Goal: Task Accomplishment & Management: Use online tool/utility

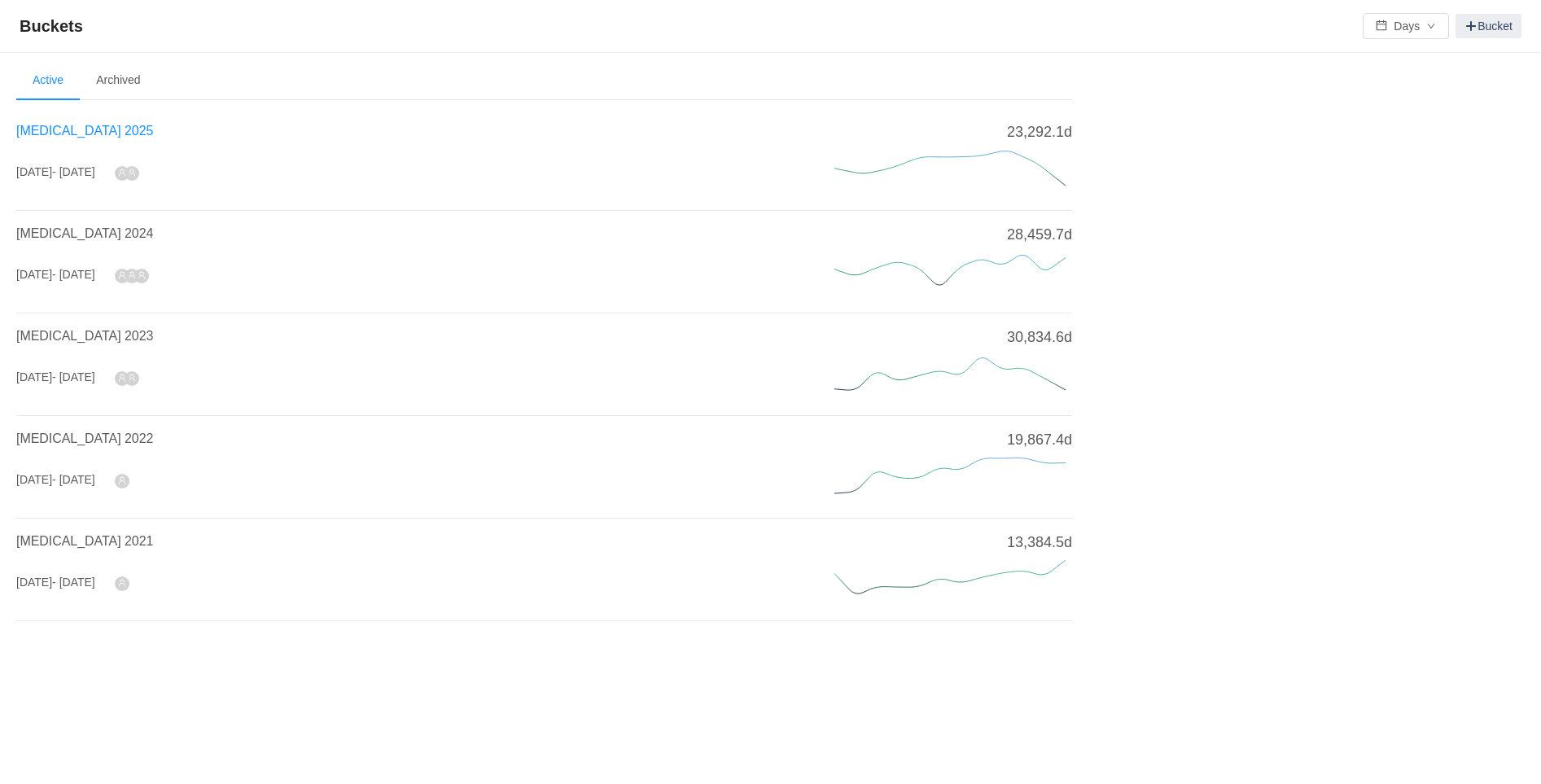
click at [73, 127] on span "[MEDICAL_DATA] 2025" at bounding box center [84, 131] width 136 height 14
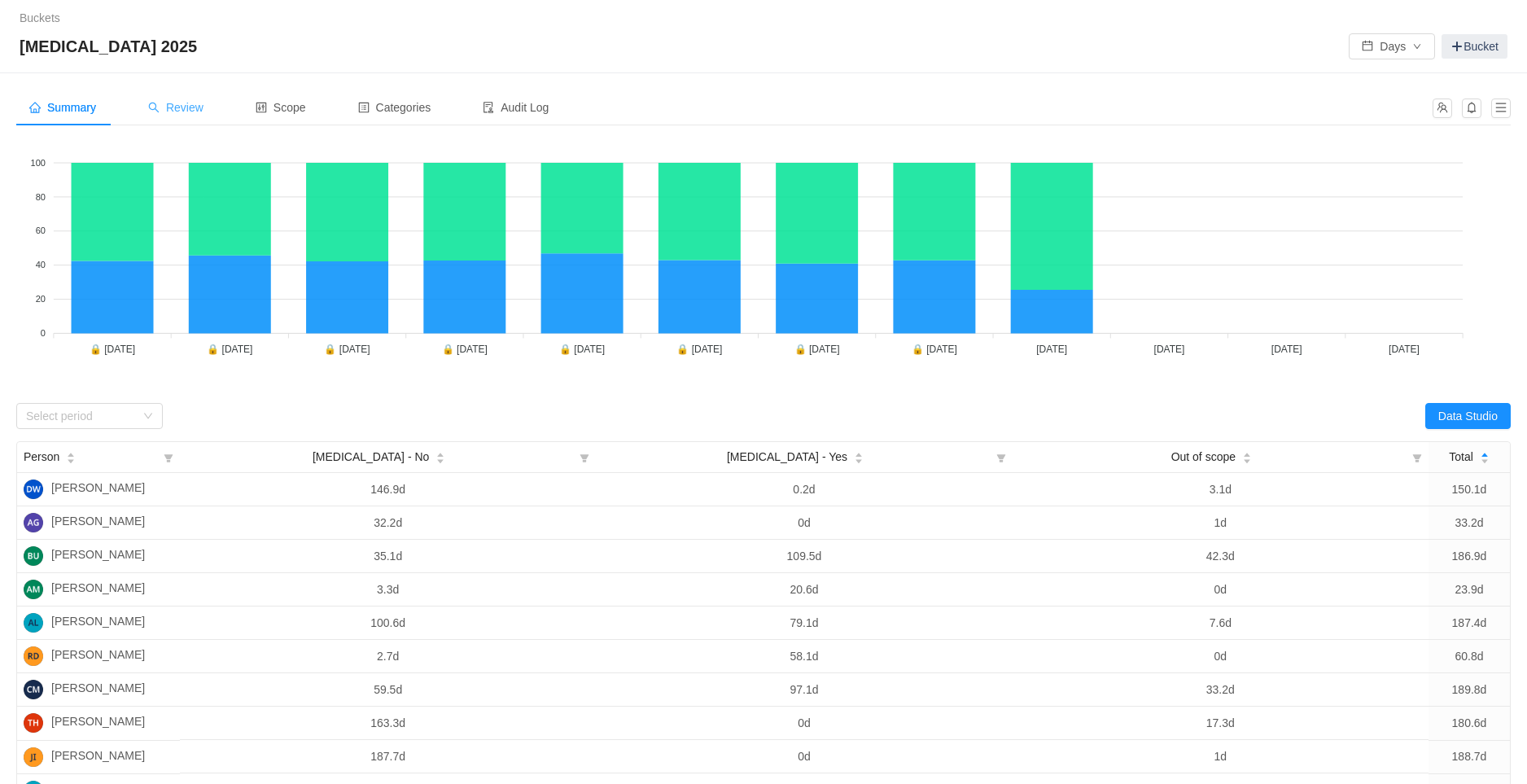
click at [184, 108] on span "Review" at bounding box center [175, 108] width 55 height 13
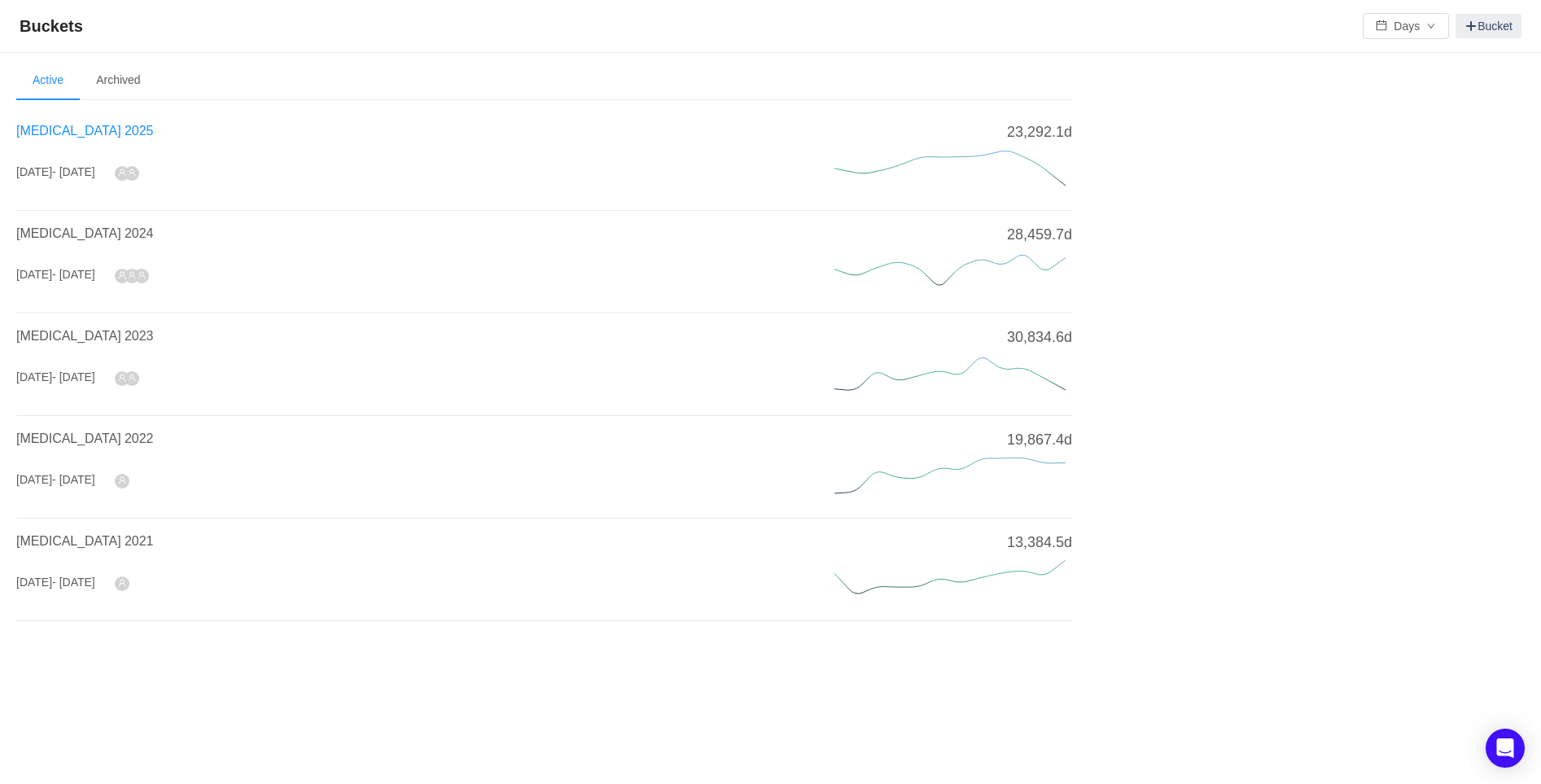
click at [60, 131] on span "[MEDICAL_DATA] 2025" at bounding box center [84, 131] width 136 height 14
click at [66, 130] on span "[MEDICAL_DATA] 2025" at bounding box center [84, 131] width 136 height 14
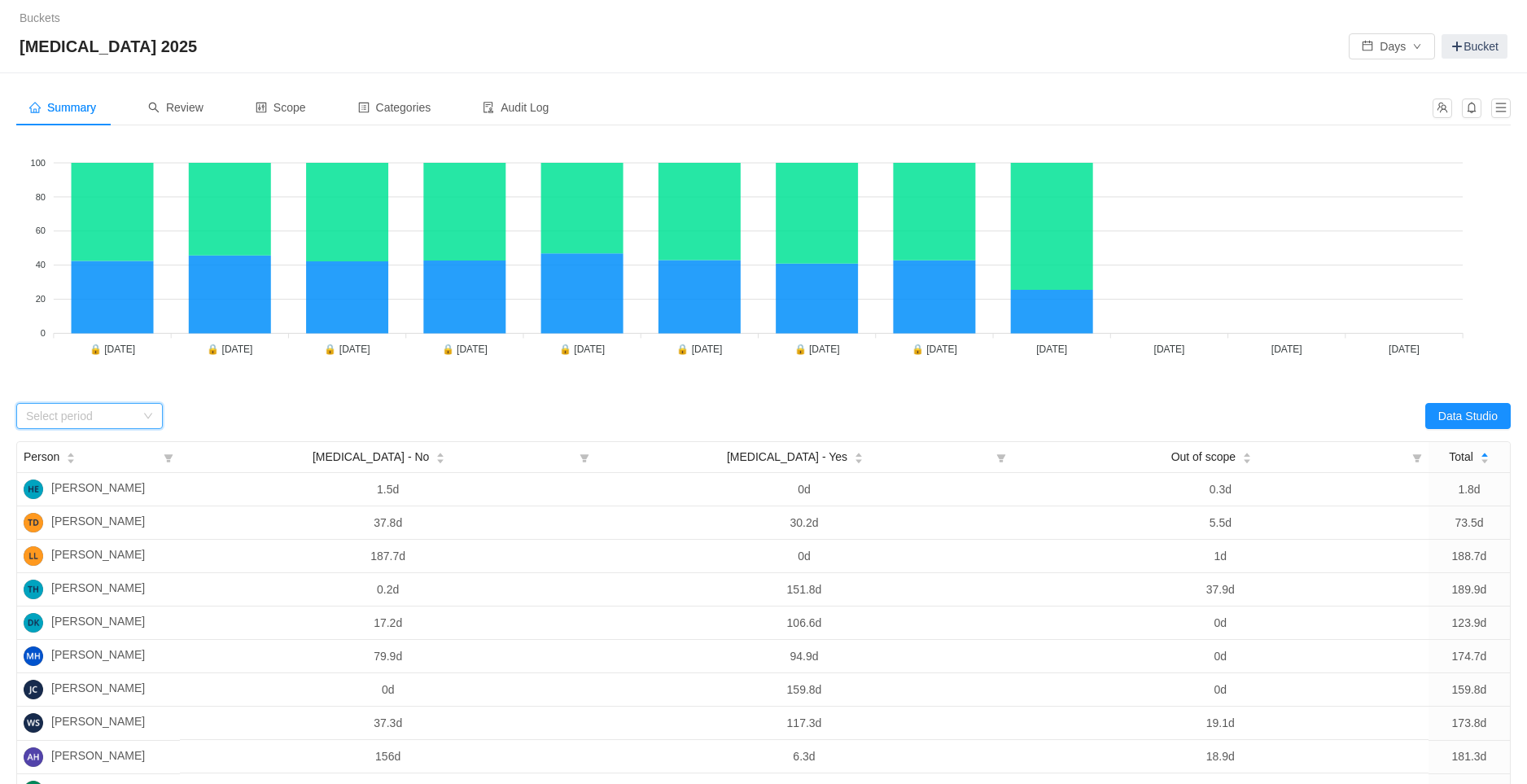
click at [155, 415] on div "Select period" at bounding box center [90, 415] width 147 height 26
click at [66, 536] on li "[DATE]" at bounding box center [90, 540] width 147 height 26
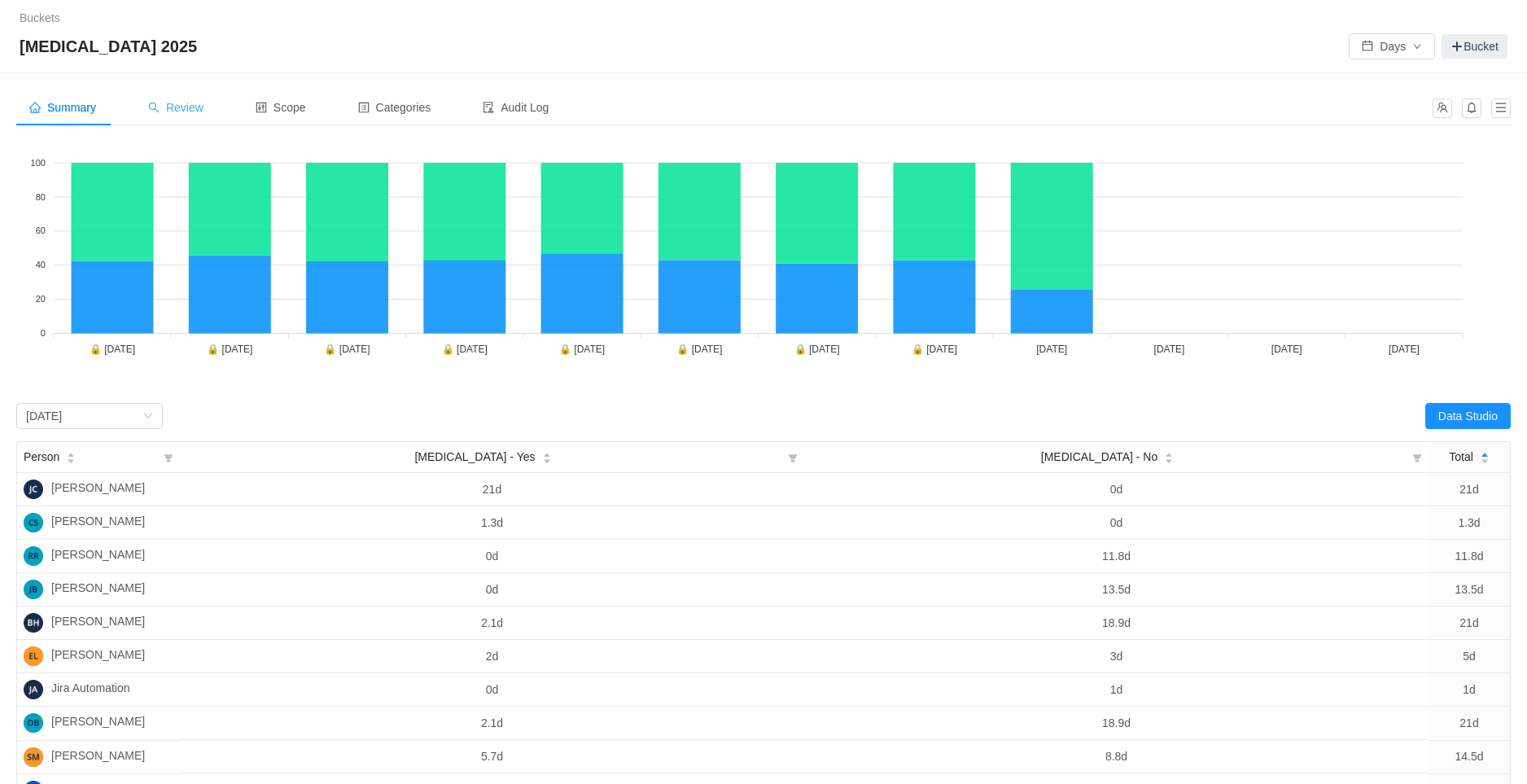
click at [184, 101] on span "Review" at bounding box center [175, 108] width 55 height 13
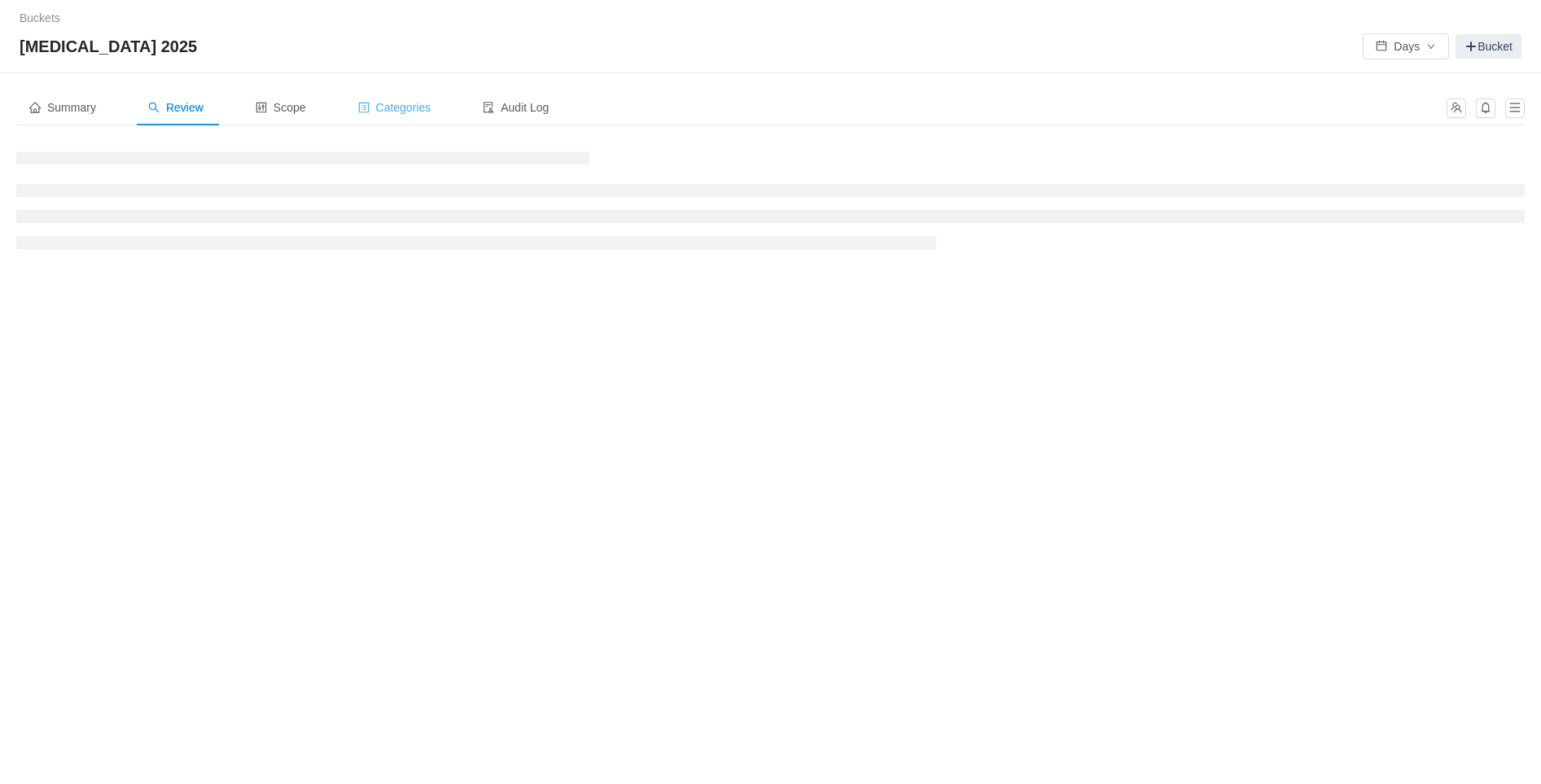
click at [401, 106] on span "Categories" at bounding box center [394, 108] width 73 height 13
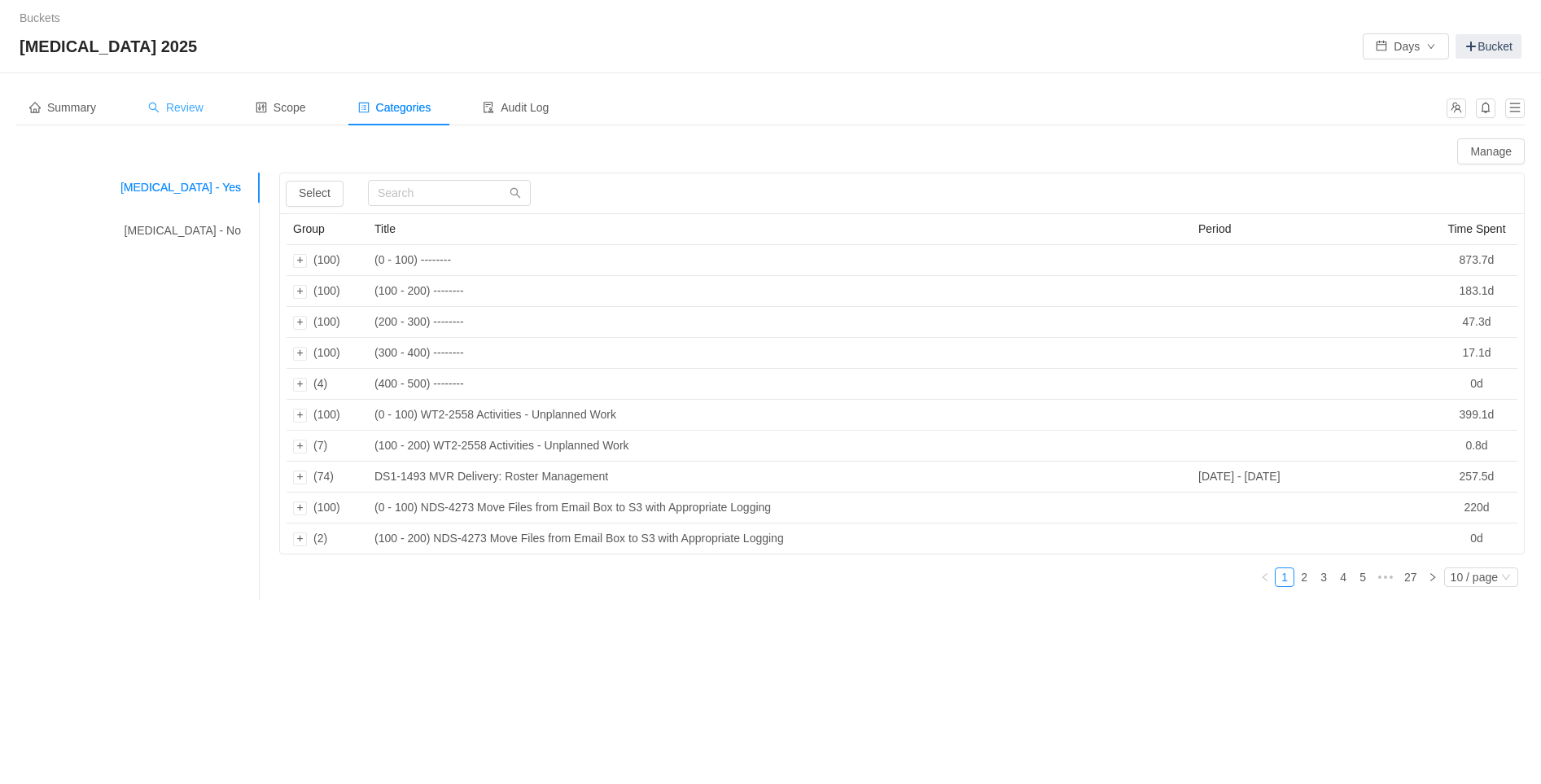
click at [193, 106] on span "Review" at bounding box center [176, 108] width 55 height 13
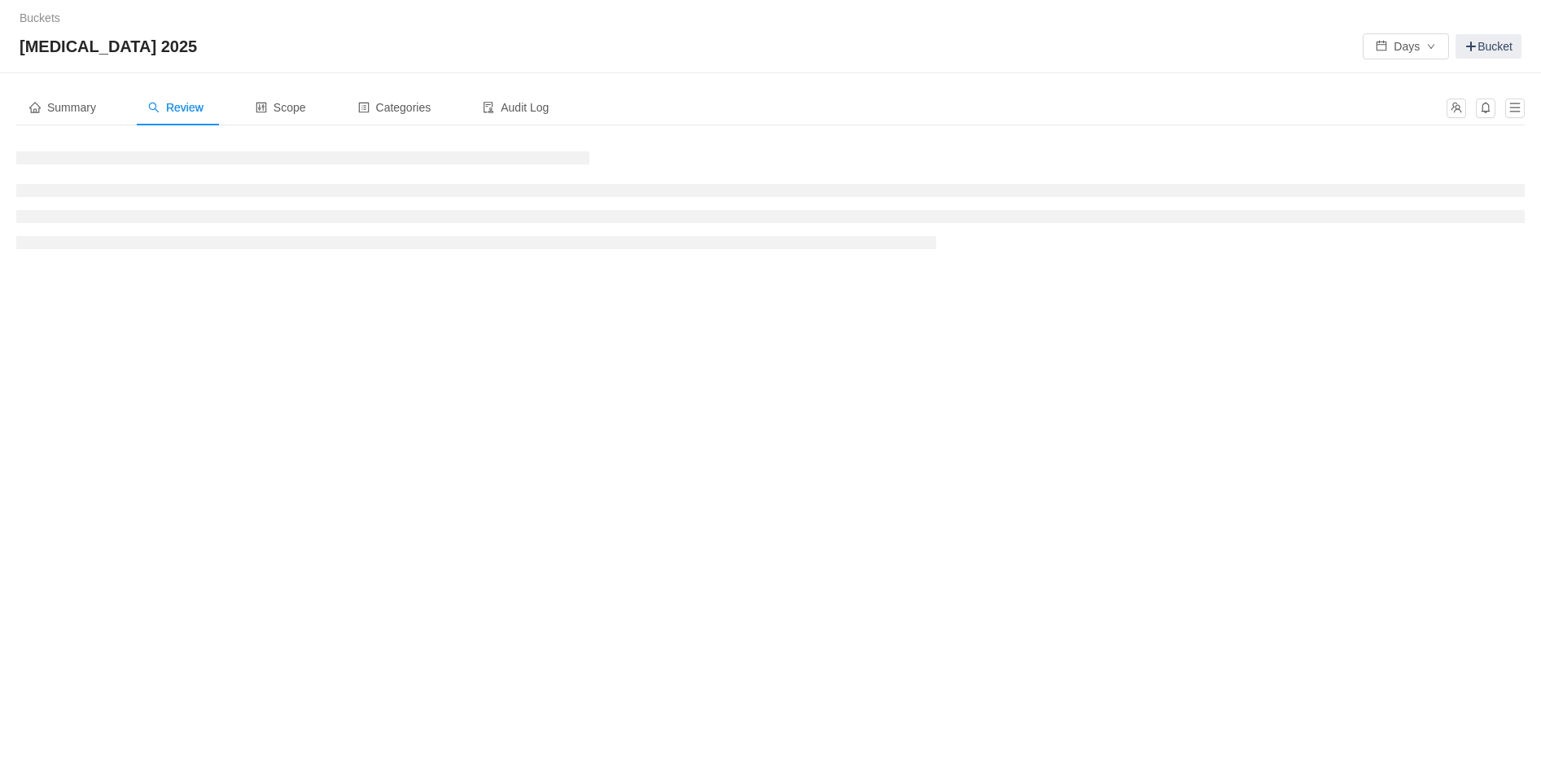
click at [566, 258] on div at bounding box center [770, 199] width 1509 height 122
click at [573, 258] on div at bounding box center [770, 199] width 1509 height 122
click at [175, 119] on div "Review" at bounding box center [176, 108] width 81 height 36
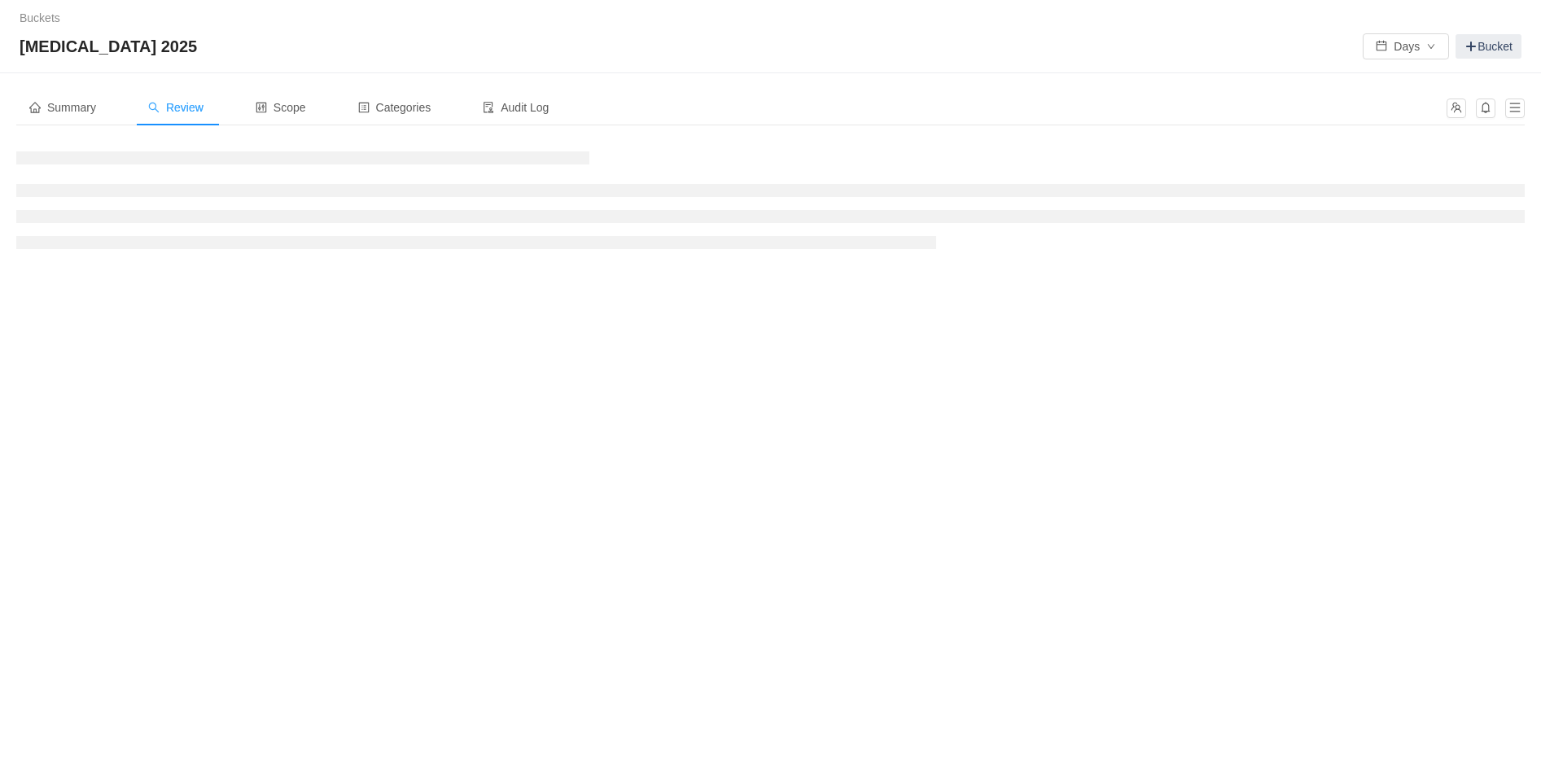
click at [175, 119] on div "Review" at bounding box center [176, 108] width 81 height 36
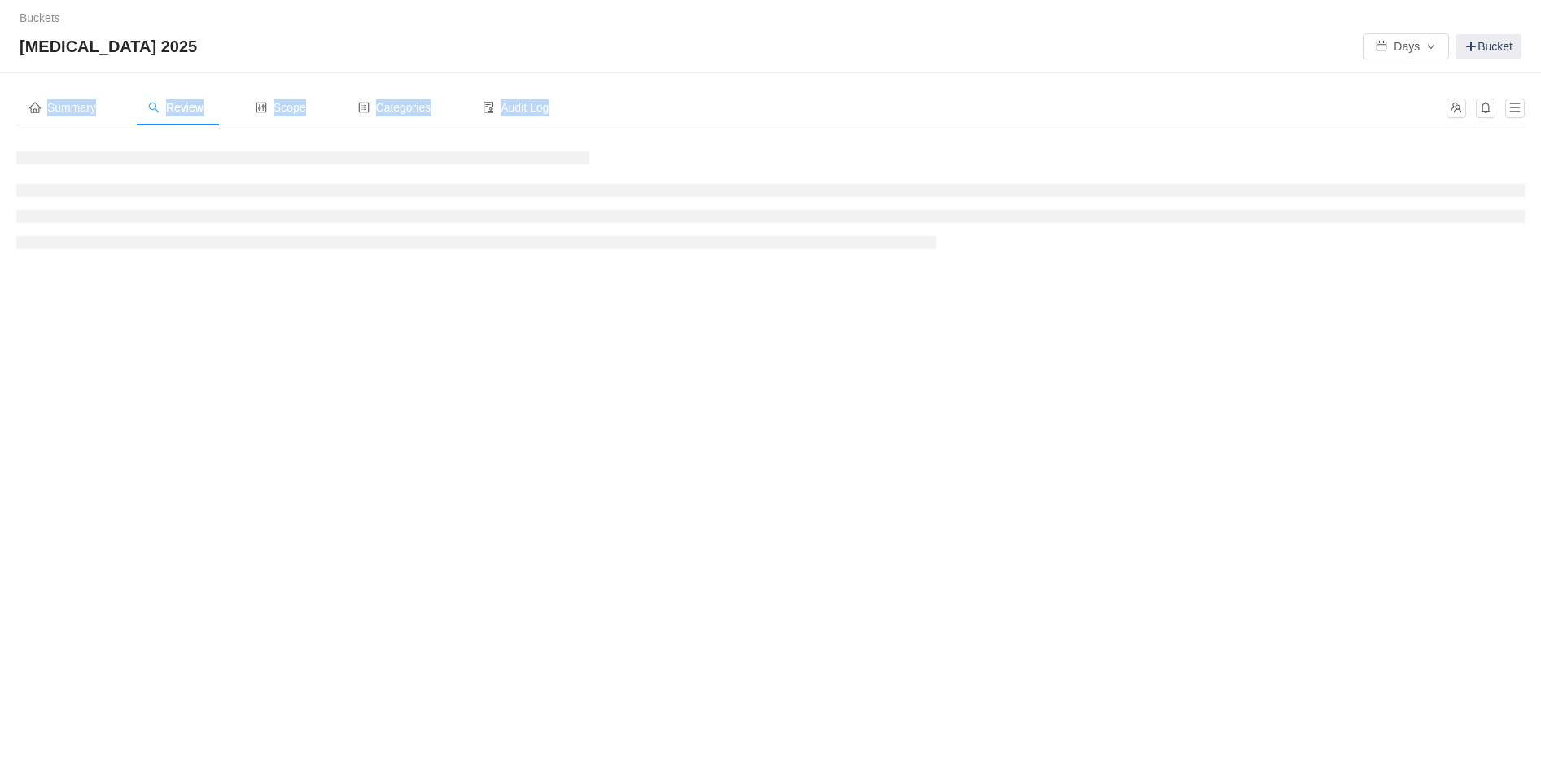
click at [175, 119] on div "Review" at bounding box center [176, 108] width 81 height 36
click at [177, 101] on span "Review" at bounding box center [176, 108] width 55 height 13
click at [203, 46] on div "CAPEX 2025 Days Bucket" at bounding box center [770, 46] width 1502 height 26
click at [435, 358] on div "Buckets / / CAPEX 2025 Days Bucket Summary Review Scope Categories Audit Log Oc…" at bounding box center [770, 392] width 1541 height 784
click at [505, 106] on span "Audit Log" at bounding box center [515, 108] width 66 height 13
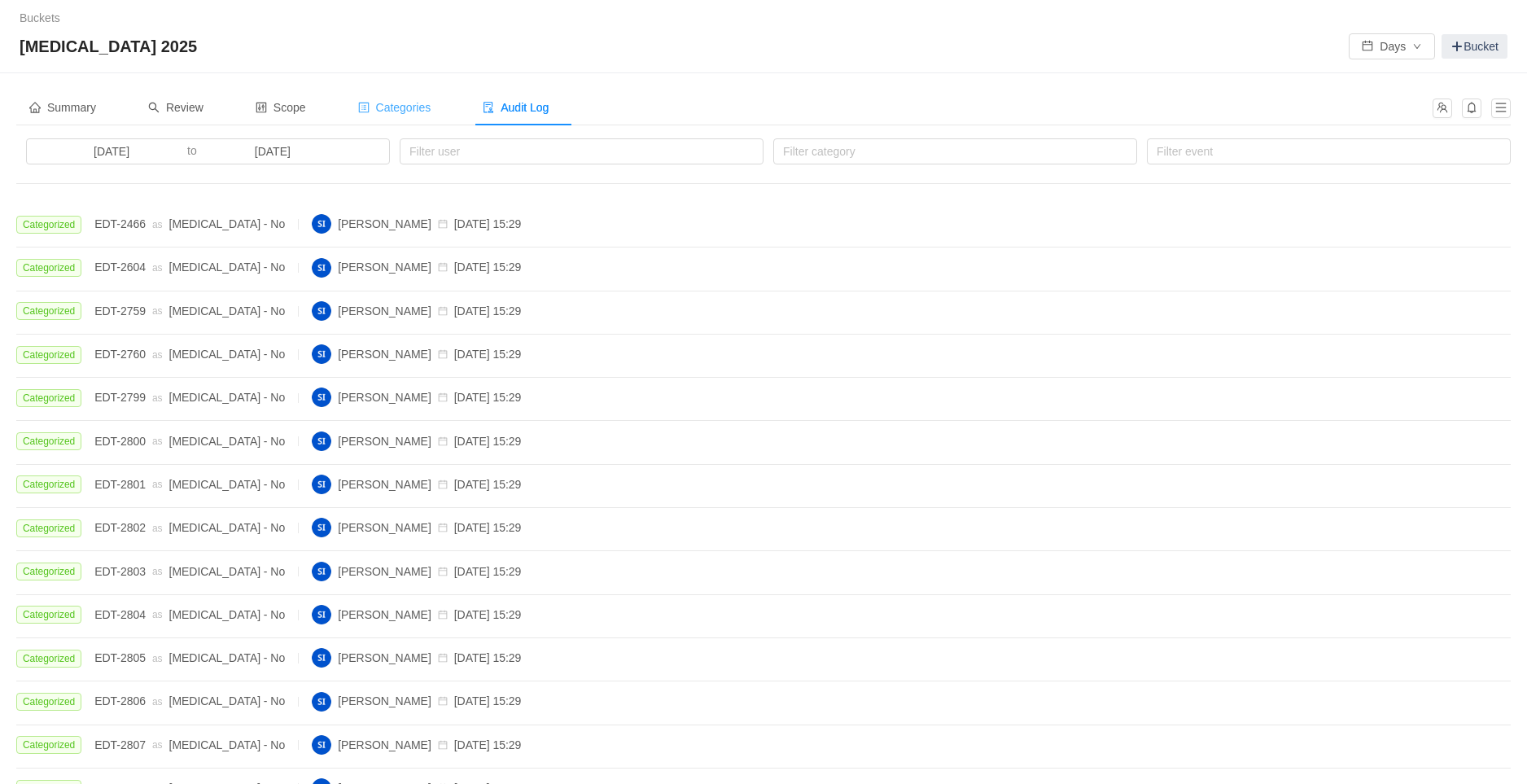
click at [400, 105] on span "Categories" at bounding box center [394, 108] width 73 height 13
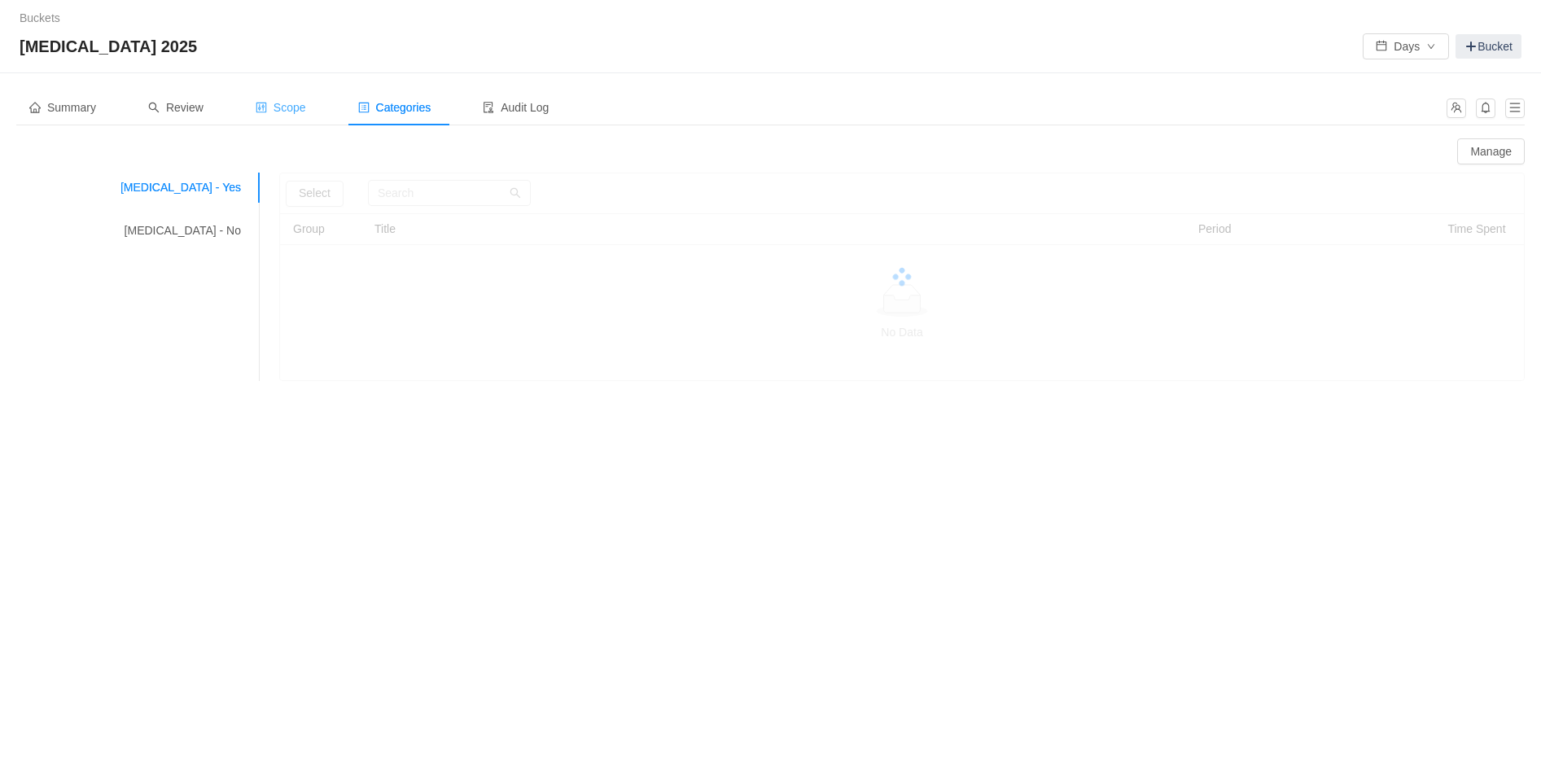
click at [297, 101] on span "Scope" at bounding box center [281, 108] width 51 height 13
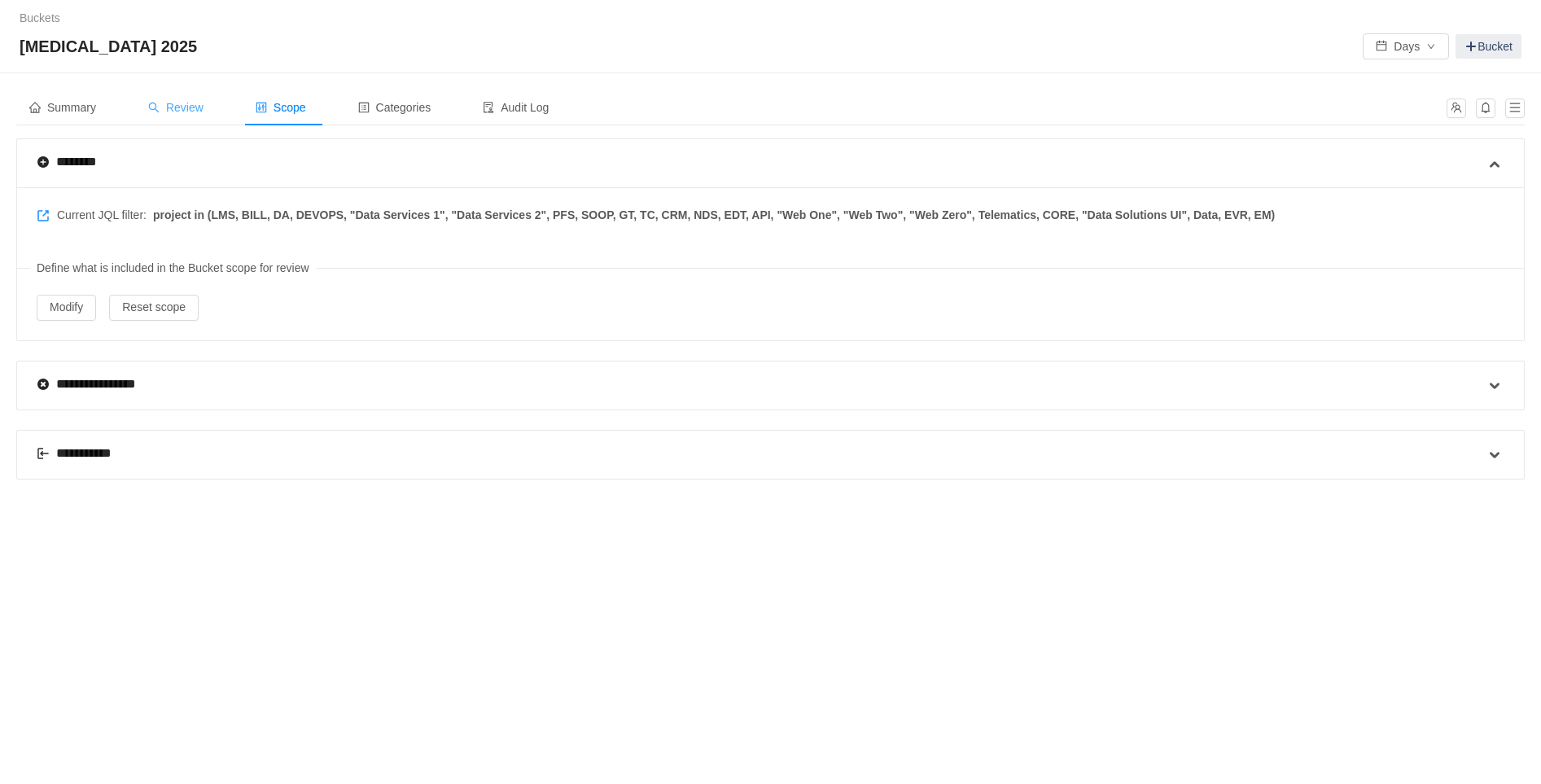
click at [181, 113] on span "Review" at bounding box center [176, 108] width 55 height 13
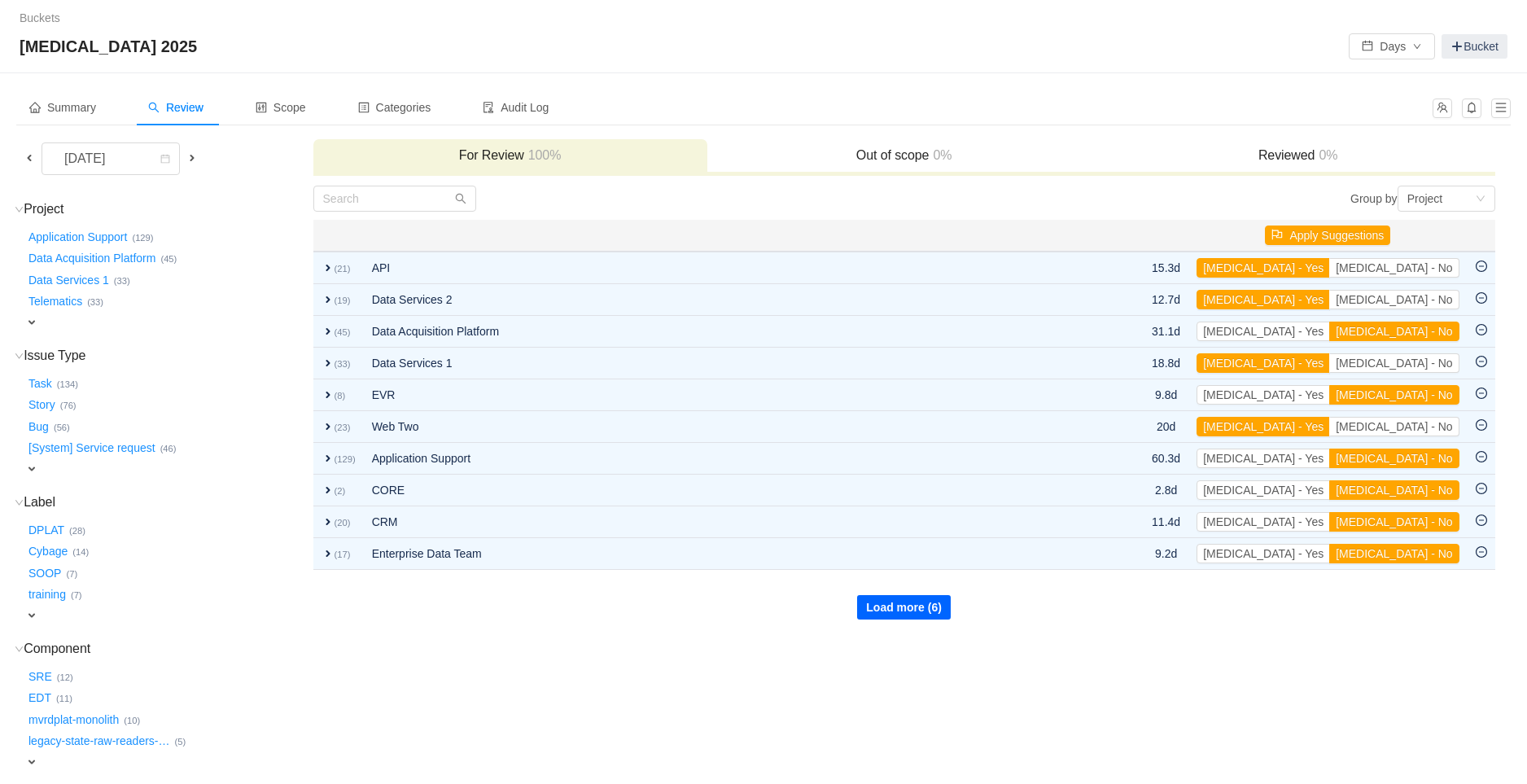
click at [908, 608] on button "Load more (6)" at bounding box center [903, 608] width 93 height 25
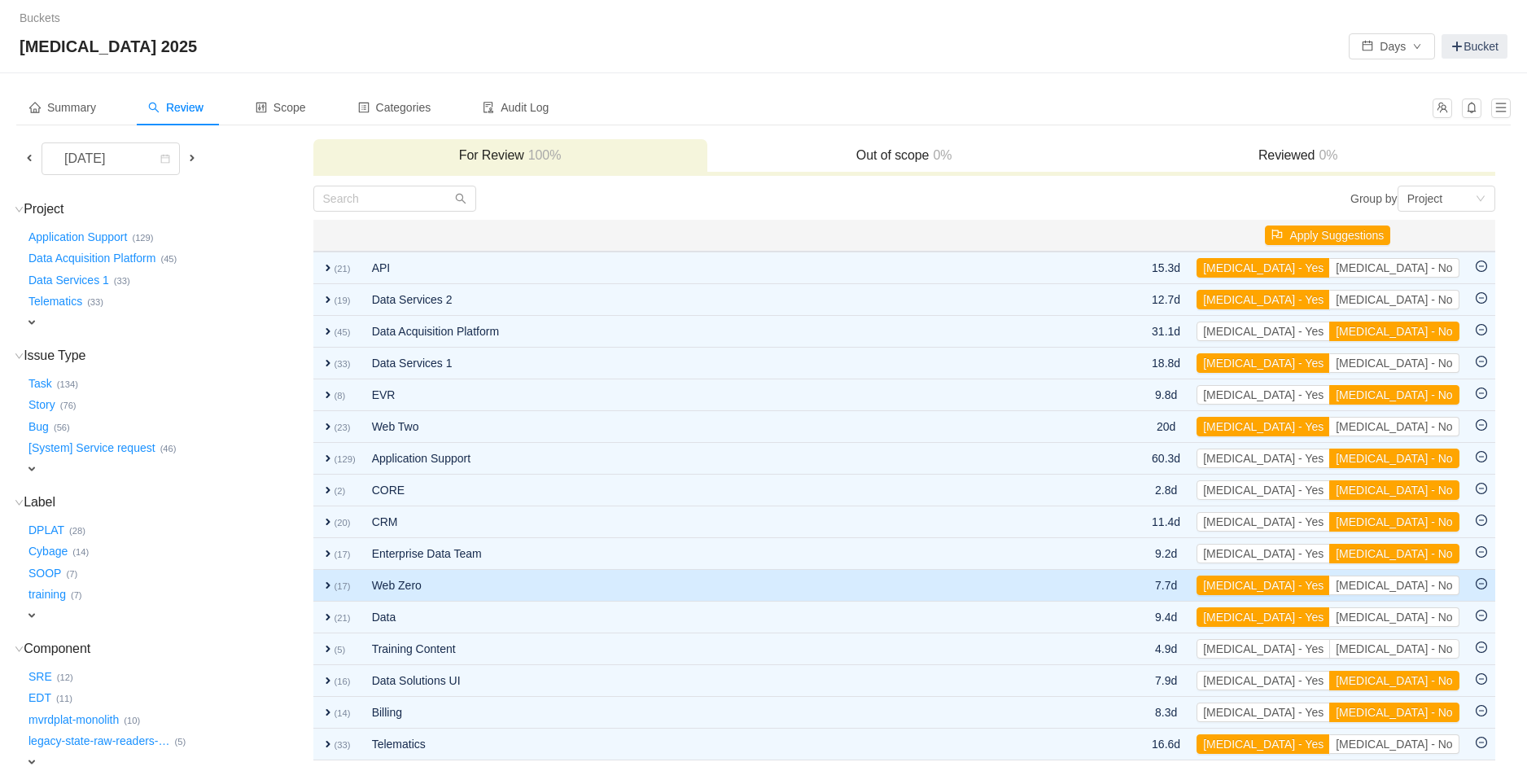
click at [328, 585] on span "expand" at bounding box center [328, 586] width 13 height 13
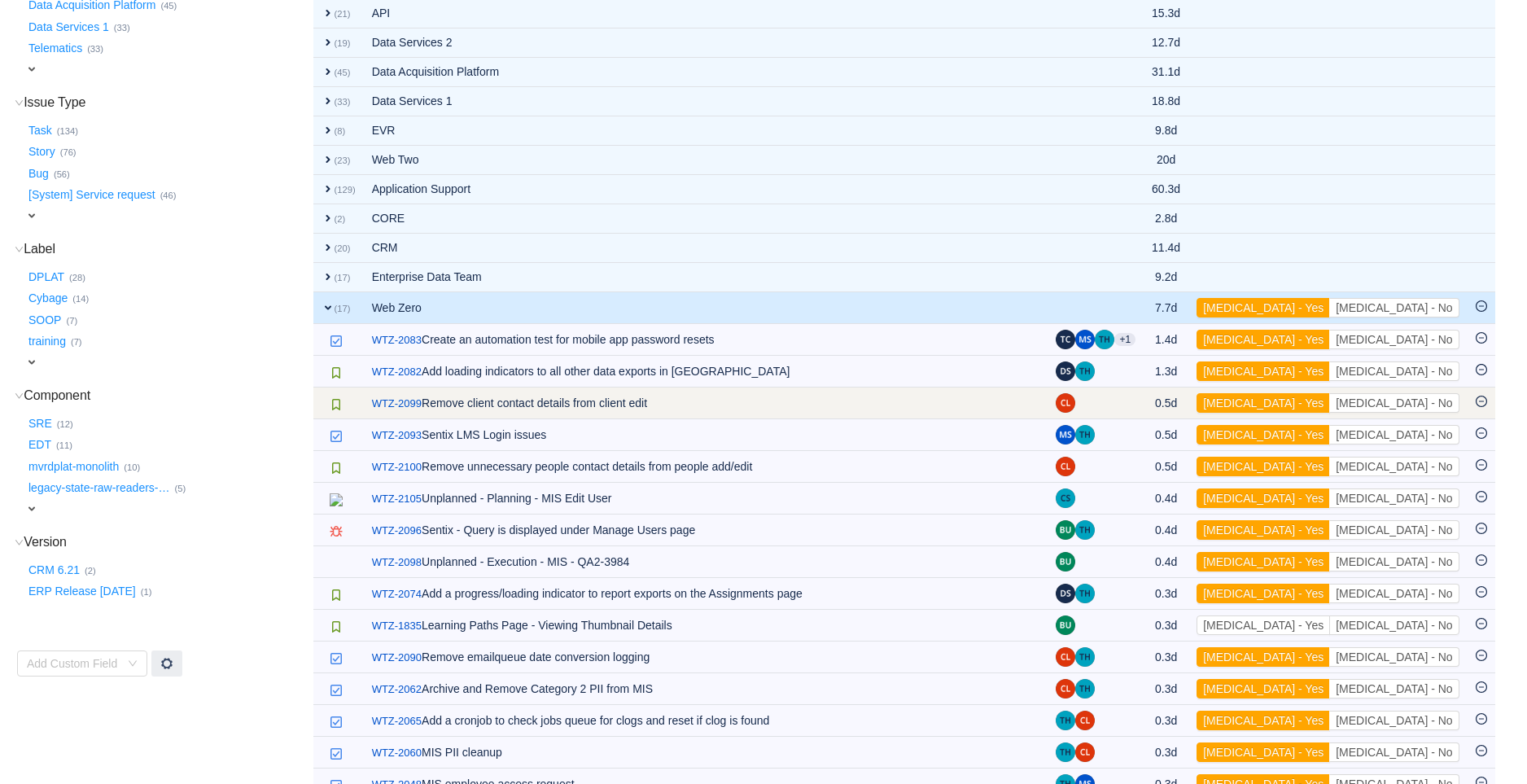
scroll to position [361, 0]
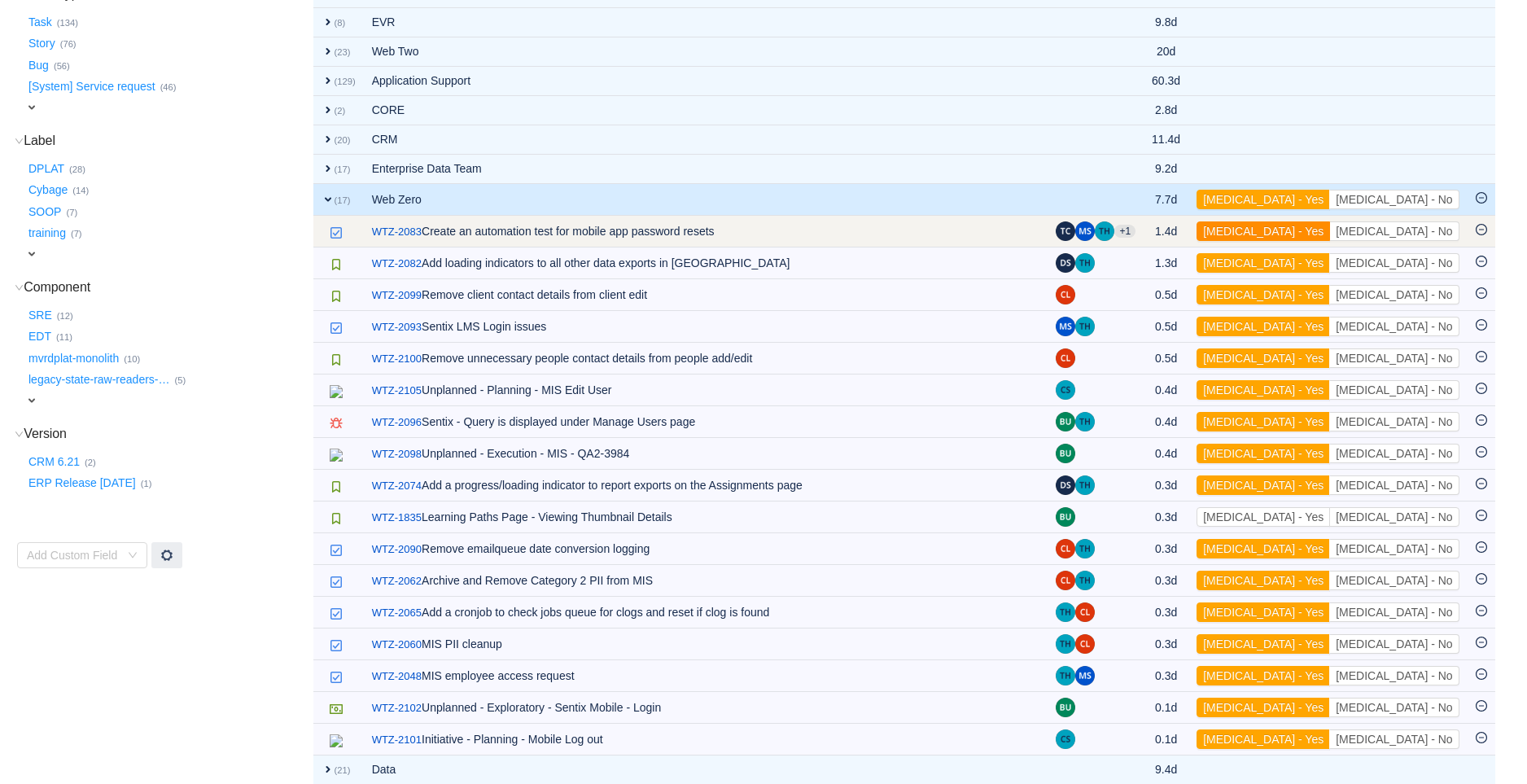
click at [1330, 235] on button "[MEDICAL_DATA] - Yes" at bounding box center [1263, 231] width 134 height 19
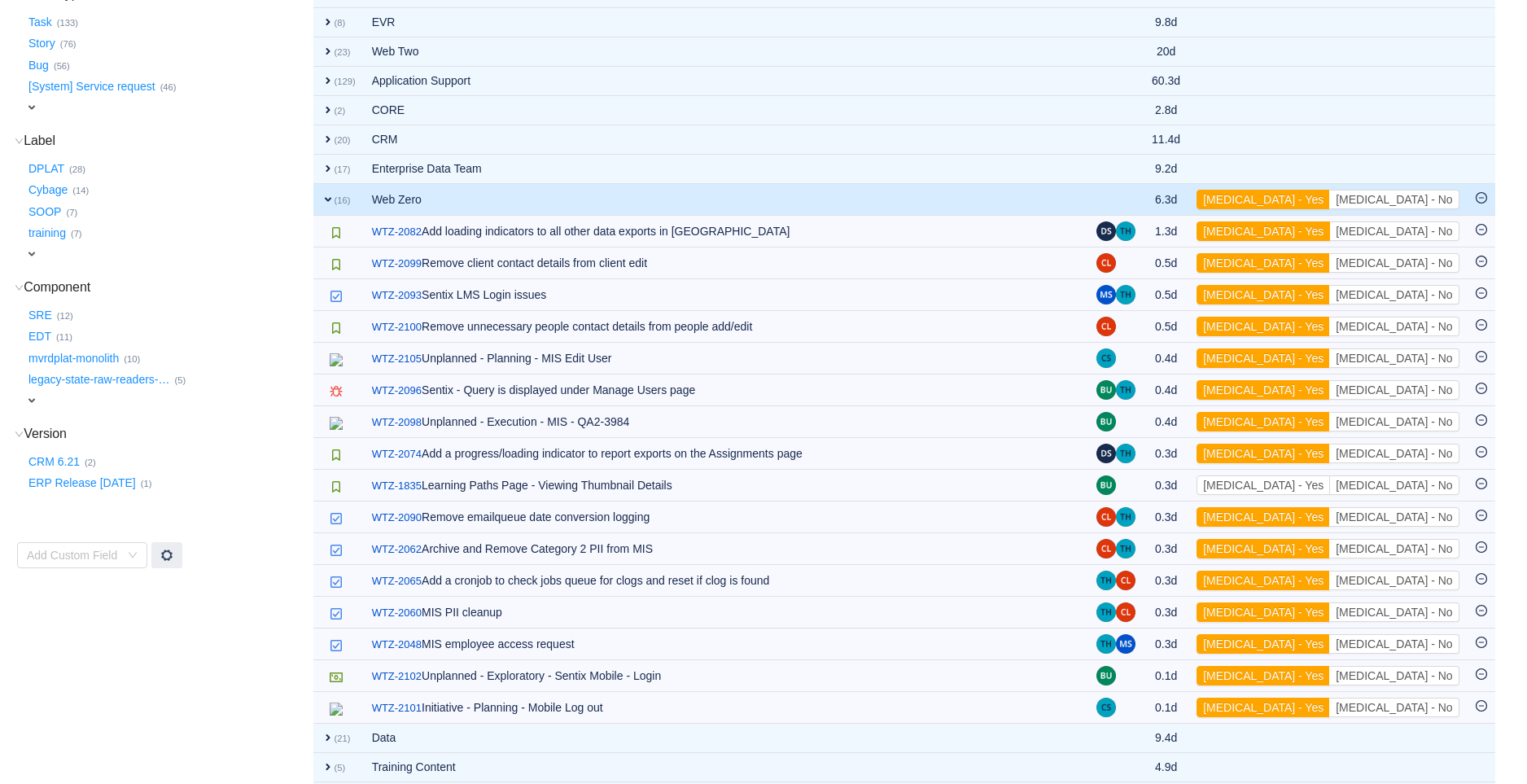
click at [1330, 235] on button "[MEDICAL_DATA] - Yes" at bounding box center [1263, 231] width 134 height 19
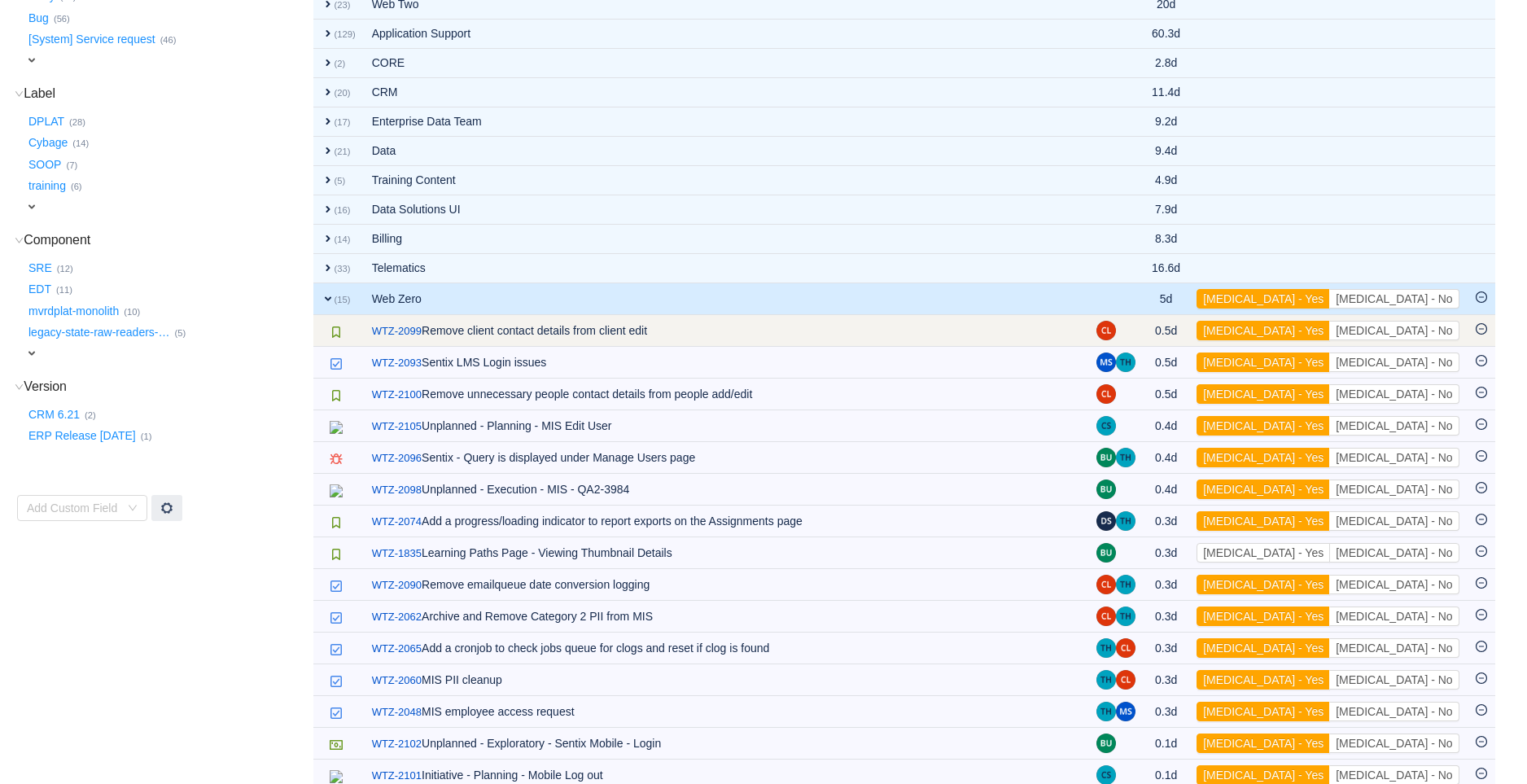
scroll to position [434, 0]
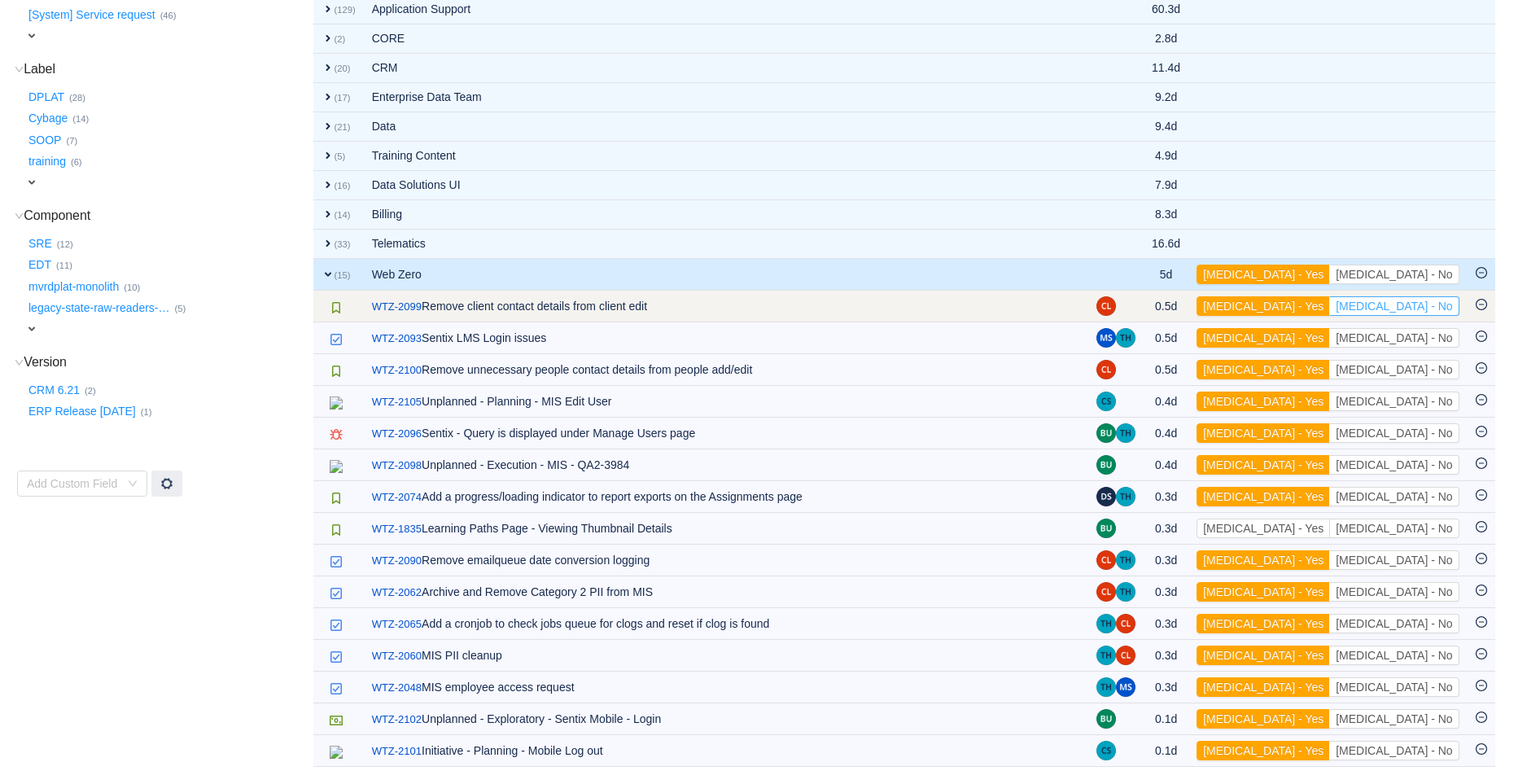
click at [1405, 307] on button "[MEDICAL_DATA] - No" at bounding box center [1393, 306] width 130 height 19
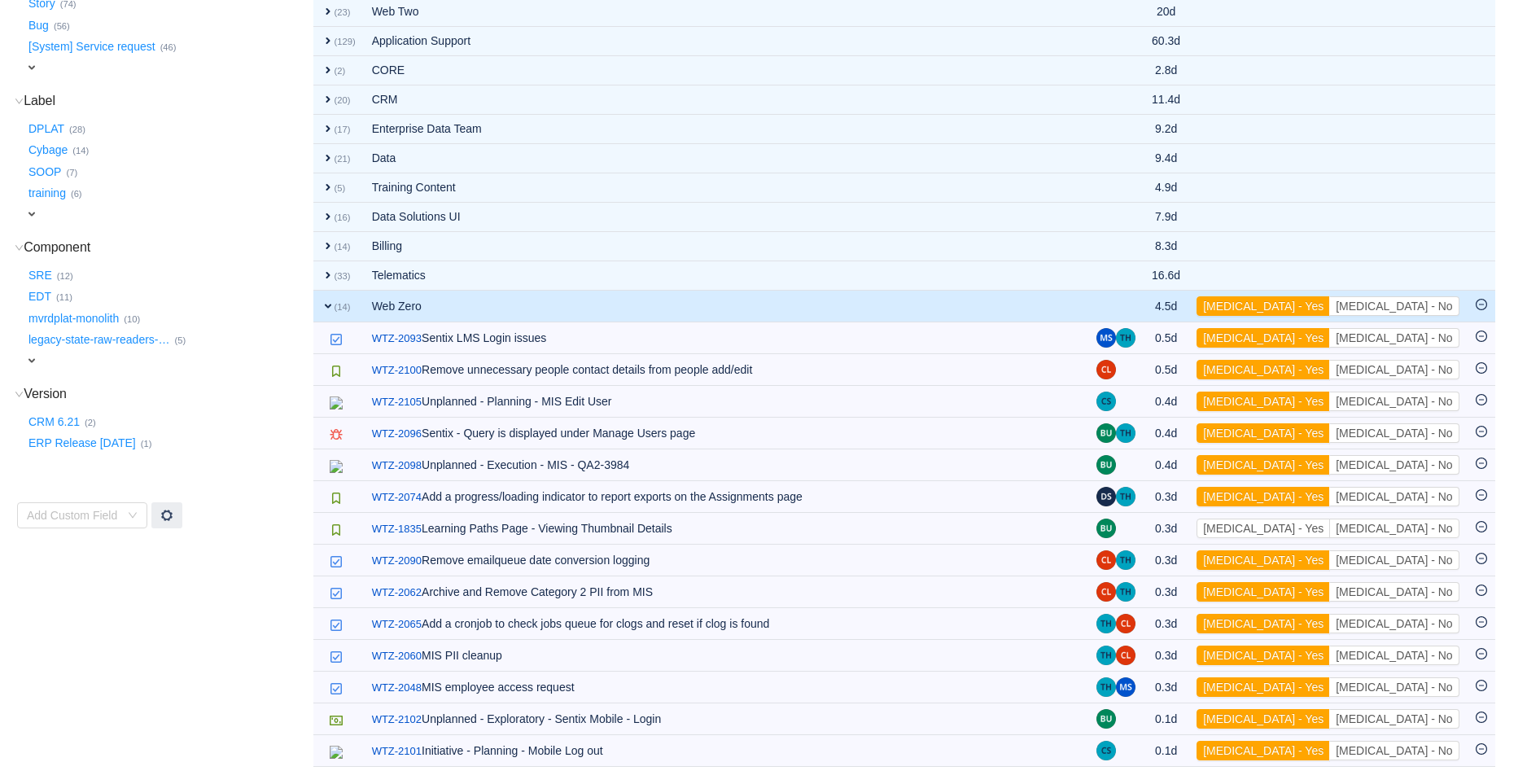
scroll to position [402, 0]
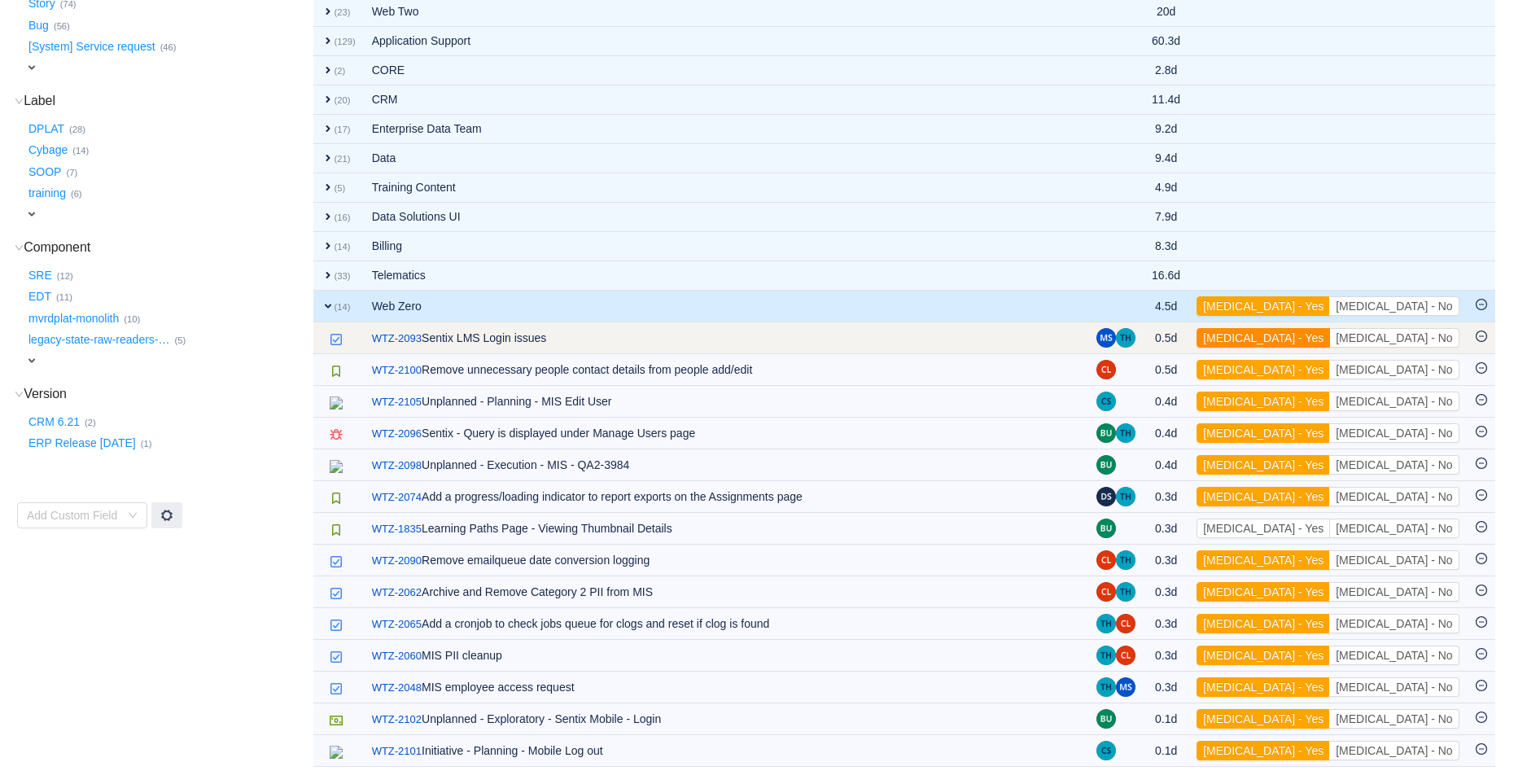
click at [1330, 334] on button "[MEDICAL_DATA] - Yes" at bounding box center [1263, 338] width 134 height 19
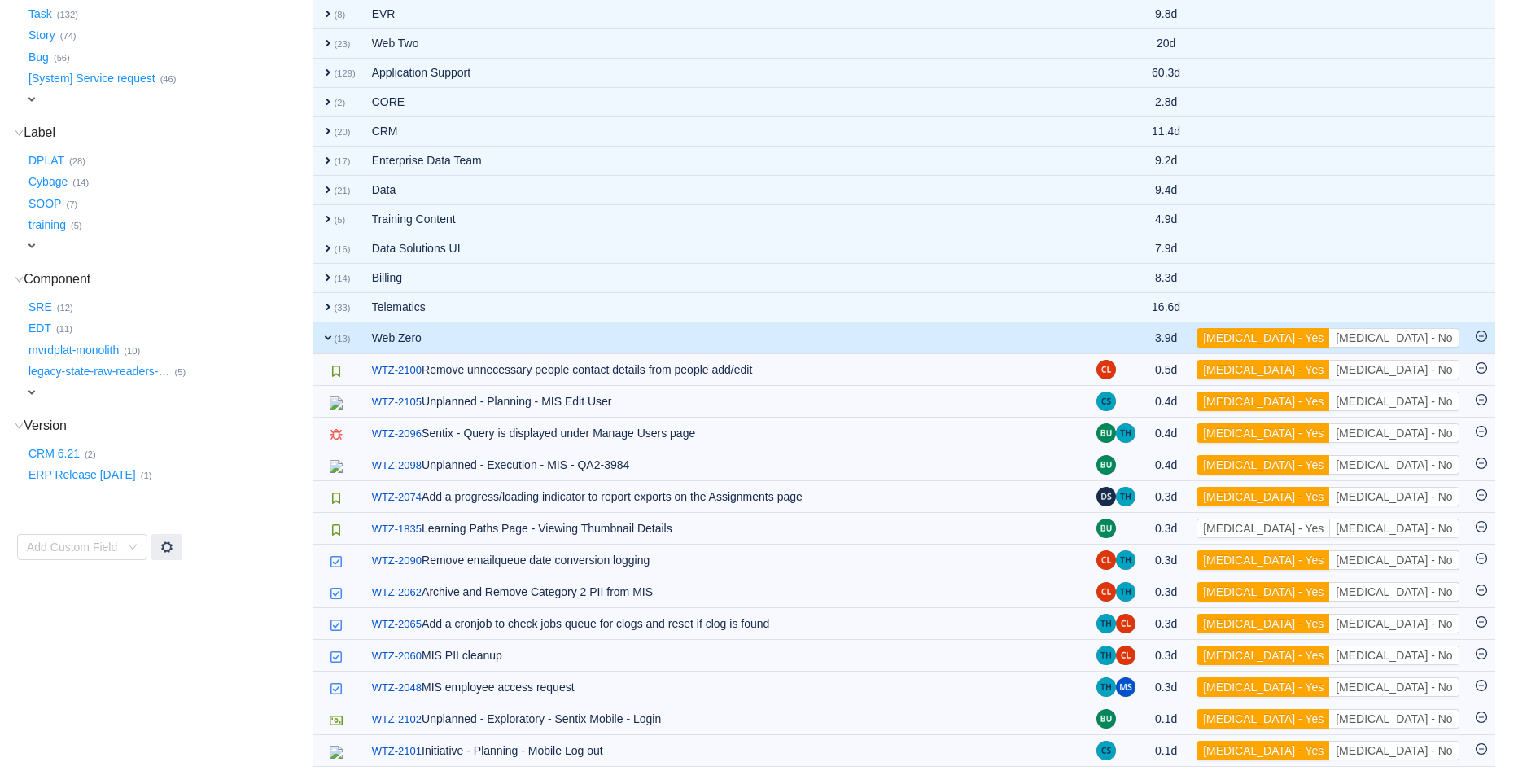
scroll to position [370, 0]
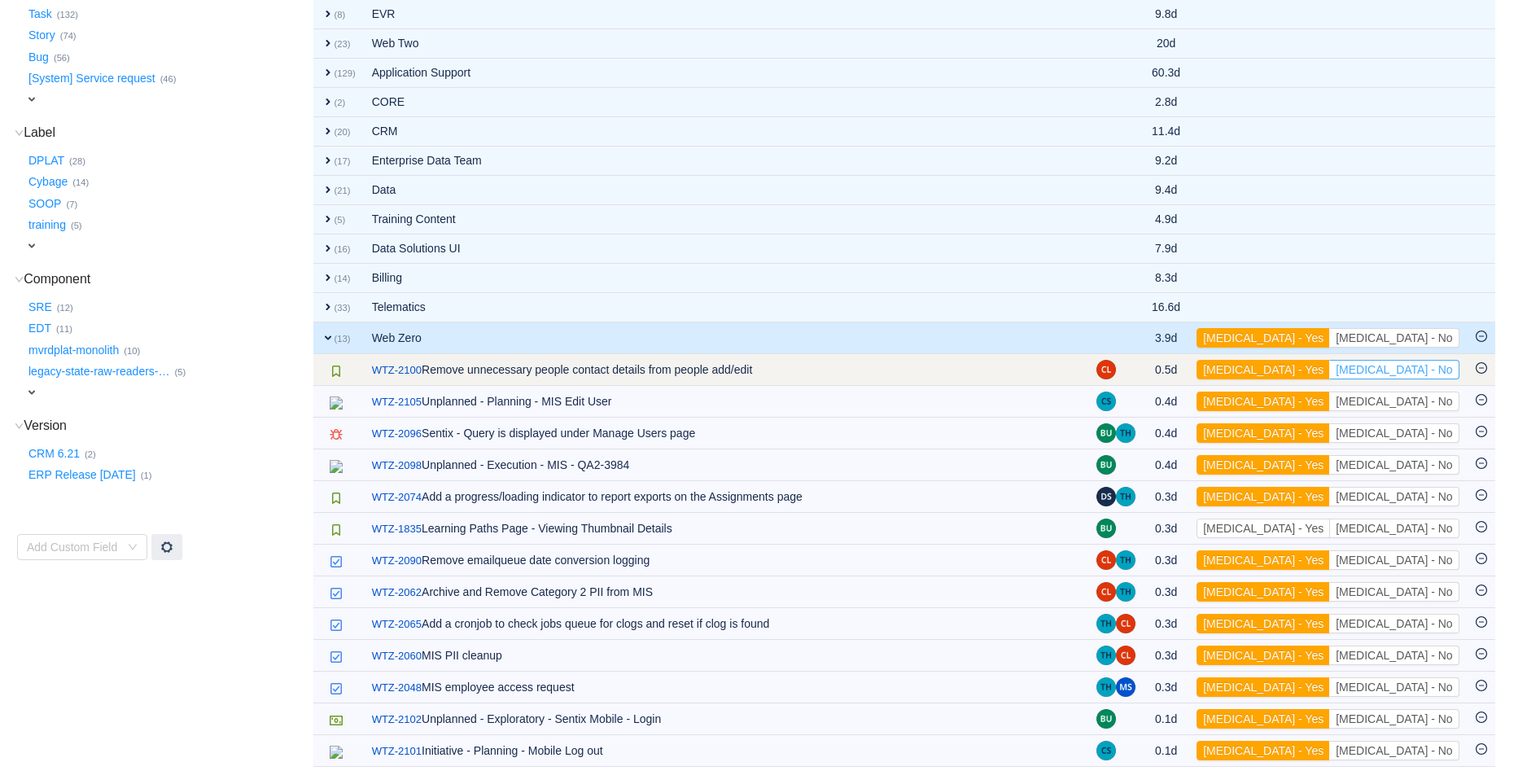
click at [1414, 370] on button "[MEDICAL_DATA] - No" at bounding box center [1393, 369] width 130 height 19
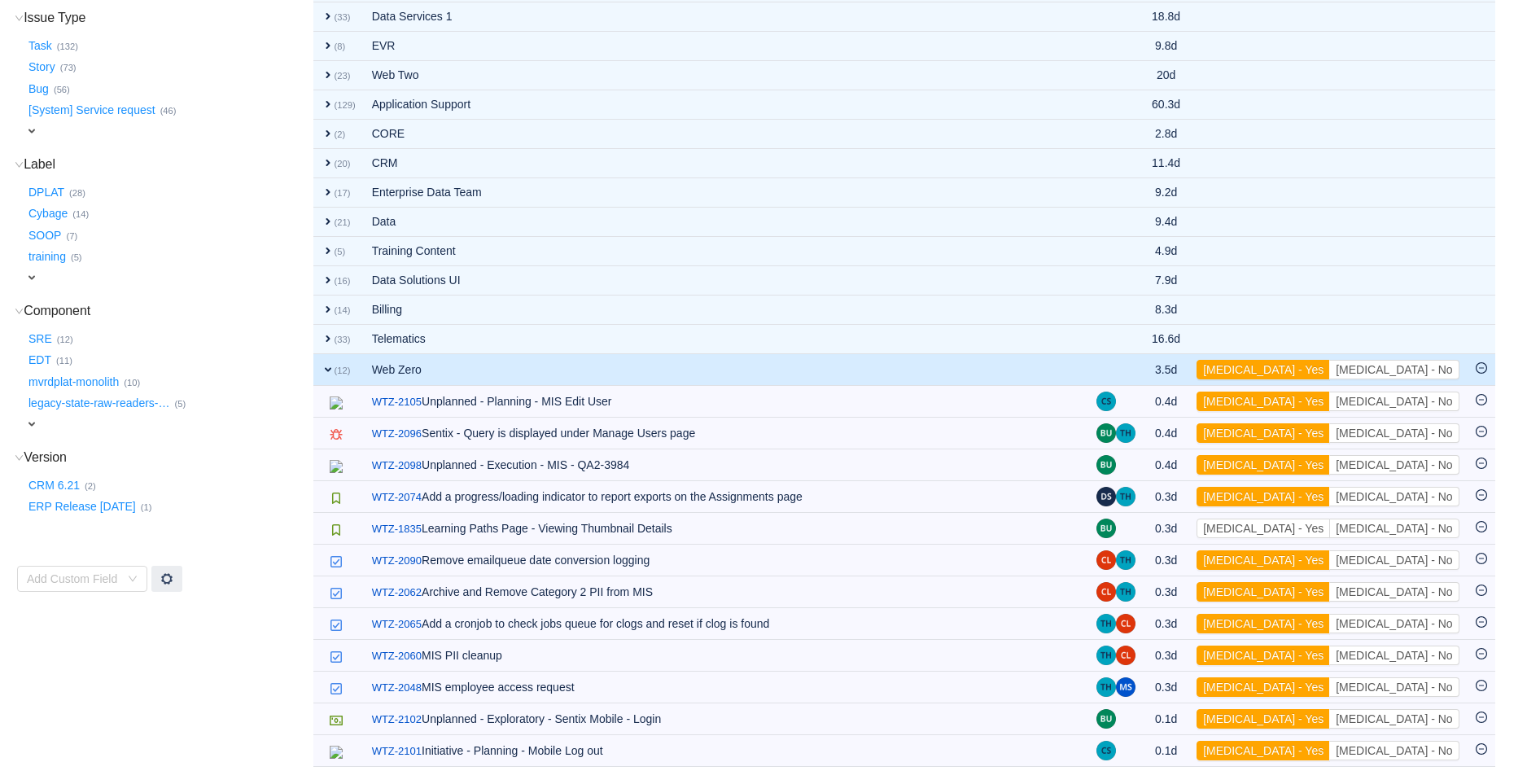
scroll to position [338, 0]
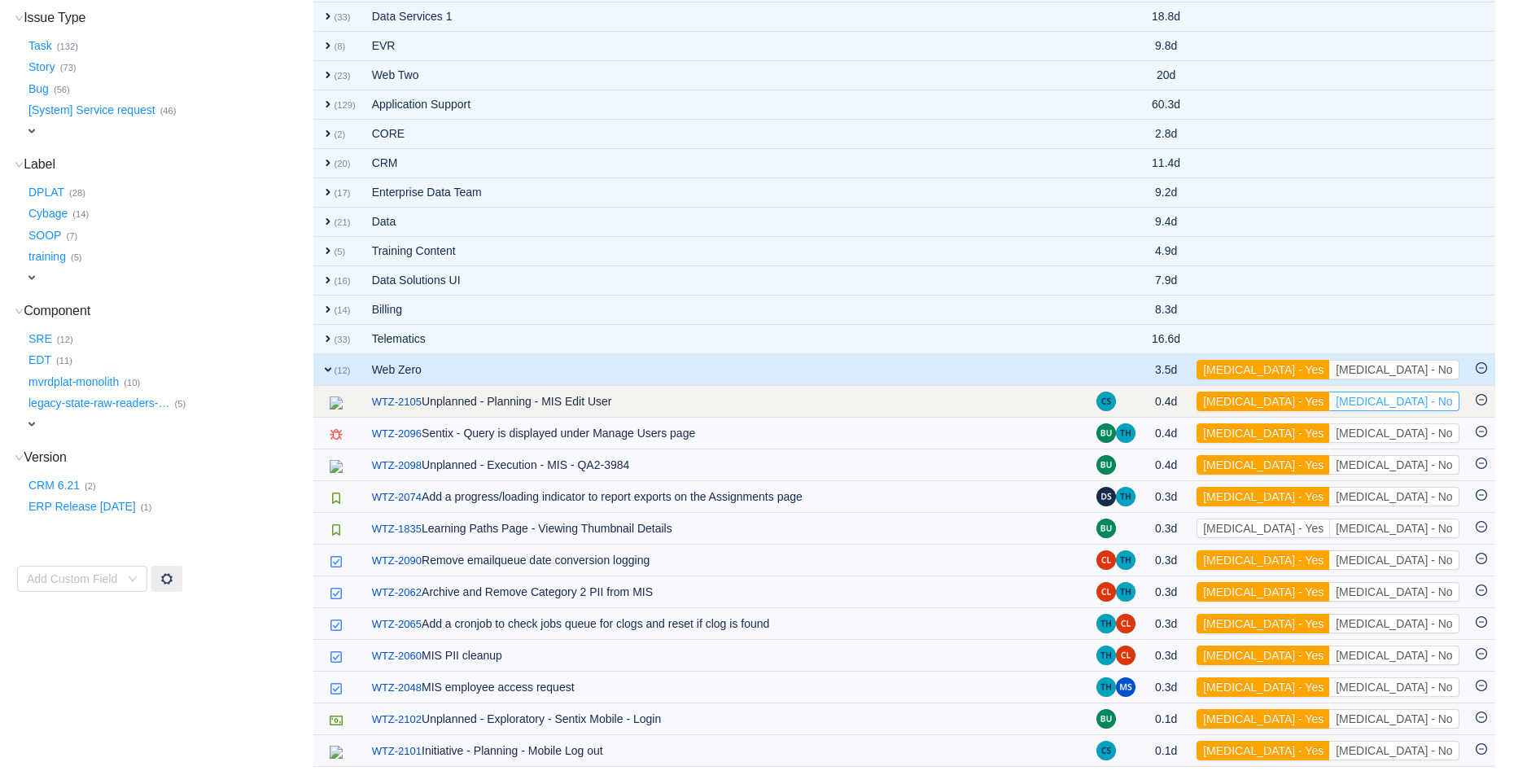
click at [1405, 402] on button "[MEDICAL_DATA] - No" at bounding box center [1393, 401] width 130 height 19
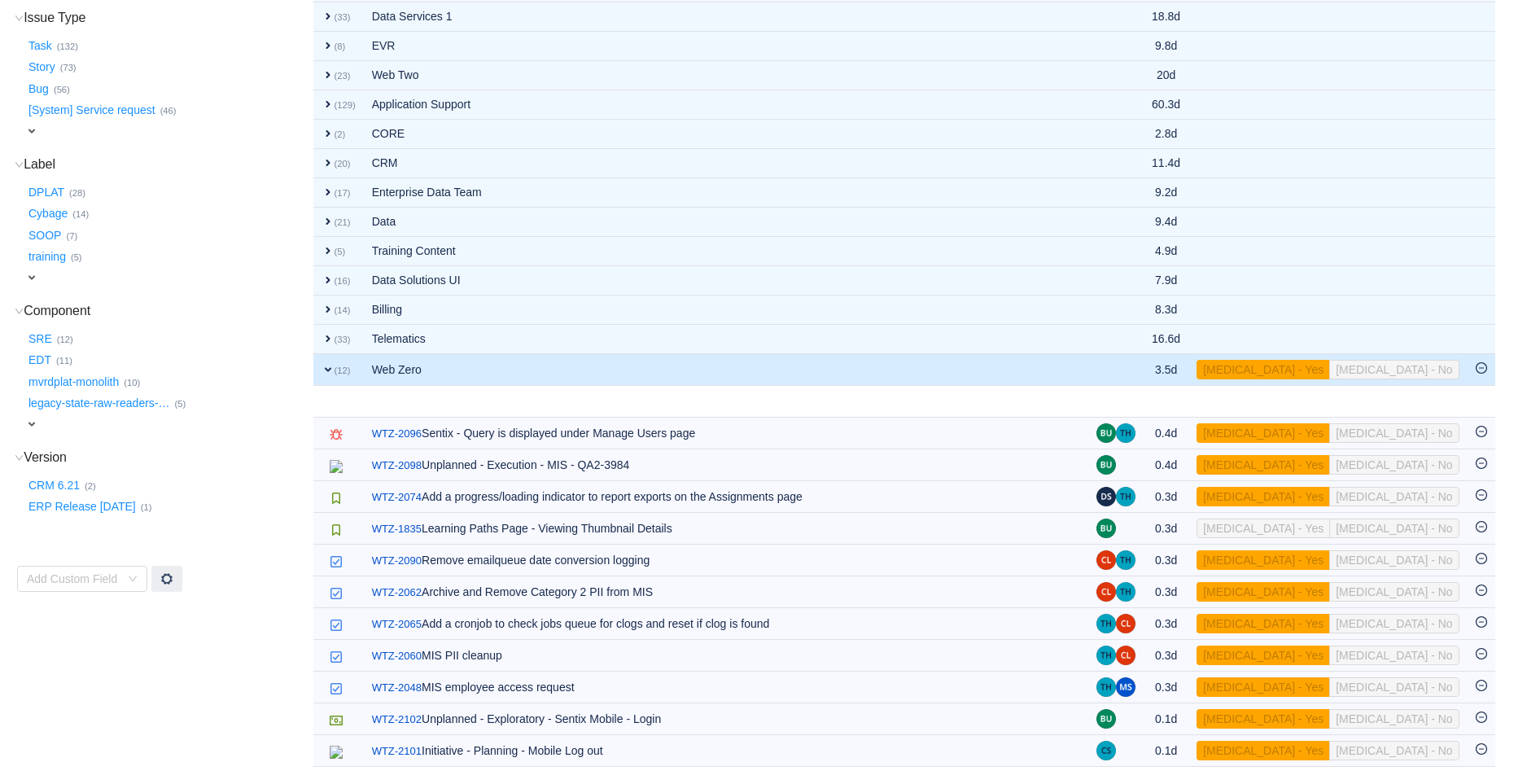
scroll to position [306, 0]
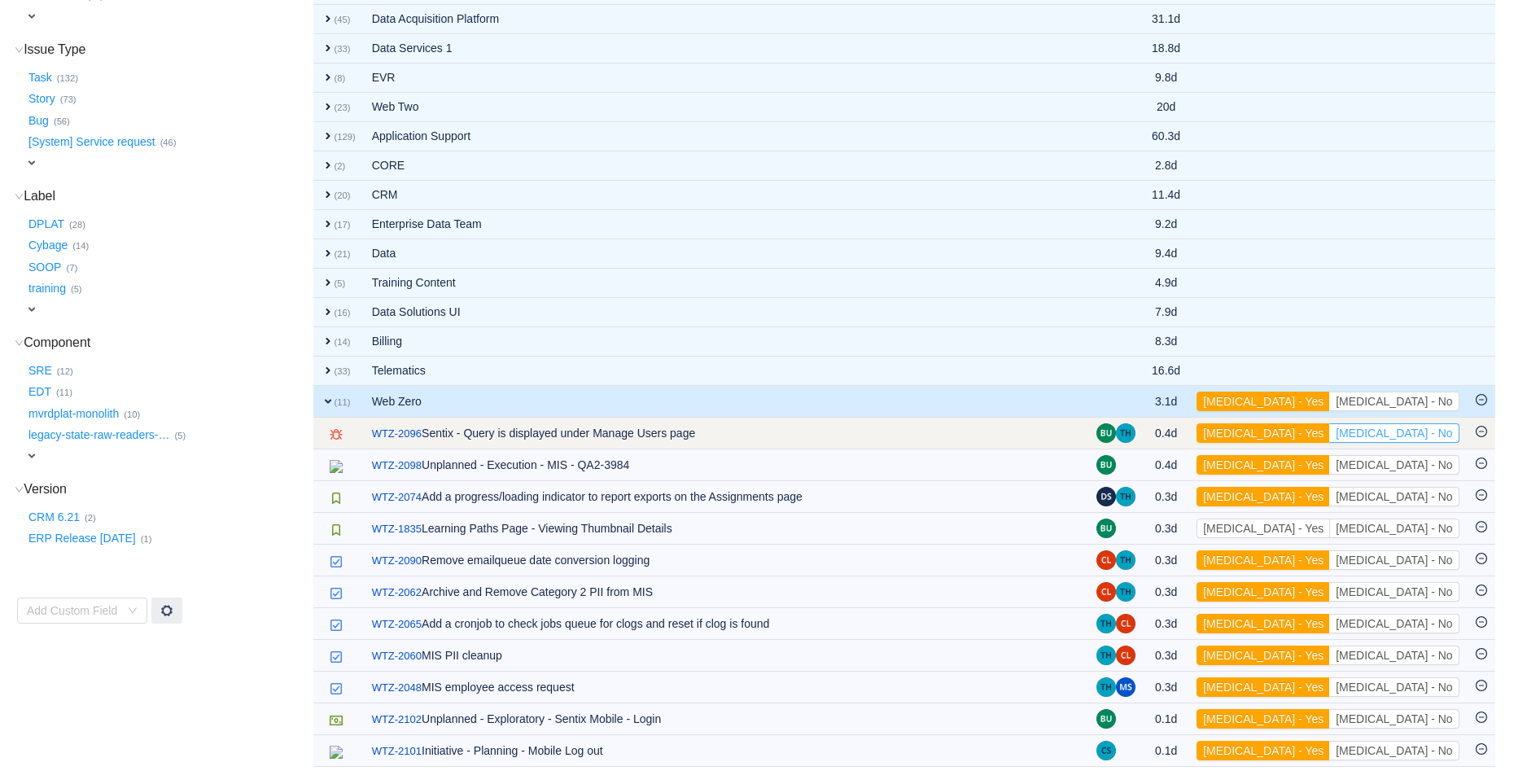
click at [1416, 440] on button "[MEDICAL_DATA] - No" at bounding box center [1393, 433] width 130 height 19
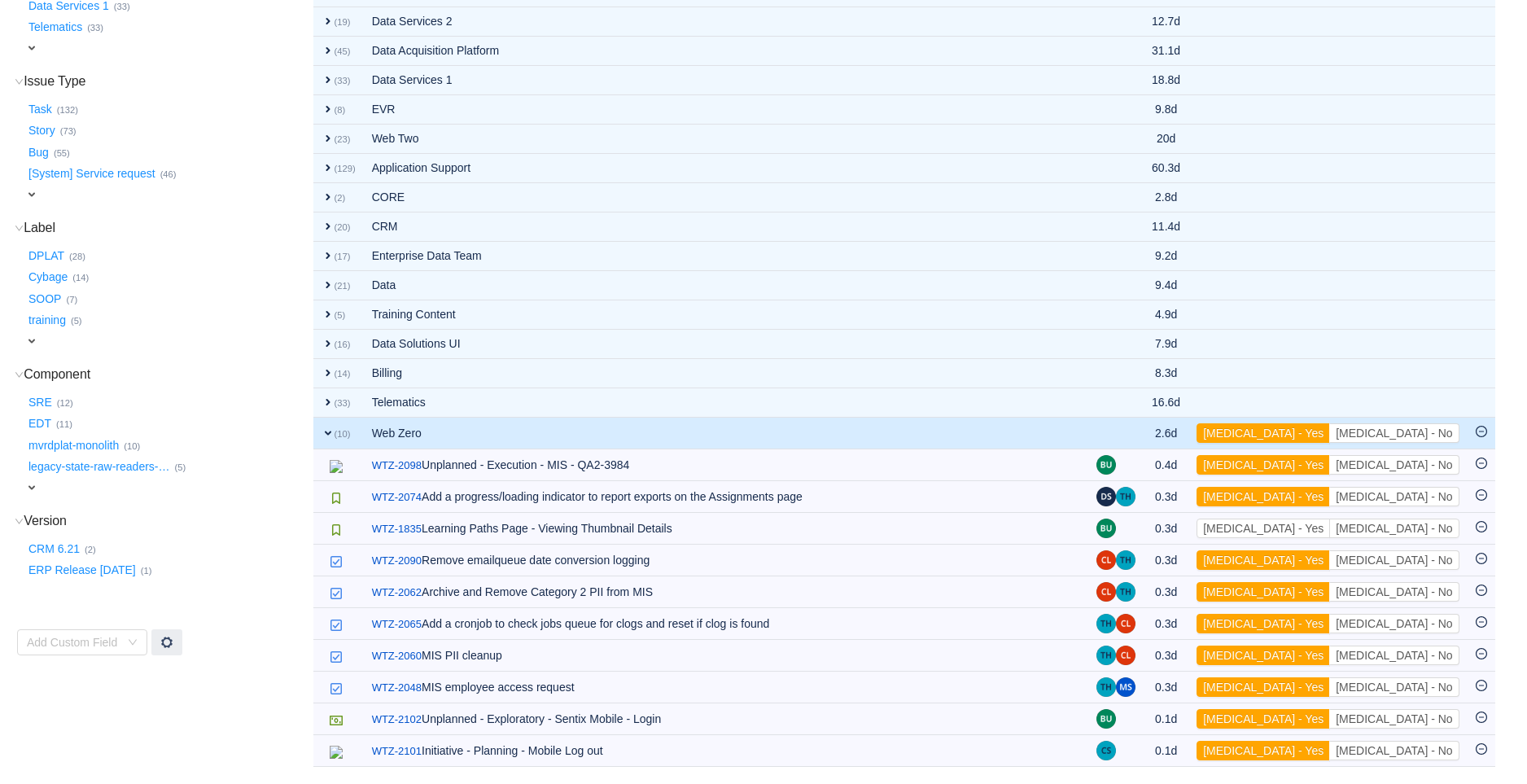
scroll to position [275, 0]
click at [1416, 440] on button "[MEDICAL_DATA] - No" at bounding box center [1393, 433] width 130 height 19
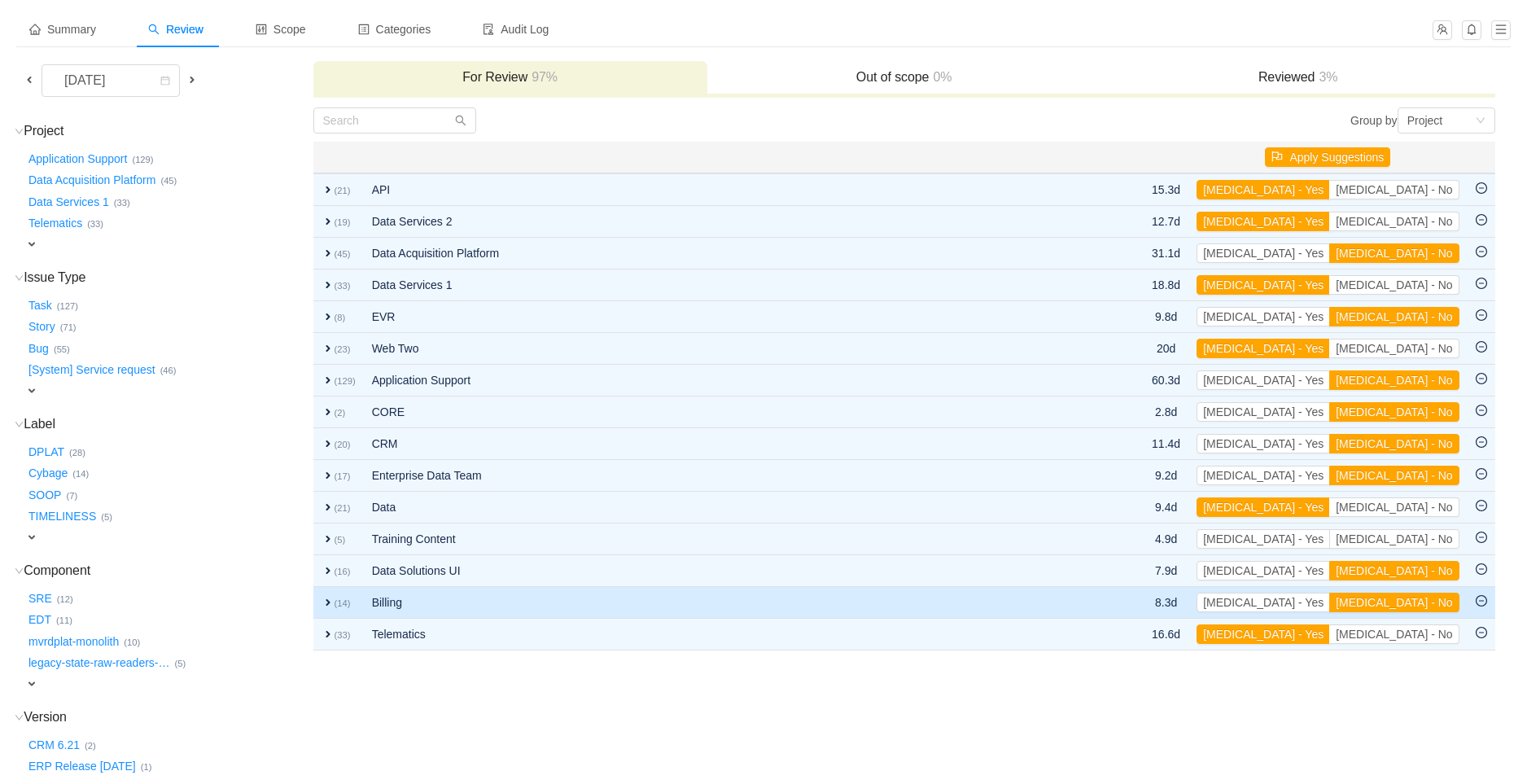
scroll to position [0, 0]
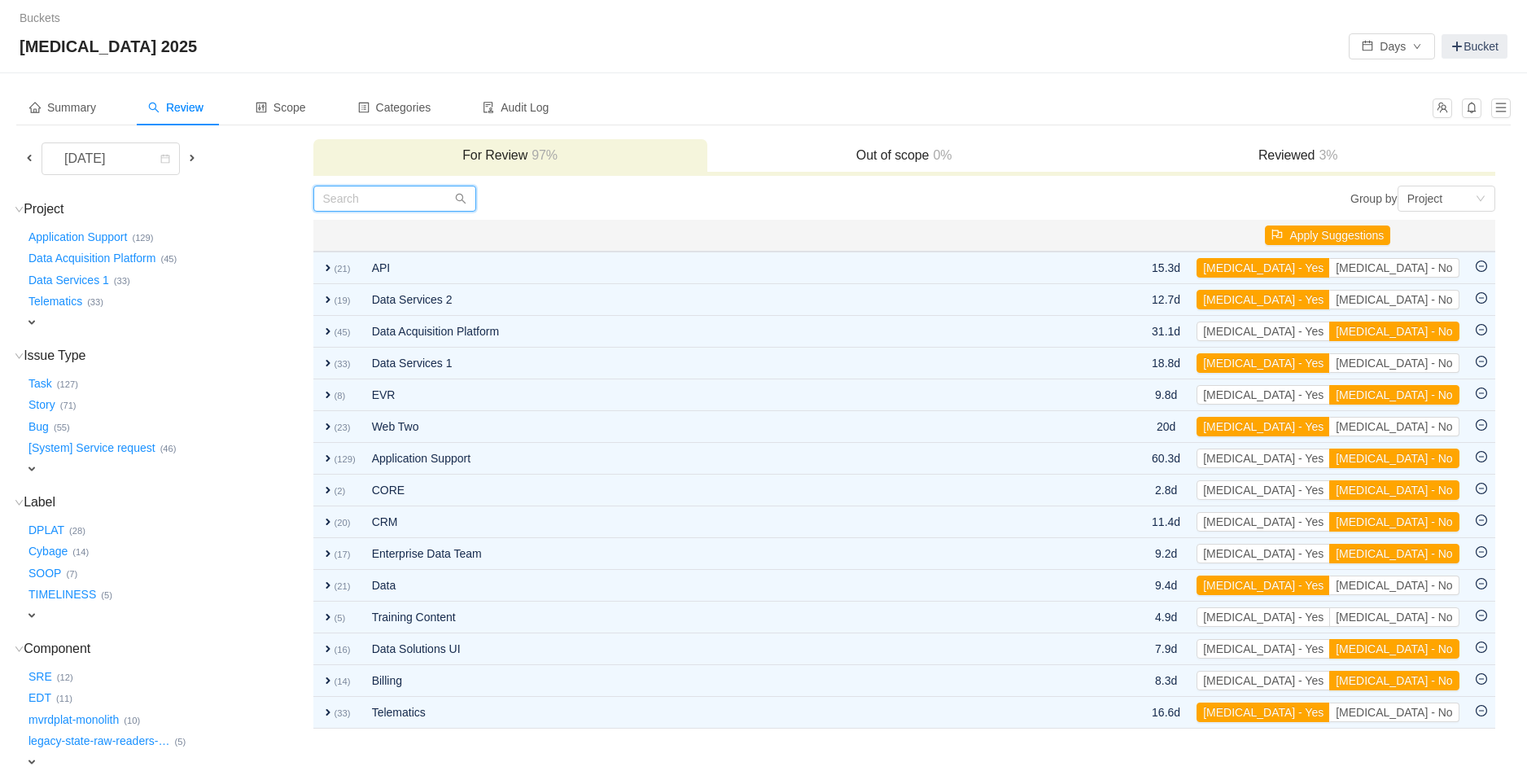
click at [395, 196] on input "text" at bounding box center [394, 198] width 163 height 26
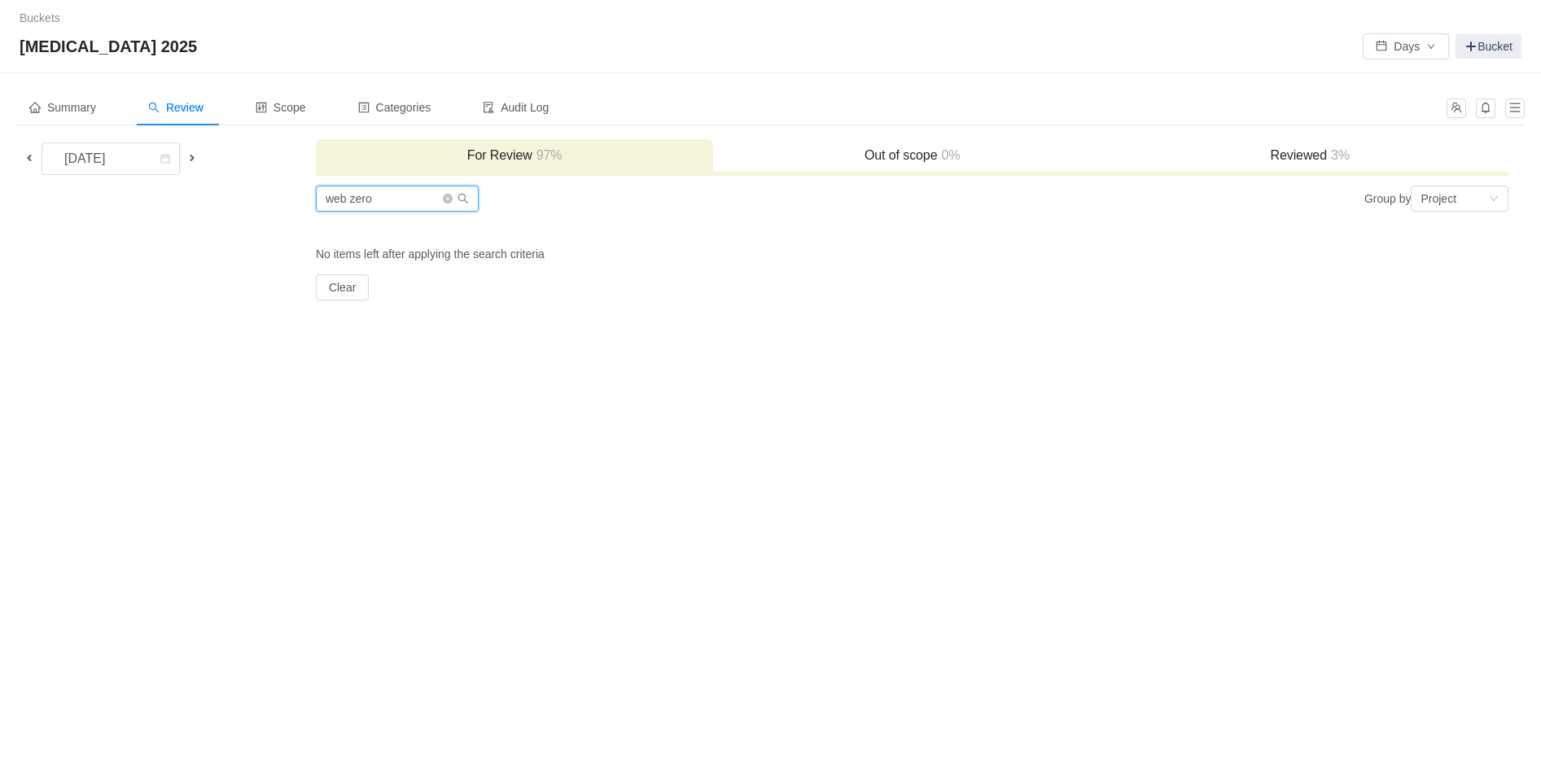
click at [420, 197] on input "web zero" at bounding box center [397, 198] width 163 height 26
type input "web zero"
click at [335, 282] on button "Clear" at bounding box center [342, 287] width 52 height 26
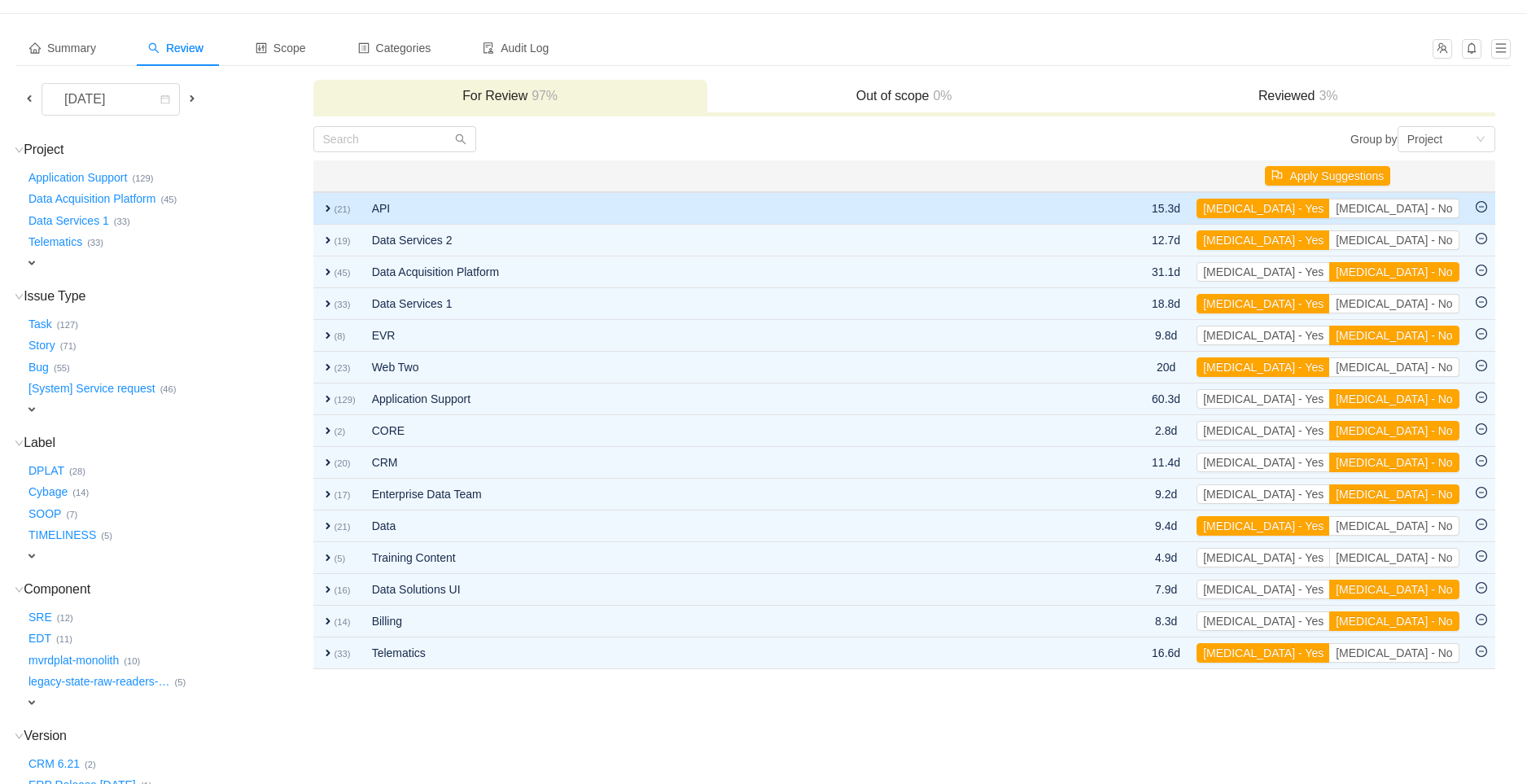
scroll to position [91, 0]
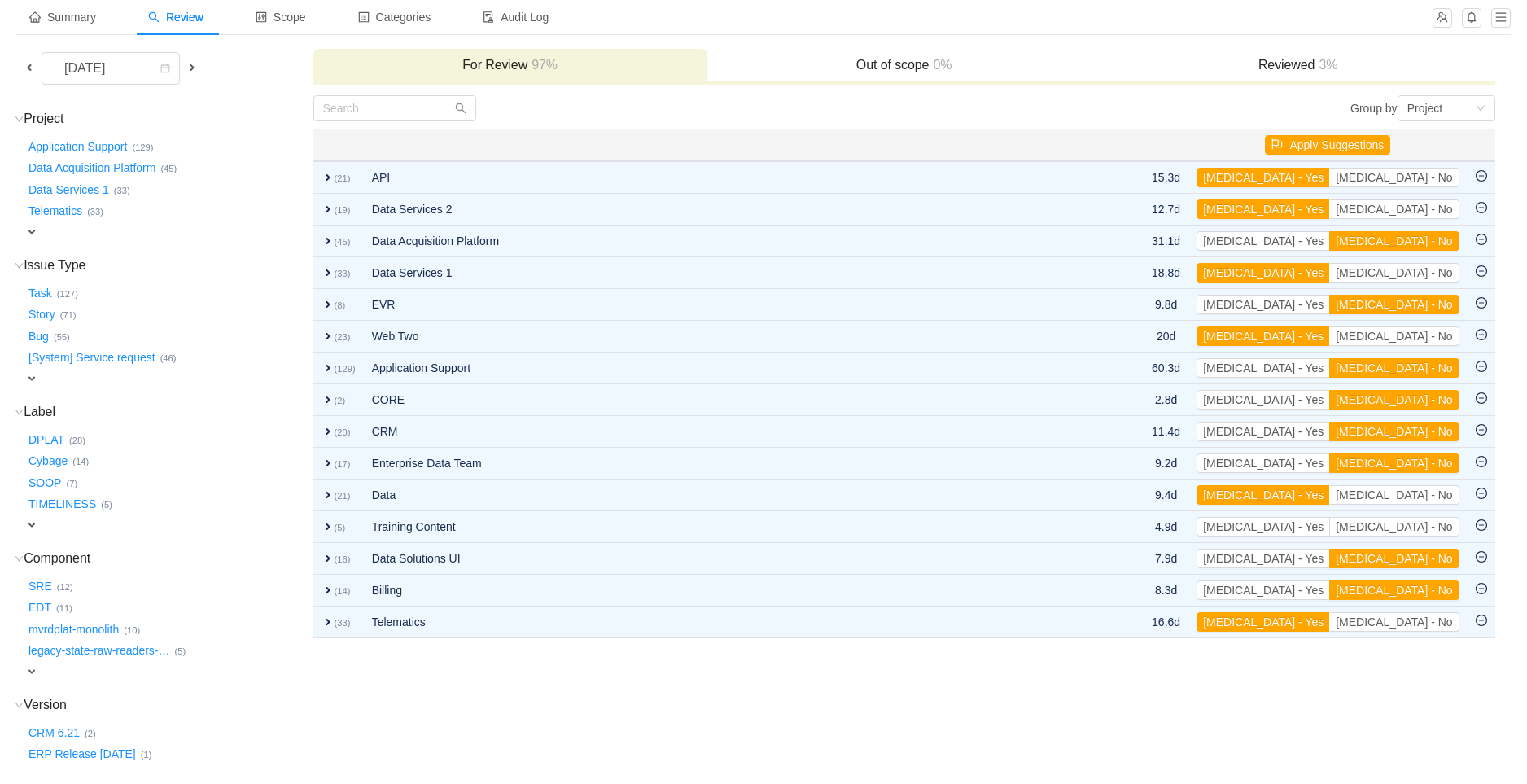
click at [25, 61] on span at bounding box center [30, 68] width 13 height 13
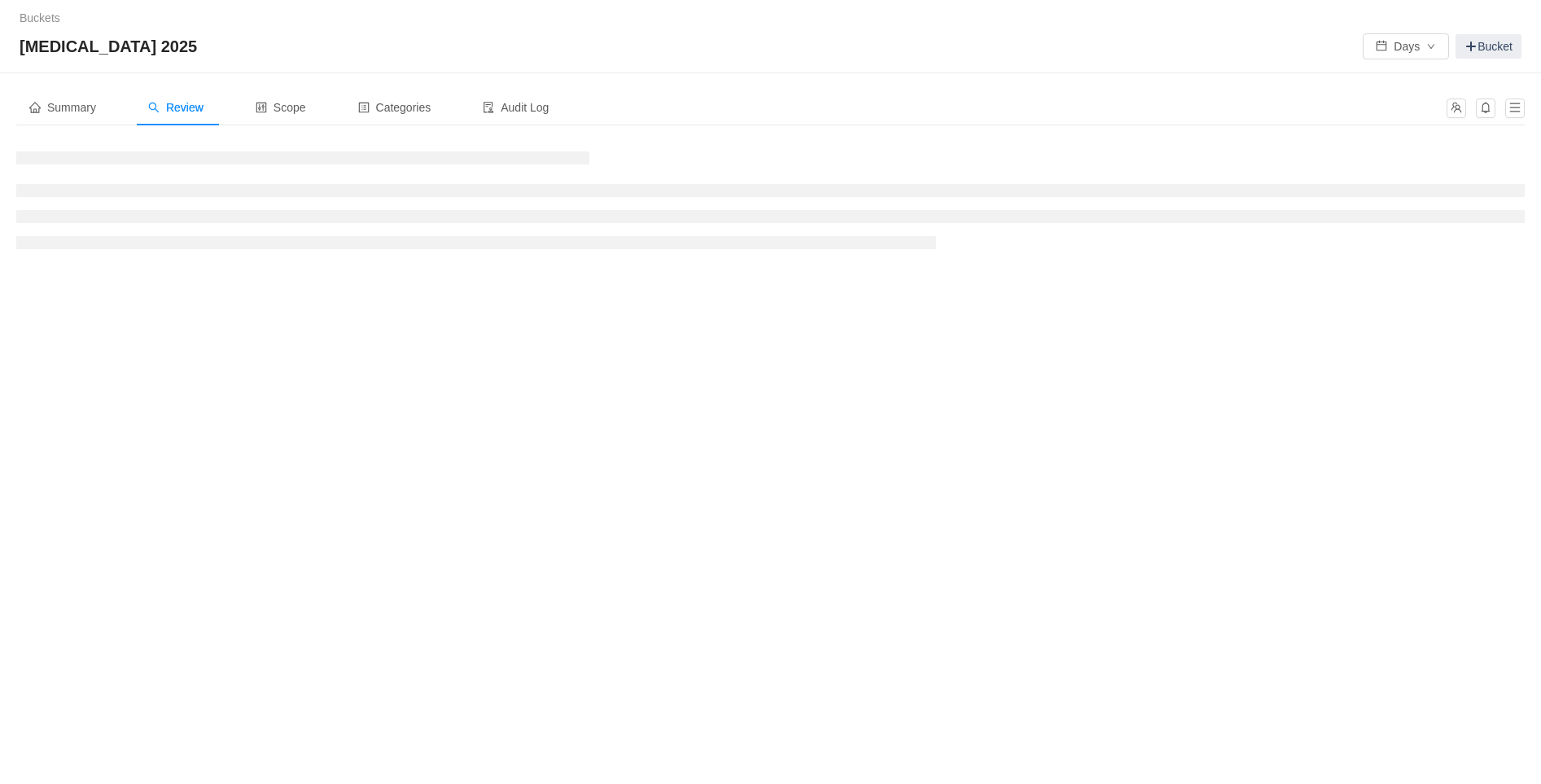
click at [194, 24] on div "Buckets / /" at bounding box center [770, 18] width 1502 height 17
drag, startPoint x: 290, startPoint y: 120, endPoint x: 352, endPoint y: 85, distance: 71.2
click at [296, 120] on div "Scope" at bounding box center [281, 108] width 76 height 36
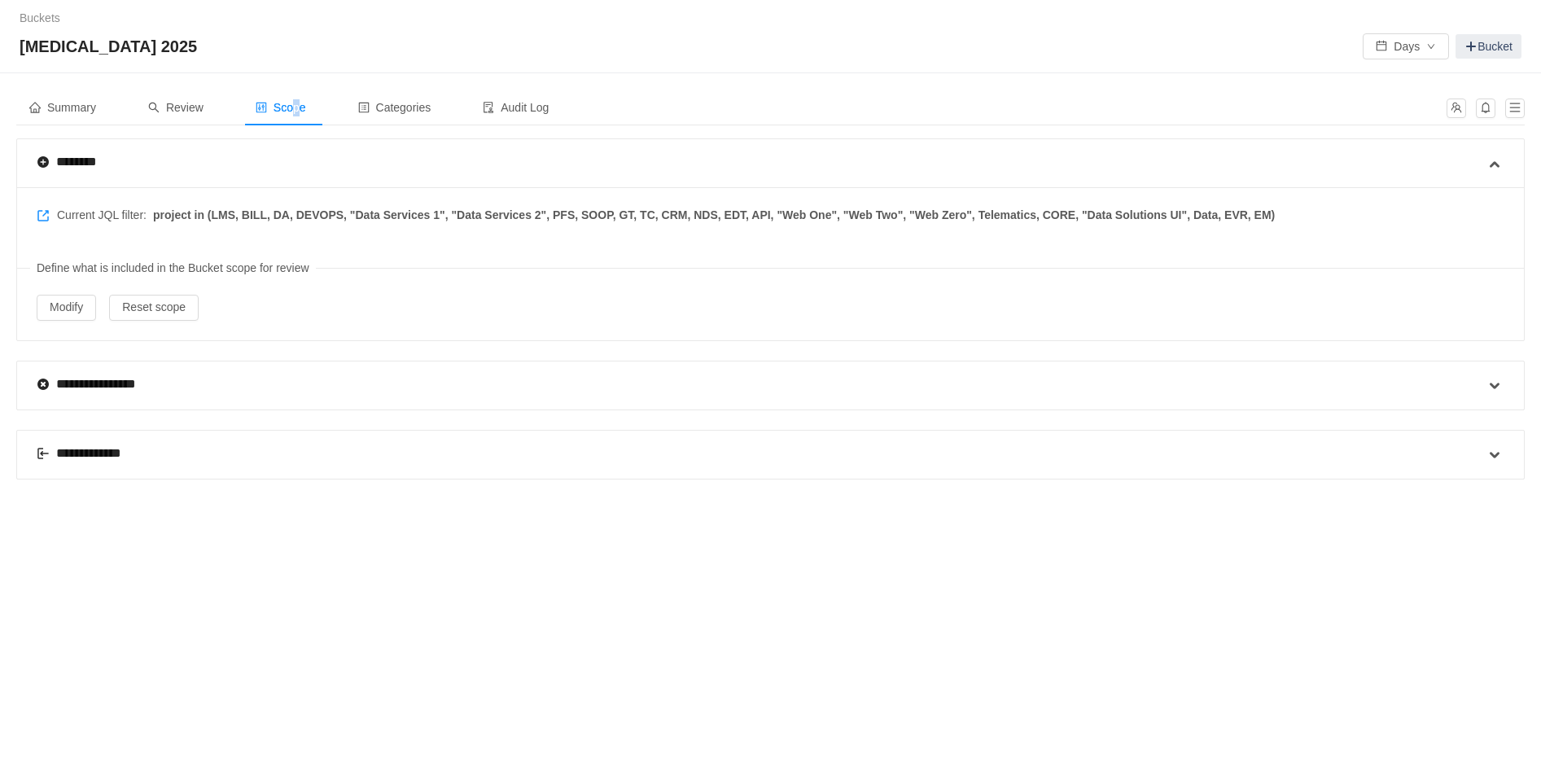
click at [542, 207] on span "project in (LMS, BILL, DA, DEVOPS, "Data Services 1", "Data Services 2", PFS, S…" at bounding box center [714, 216] width 1122 height 17
click at [197, 110] on span "Review" at bounding box center [176, 108] width 55 height 13
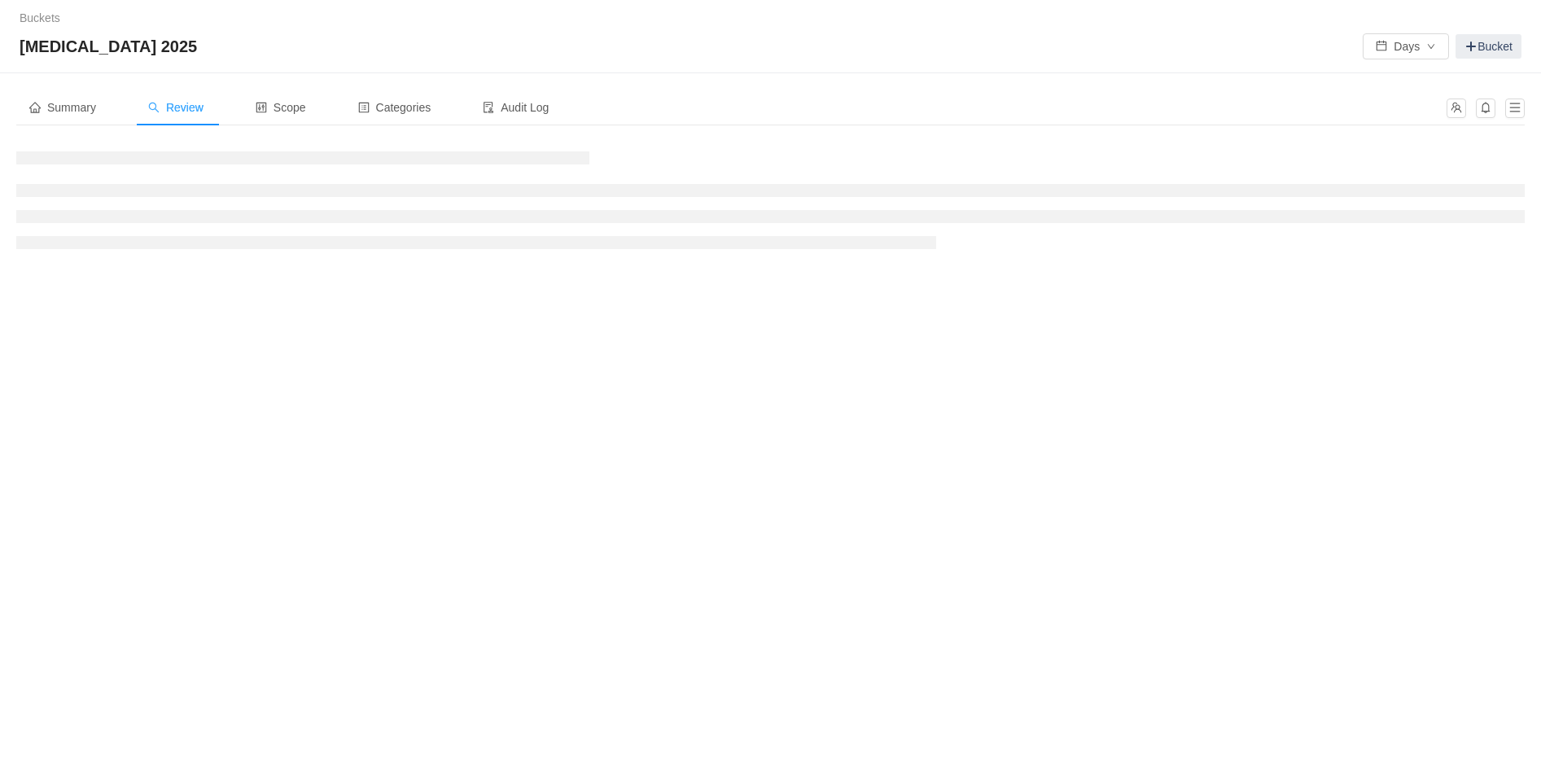
click at [184, 113] on span "Review" at bounding box center [176, 108] width 55 height 13
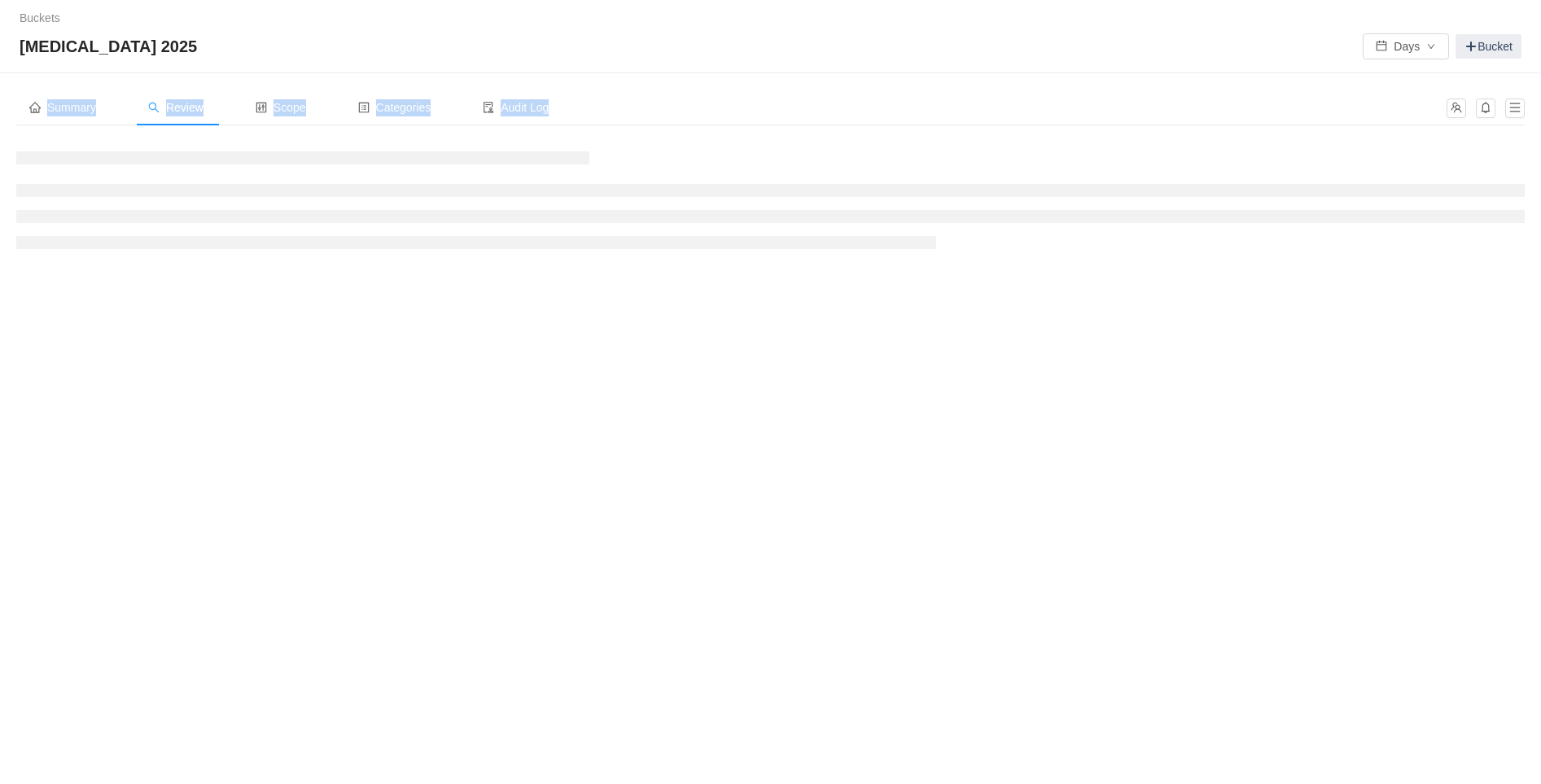
click at [184, 113] on span "Review" at bounding box center [176, 108] width 55 height 13
click at [1313, 126] on div "Summary Review Scope Categories Audit Log" at bounding box center [770, 113] width 1509 height 49
click at [1419, 55] on button "Days" at bounding box center [1406, 46] width 86 height 26
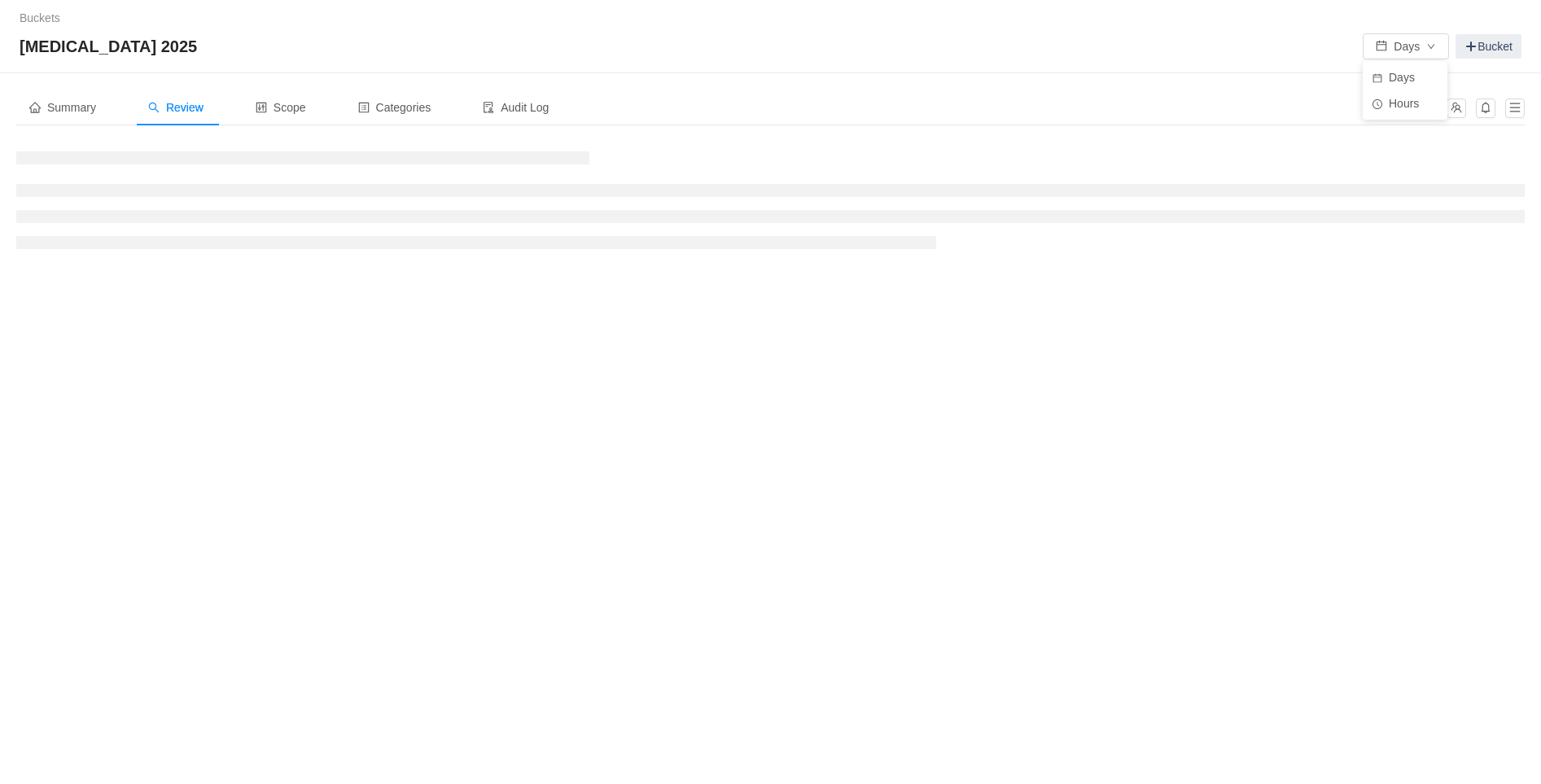
click at [1332, 106] on div "Summary Review Scope Categories Audit Log" at bounding box center [726, 108] width 1421 height 36
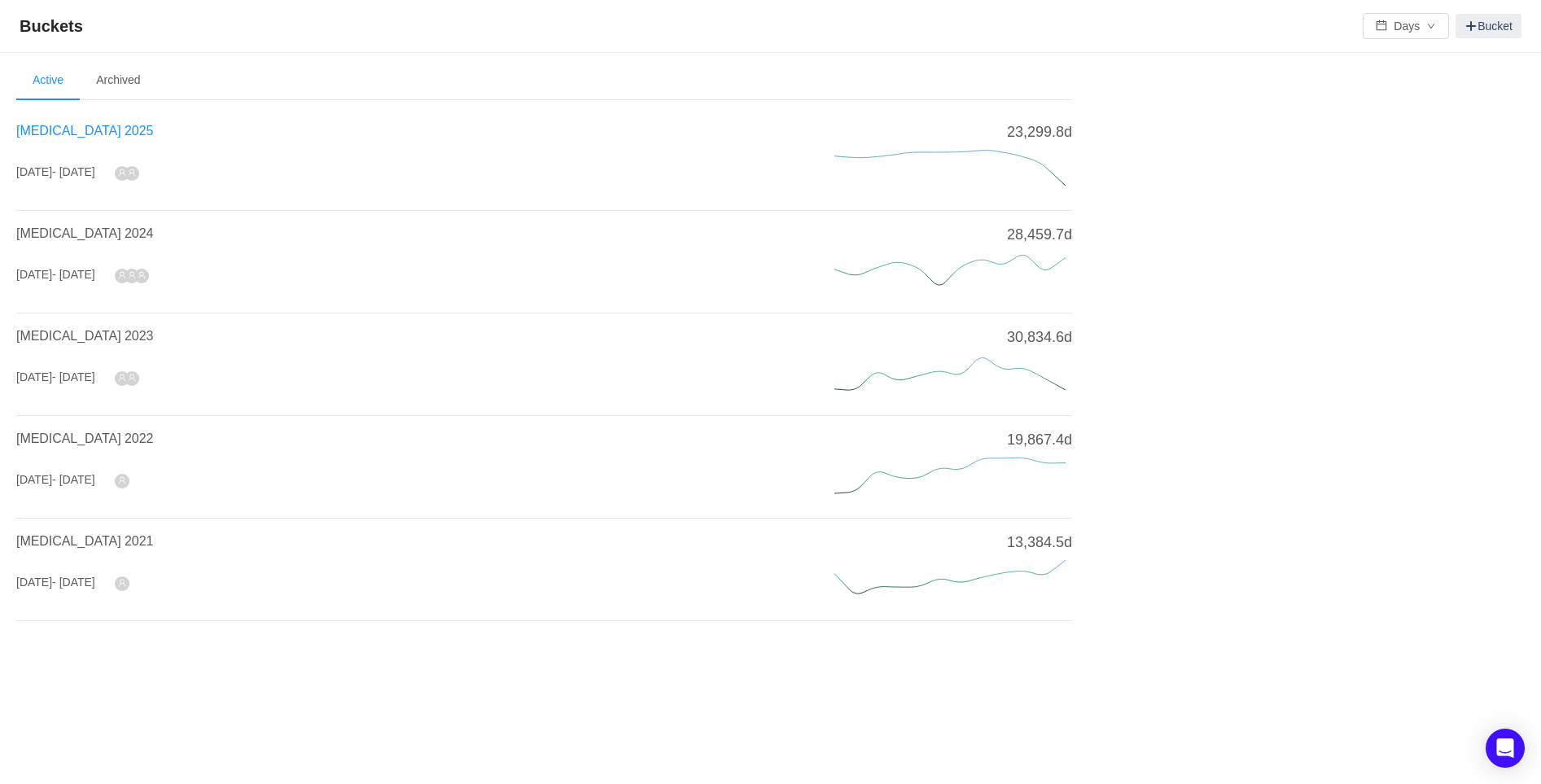
click at [61, 133] on span "[MEDICAL_DATA] 2025" at bounding box center [84, 131] width 136 height 14
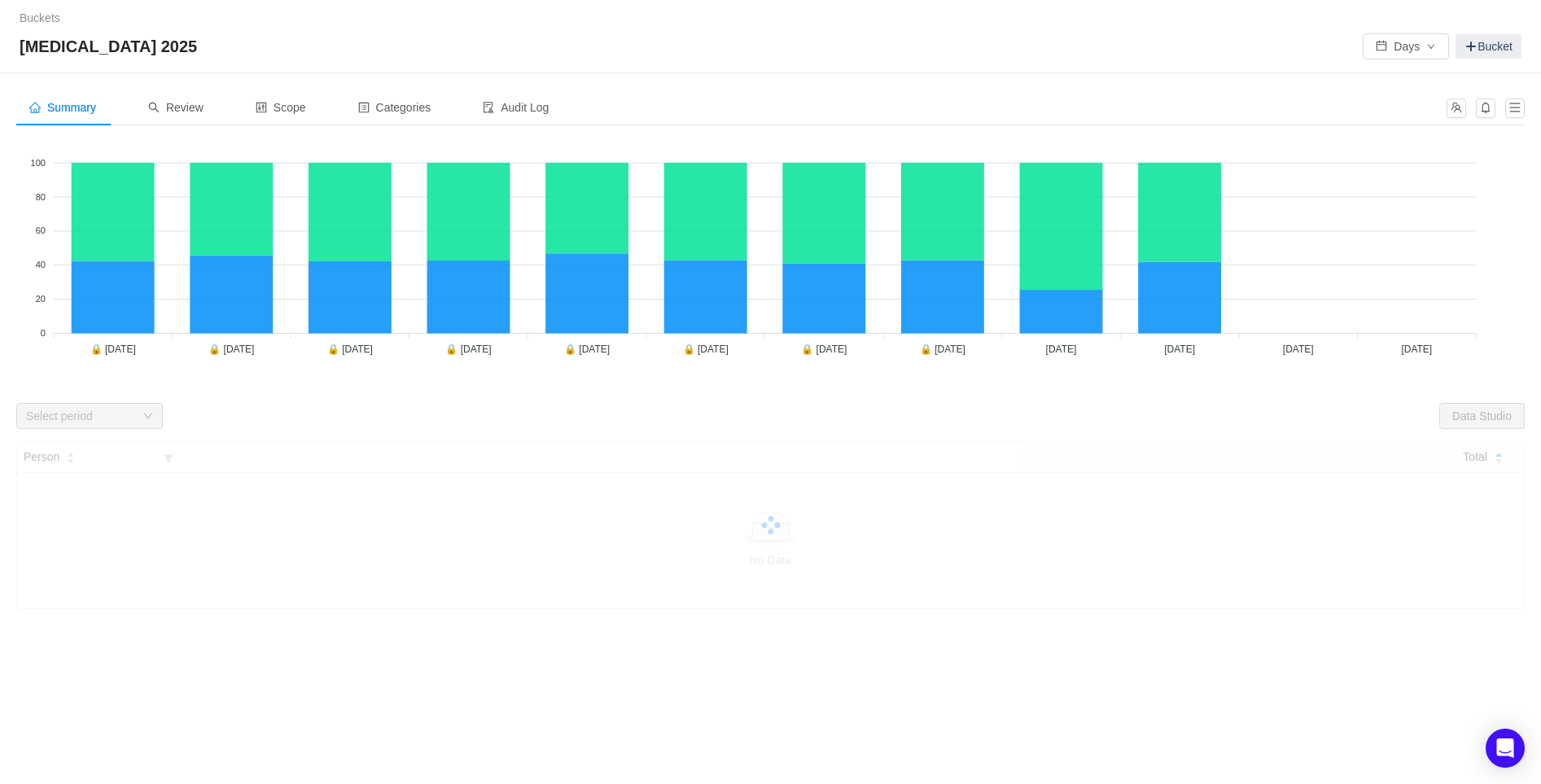
click at [153, 415] on div "Select period" at bounding box center [90, 415] width 147 height 26
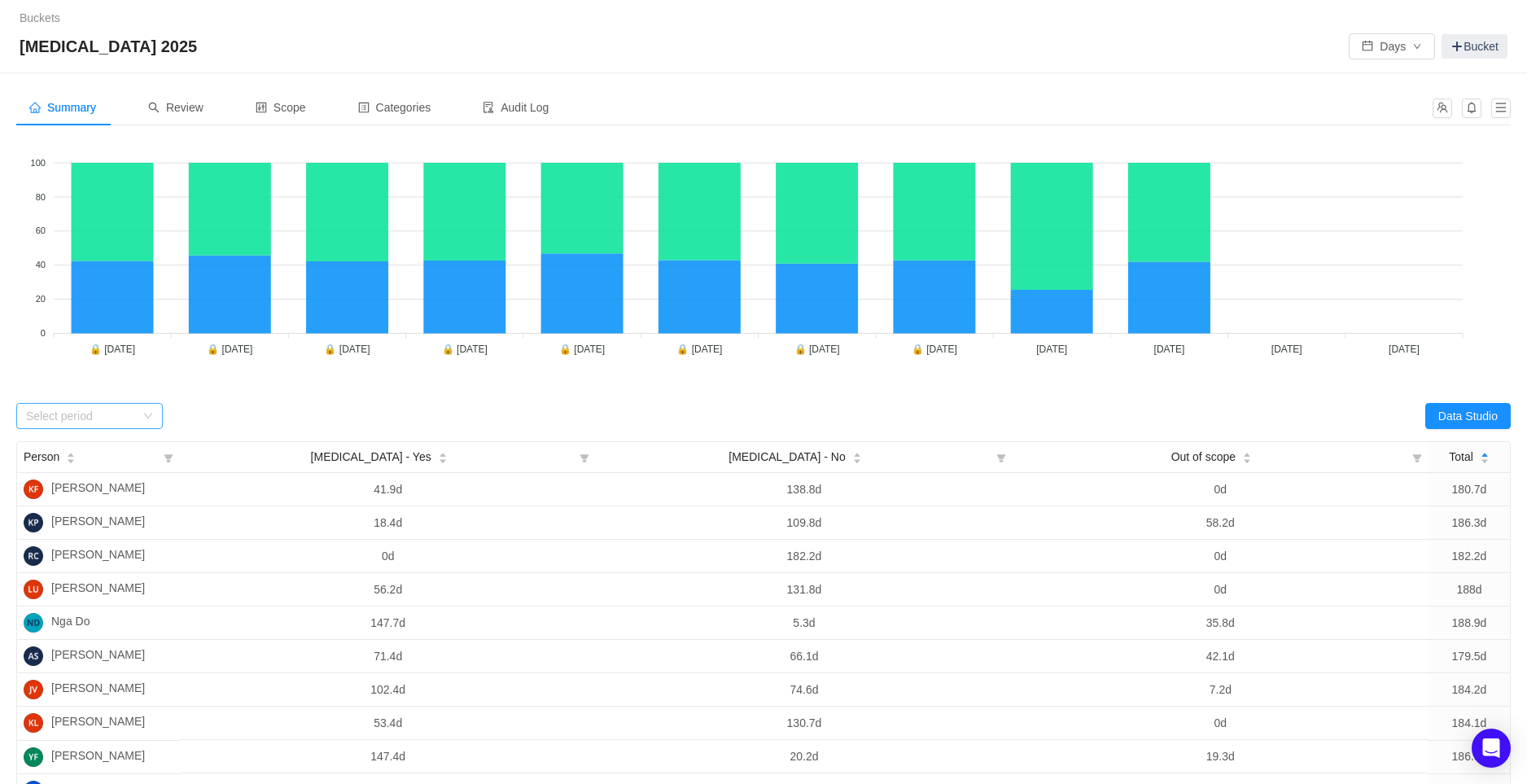
click at [153, 415] on div "Select period" at bounding box center [90, 415] width 147 height 26
click at [65, 537] on li "[DATE]" at bounding box center [90, 540] width 147 height 26
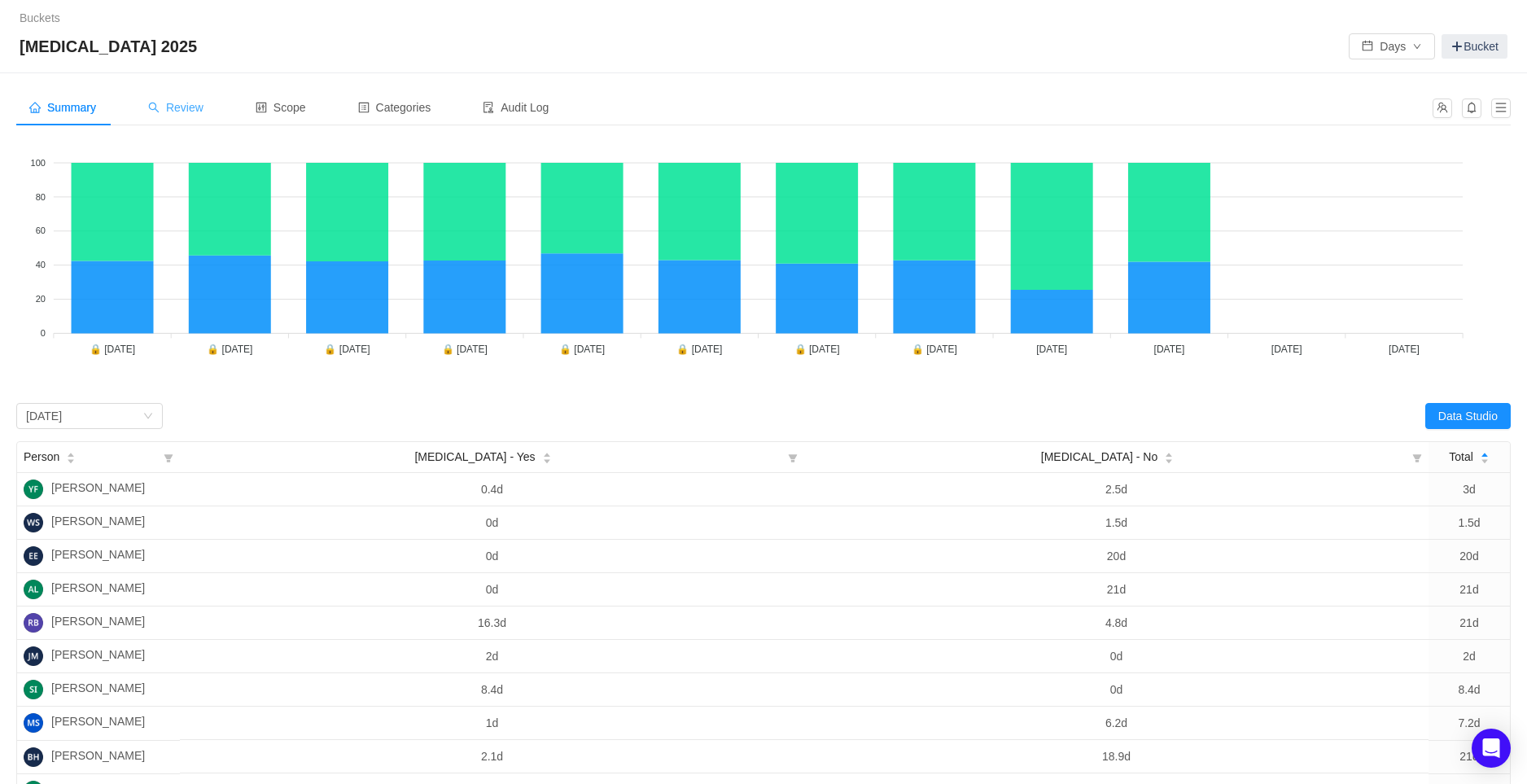
click at [206, 110] on div "Review" at bounding box center [175, 108] width 81 height 36
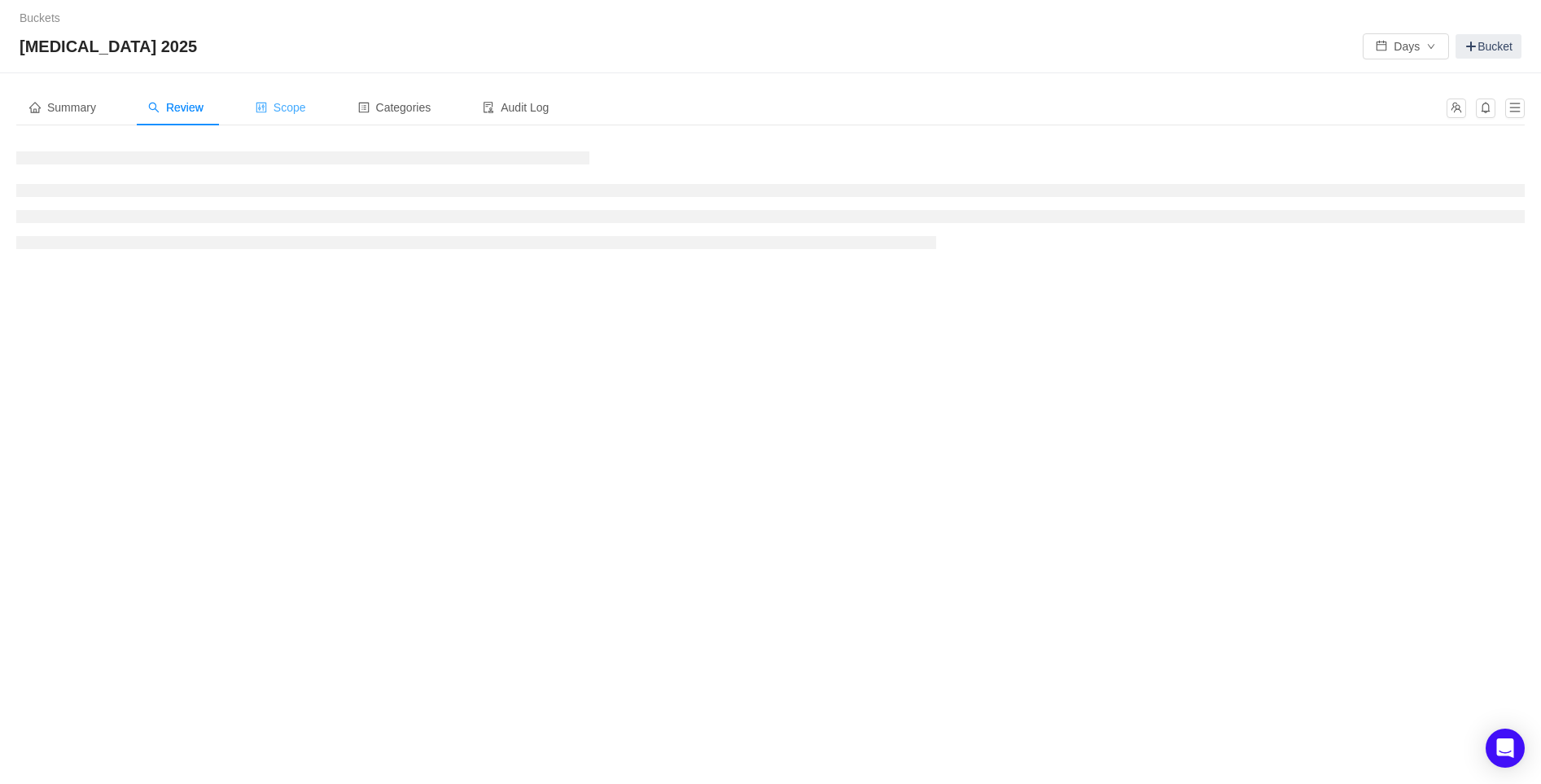
click at [294, 109] on span "Scope" at bounding box center [281, 108] width 51 height 13
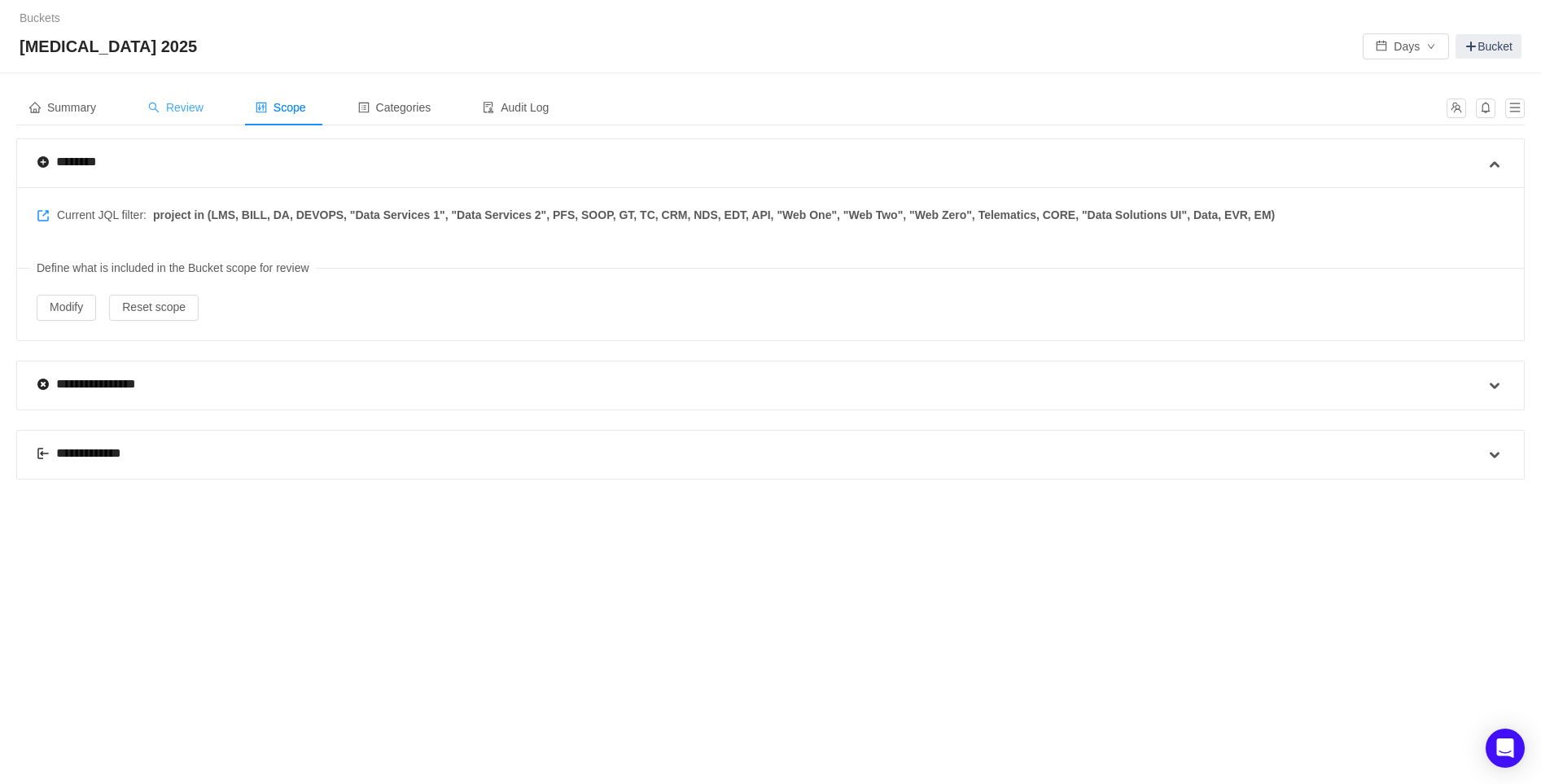
click at [199, 113] on span "Review" at bounding box center [176, 108] width 55 height 13
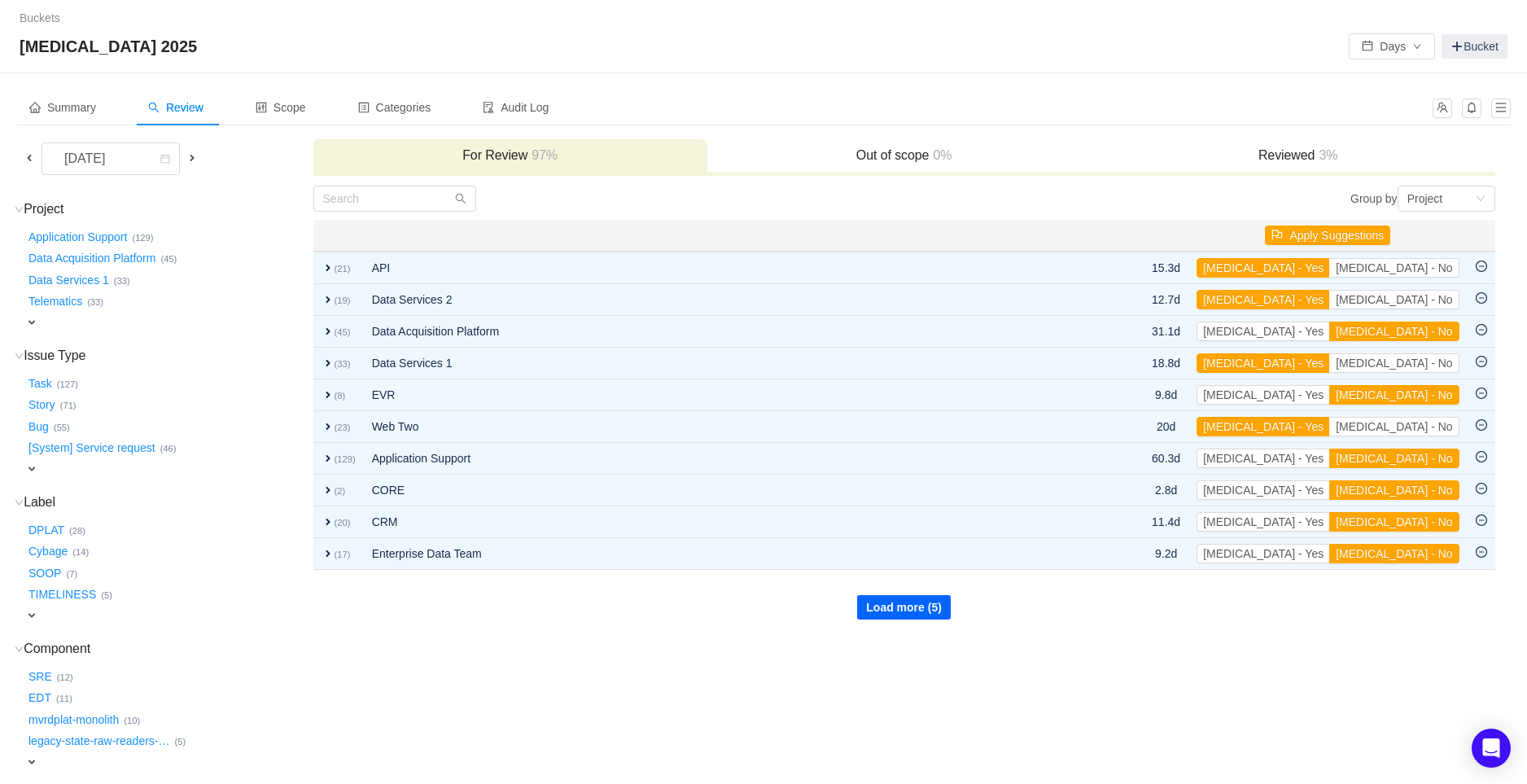
click at [915, 610] on button "Load more (5)" at bounding box center [903, 608] width 93 height 25
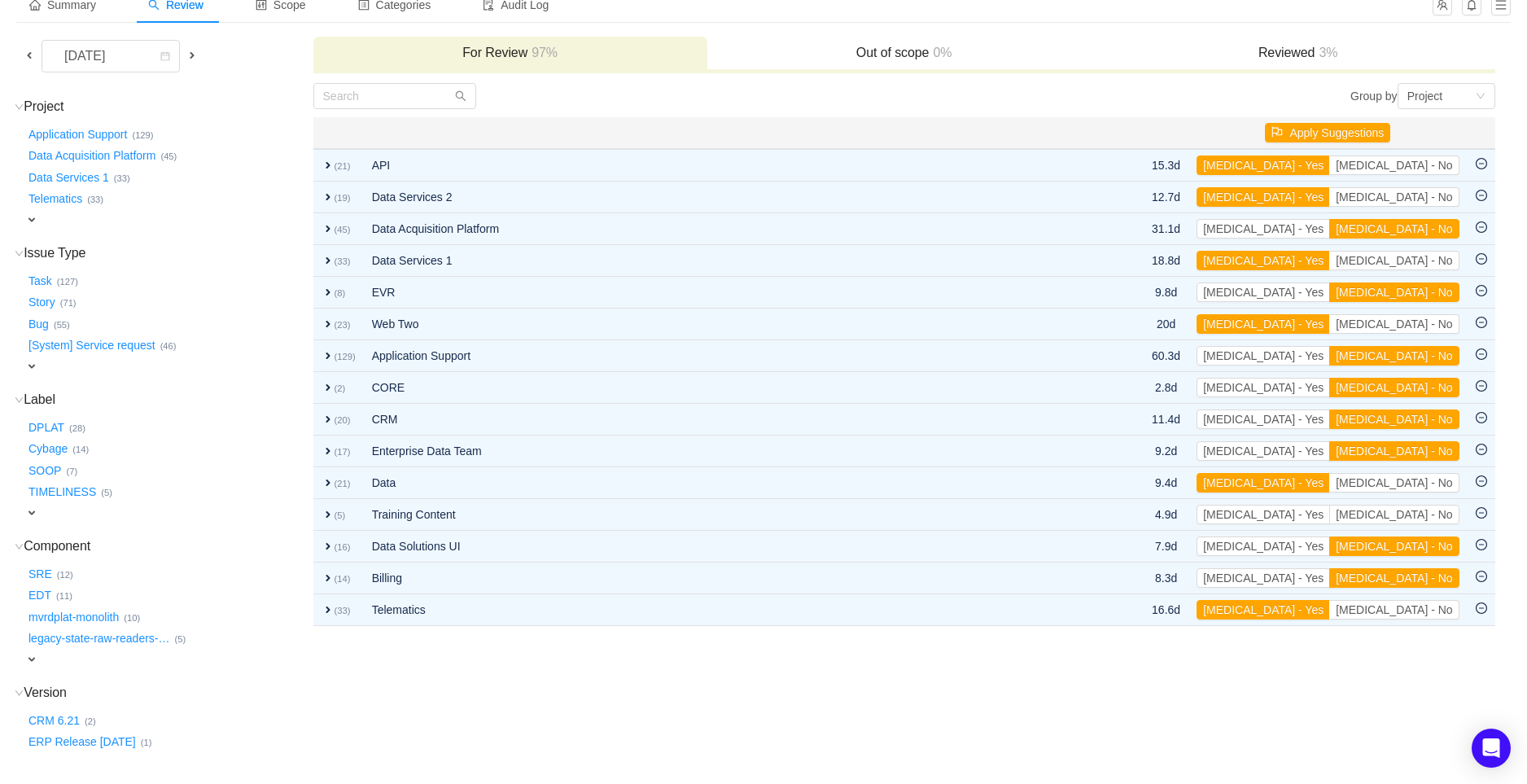
scroll to position [71, 0]
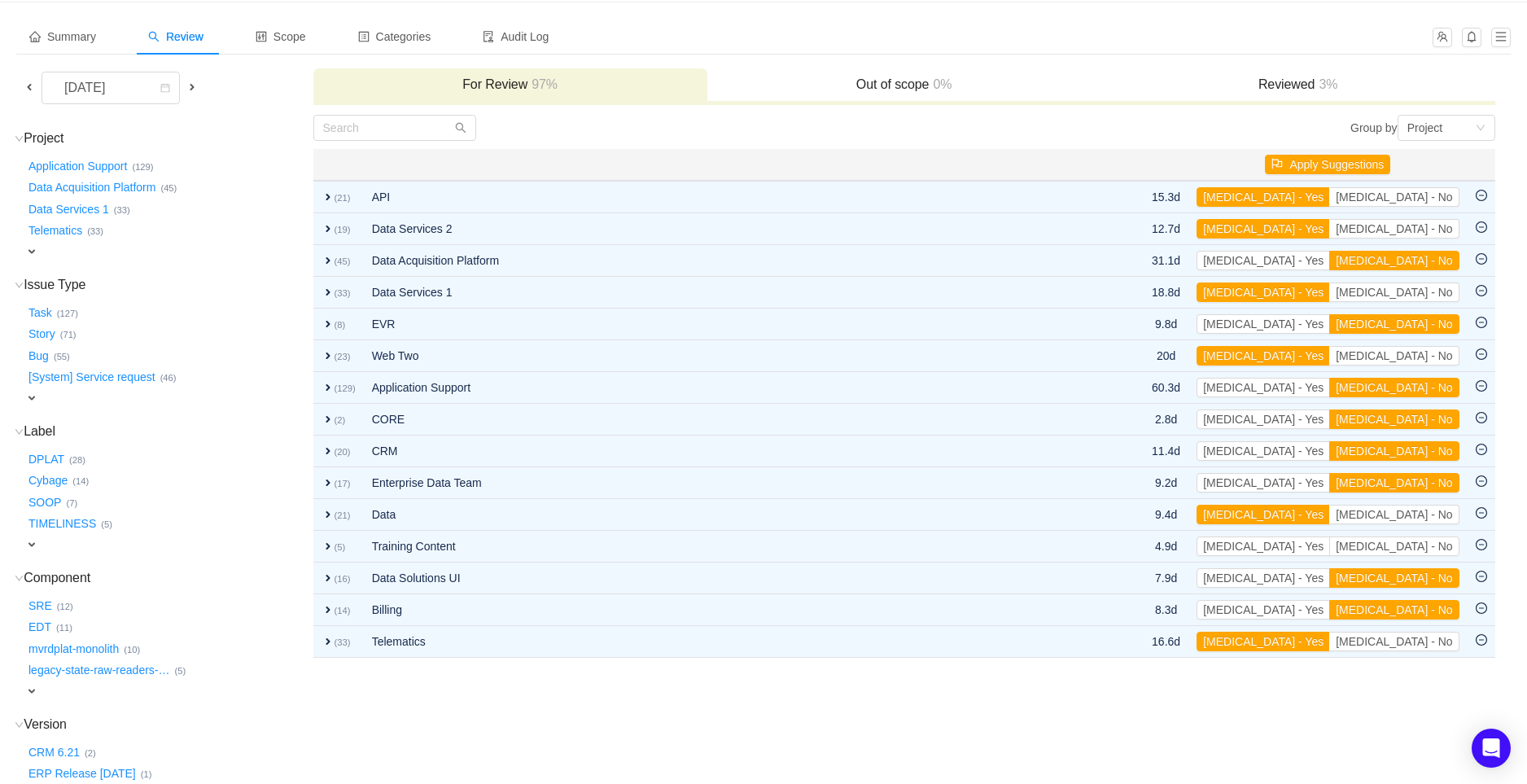
click at [1280, 87] on h3 "Reviewed 3%" at bounding box center [1298, 84] width 378 height 16
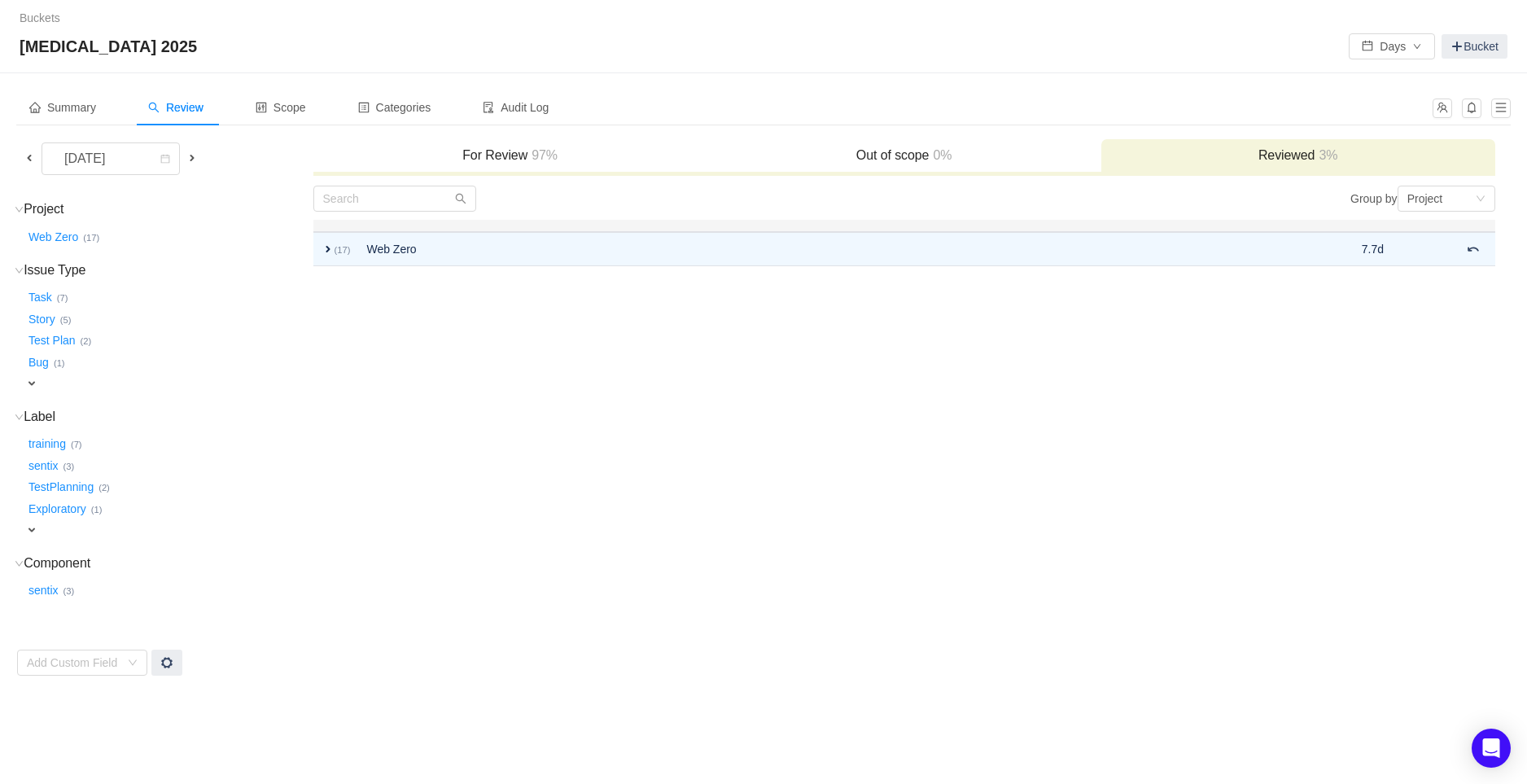
scroll to position [0, 0]
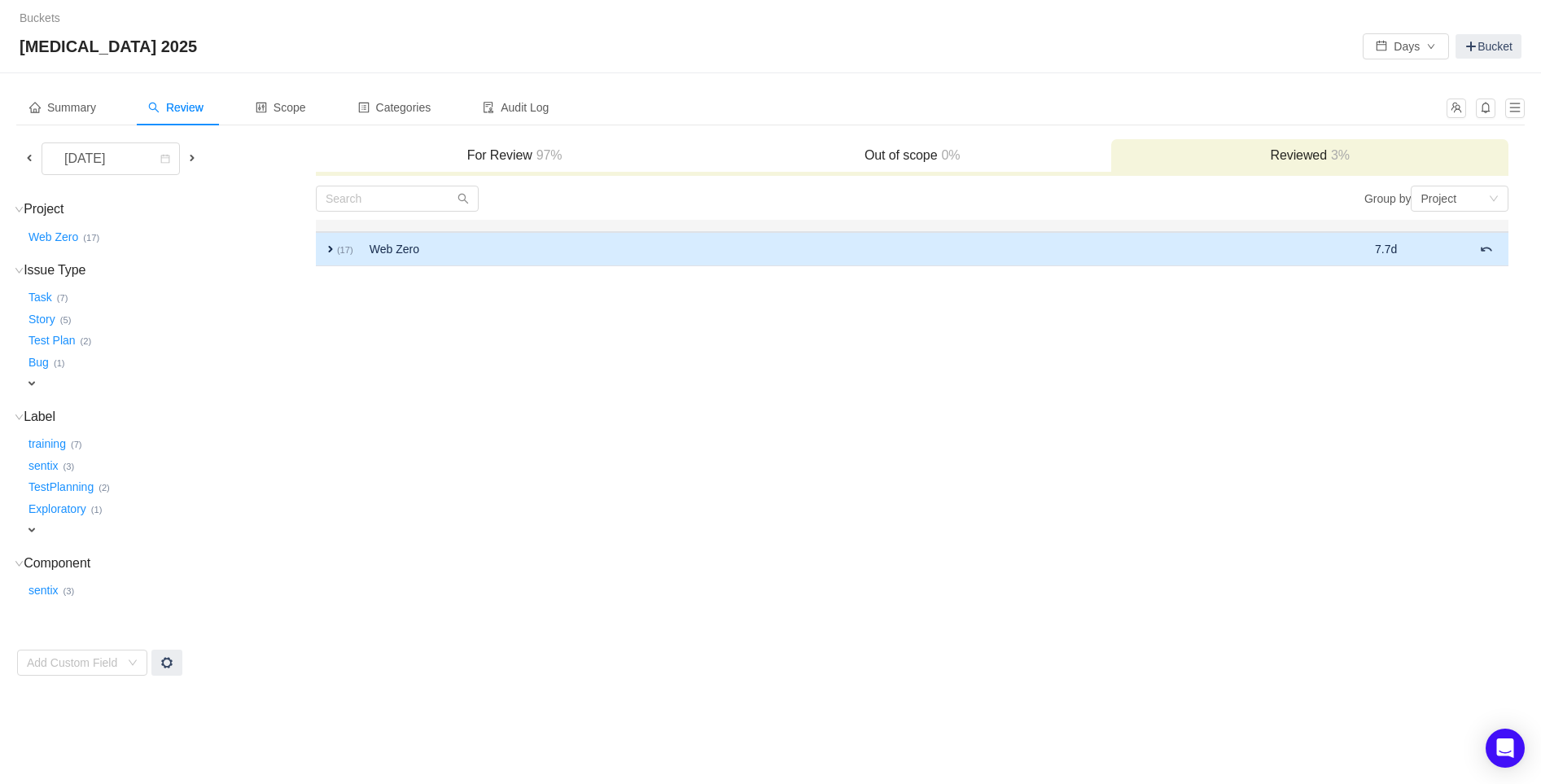
click at [331, 247] on span "expand" at bounding box center [331, 249] width 13 height 13
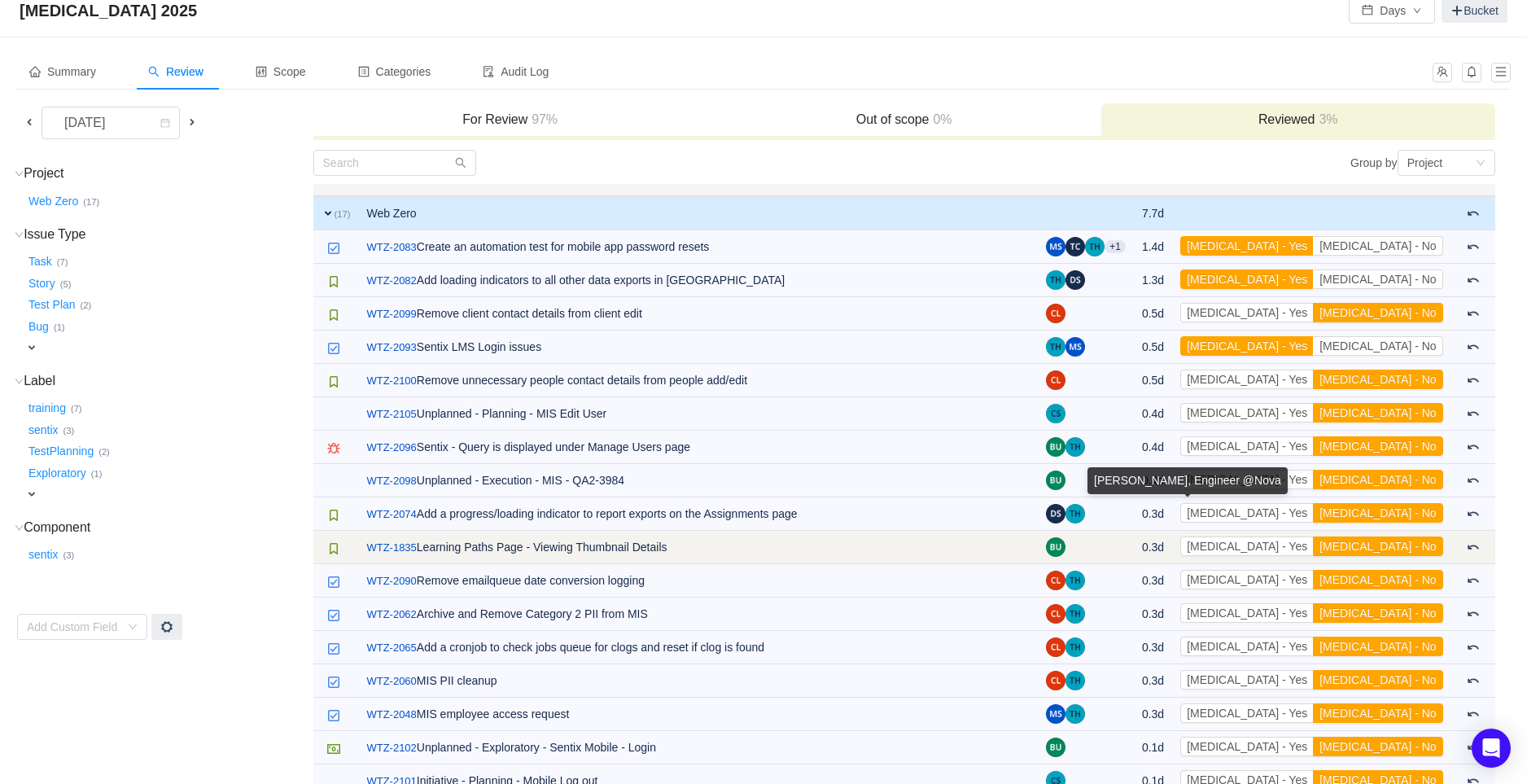
scroll to position [66, 0]
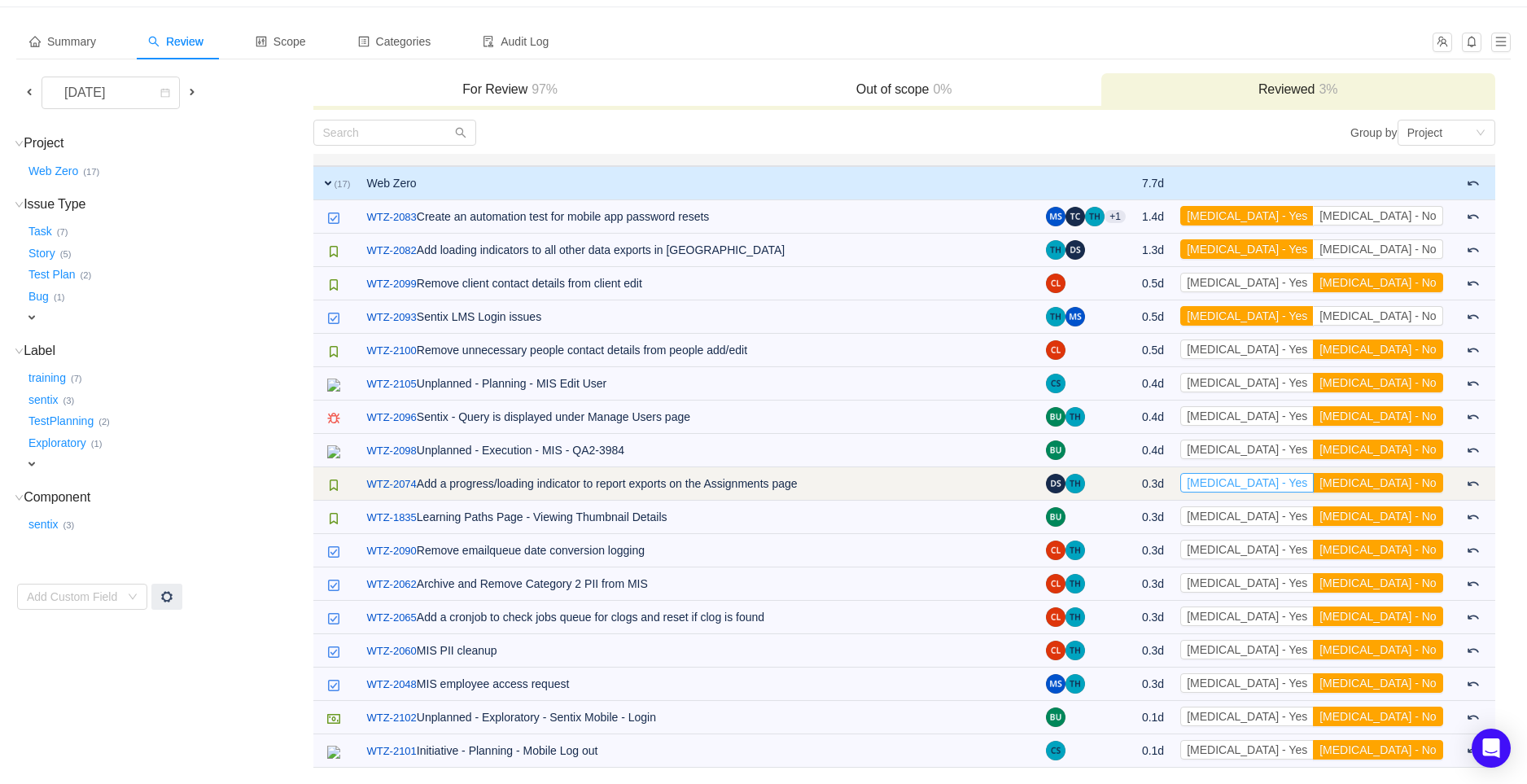
click at [1313, 480] on button "[MEDICAL_DATA] - Yes" at bounding box center [1247, 483] width 134 height 19
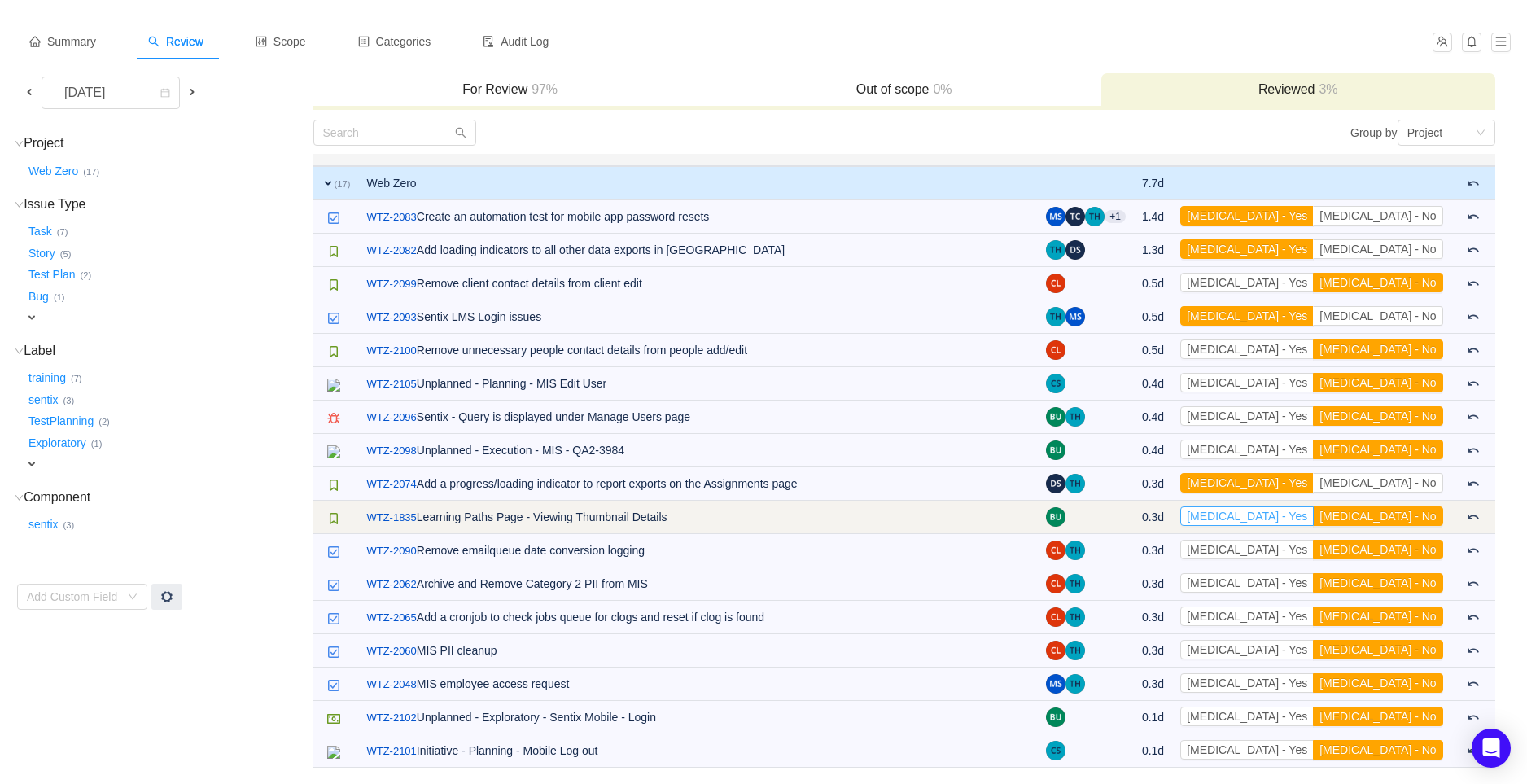
click at [1313, 512] on button "[MEDICAL_DATA] - Yes" at bounding box center [1247, 516] width 134 height 19
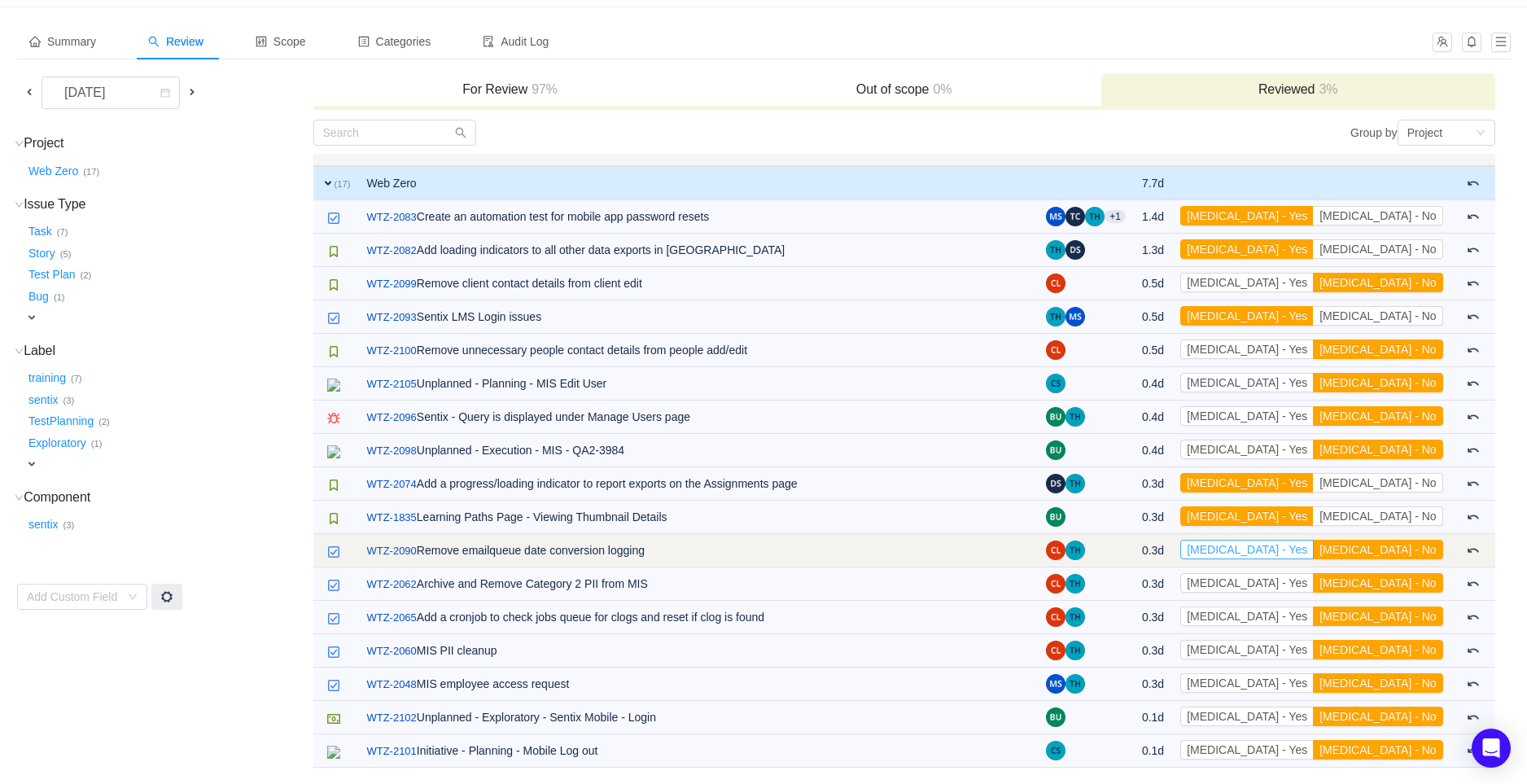
click at [1313, 541] on button "[MEDICAL_DATA] - Yes" at bounding box center [1247, 549] width 134 height 19
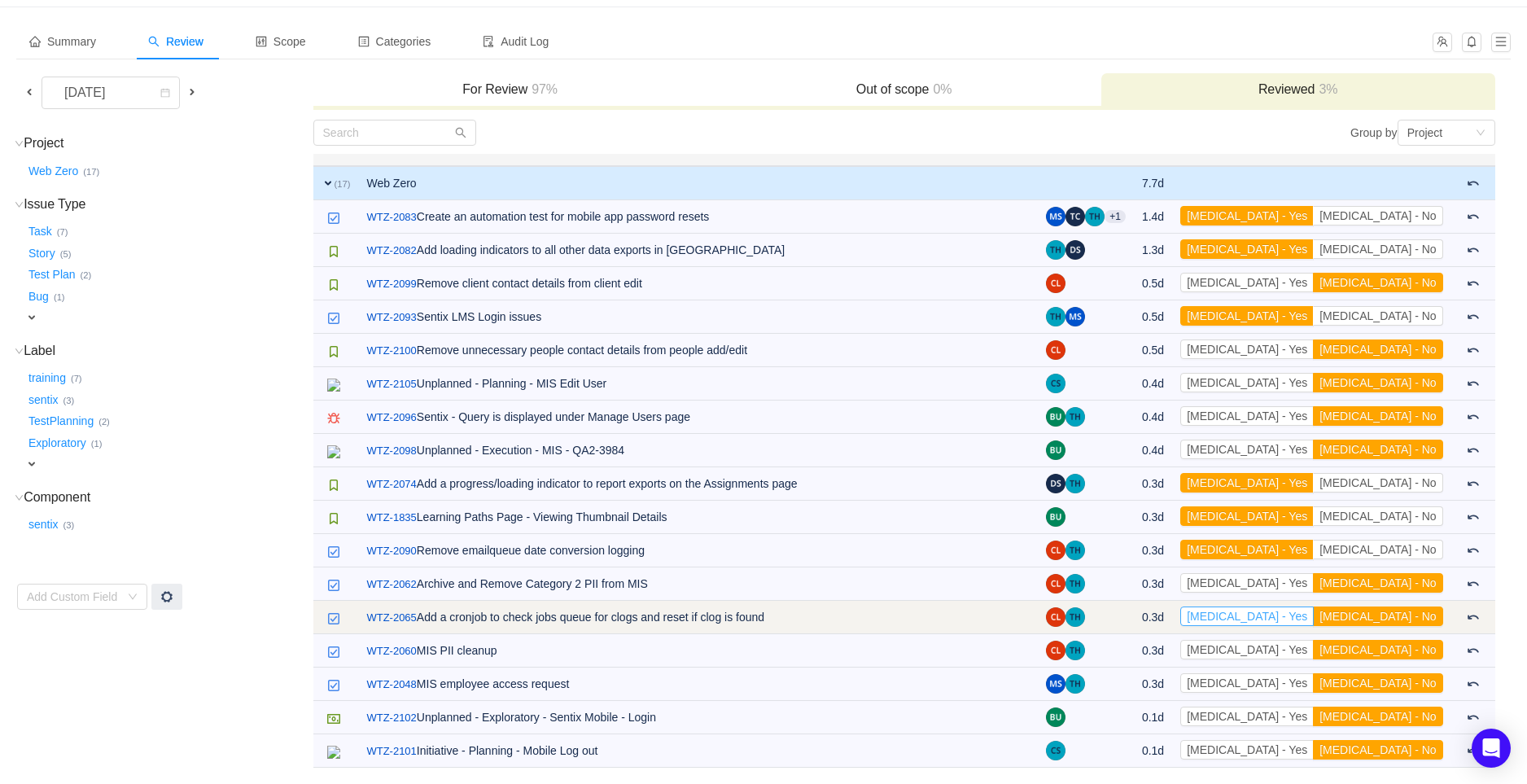
click at [1313, 613] on button "[MEDICAL_DATA] - Yes" at bounding box center [1247, 616] width 134 height 19
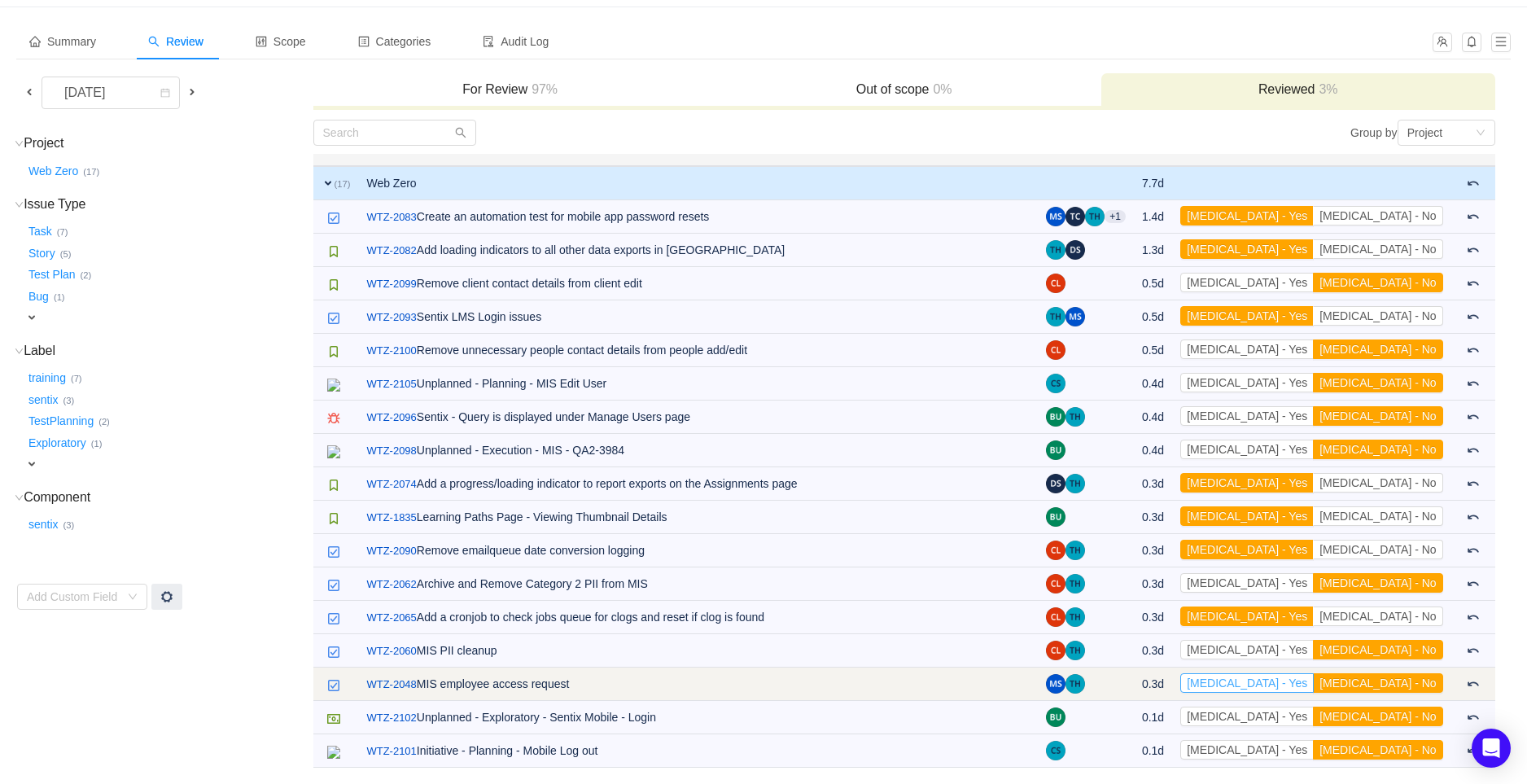
click at [1313, 684] on button "[MEDICAL_DATA] - Yes" at bounding box center [1247, 683] width 134 height 19
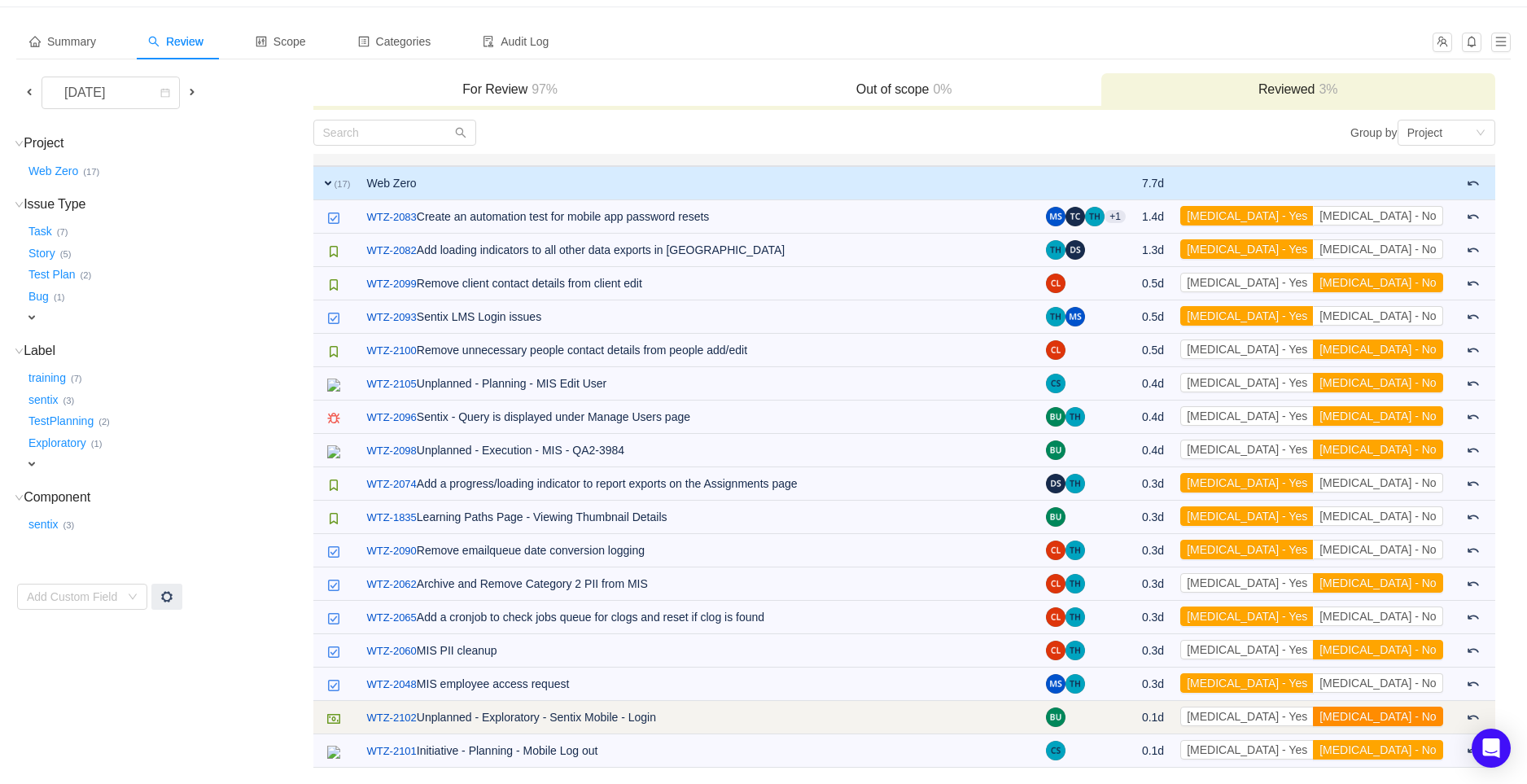
click at [1385, 715] on button "[MEDICAL_DATA] - No" at bounding box center [1377, 716] width 130 height 19
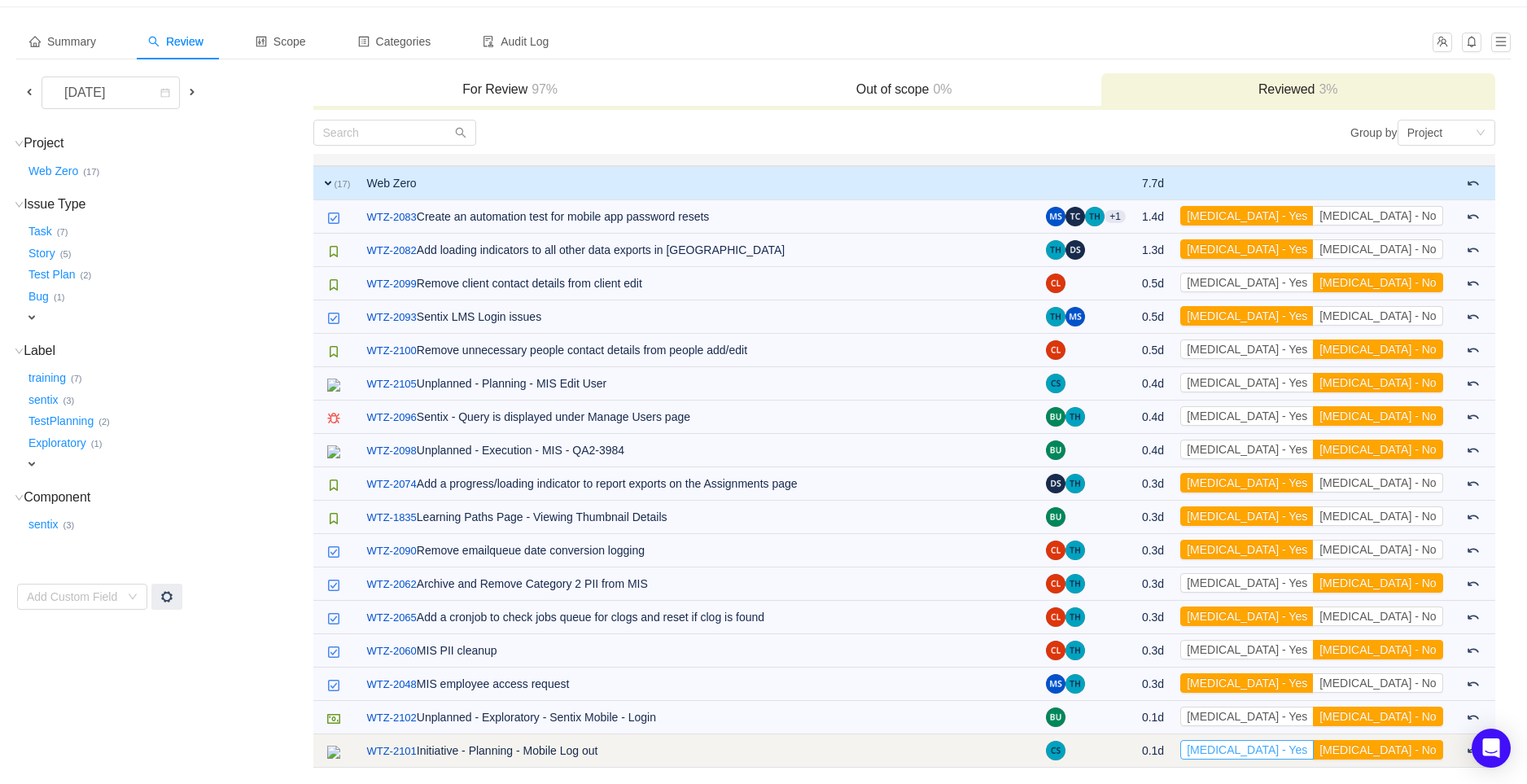
click at [1313, 747] on button "[MEDICAL_DATA] - Yes" at bounding box center [1247, 750] width 134 height 19
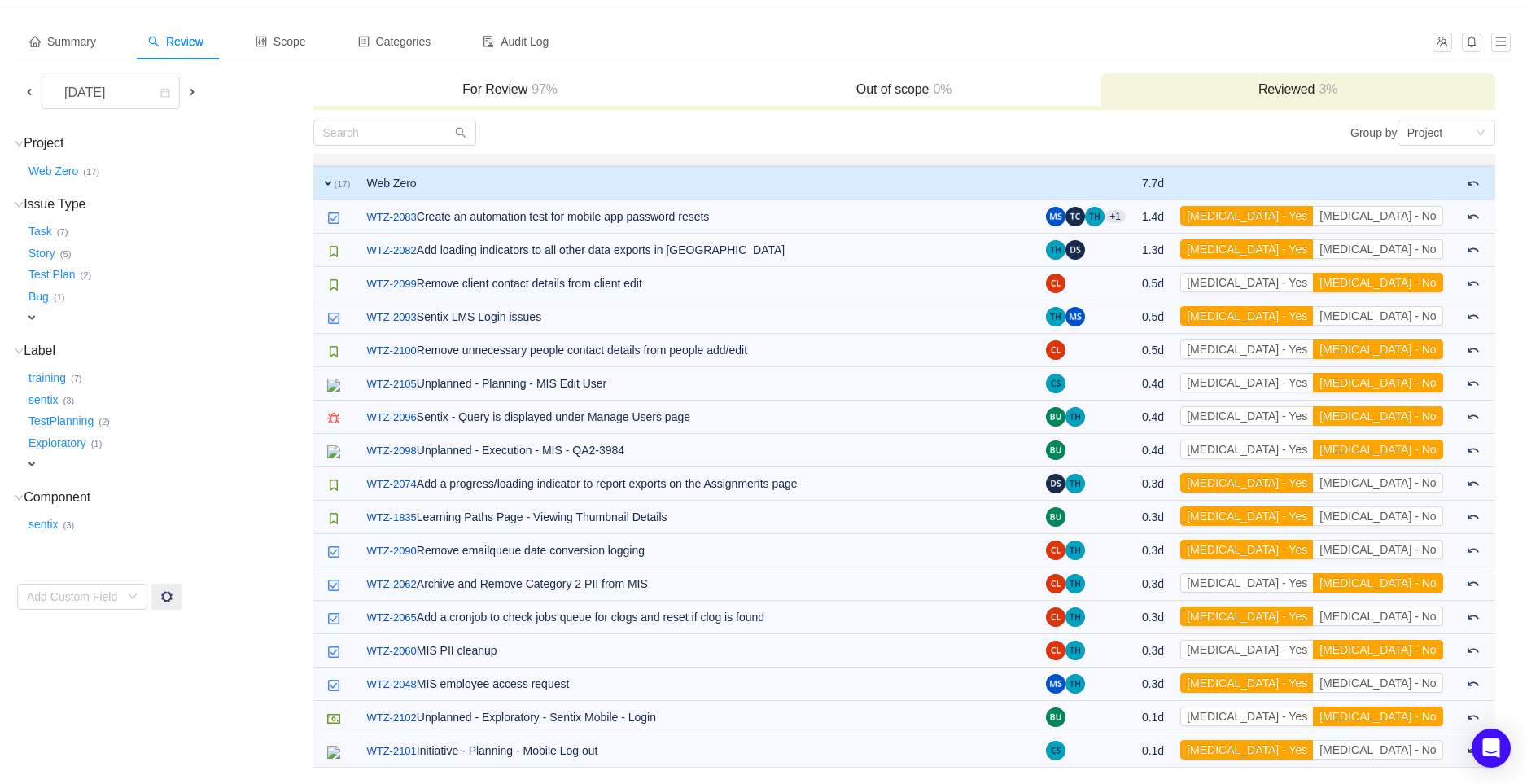
click at [307, 722] on td "Project (1) hide Web Zero … (17) expand Issue Type (6) hide Task … (7) Story … …" at bounding box center [164, 444] width 297 height 650
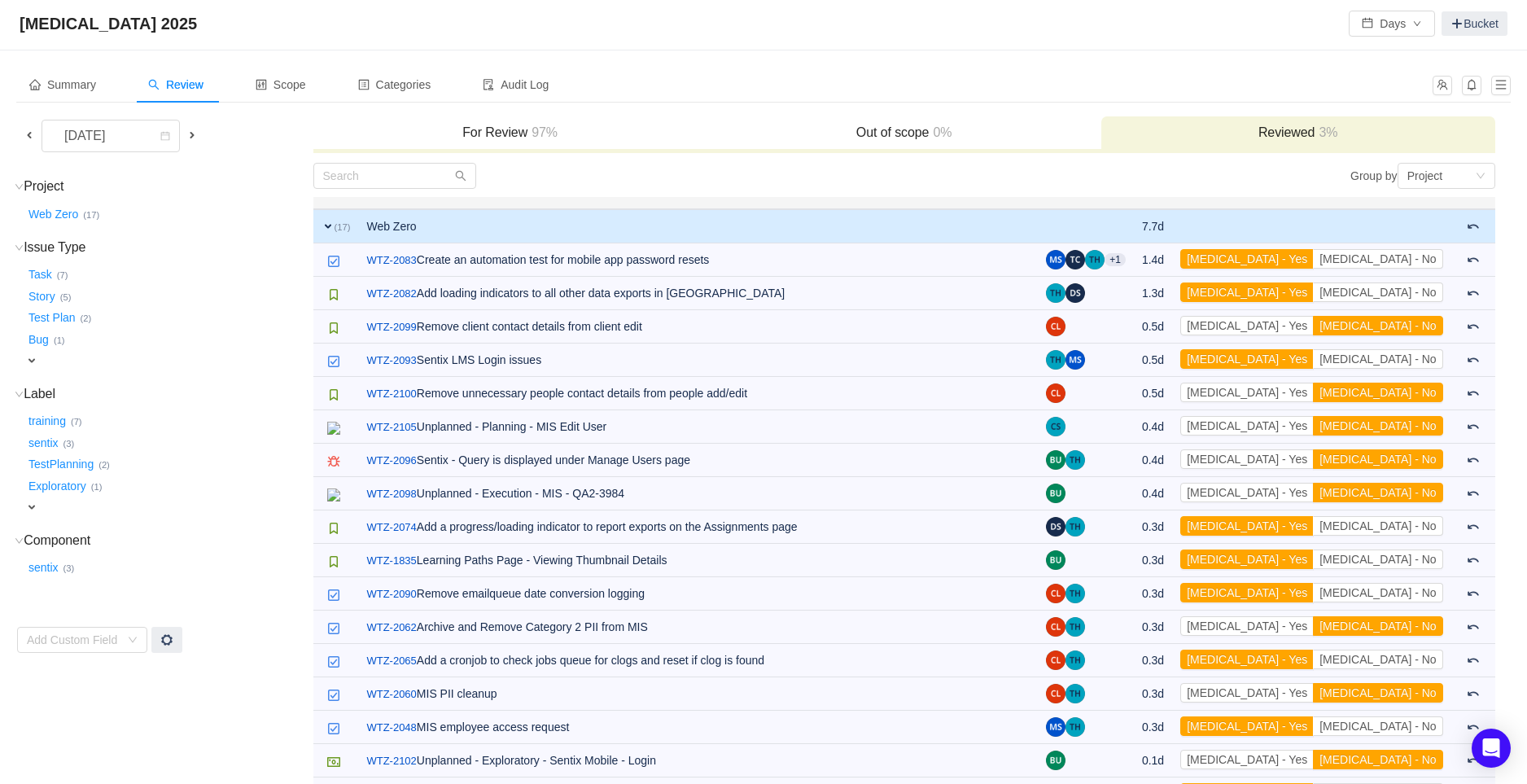
scroll to position [0, 0]
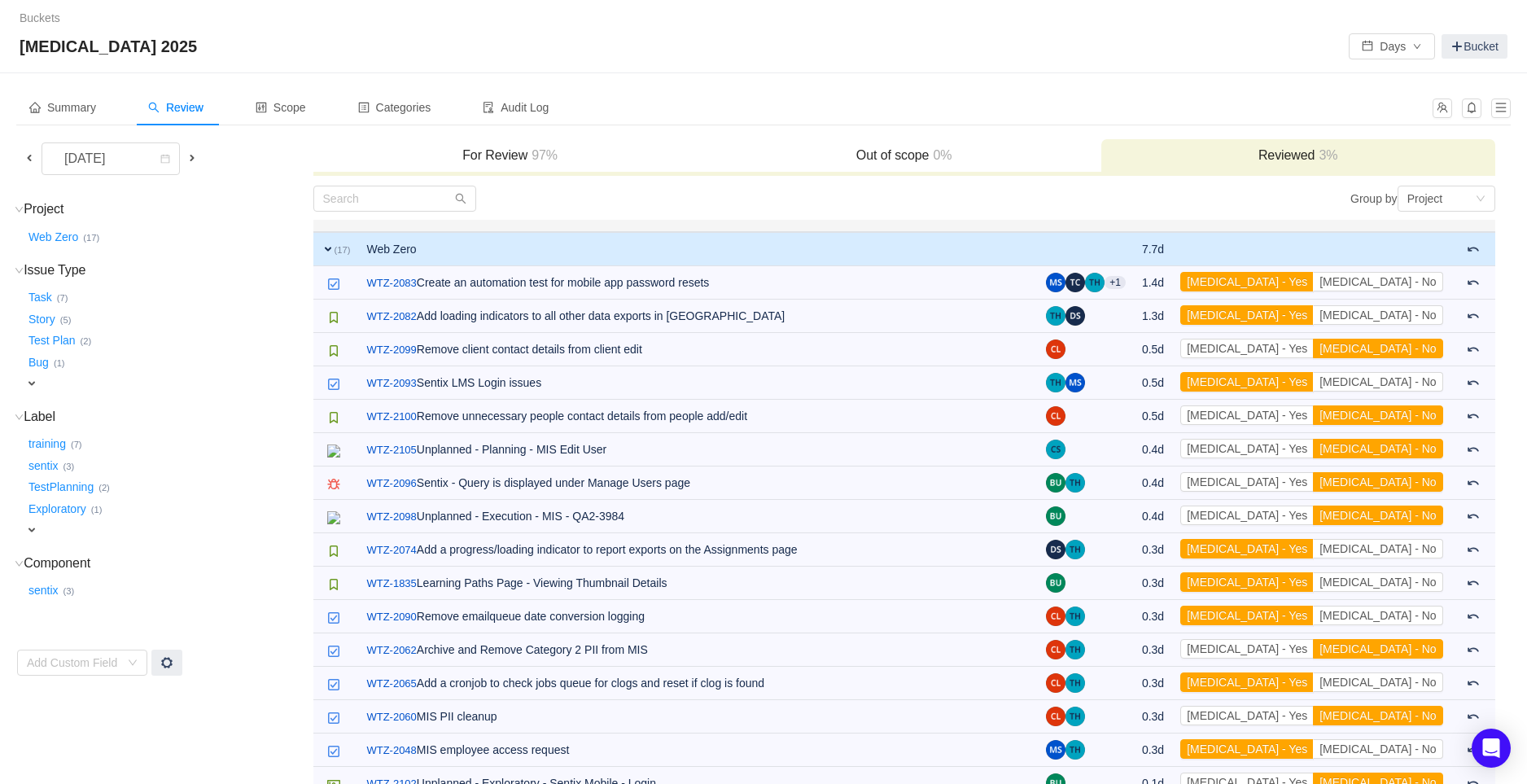
click at [31, 158] on span at bounding box center [30, 158] width 13 height 13
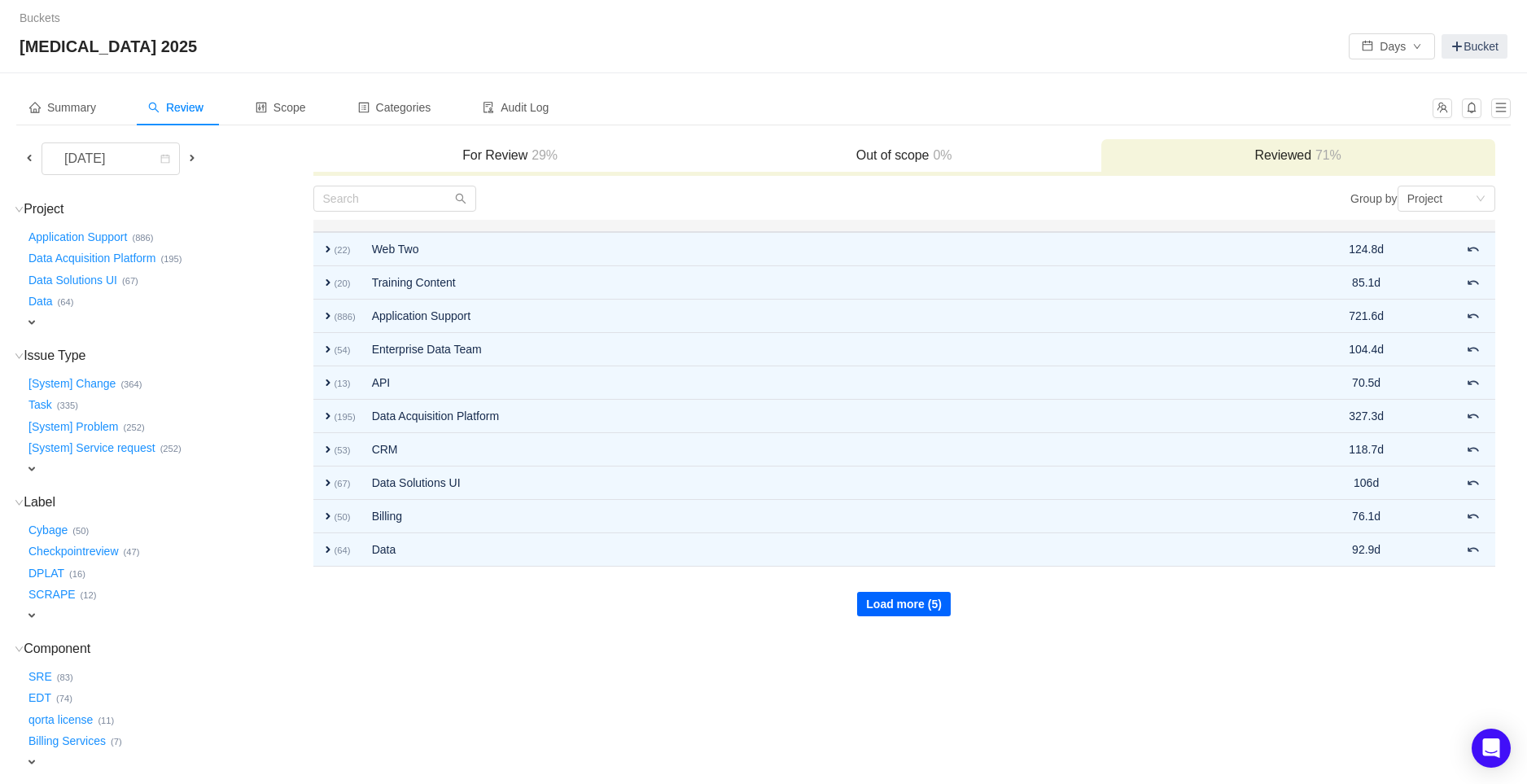
click at [892, 606] on button "Load more (5)" at bounding box center [903, 604] width 93 height 25
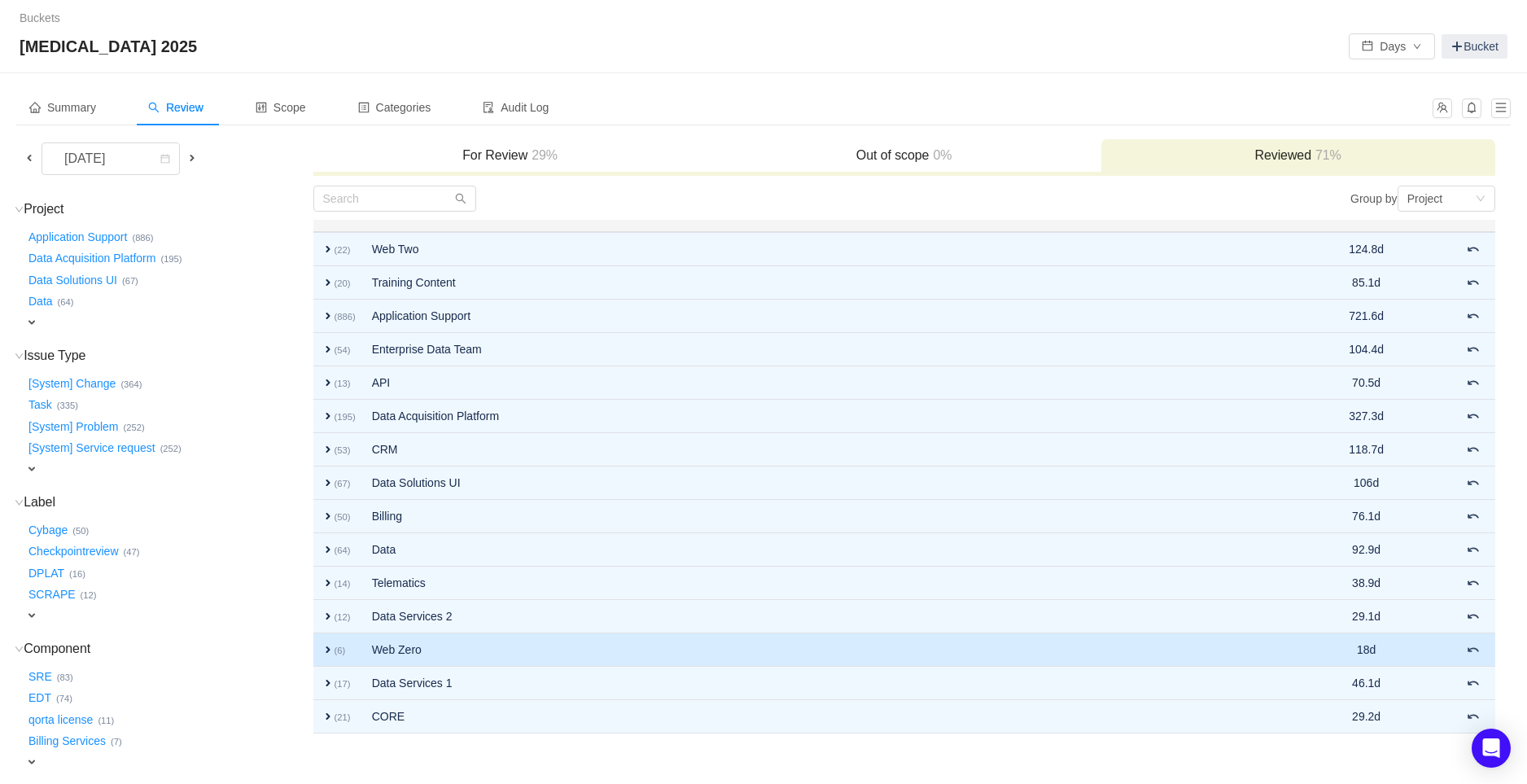
click at [841, 646] on td "Web Zero" at bounding box center [802, 650] width 877 height 33
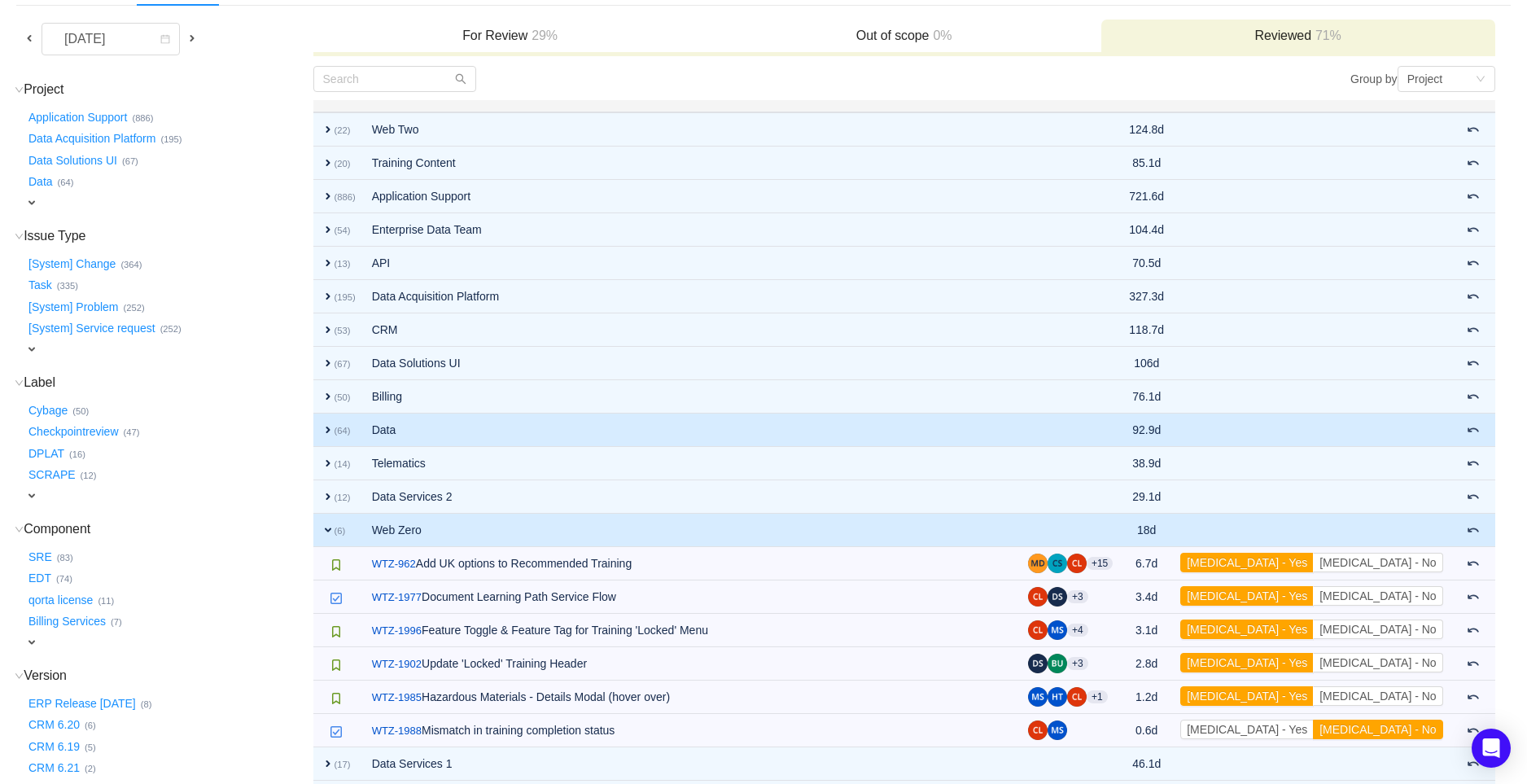
scroll to position [225, 0]
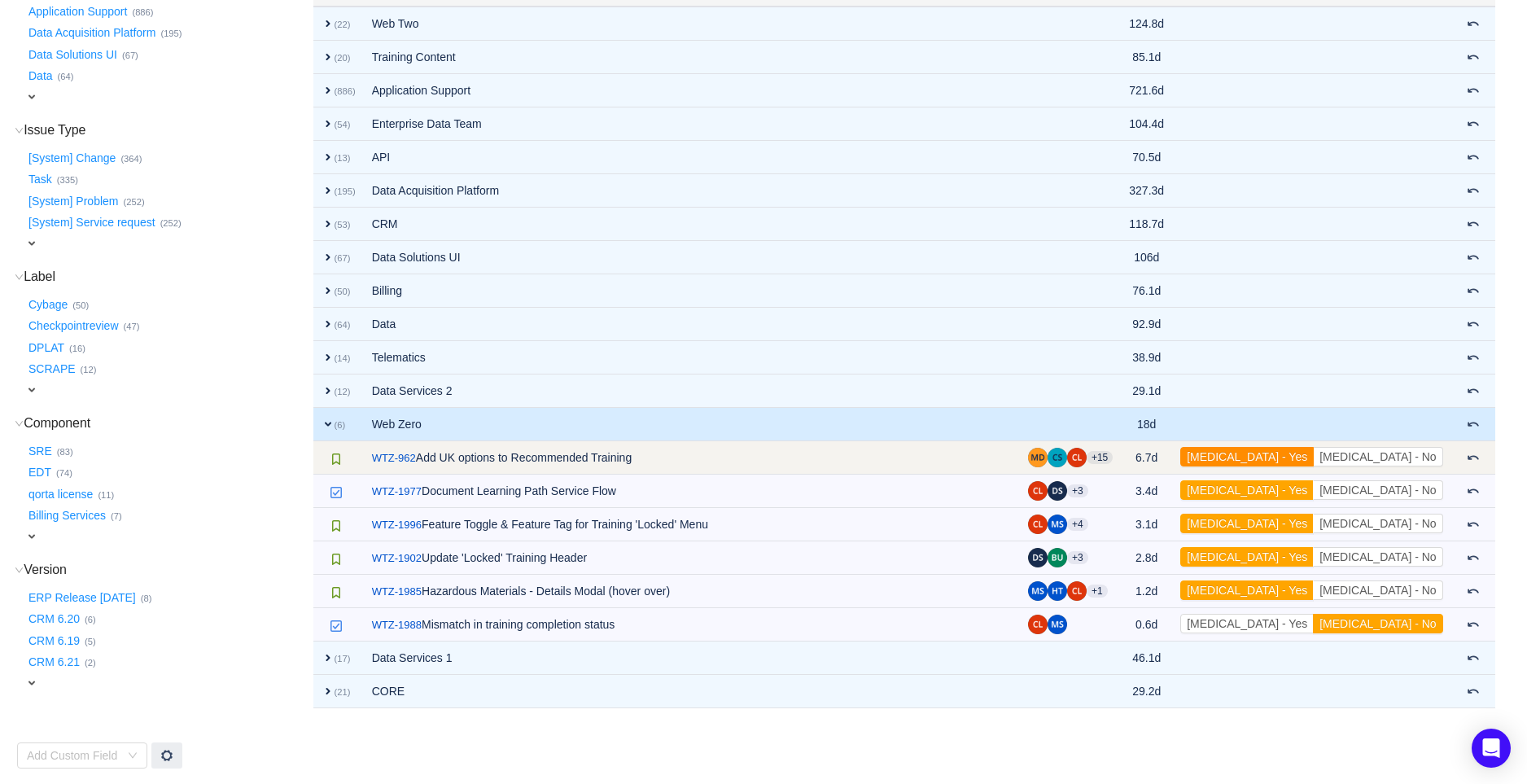
click at [1313, 461] on button "[MEDICAL_DATA] - Yes" at bounding box center [1247, 456] width 134 height 19
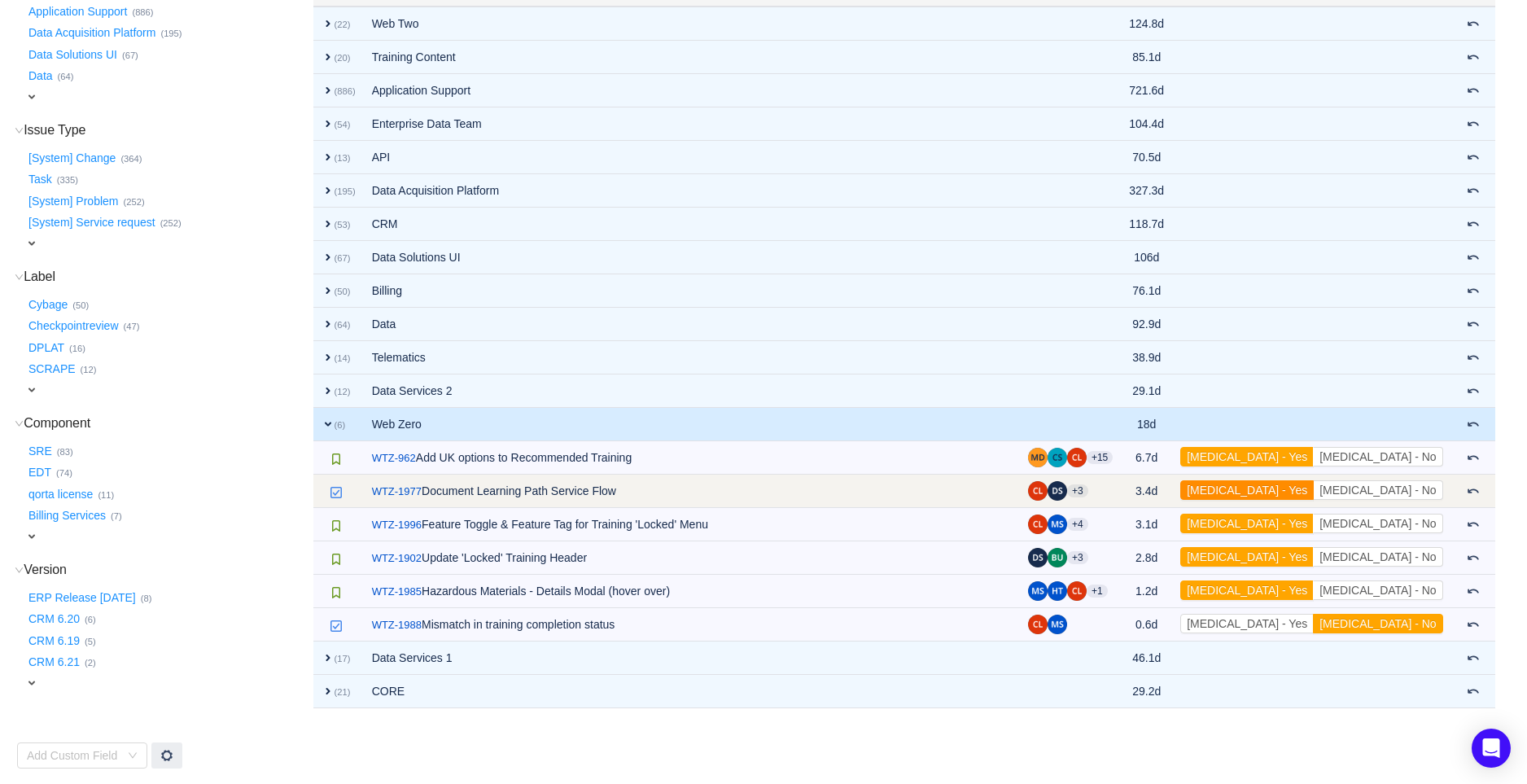
click at [1313, 480] on button "[MEDICAL_DATA] - Yes" at bounding box center [1247, 489] width 134 height 19
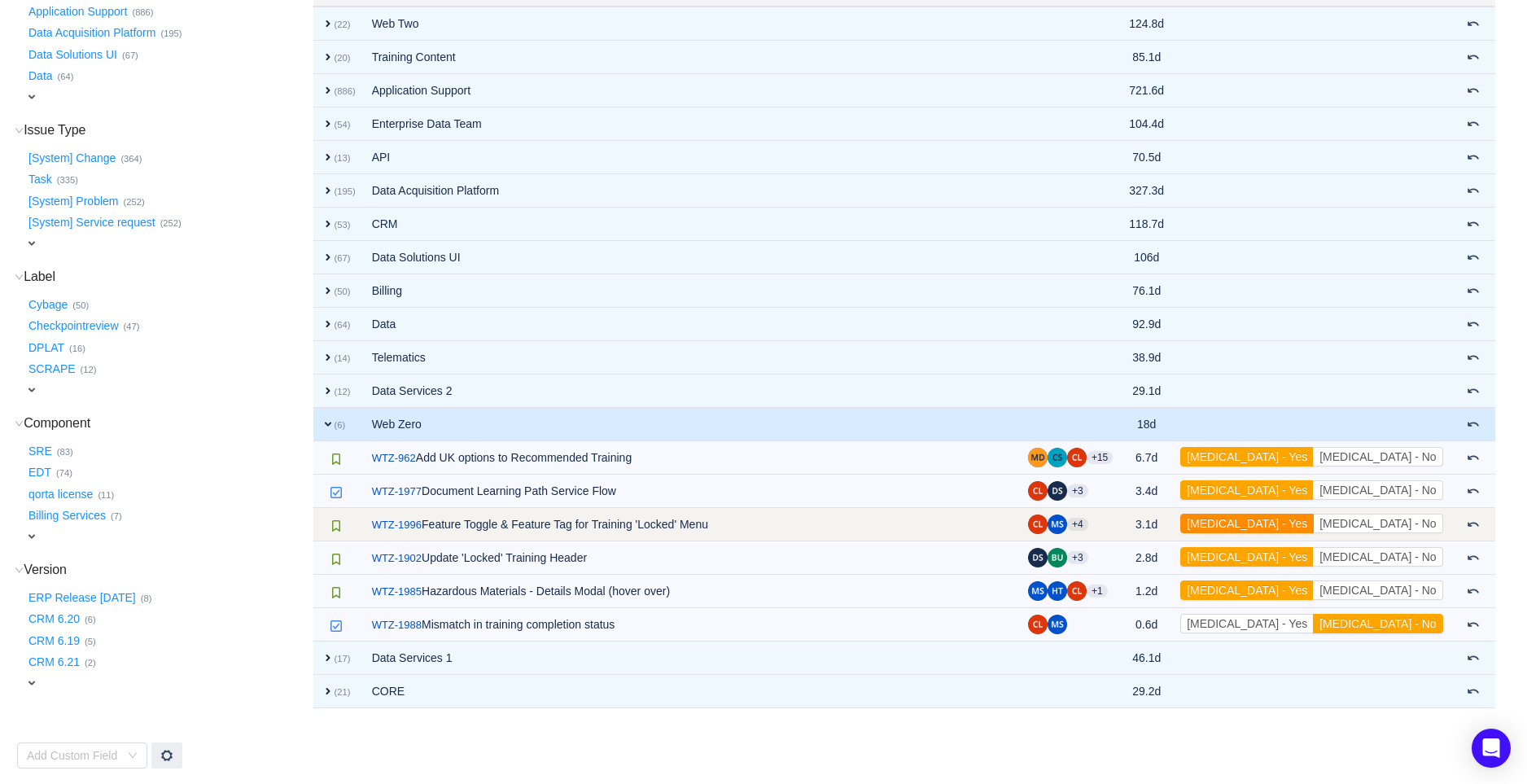
click at [1313, 517] on button "[MEDICAL_DATA] - Yes" at bounding box center [1247, 523] width 134 height 19
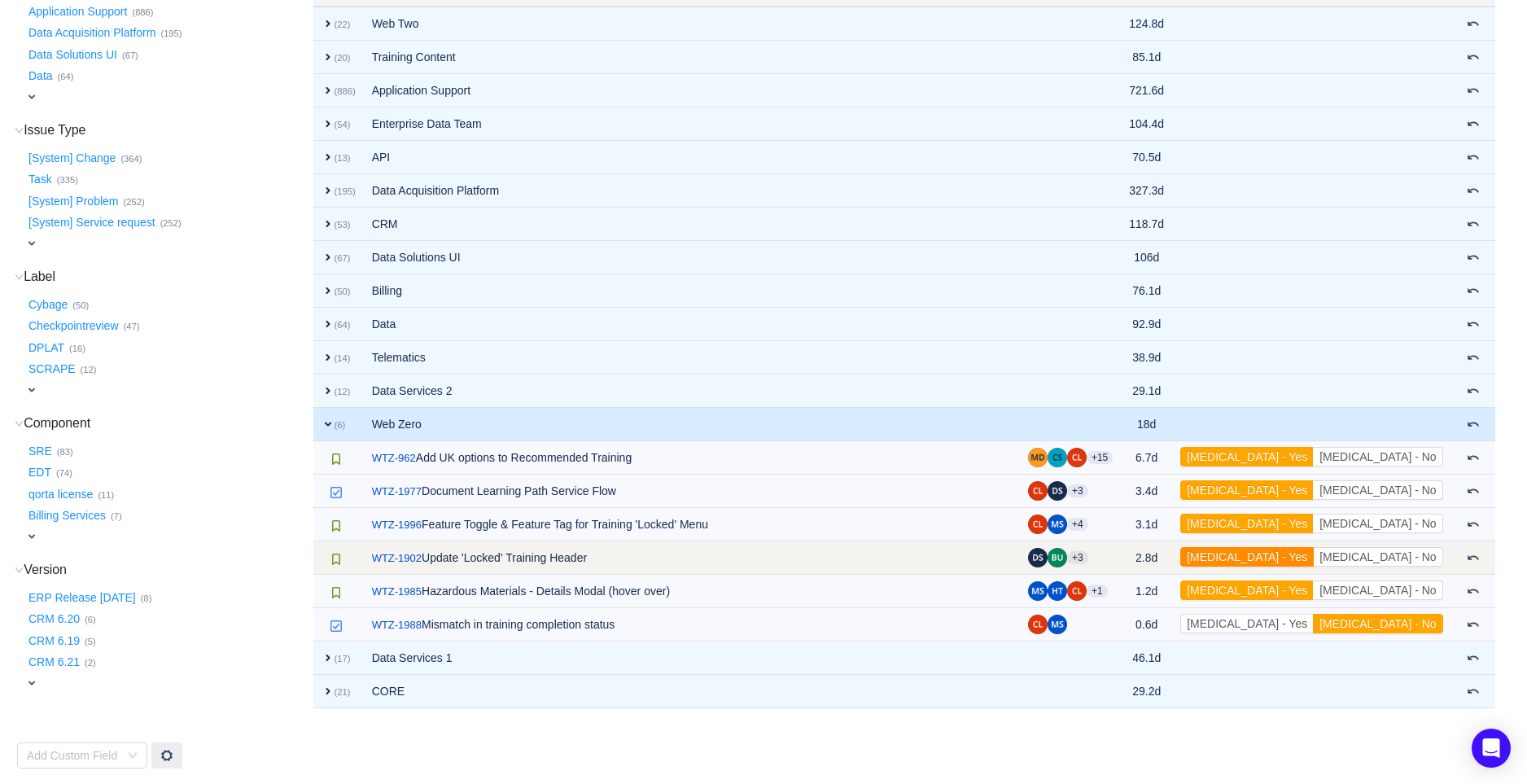
click at [1313, 555] on button "[MEDICAL_DATA] - Yes" at bounding box center [1247, 556] width 134 height 19
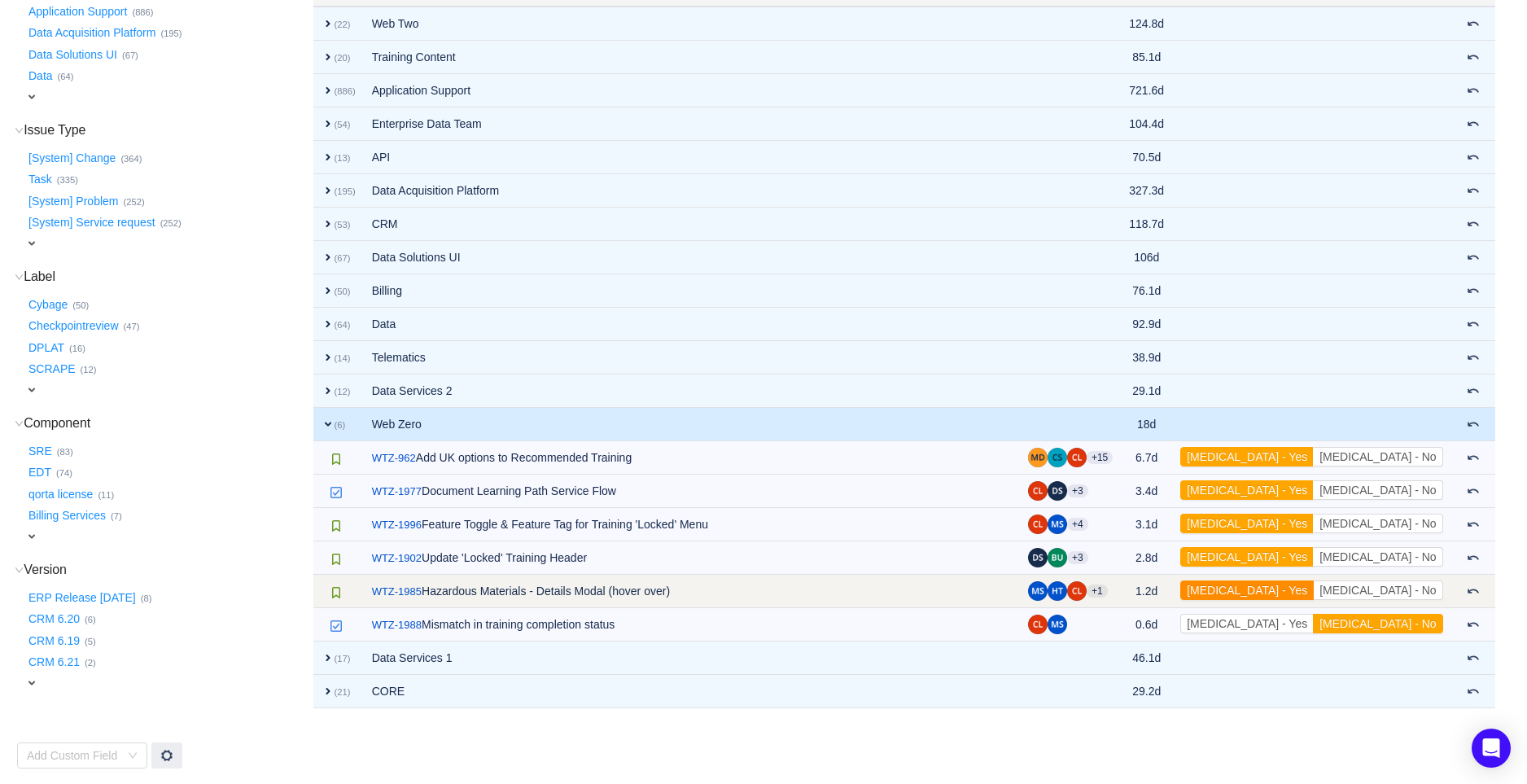
click at [1313, 586] on button "[MEDICAL_DATA] - Yes" at bounding box center [1247, 589] width 134 height 19
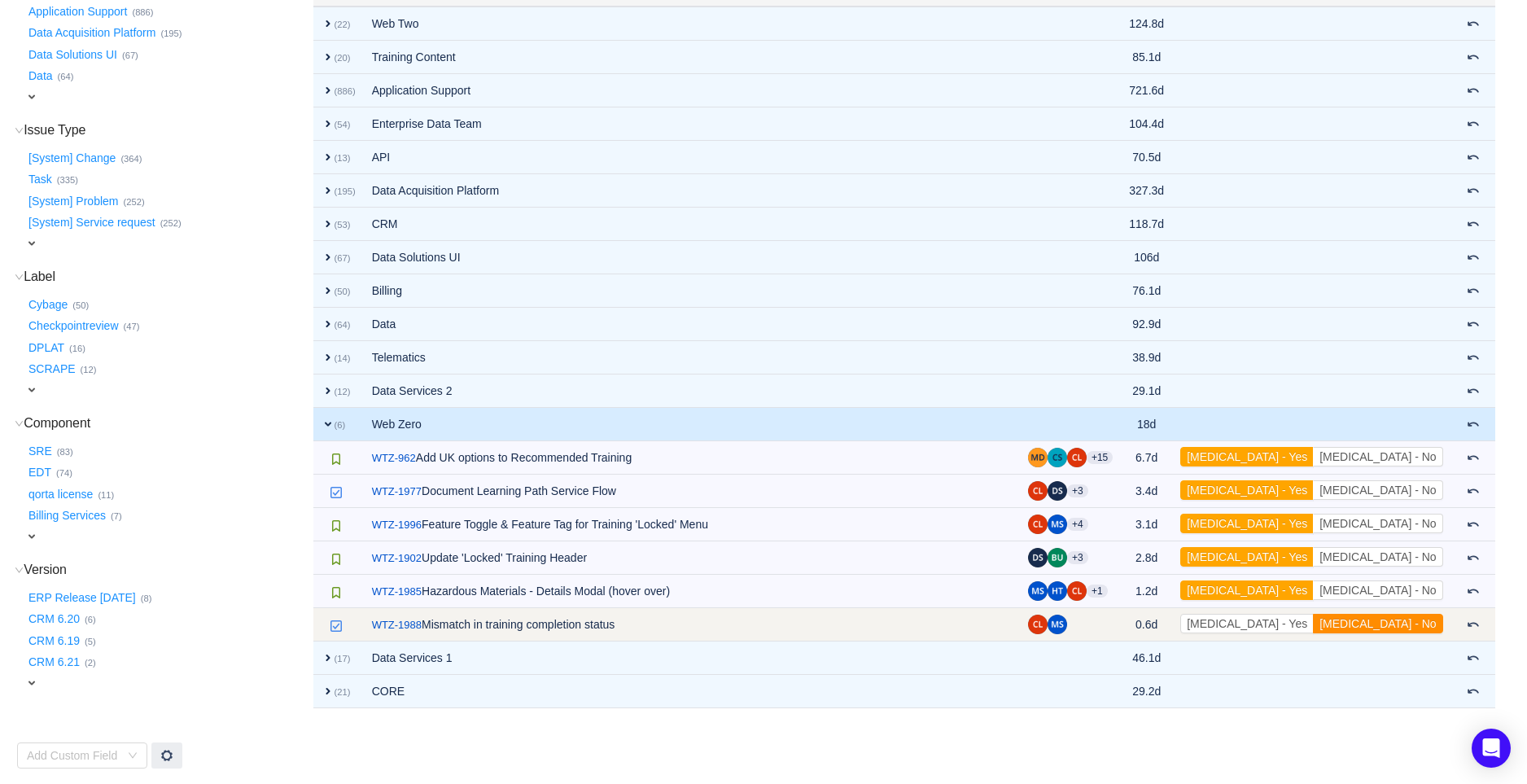
click at [1405, 629] on button "[MEDICAL_DATA] - No" at bounding box center [1377, 623] width 130 height 19
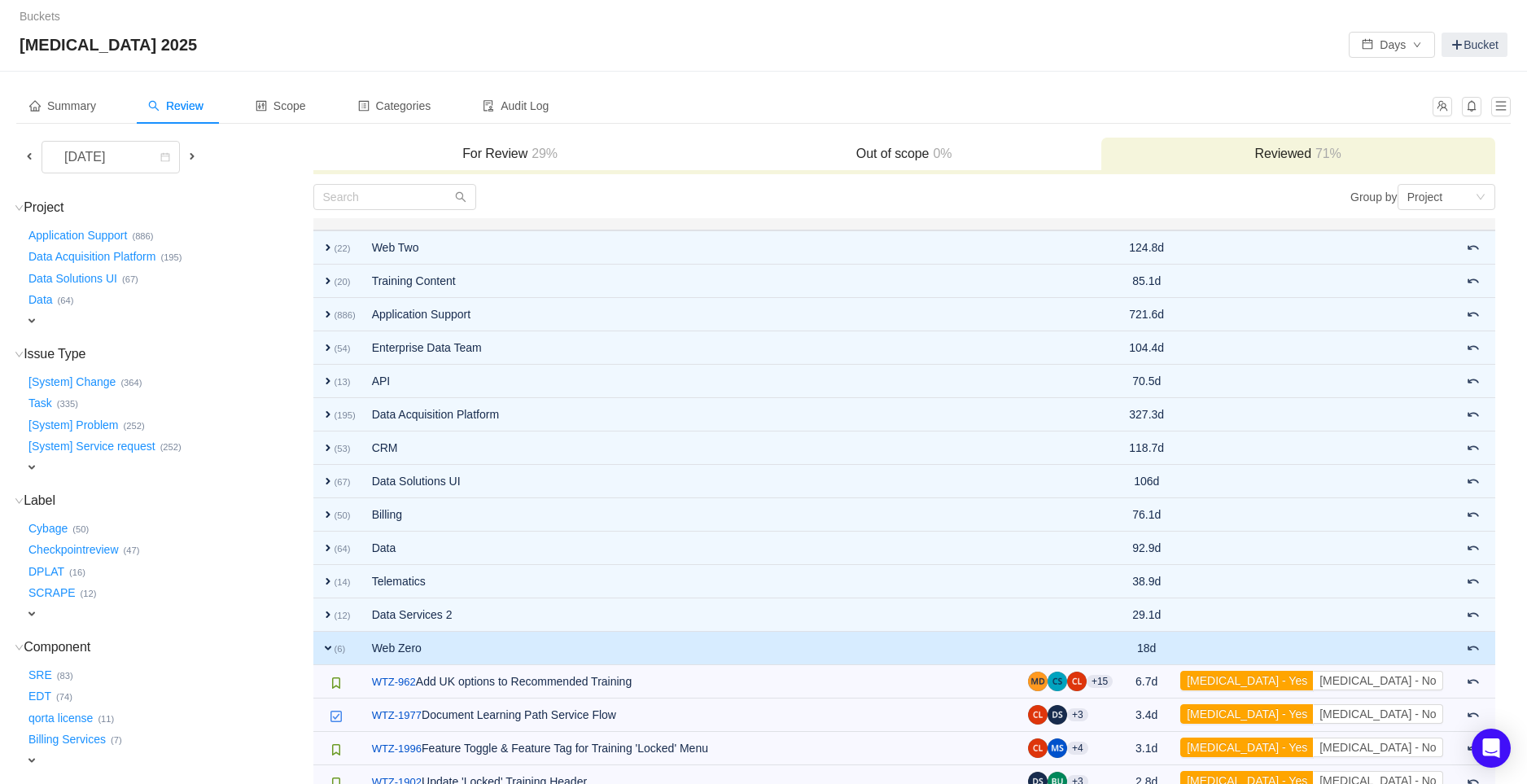
scroll to position [0, 0]
click at [323, 649] on span "expand" at bounding box center [328, 650] width 13 height 13
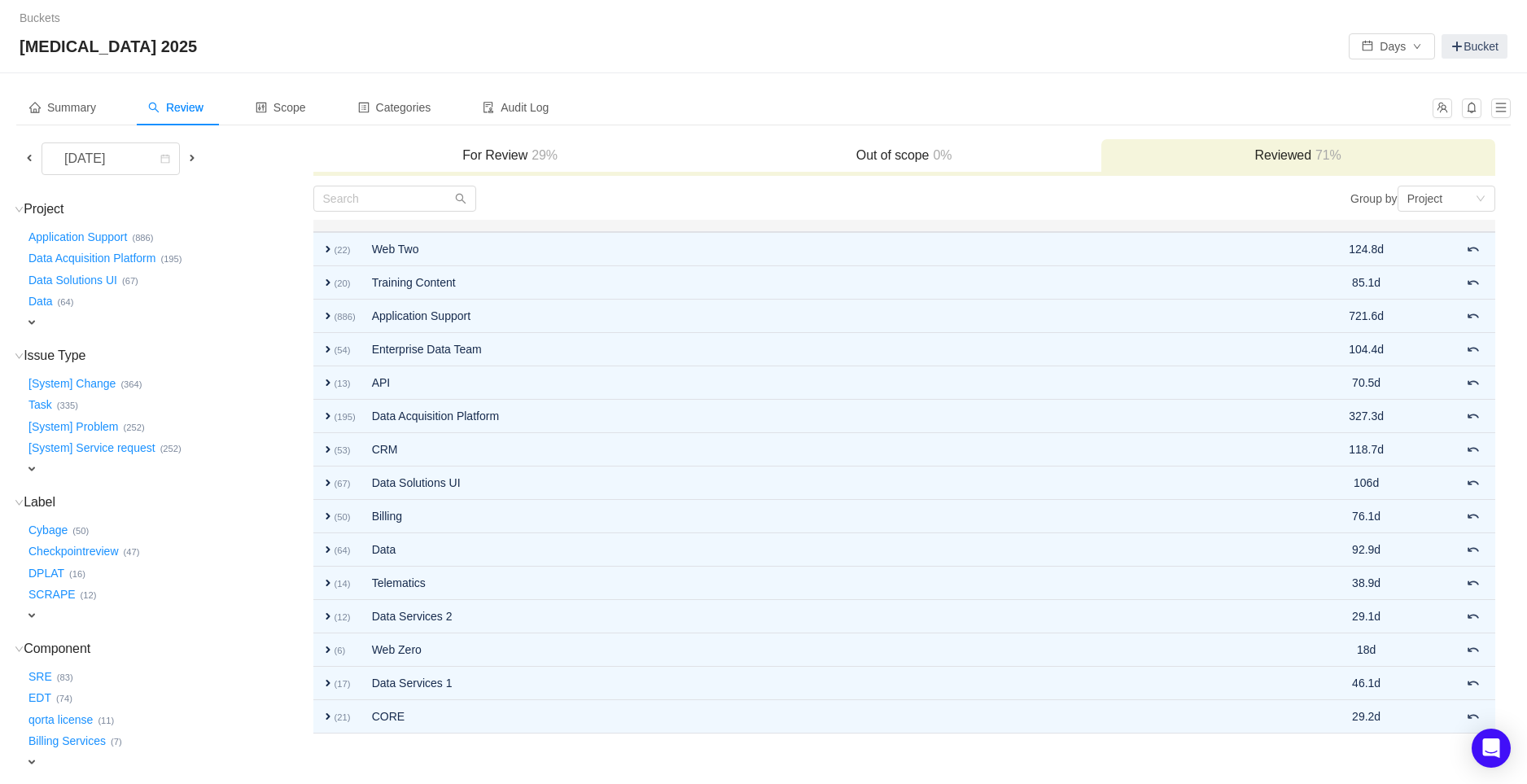
scroll to position [91, 0]
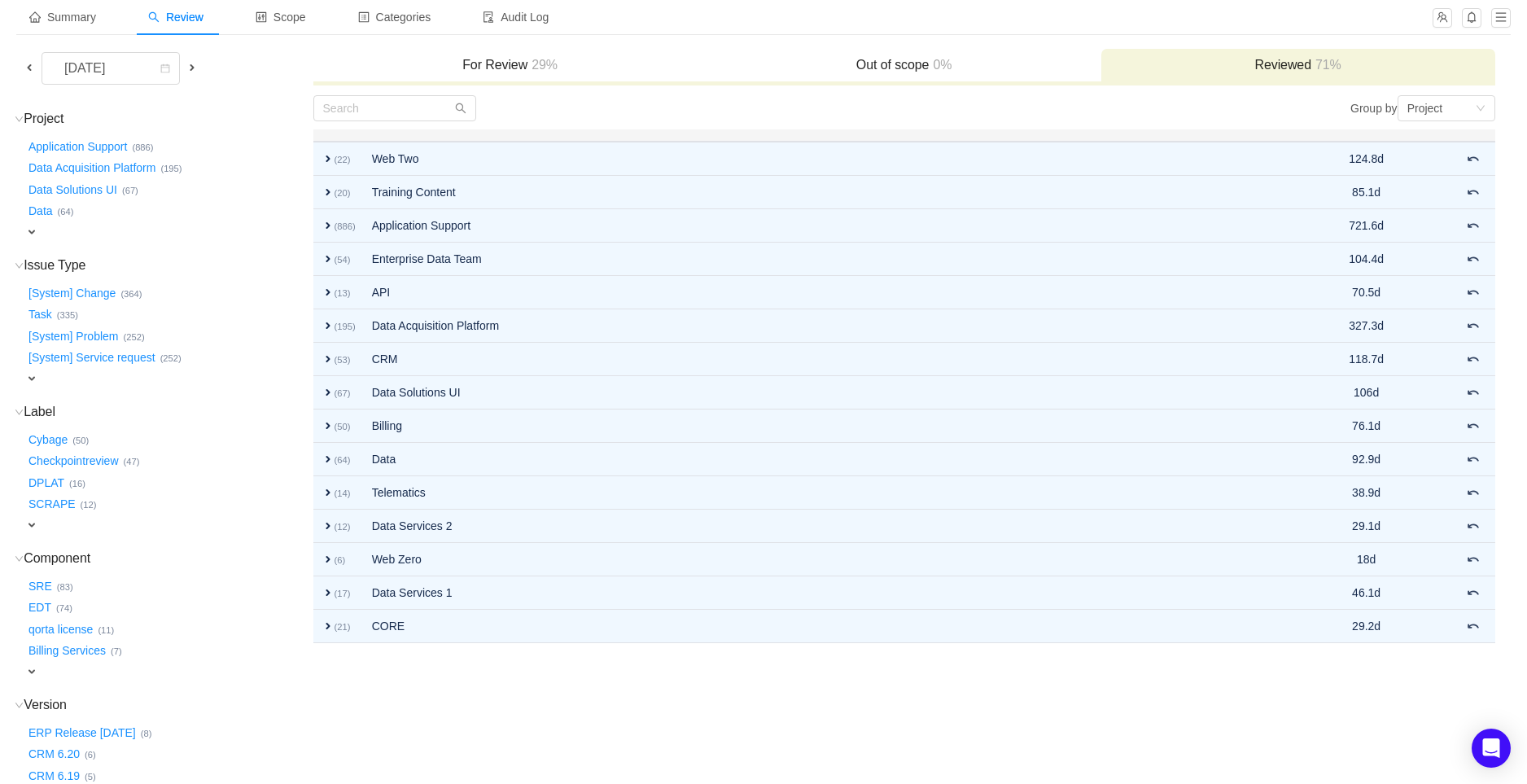
click at [36, 225] on span "expand" at bounding box center [31, 232] width 13 height 13
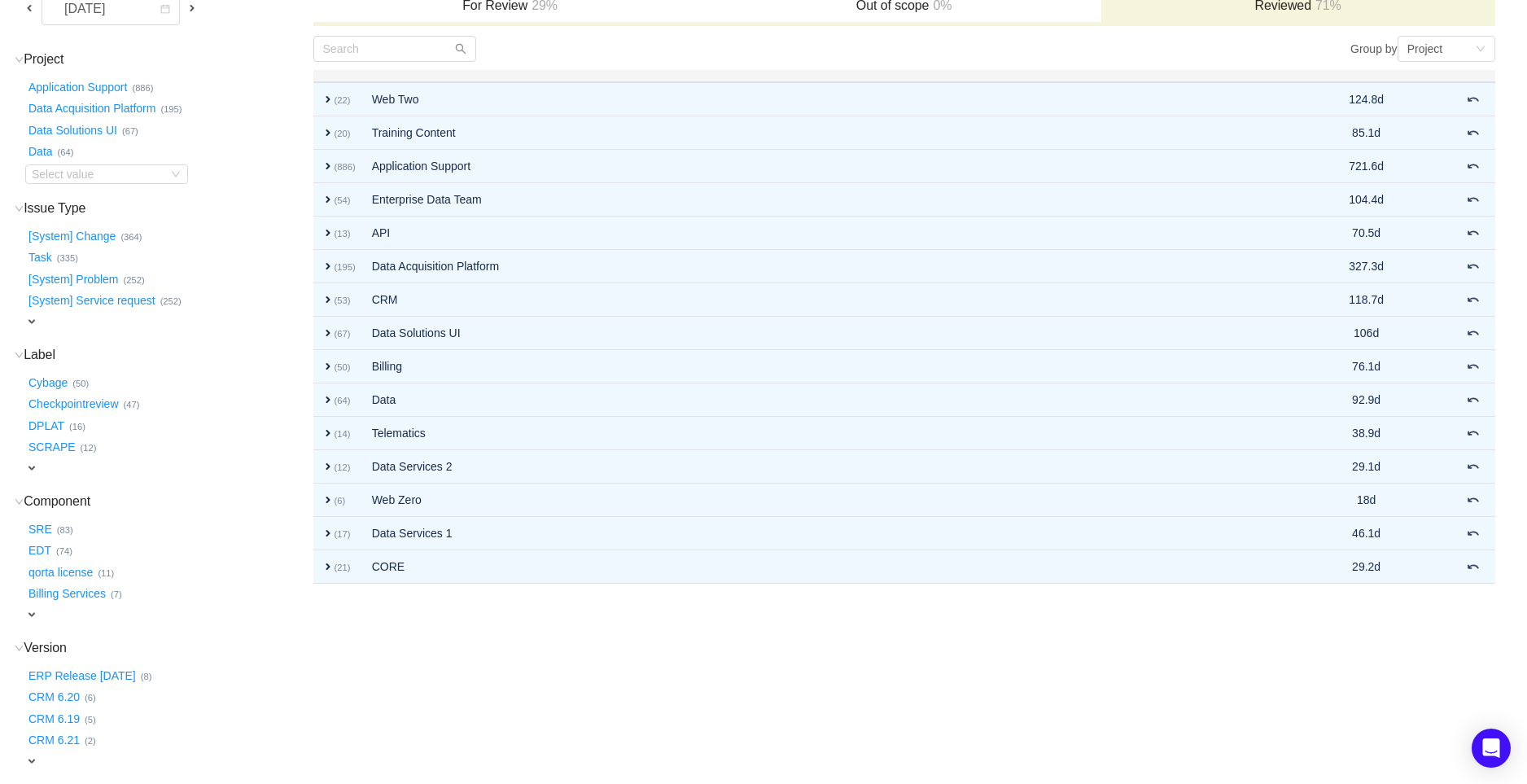
scroll to position [180, 0]
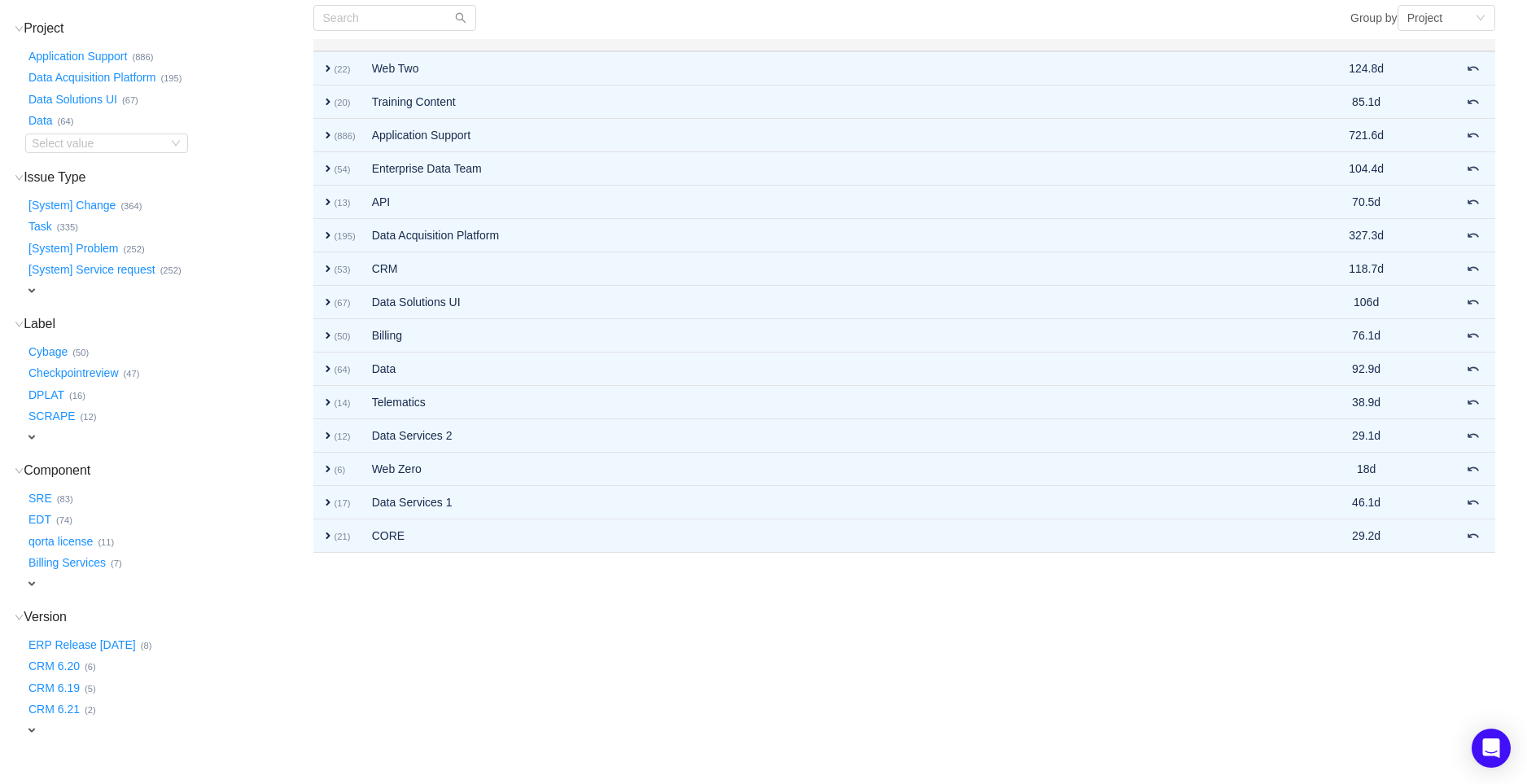
click at [28, 284] on span "expand" at bounding box center [31, 291] width 13 height 13
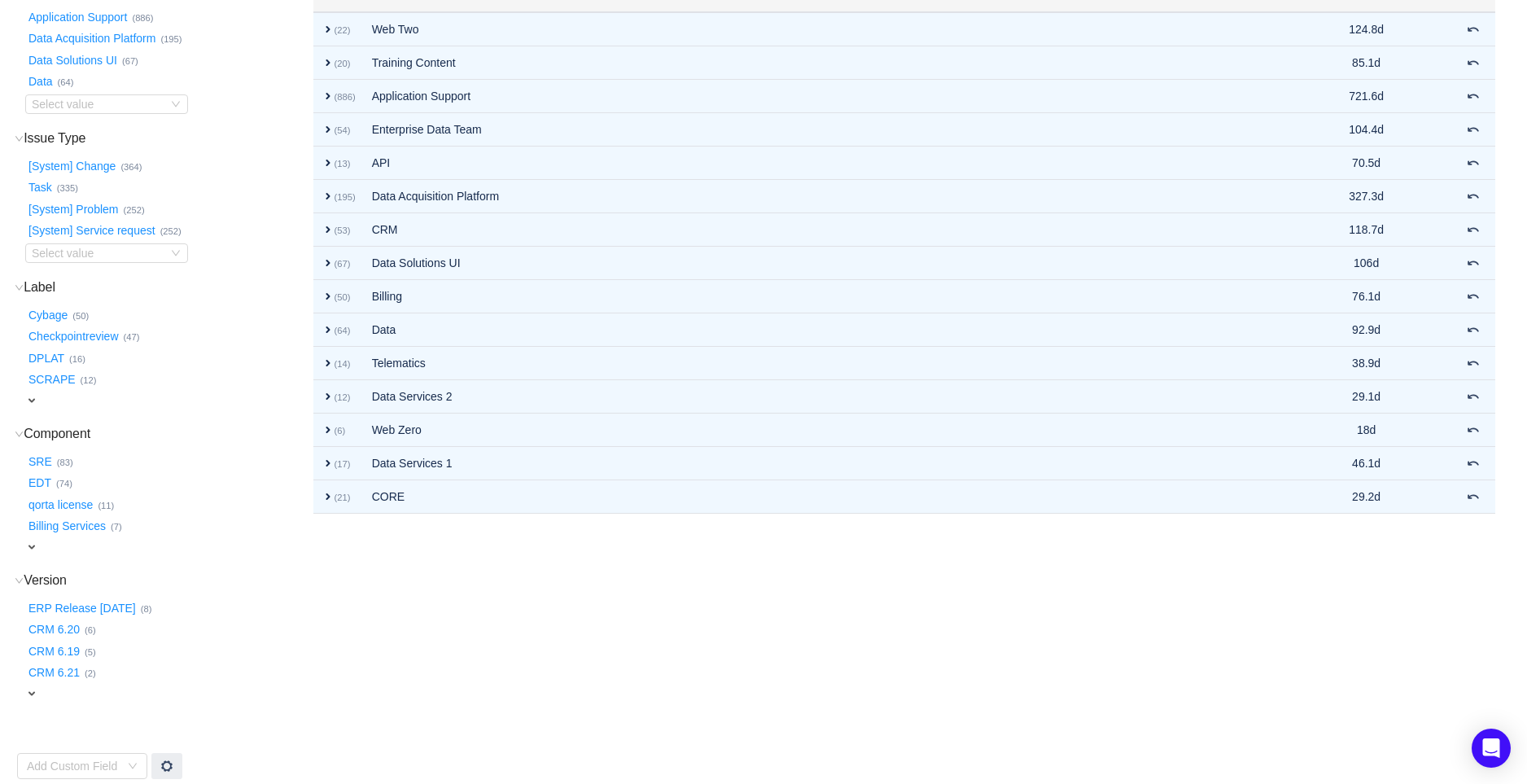
scroll to position [231, 0]
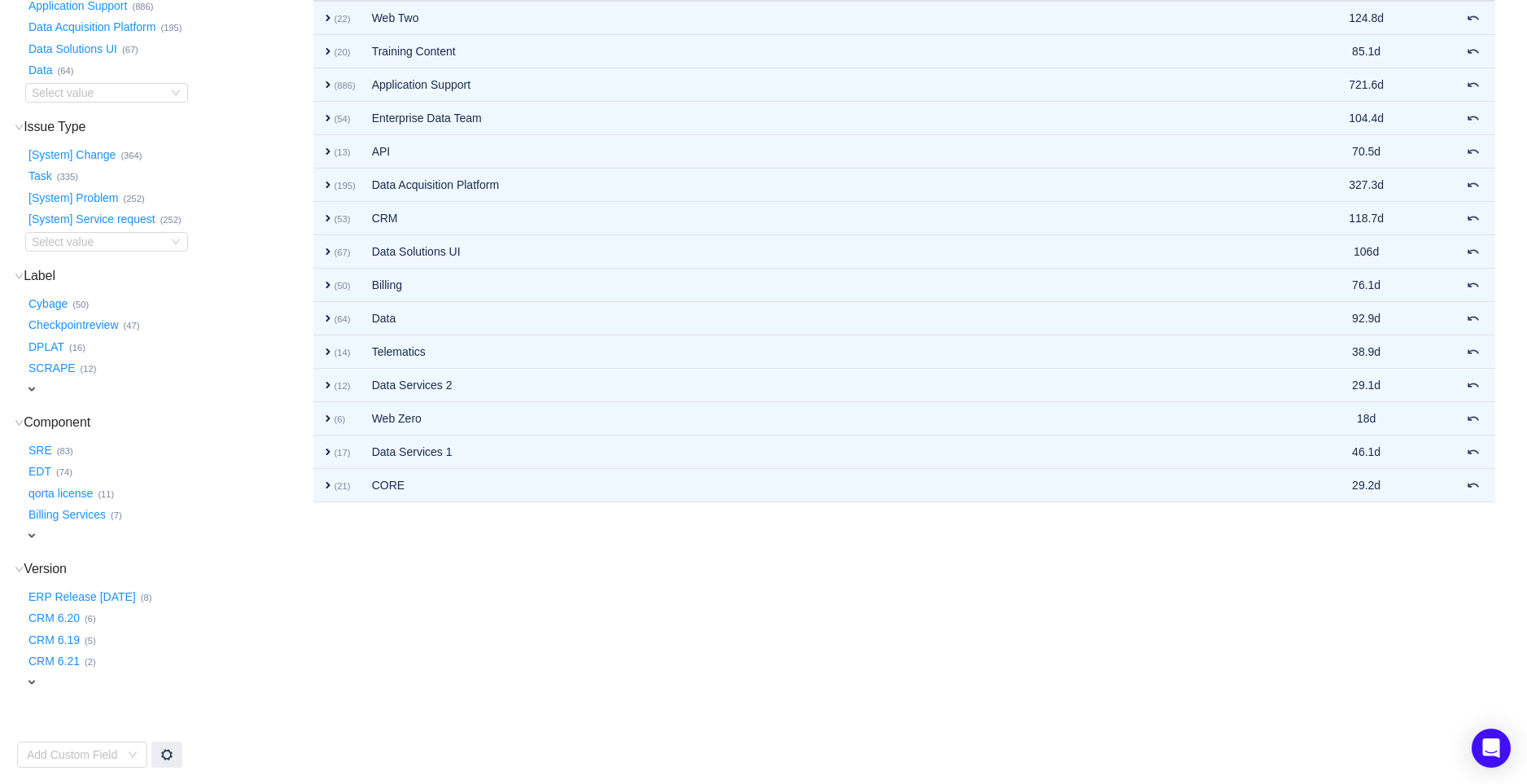
click at [31, 382] on span "expand" at bounding box center [31, 389] width 13 height 13
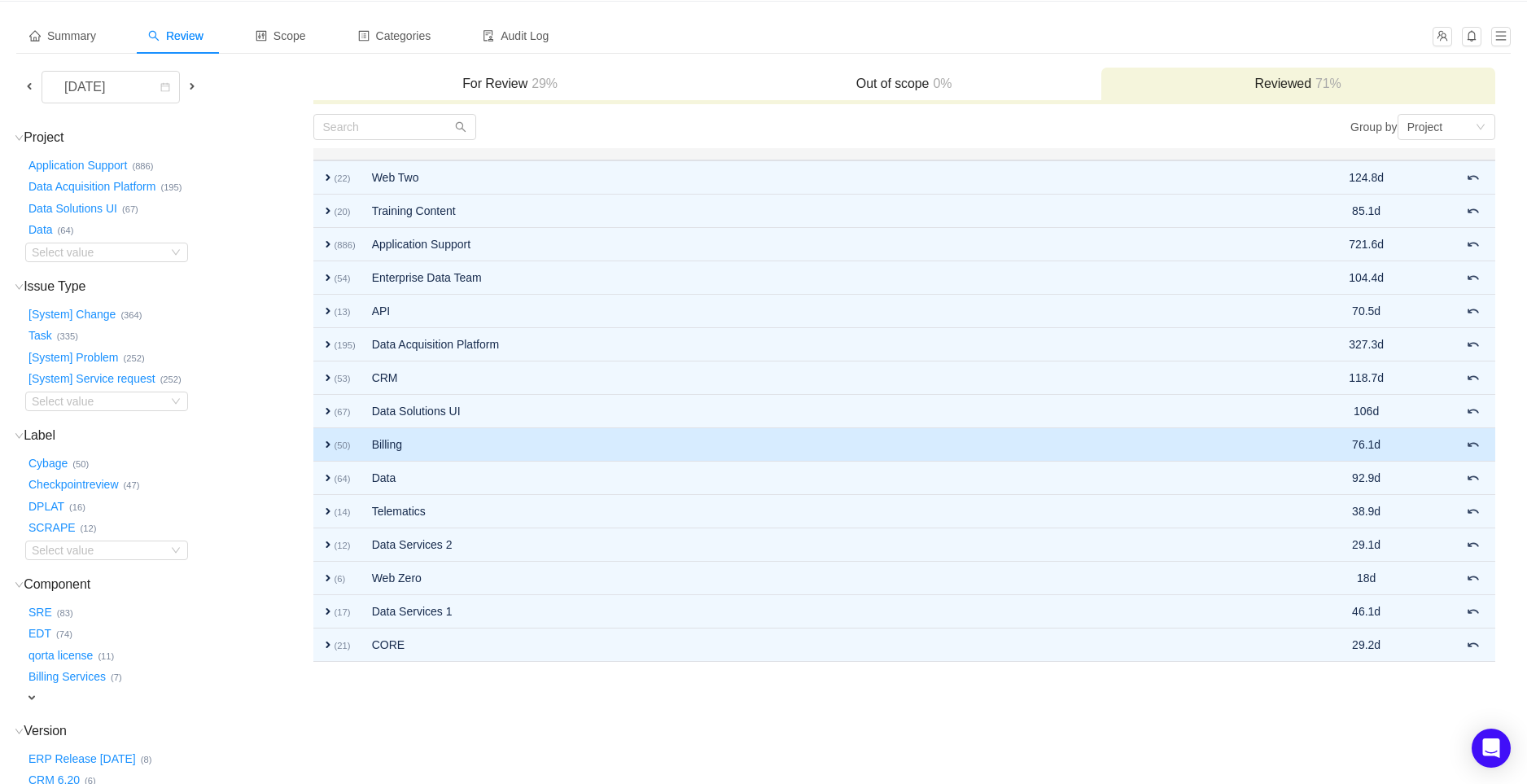
scroll to position [0, 0]
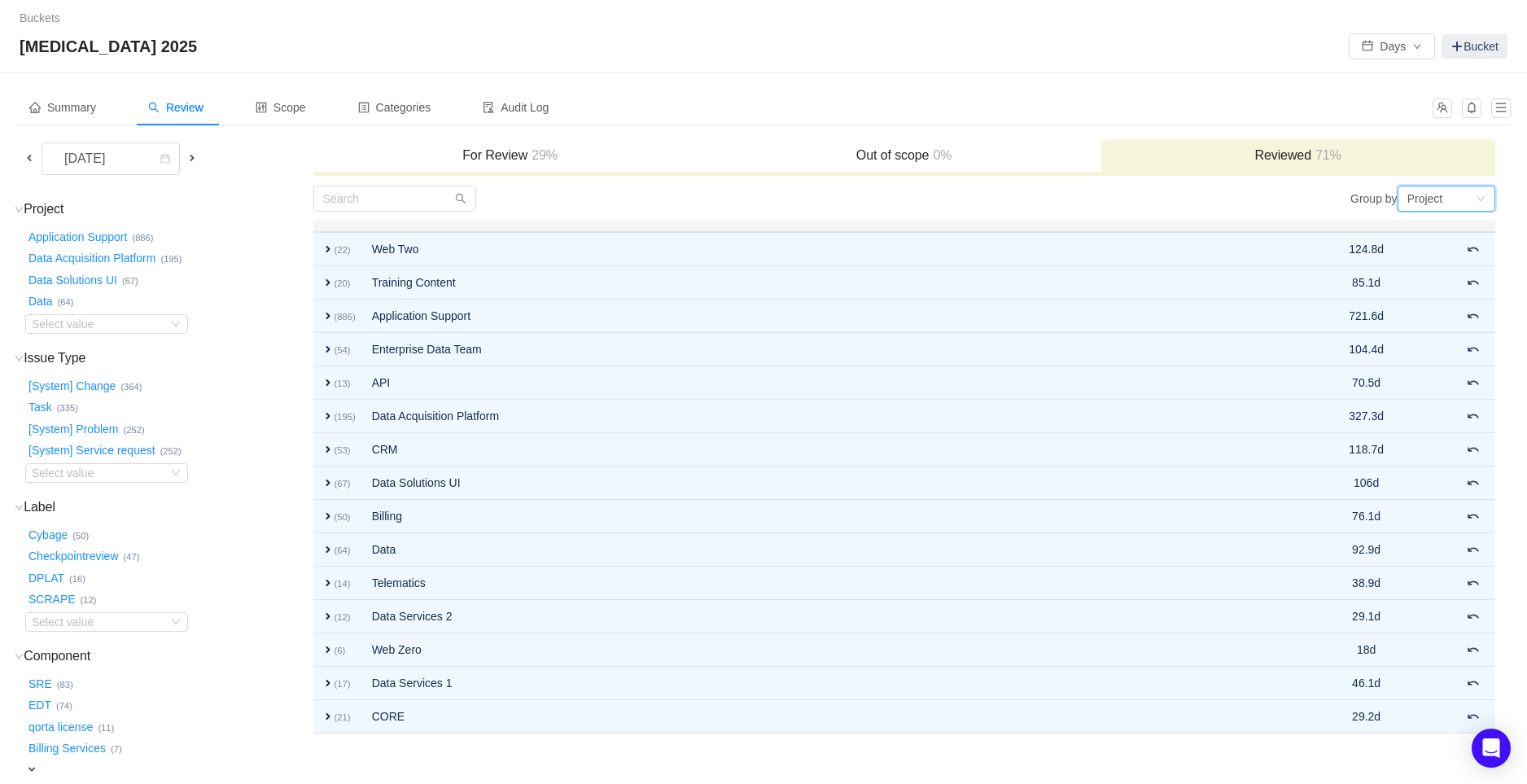
click at [1427, 203] on div "Project" at bounding box center [1425, 198] width 36 height 25
click at [499, 151] on h3 "For Review 29%" at bounding box center [510, 155] width 378 height 16
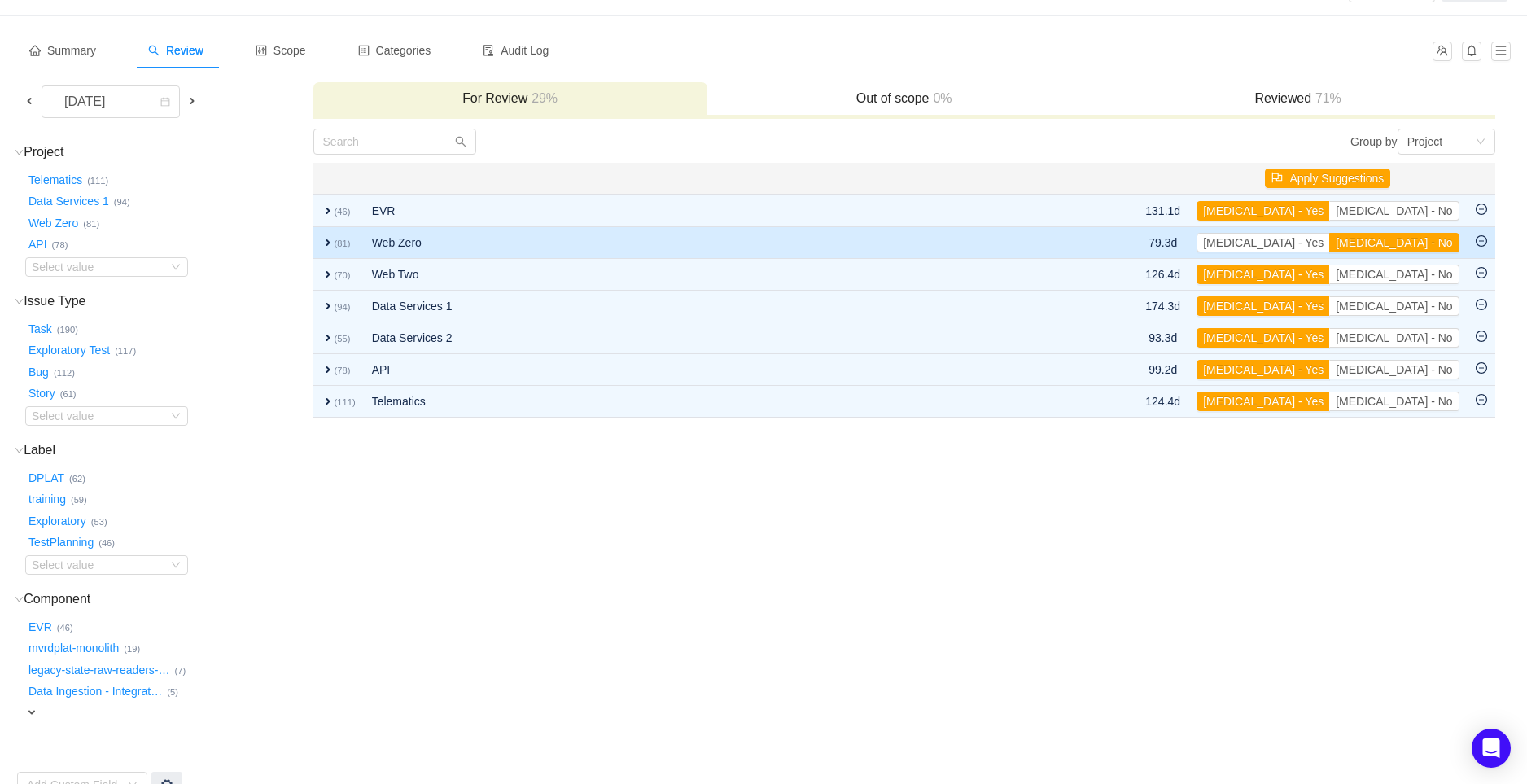
scroll to position [86, 0]
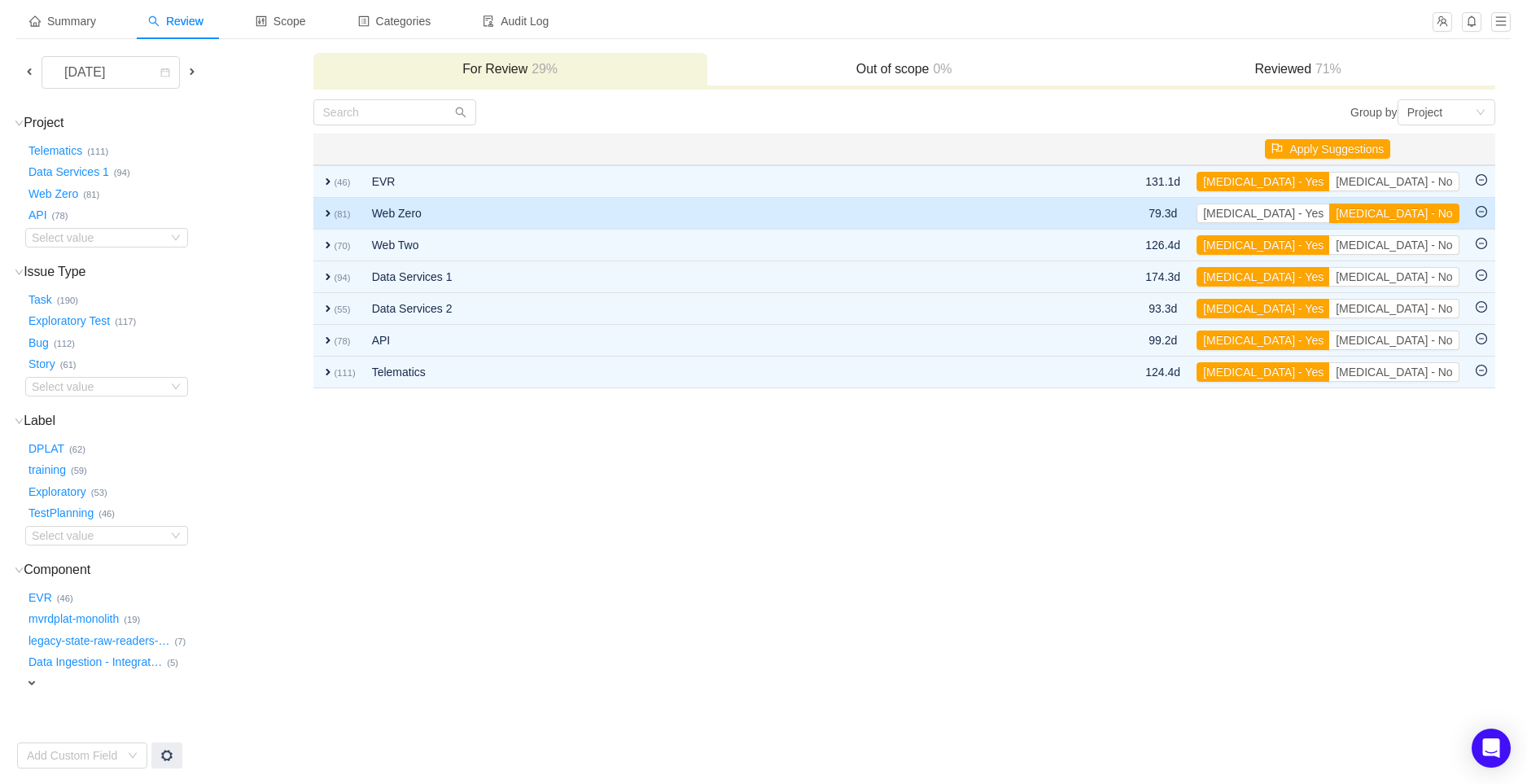
click at [325, 207] on span "expand" at bounding box center [328, 214] width 13 height 13
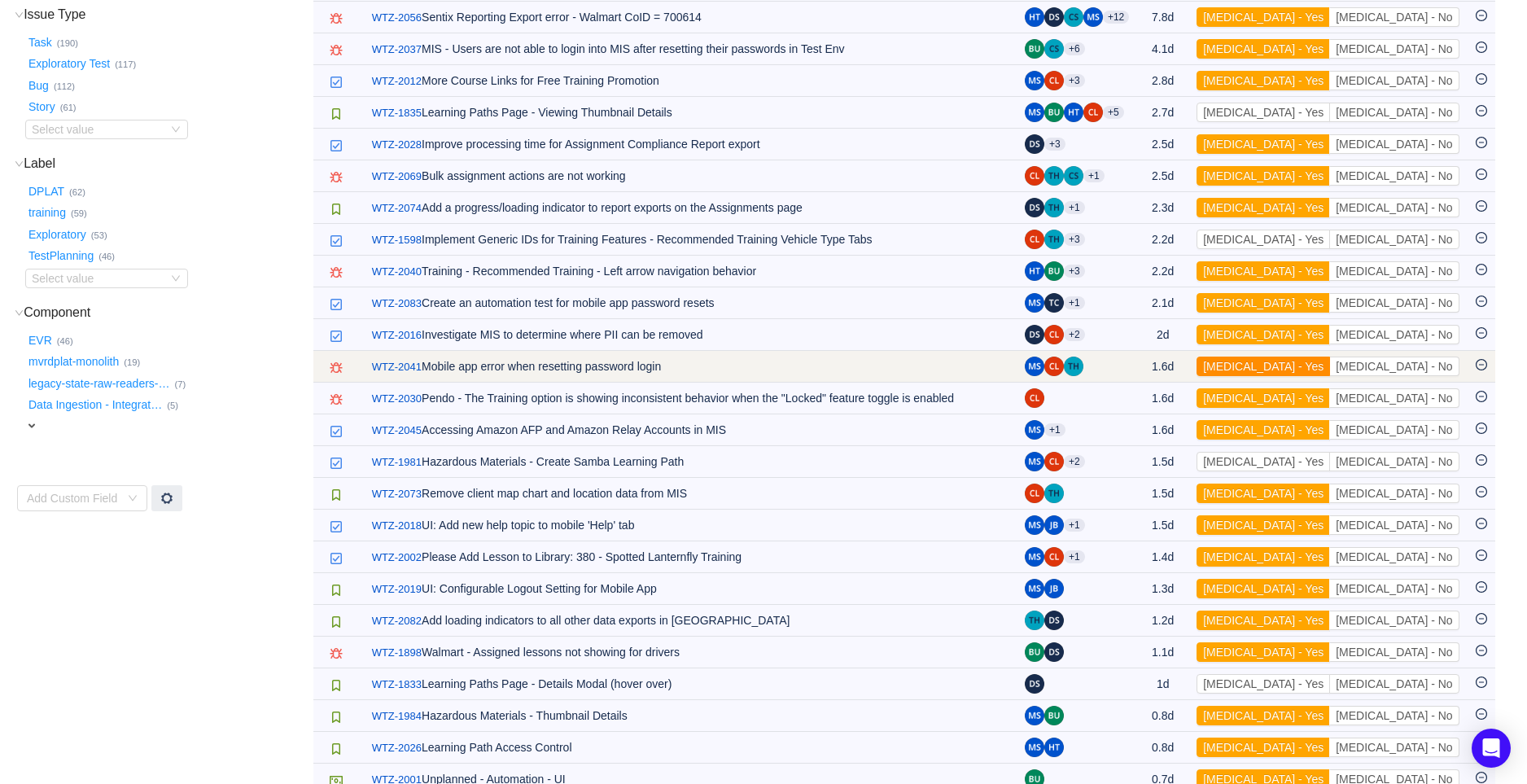
scroll to position [176, 0]
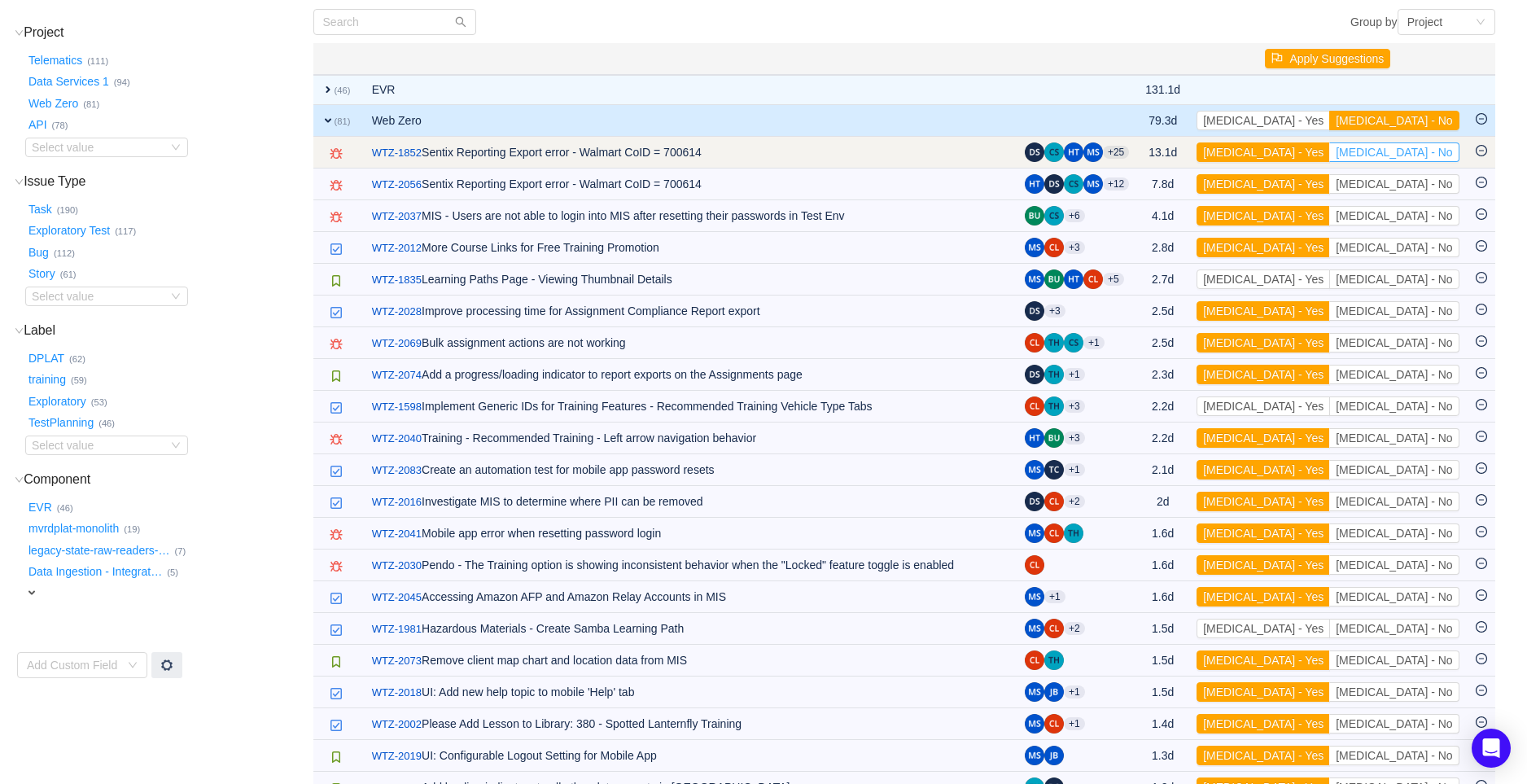
click at [1416, 154] on button "[MEDICAL_DATA] - No" at bounding box center [1393, 152] width 130 height 19
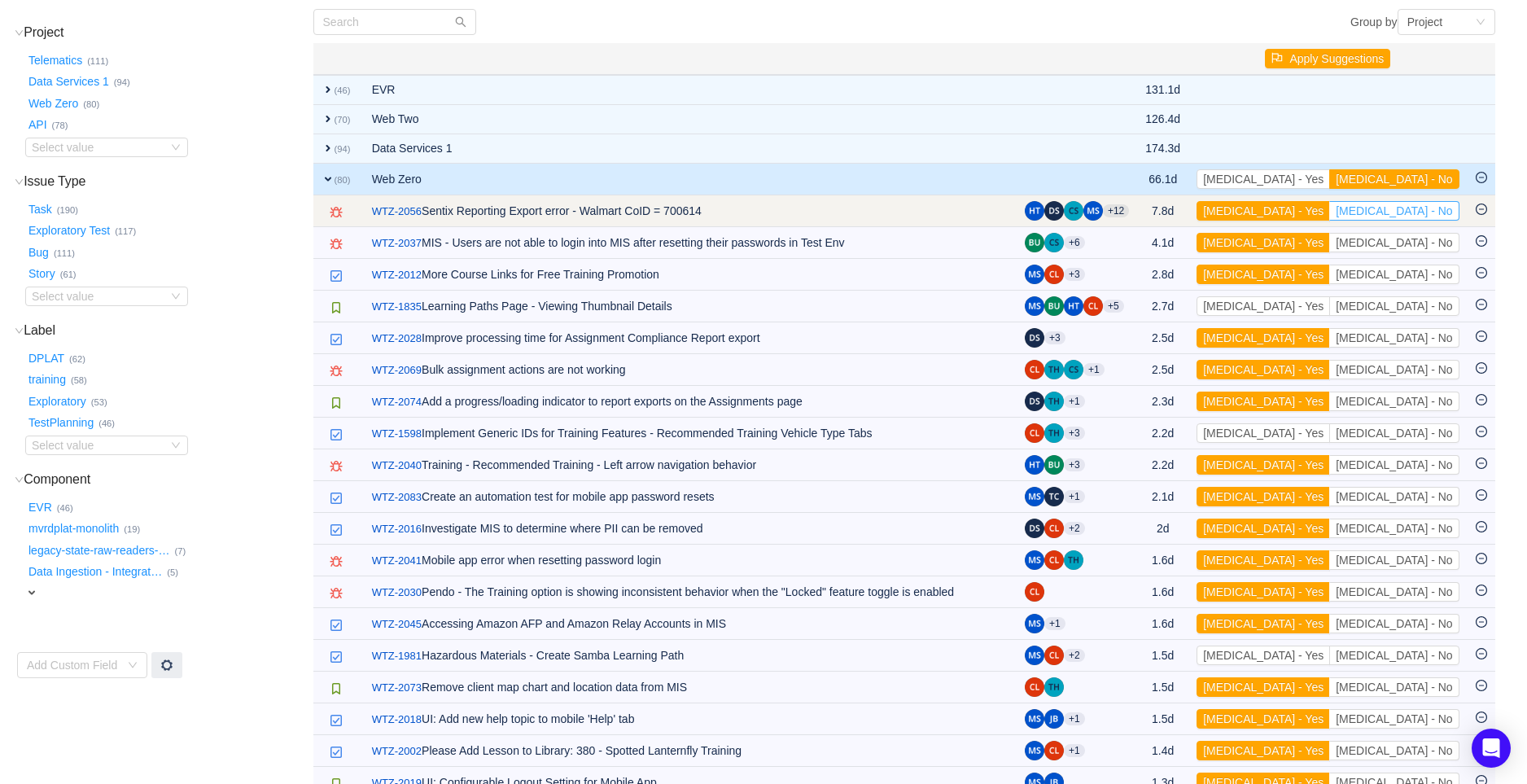
click at [1422, 209] on button "[MEDICAL_DATA] - No" at bounding box center [1393, 211] width 130 height 19
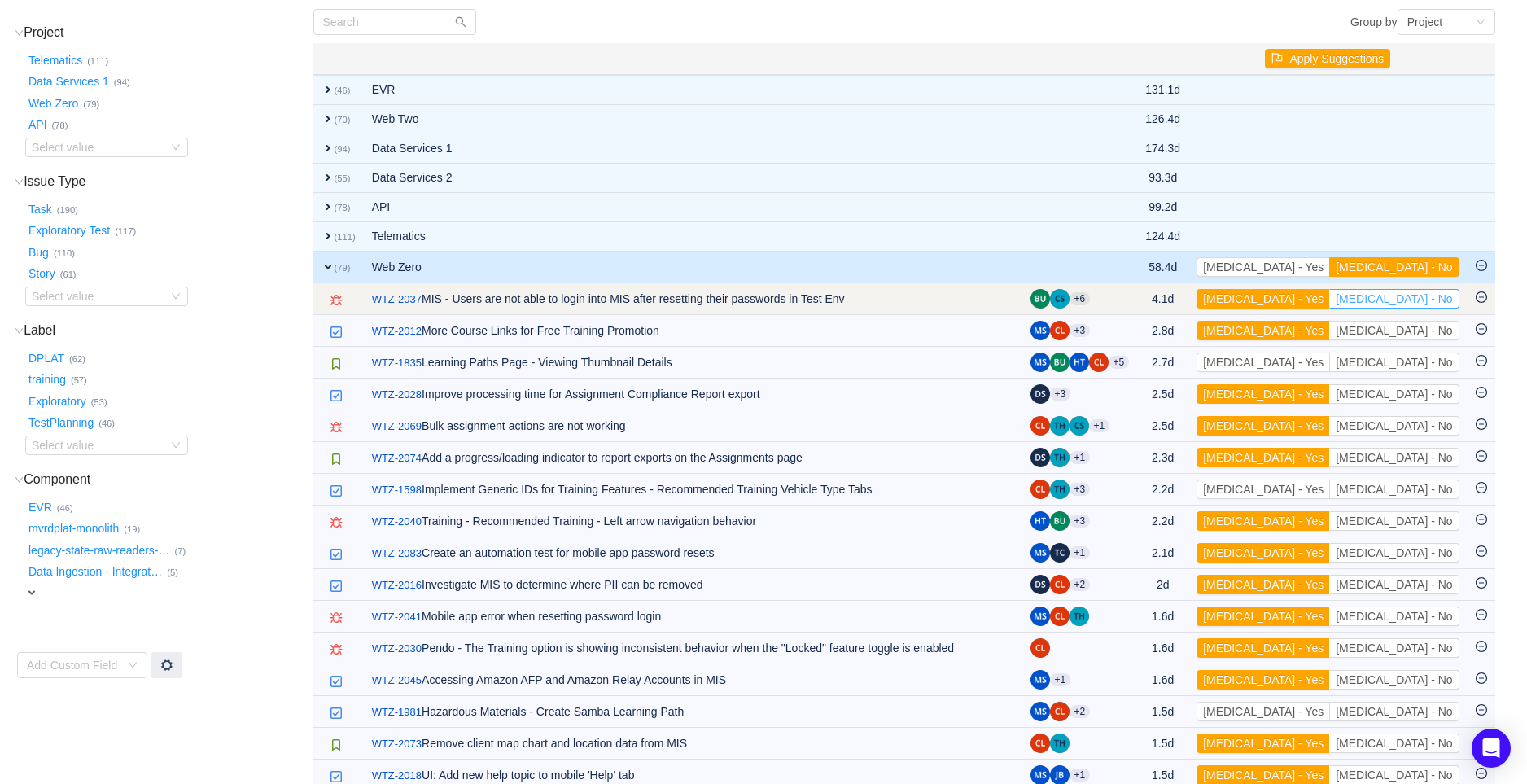
click at [1428, 299] on button "[MEDICAL_DATA] - No" at bounding box center [1393, 299] width 130 height 19
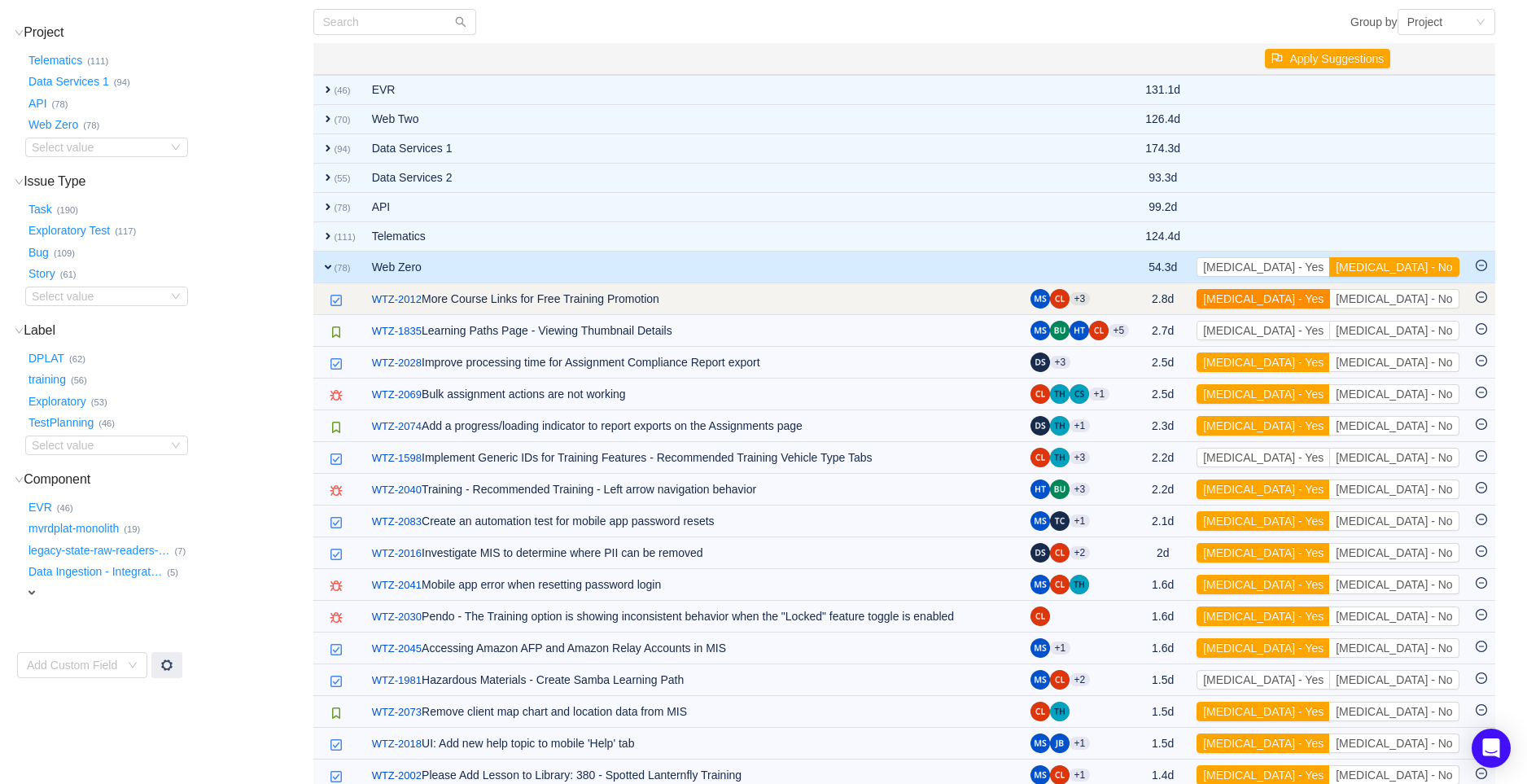
click at [1330, 299] on button "[MEDICAL_DATA] - Yes" at bounding box center [1263, 299] width 134 height 19
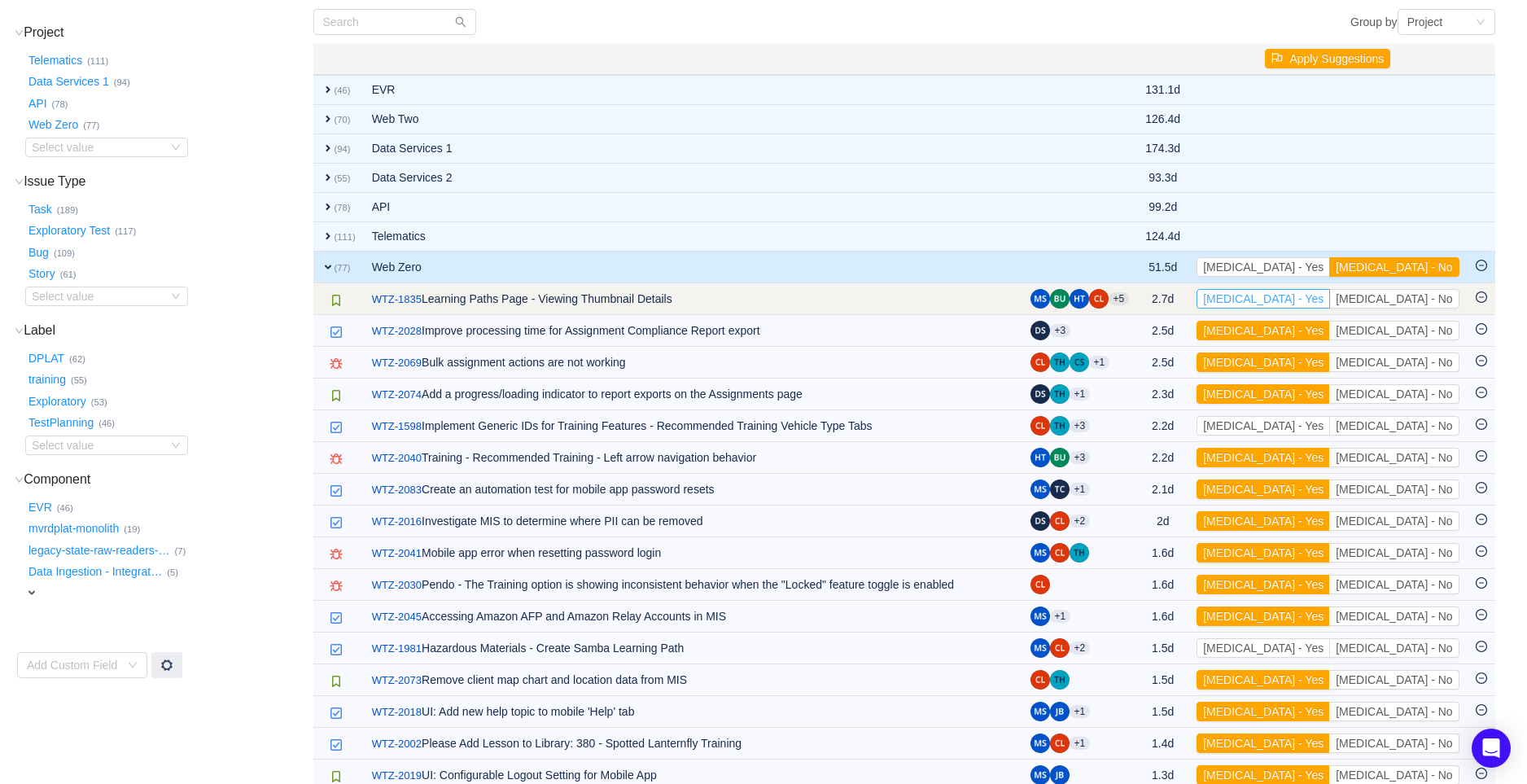
click at [1330, 302] on button "[MEDICAL_DATA] - Yes" at bounding box center [1263, 299] width 134 height 19
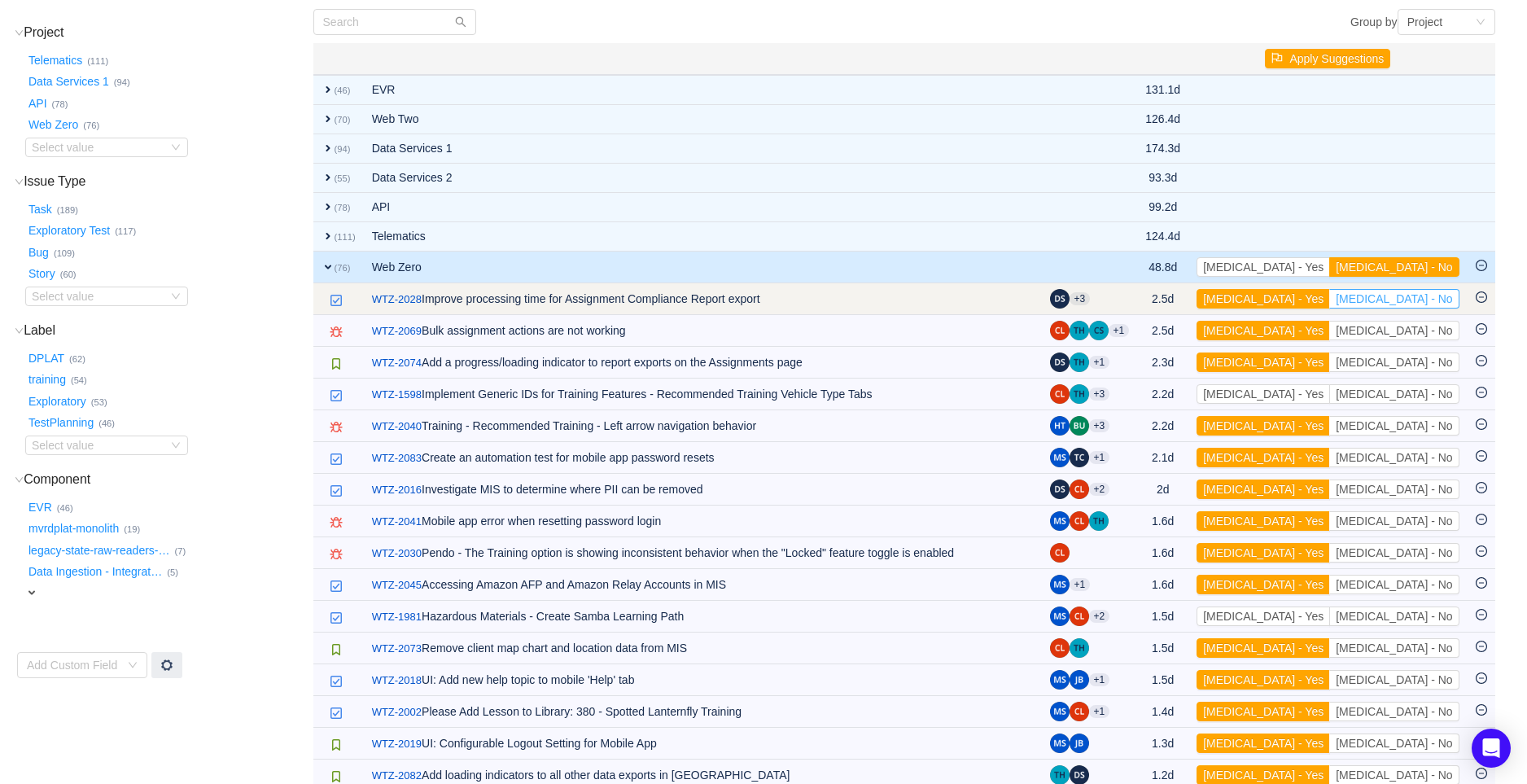
click at [1405, 301] on button "[MEDICAL_DATA] - No" at bounding box center [1393, 299] width 130 height 19
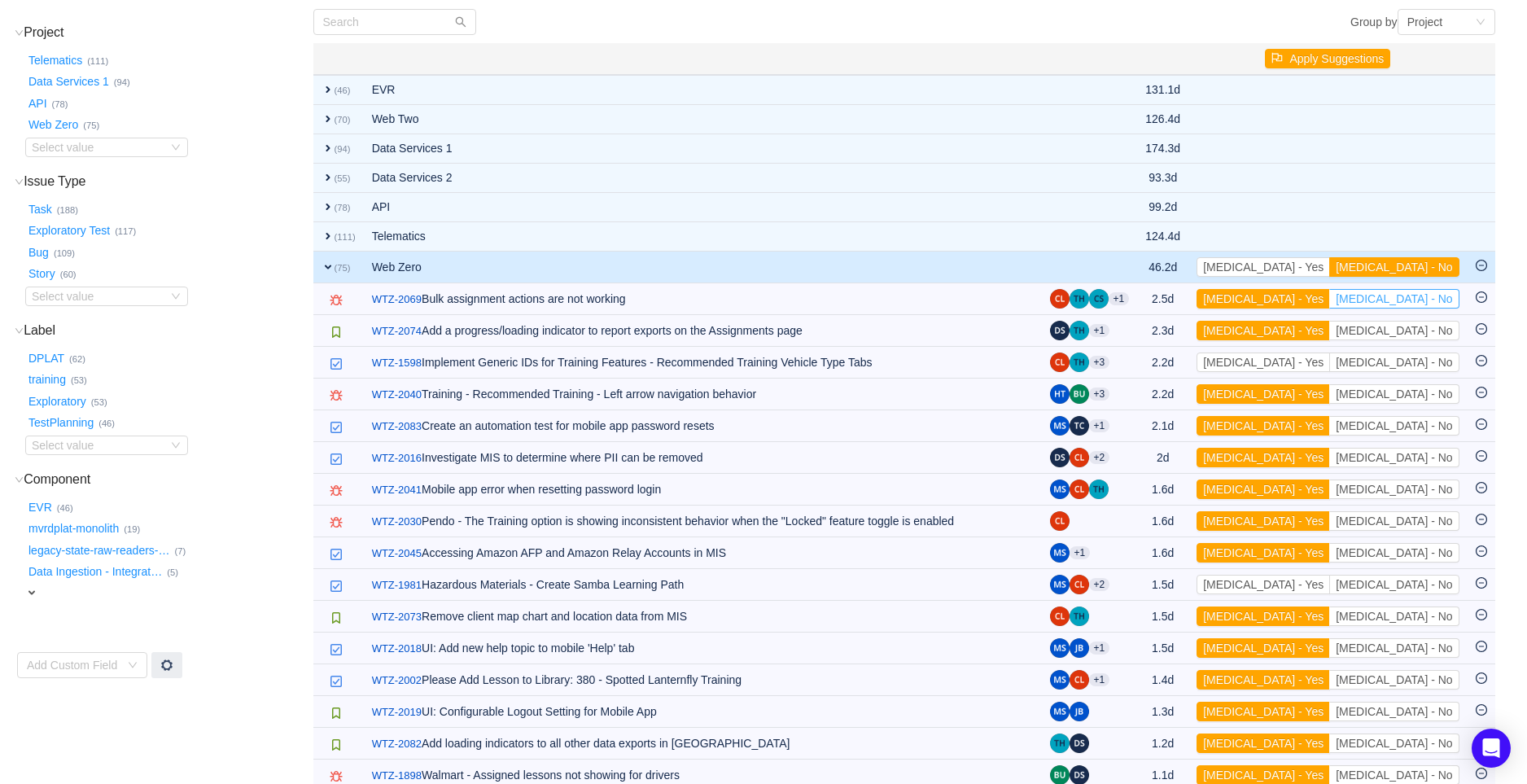
click at [1405, 301] on button "[MEDICAL_DATA] - No" at bounding box center [1393, 299] width 130 height 19
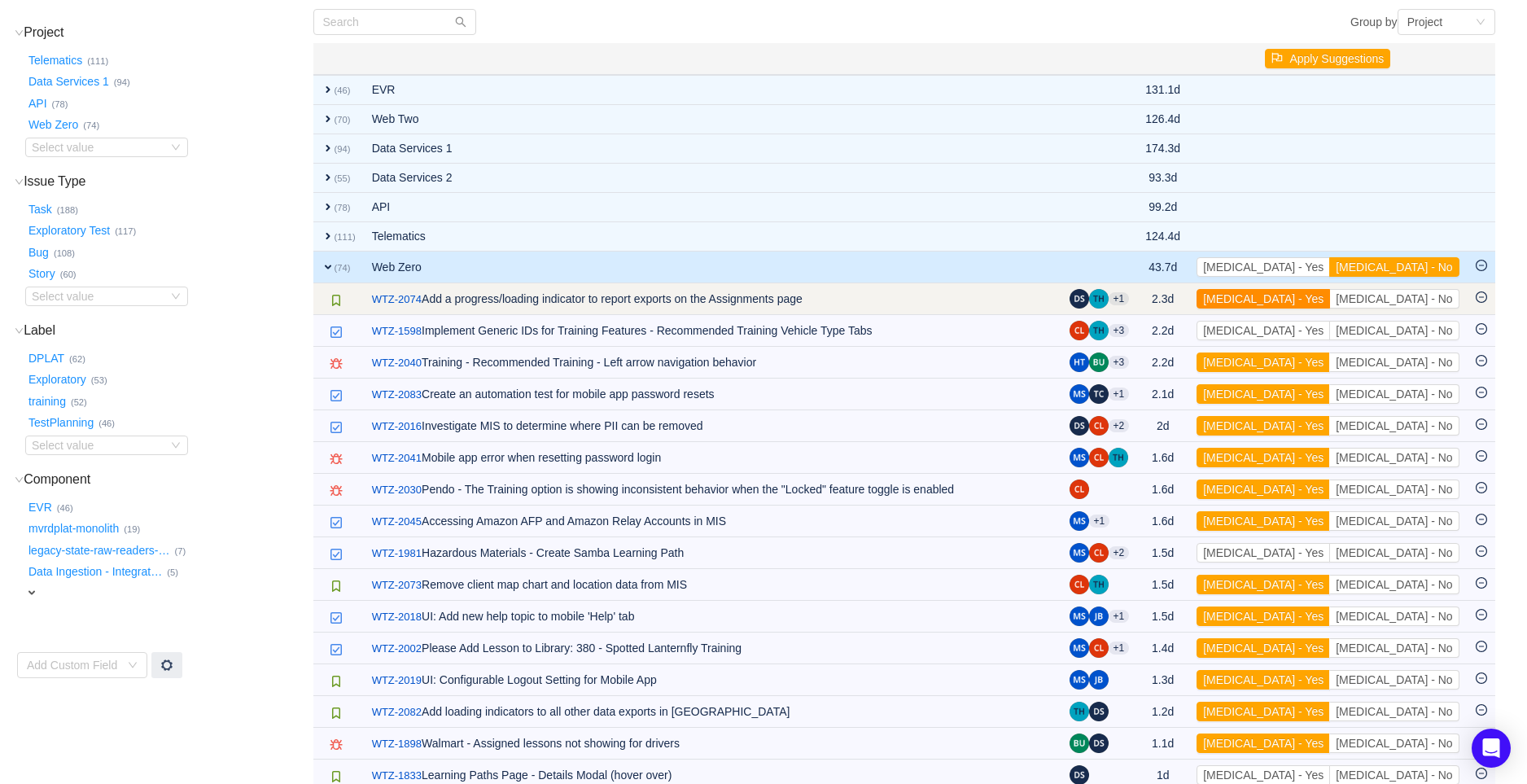
click at [1330, 297] on button "[MEDICAL_DATA] - Yes" at bounding box center [1263, 299] width 134 height 19
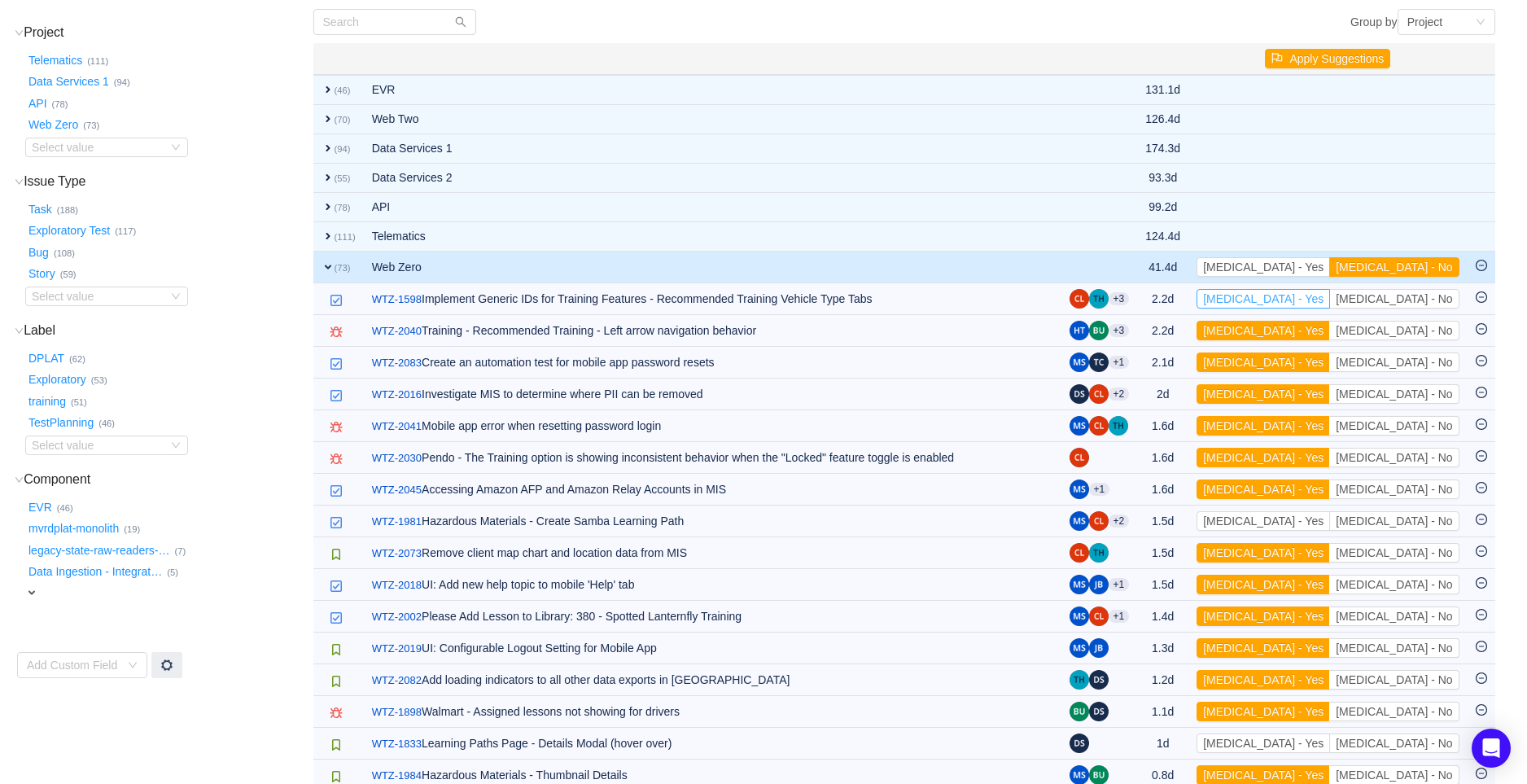
click at [1330, 297] on button "[MEDICAL_DATA] - Yes" at bounding box center [1263, 299] width 134 height 19
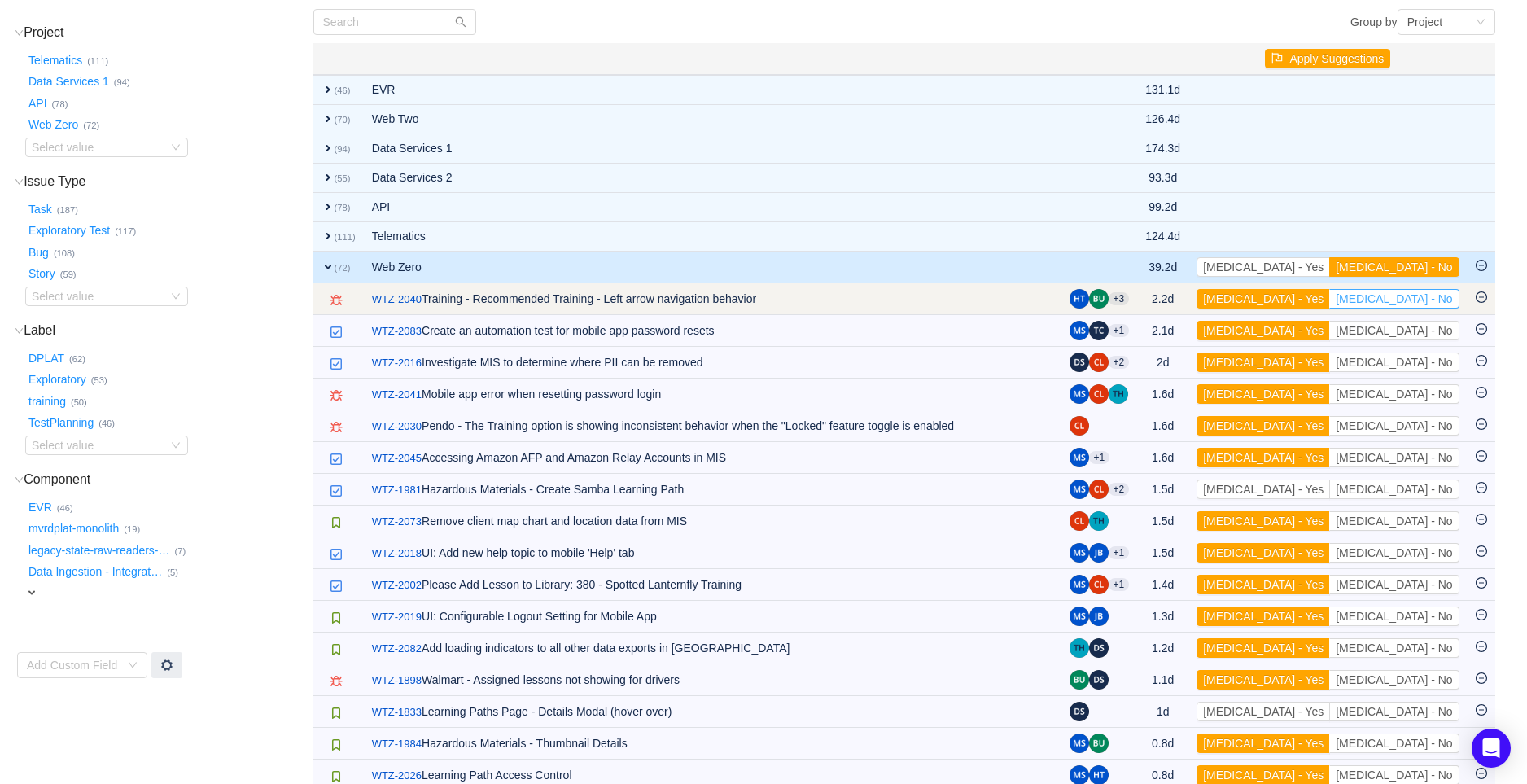
click at [1402, 297] on button "[MEDICAL_DATA] - No" at bounding box center [1393, 299] width 130 height 19
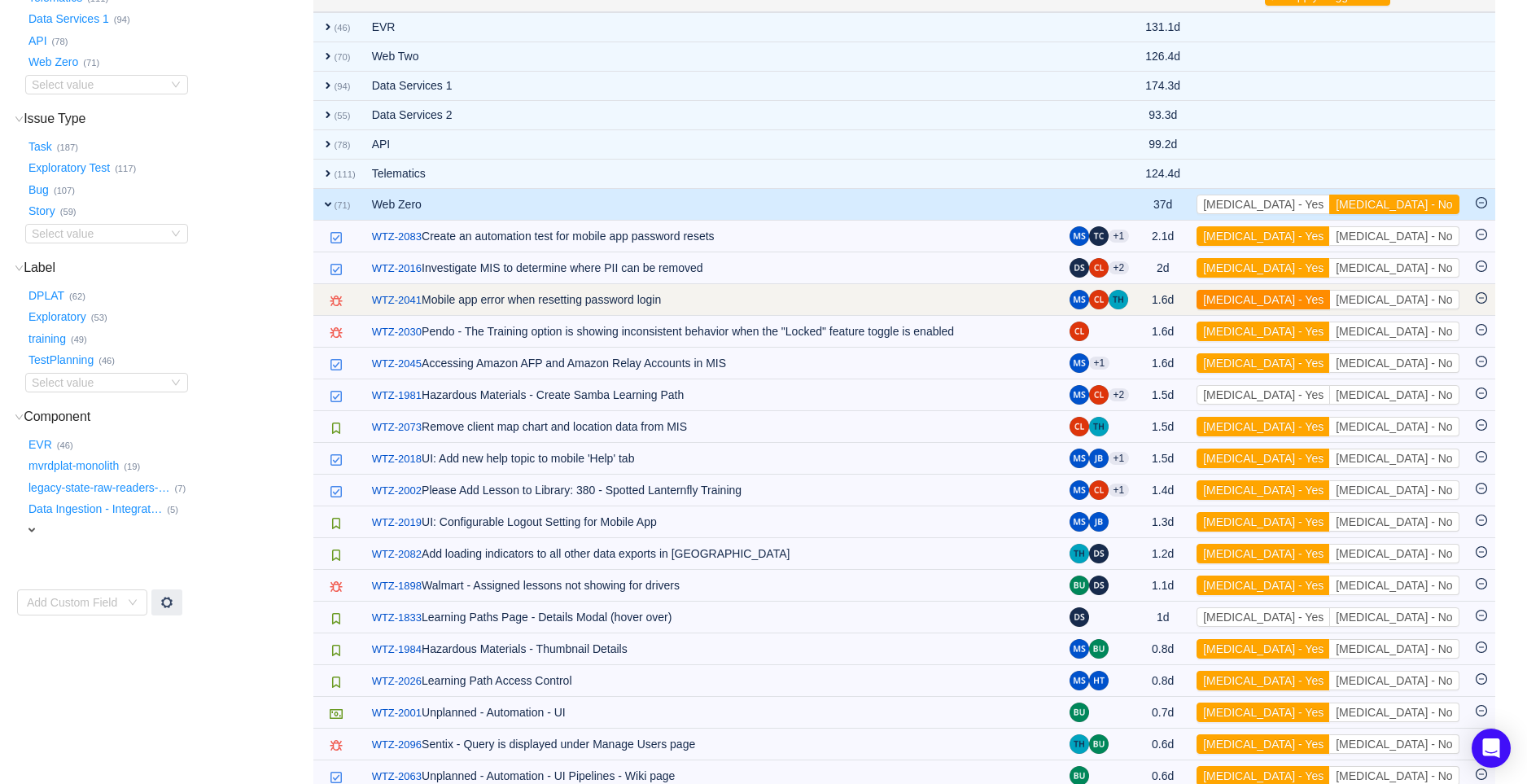
scroll to position [271, 0]
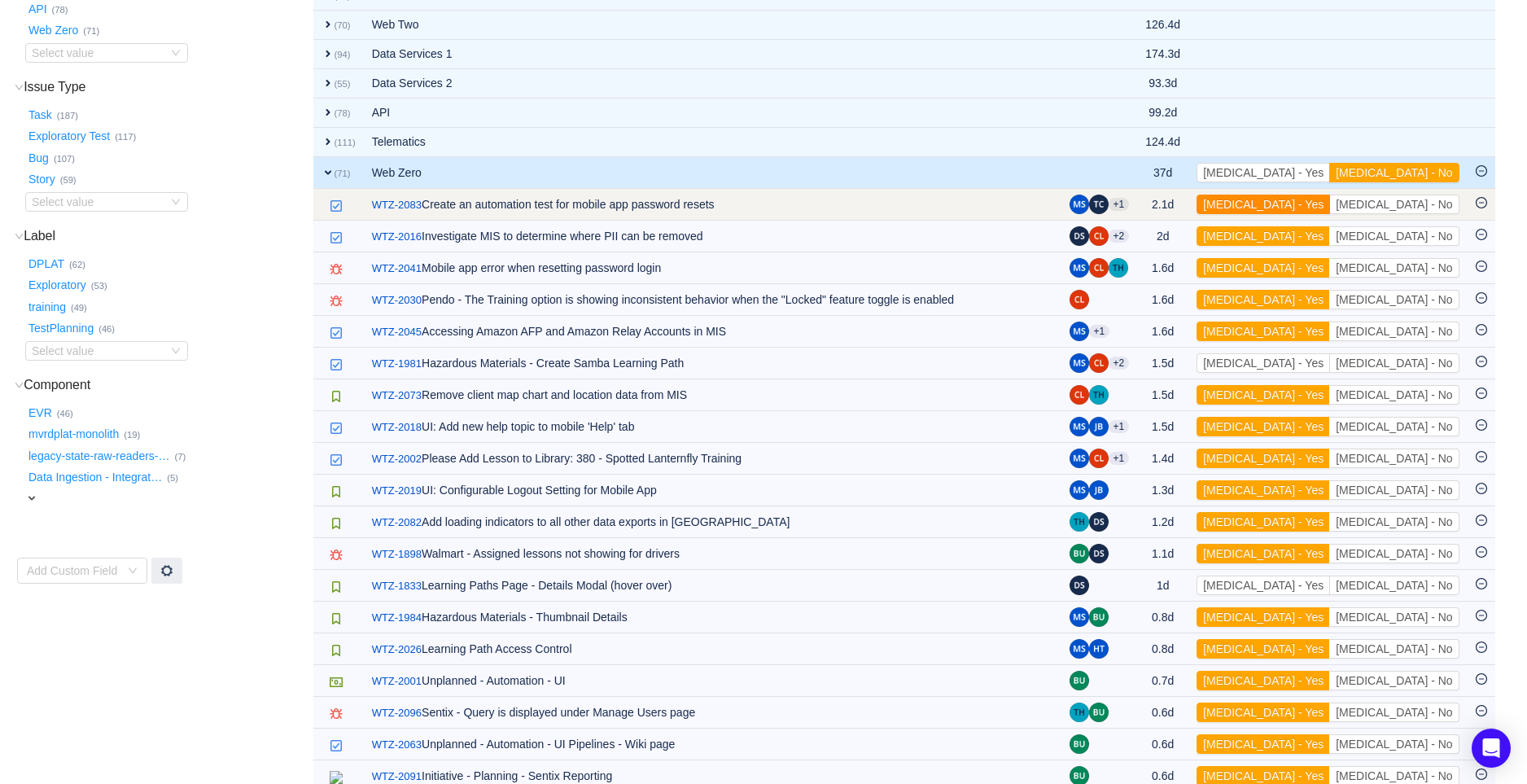
click at [1330, 206] on button "[MEDICAL_DATA] - Yes" at bounding box center [1263, 204] width 134 height 19
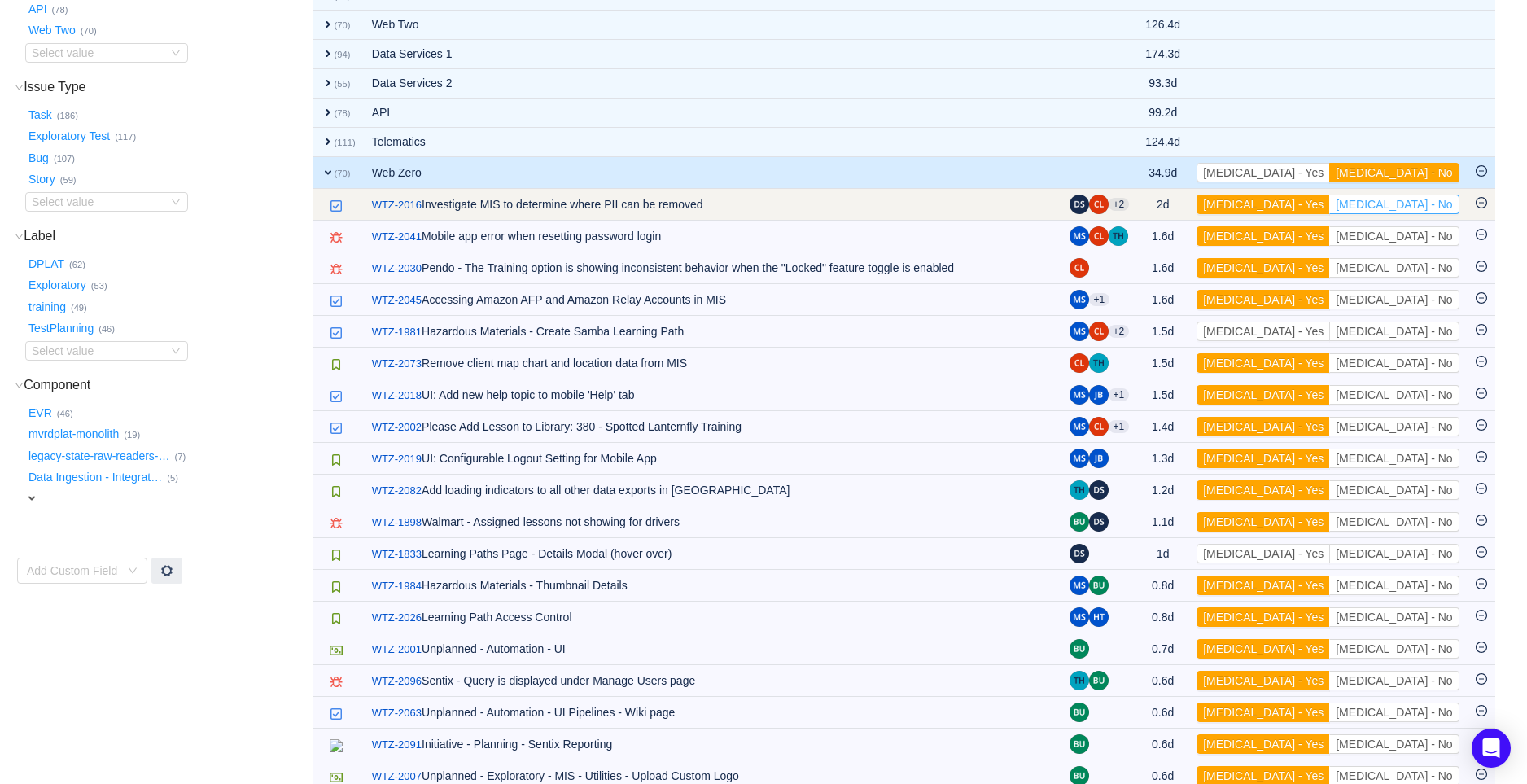
click at [1414, 199] on button "[MEDICAL_DATA] - No" at bounding box center [1393, 204] width 130 height 19
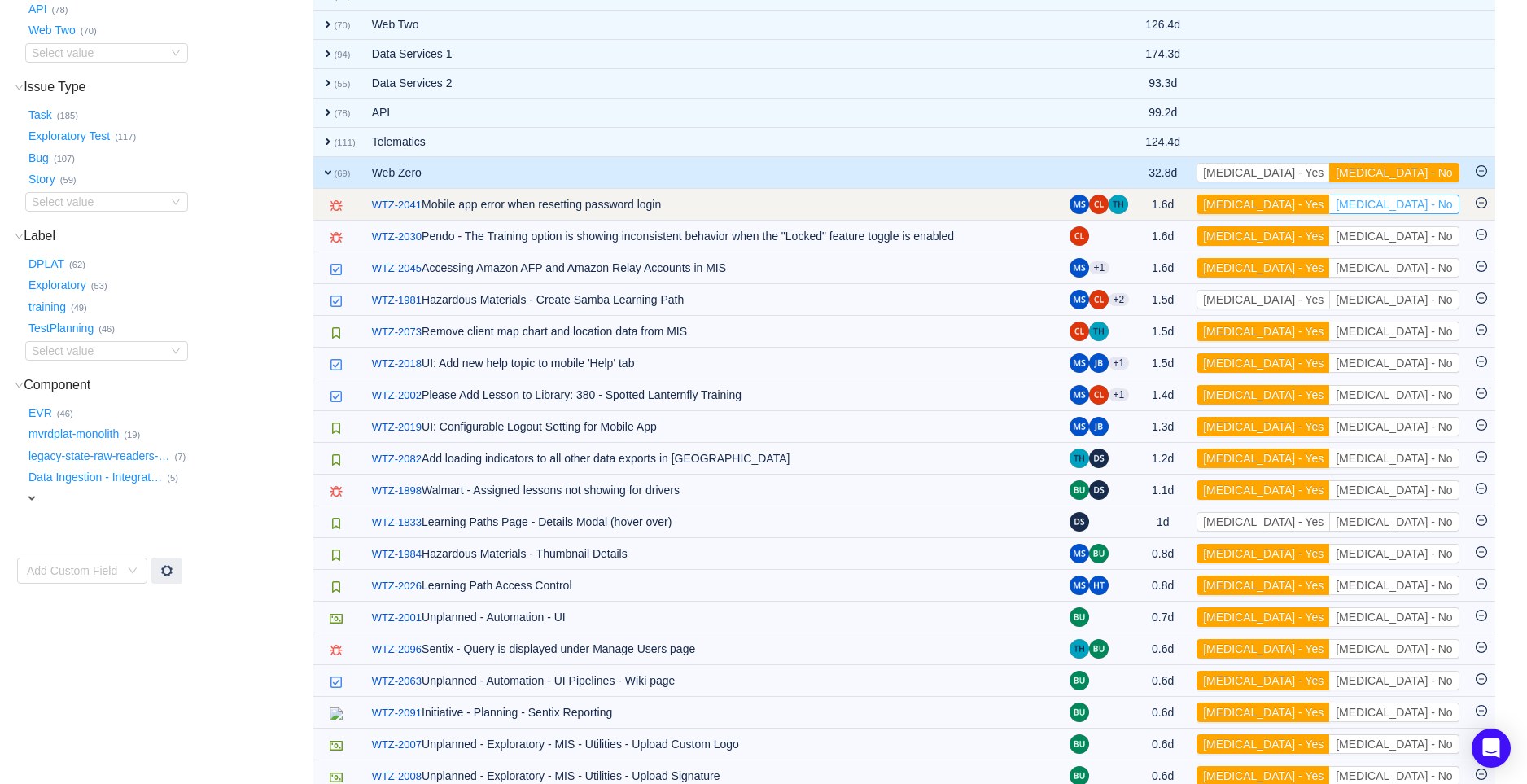
click at [1411, 198] on button "[MEDICAL_DATA] - No" at bounding box center [1393, 204] width 130 height 19
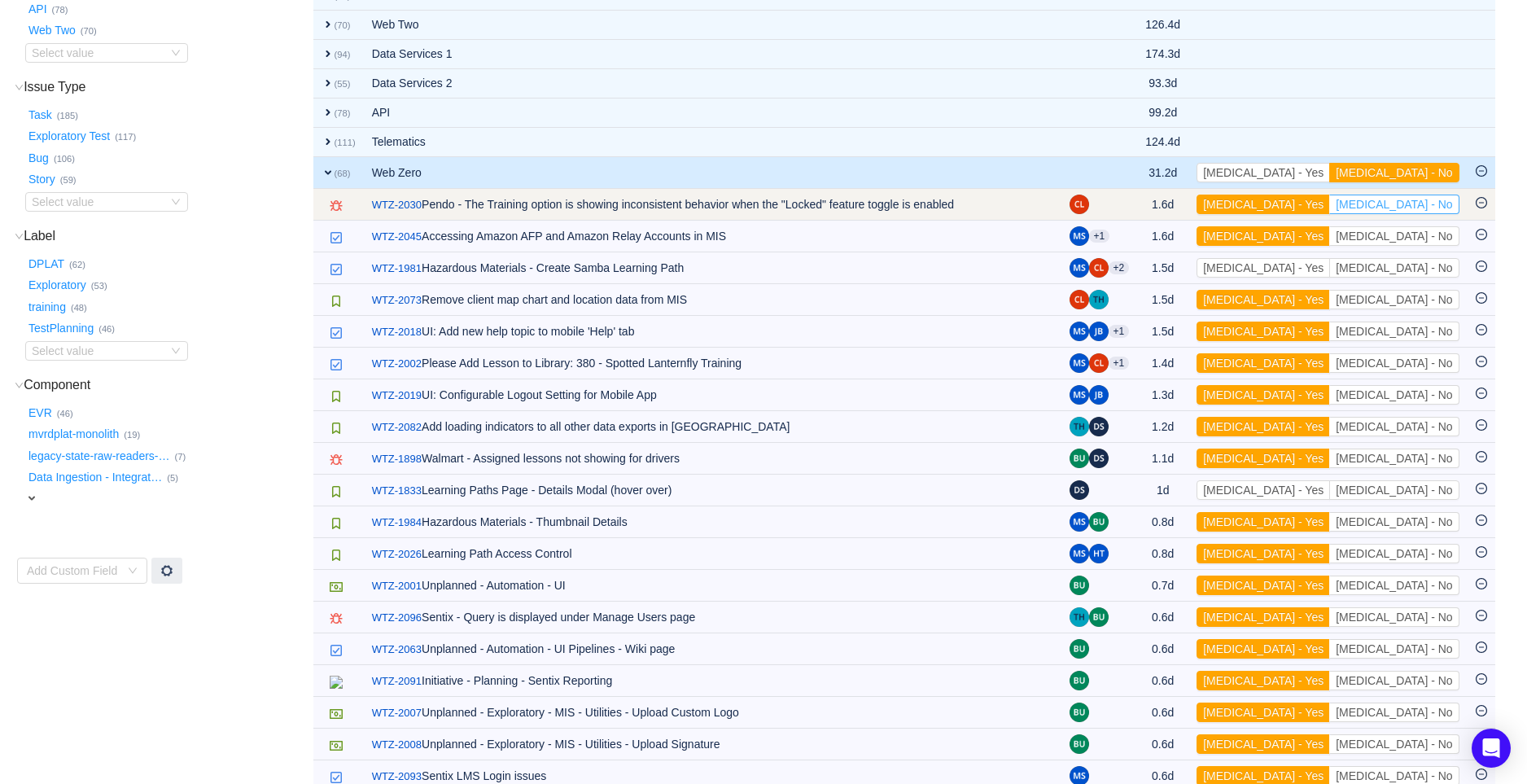
click at [1411, 208] on button "[MEDICAL_DATA] - No" at bounding box center [1393, 204] width 130 height 19
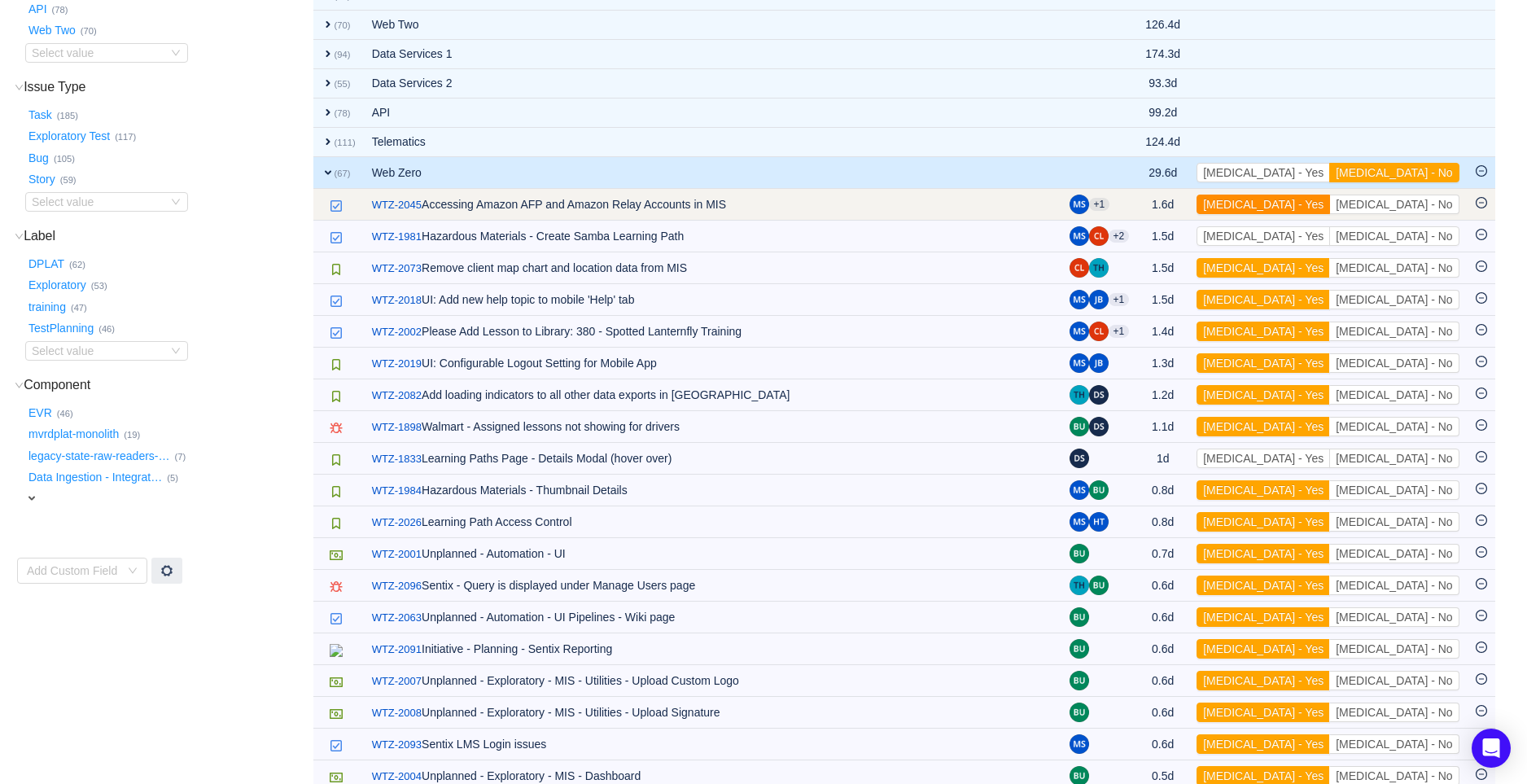
click at [1330, 208] on button "[MEDICAL_DATA] - Yes" at bounding box center [1263, 204] width 134 height 19
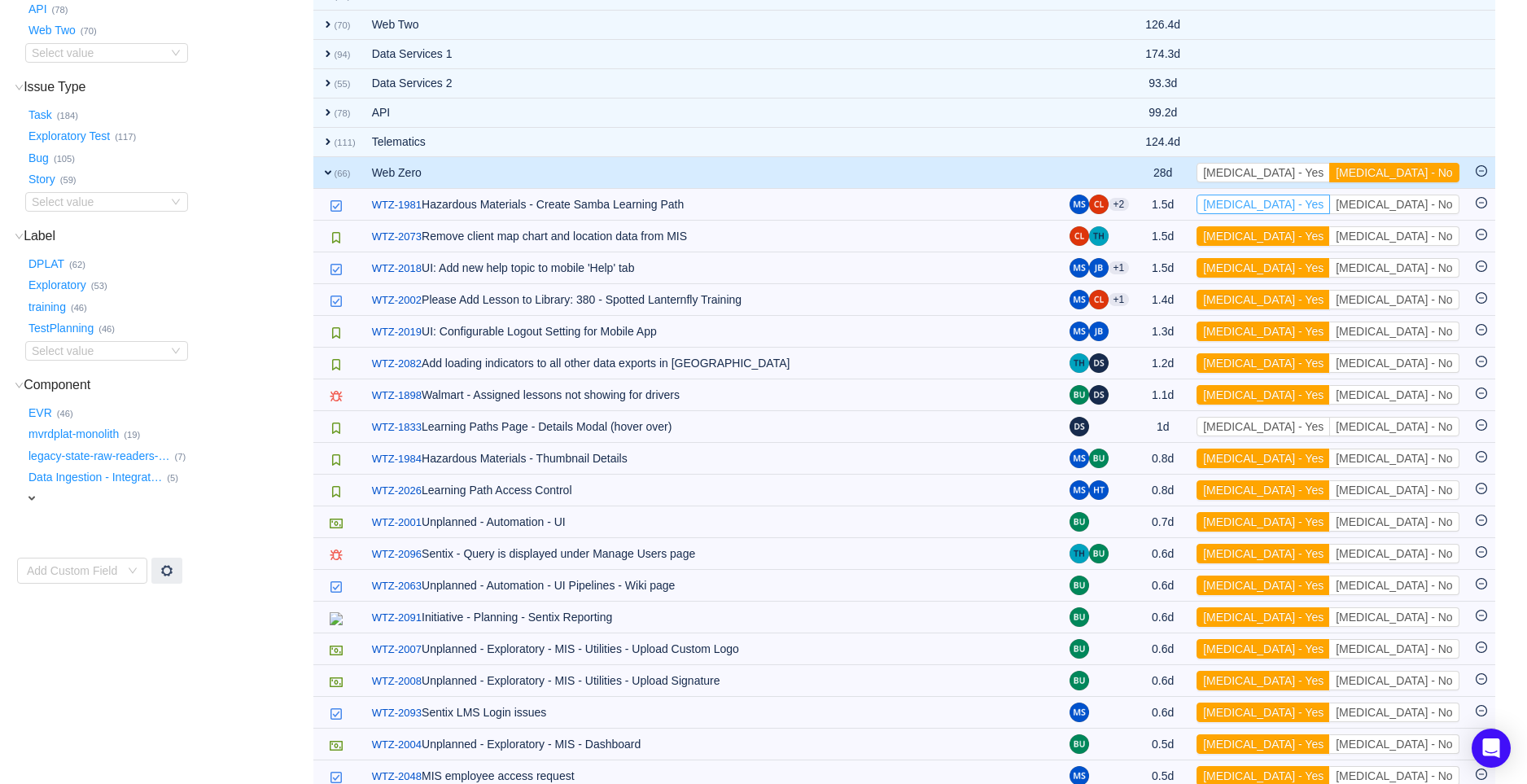
click at [1330, 208] on button "[MEDICAL_DATA] - Yes" at bounding box center [1263, 204] width 134 height 19
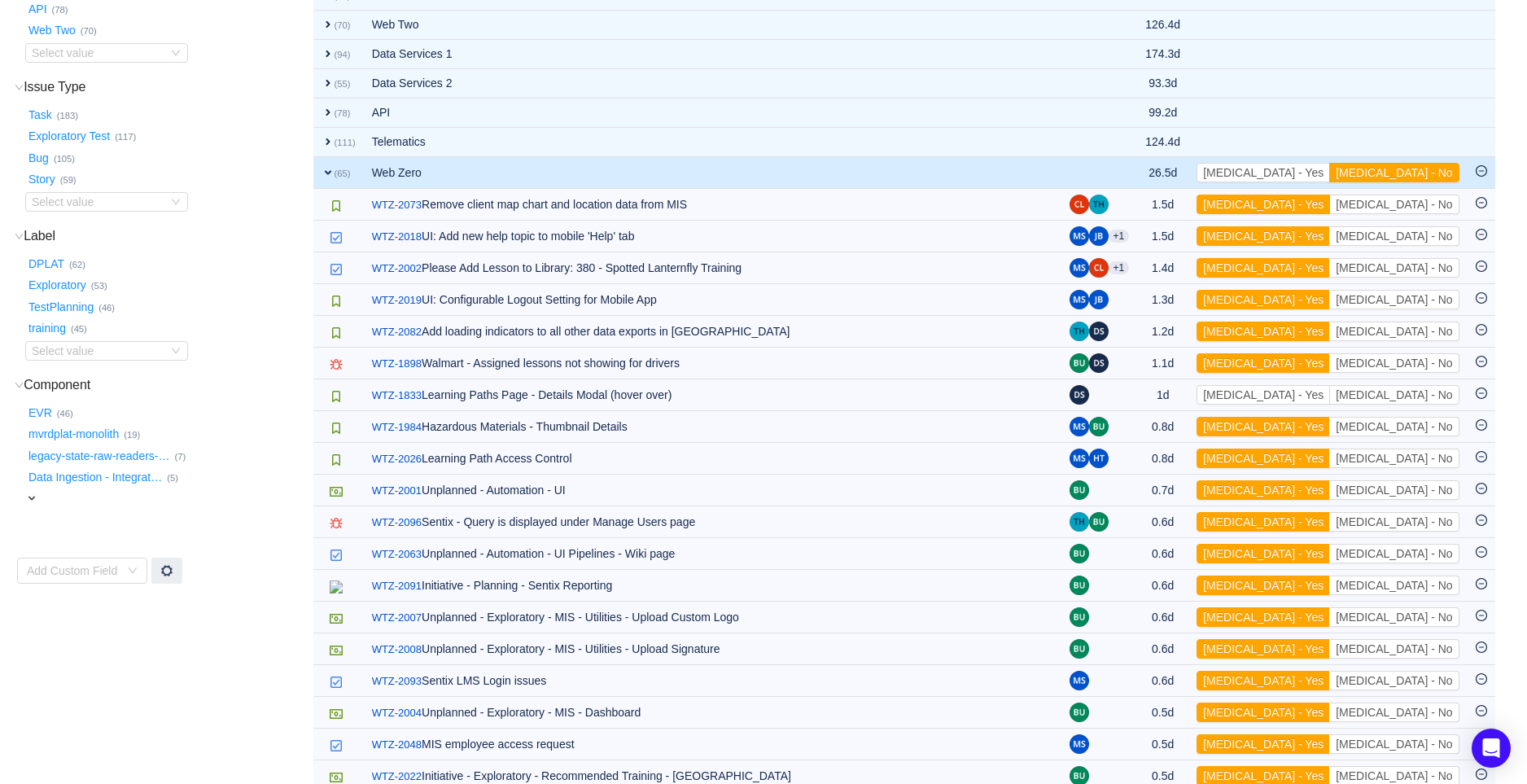
click at [1330, 208] on button "[MEDICAL_DATA] - Yes" at bounding box center [1263, 204] width 134 height 19
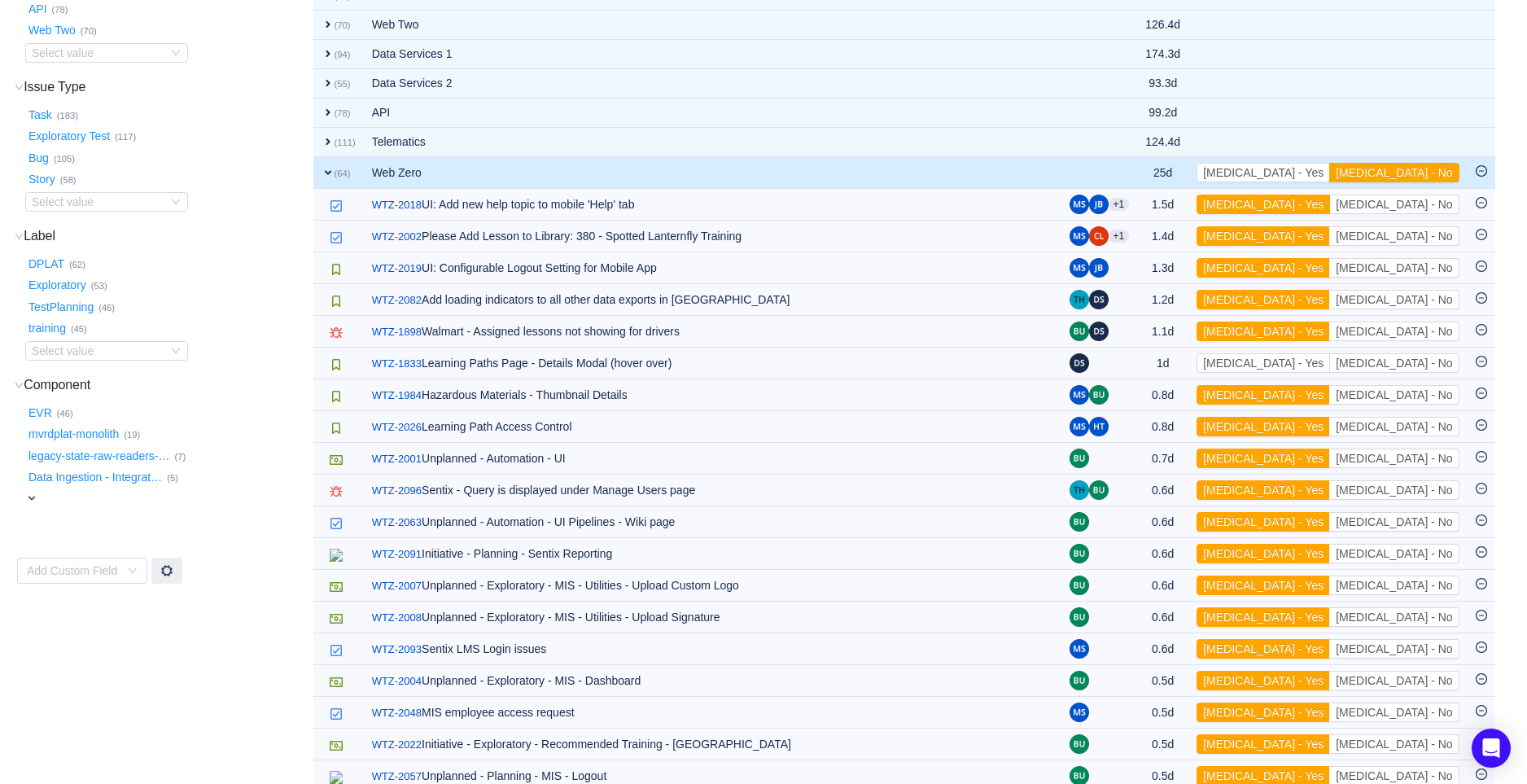
click at [1330, 208] on button "[MEDICAL_DATA] - Yes" at bounding box center [1263, 204] width 134 height 19
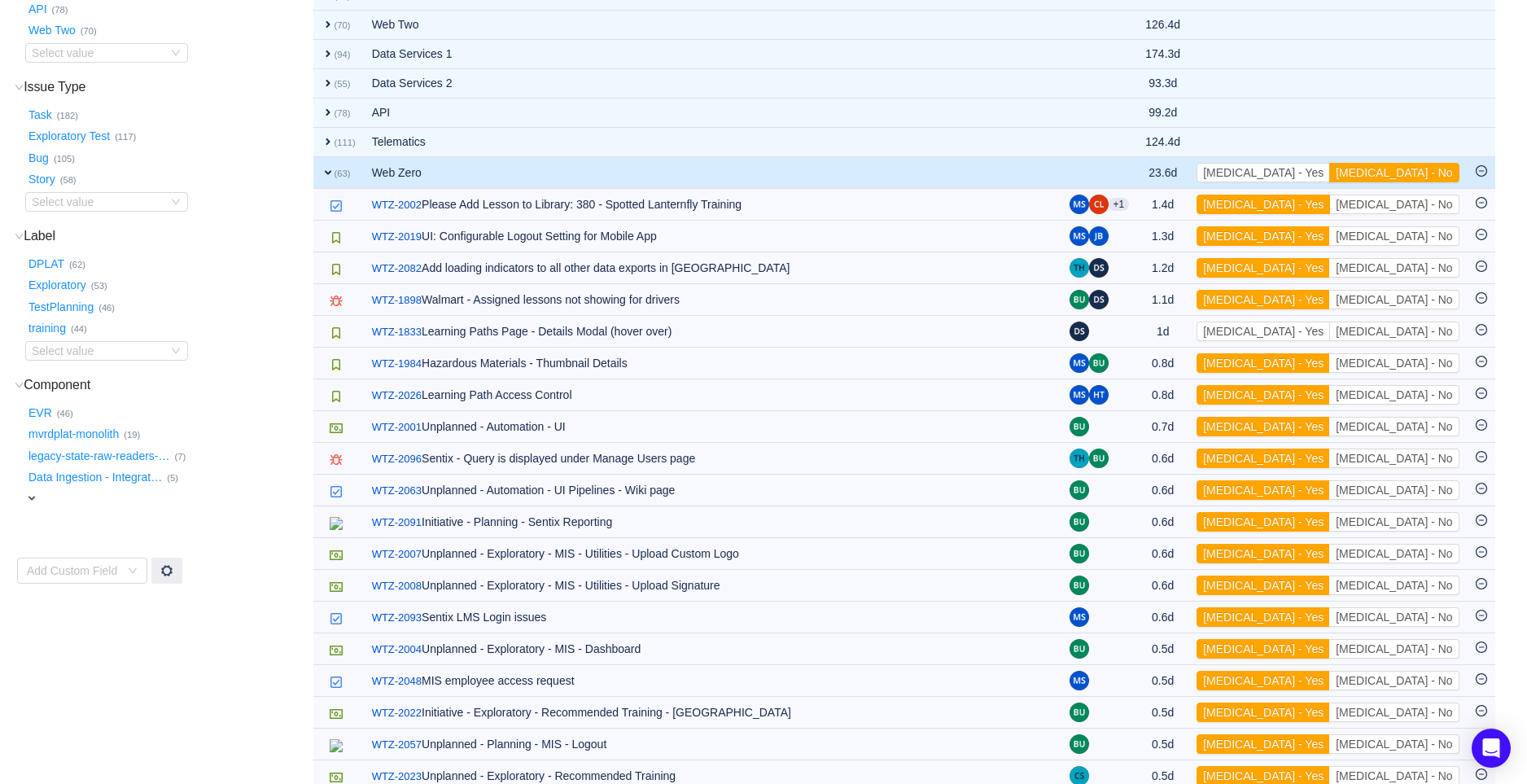
click at [1330, 208] on button "[MEDICAL_DATA] - Yes" at bounding box center [1263, 204] width 134 height 19
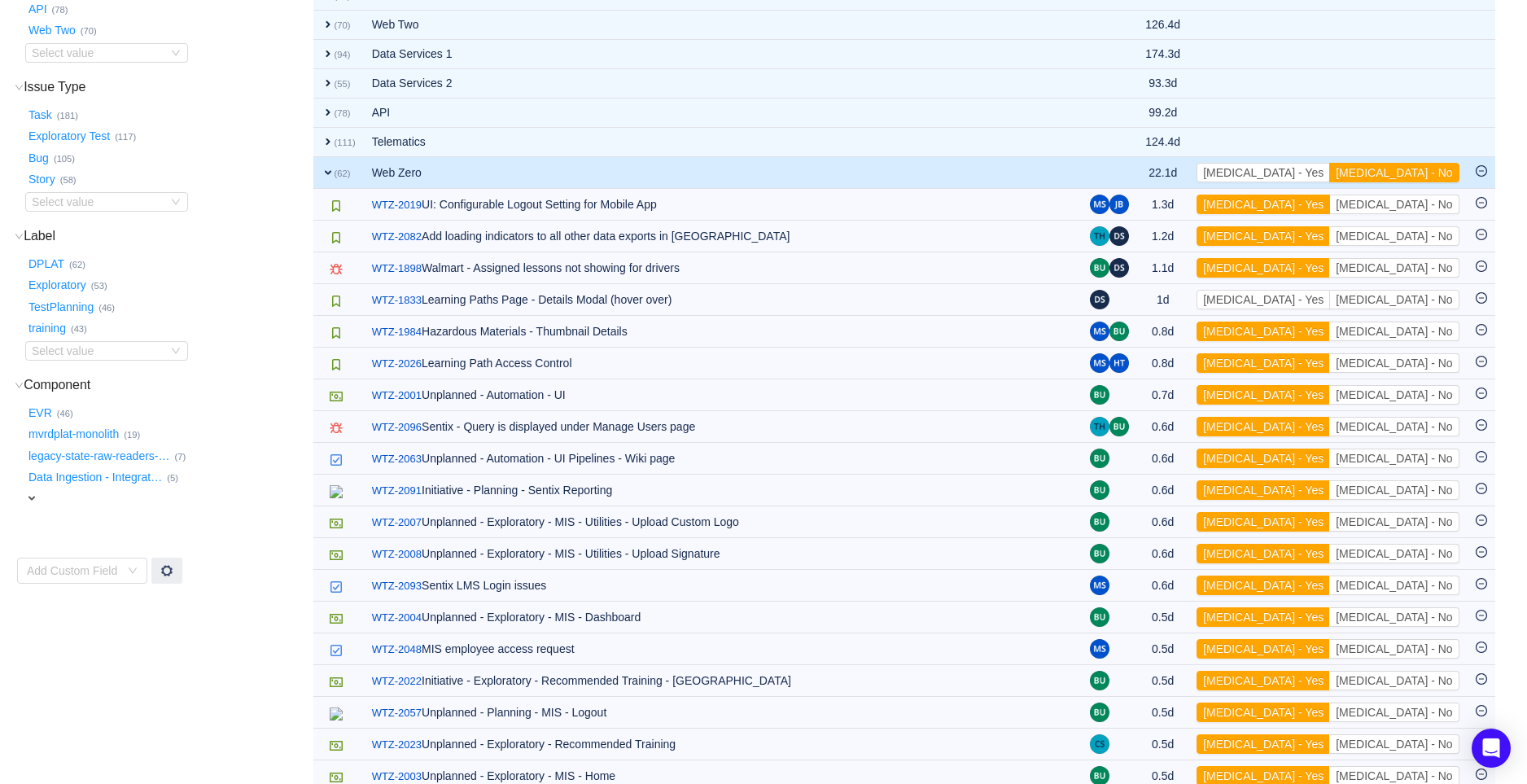
click at [1330, 208] on button "[MEDICAL_DATA] - Yes" at bounding box center [1263, 204] width 134 height 19
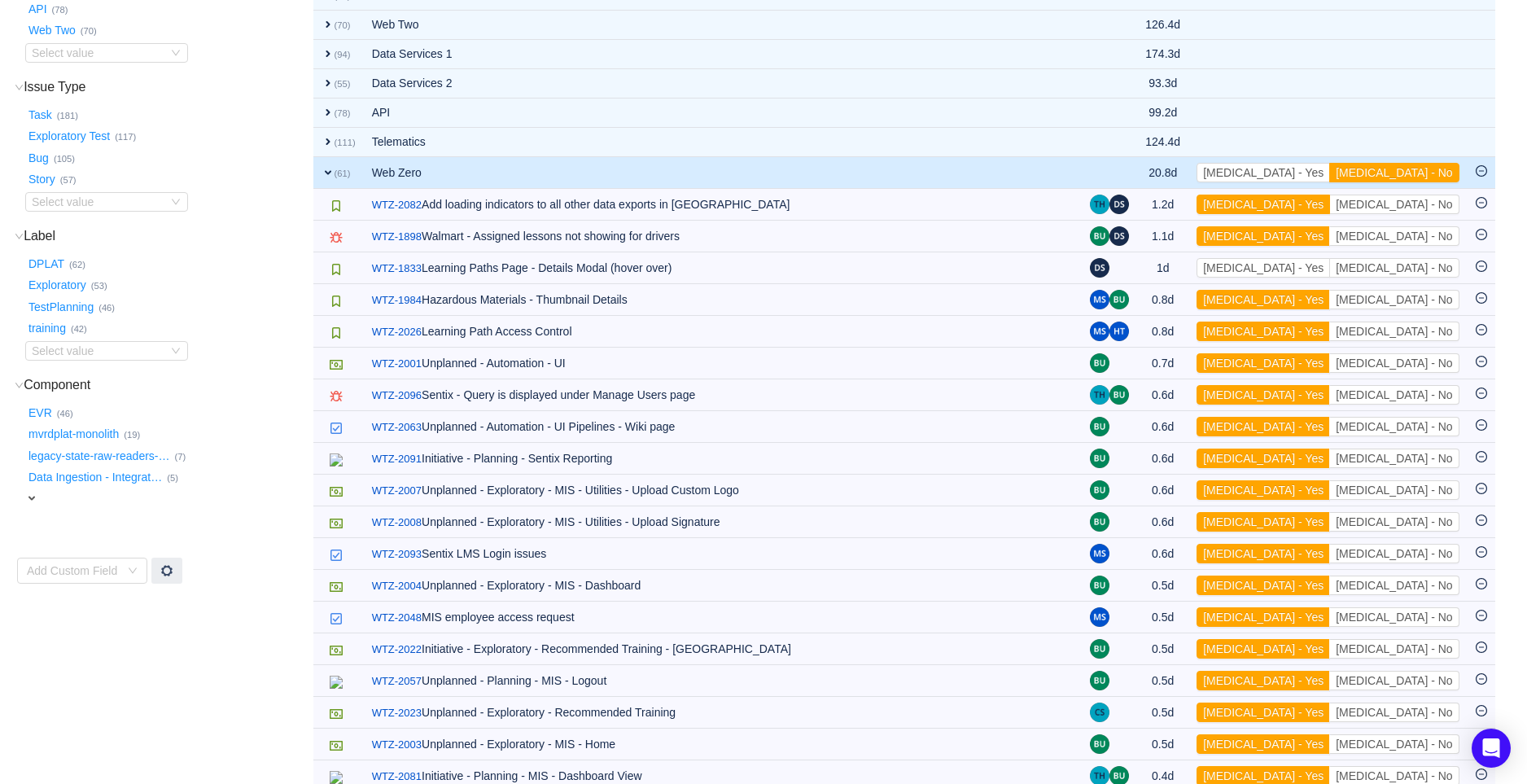
click at [1330, 208] on button "[MEDICAL_DATA] - Yes" at bounding box center [1263, 204] width 134 height 19
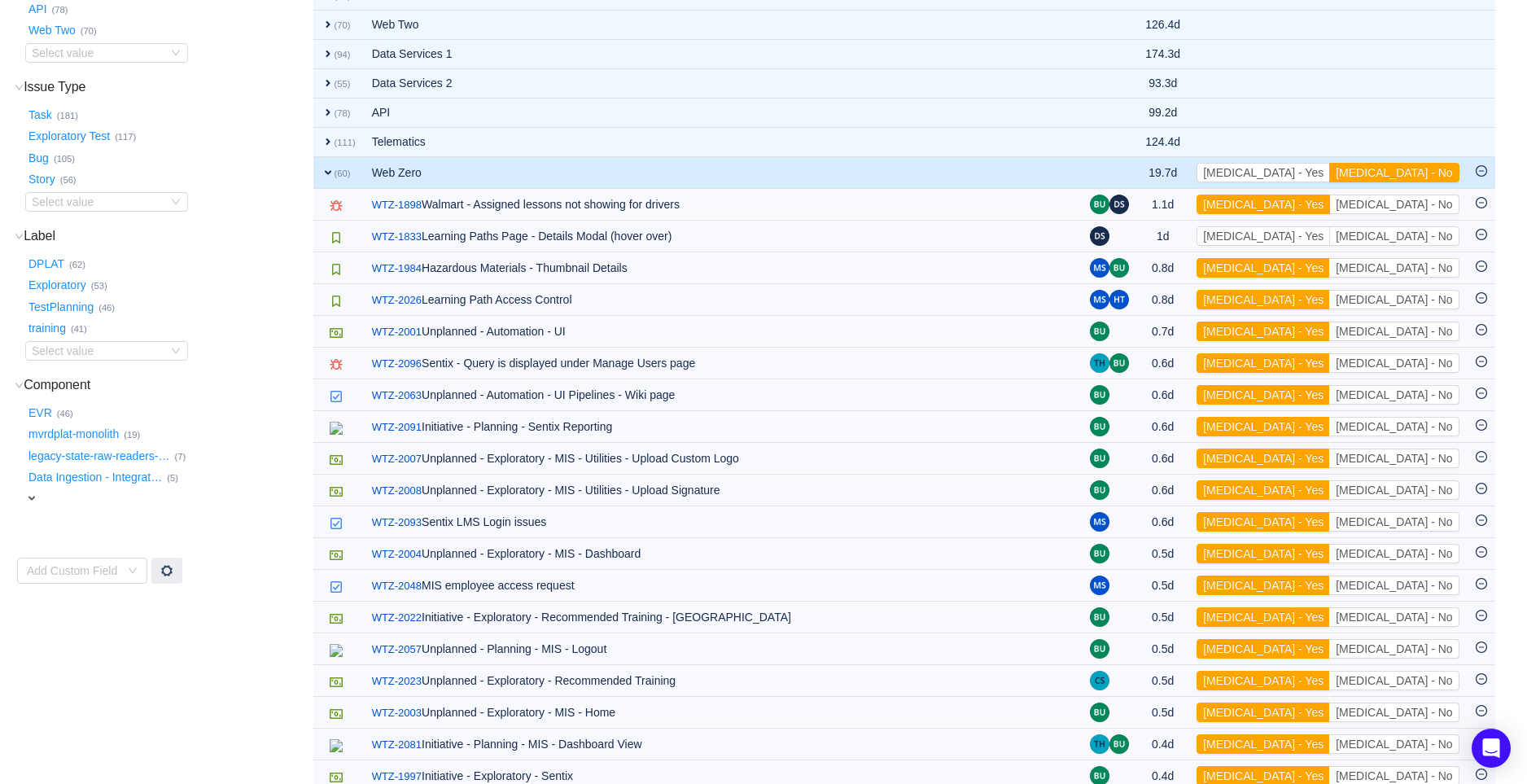
click at [1330, 208] on button "[MEDICAL_DATA] - Yes" at bounding box center [1263, 204] width 134 height 19
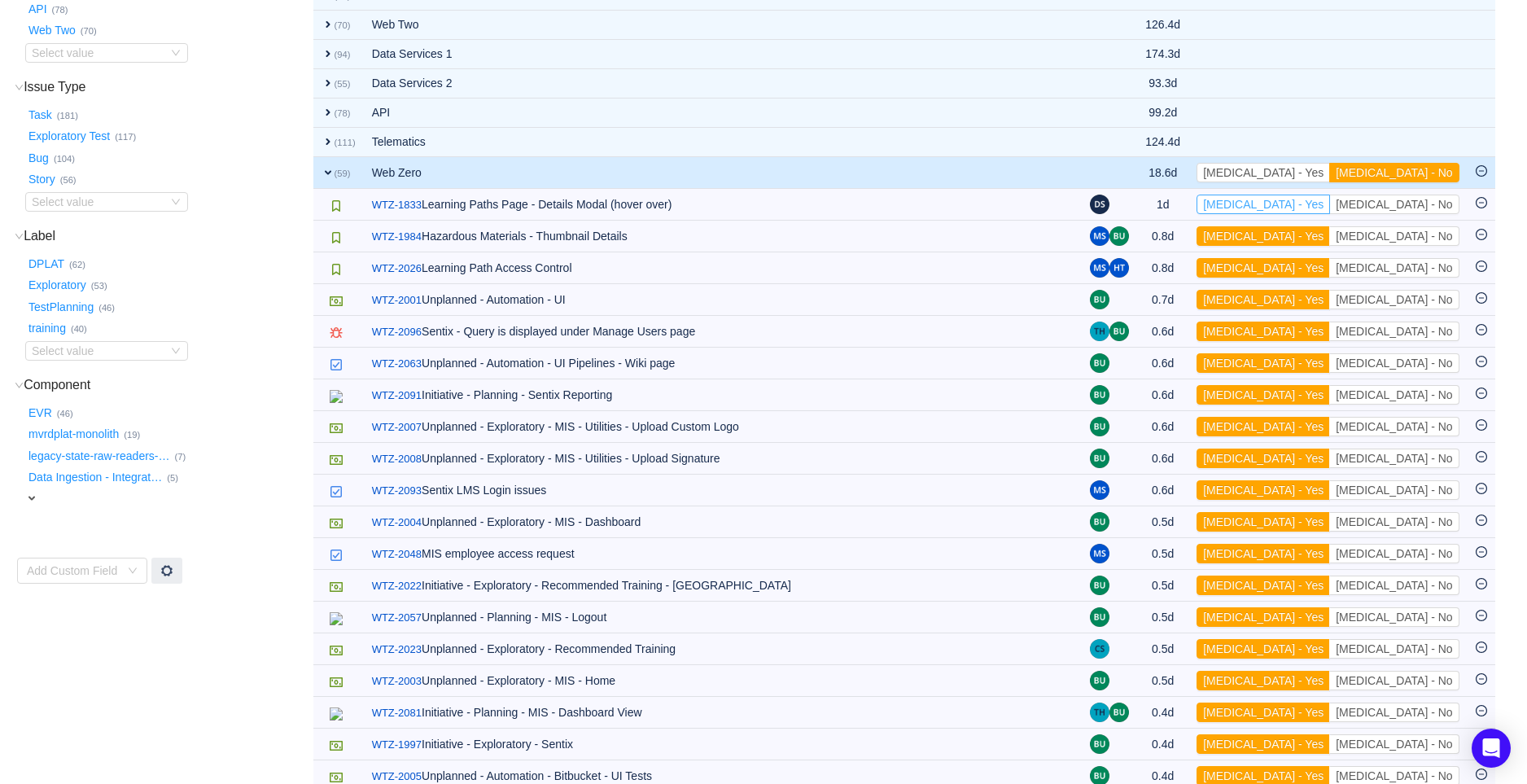
click at [1330, 208] on button "[MEDICAL_DATA] - Yes" at bounding box center [1263, 204] width 134 height 19
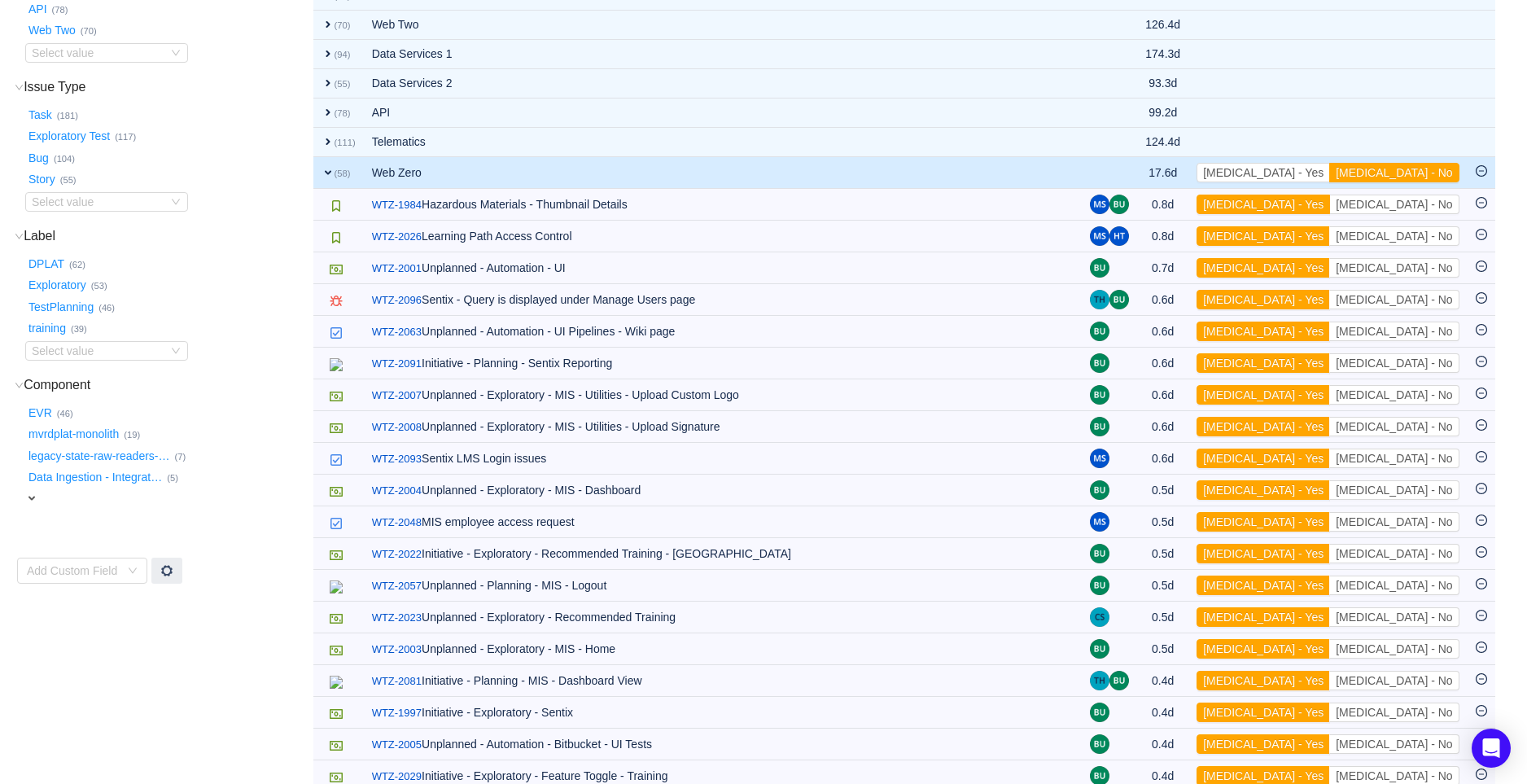
click at [1330, 208] on button "[MEDICAL_DATA] - Yes" at bounding box center [1263, 204] width 134 height 19
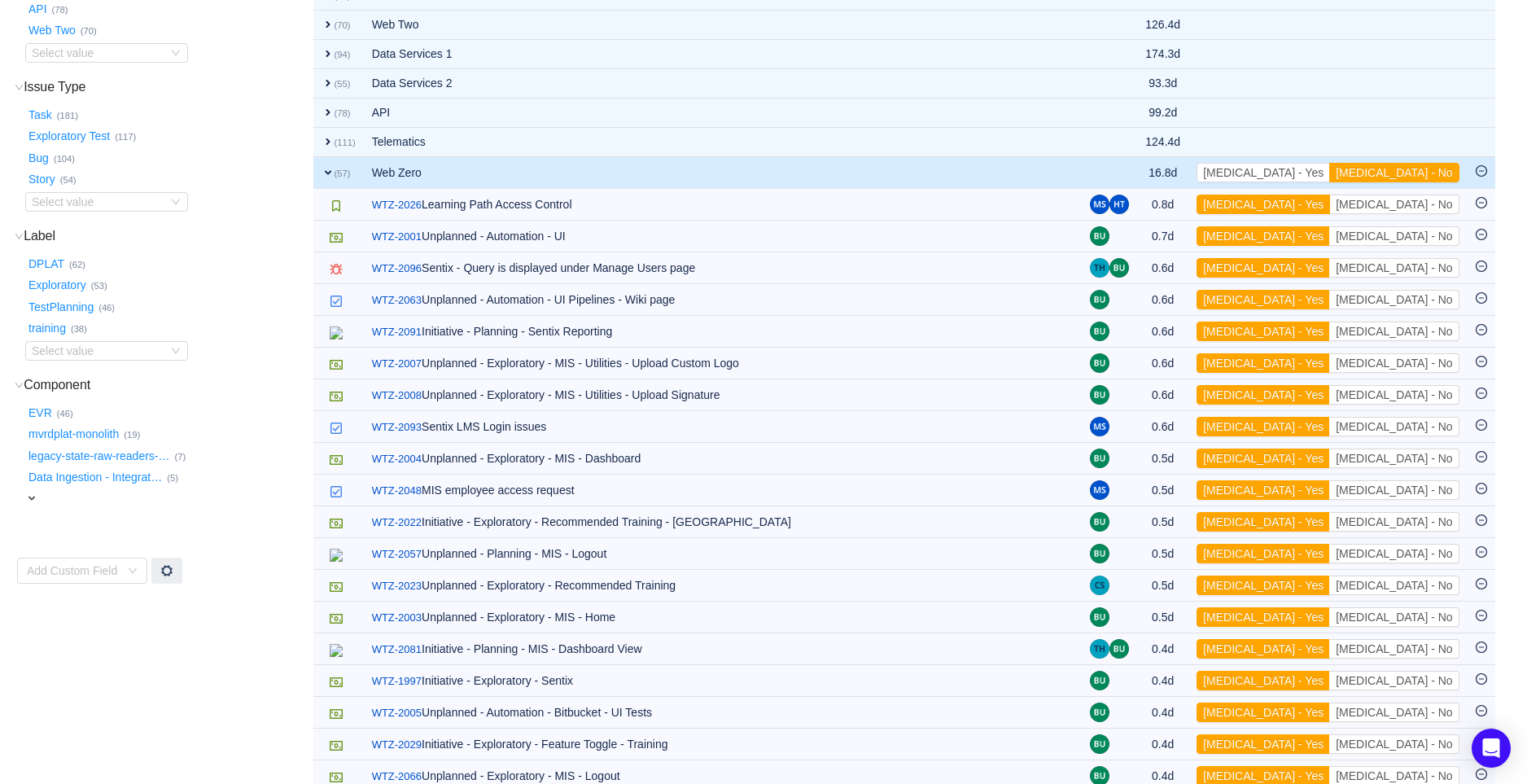
click at [1330, 208] on button "[MEDICAL_DATA] - Yes" at bounding box center [1263, 204] width 134 height 19
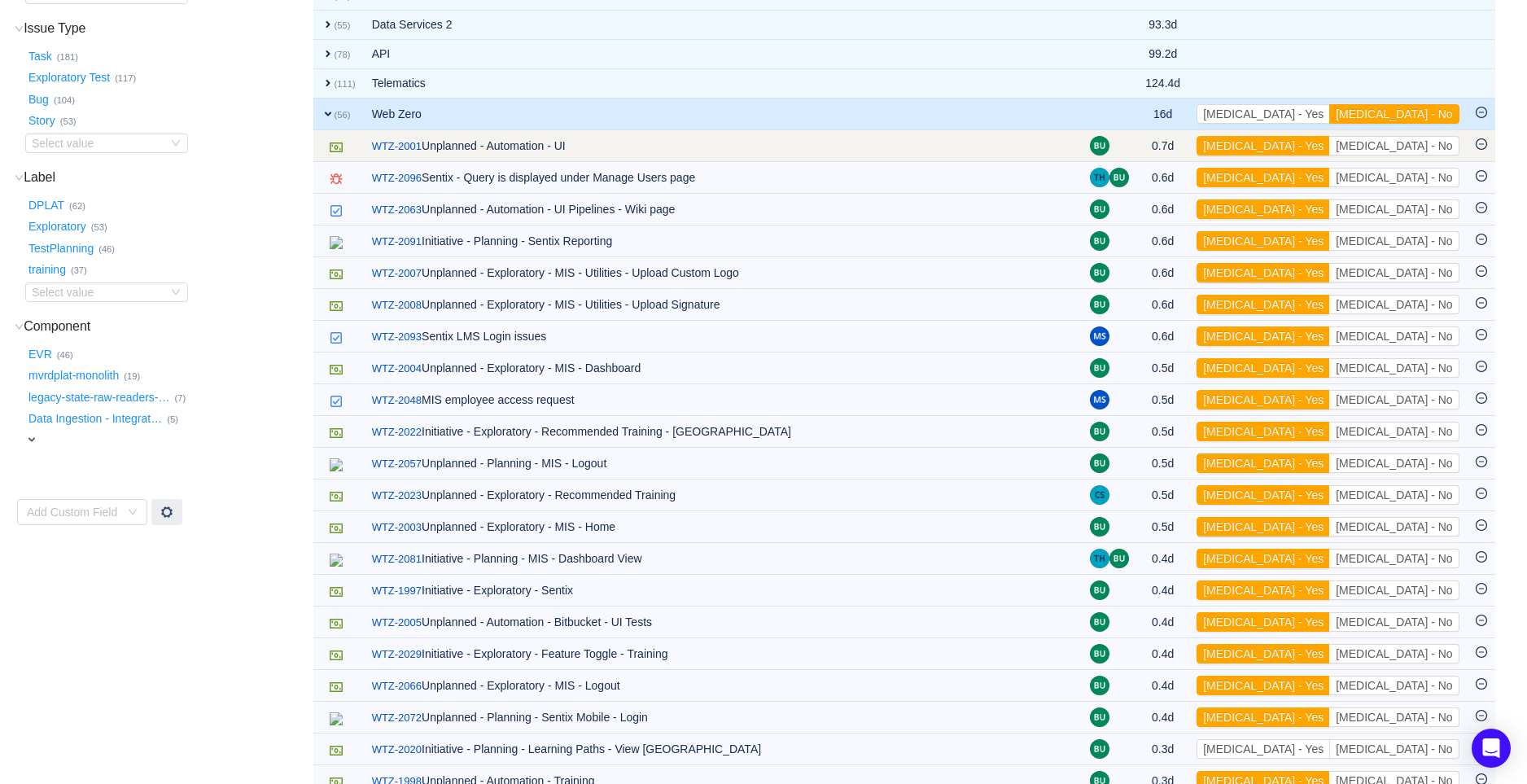
scroll to position [361, 0]
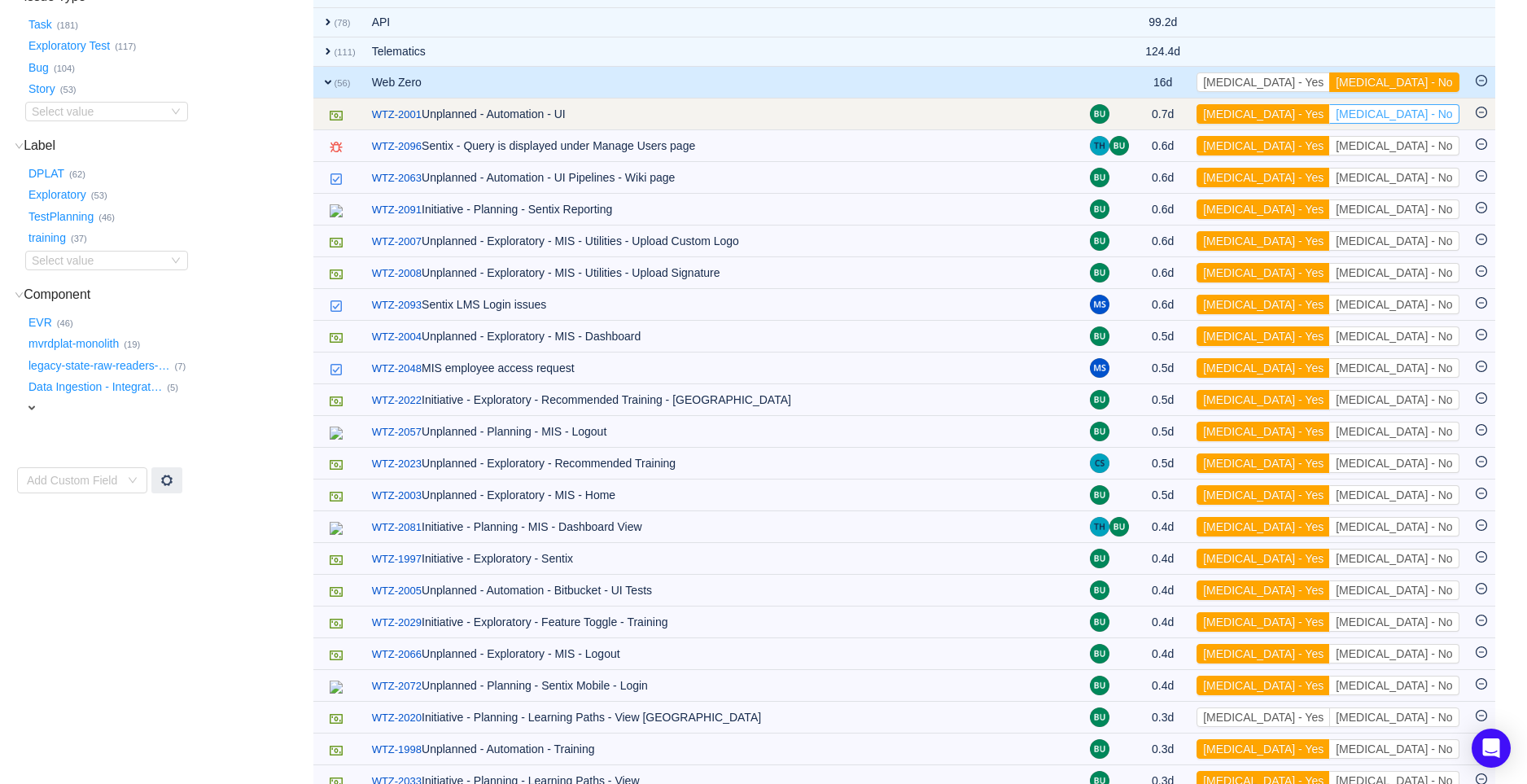
click at [1424, 111] on button "[MEDICAL_DATA] - No" at bounding box center [1393, 113] width 130 height 19
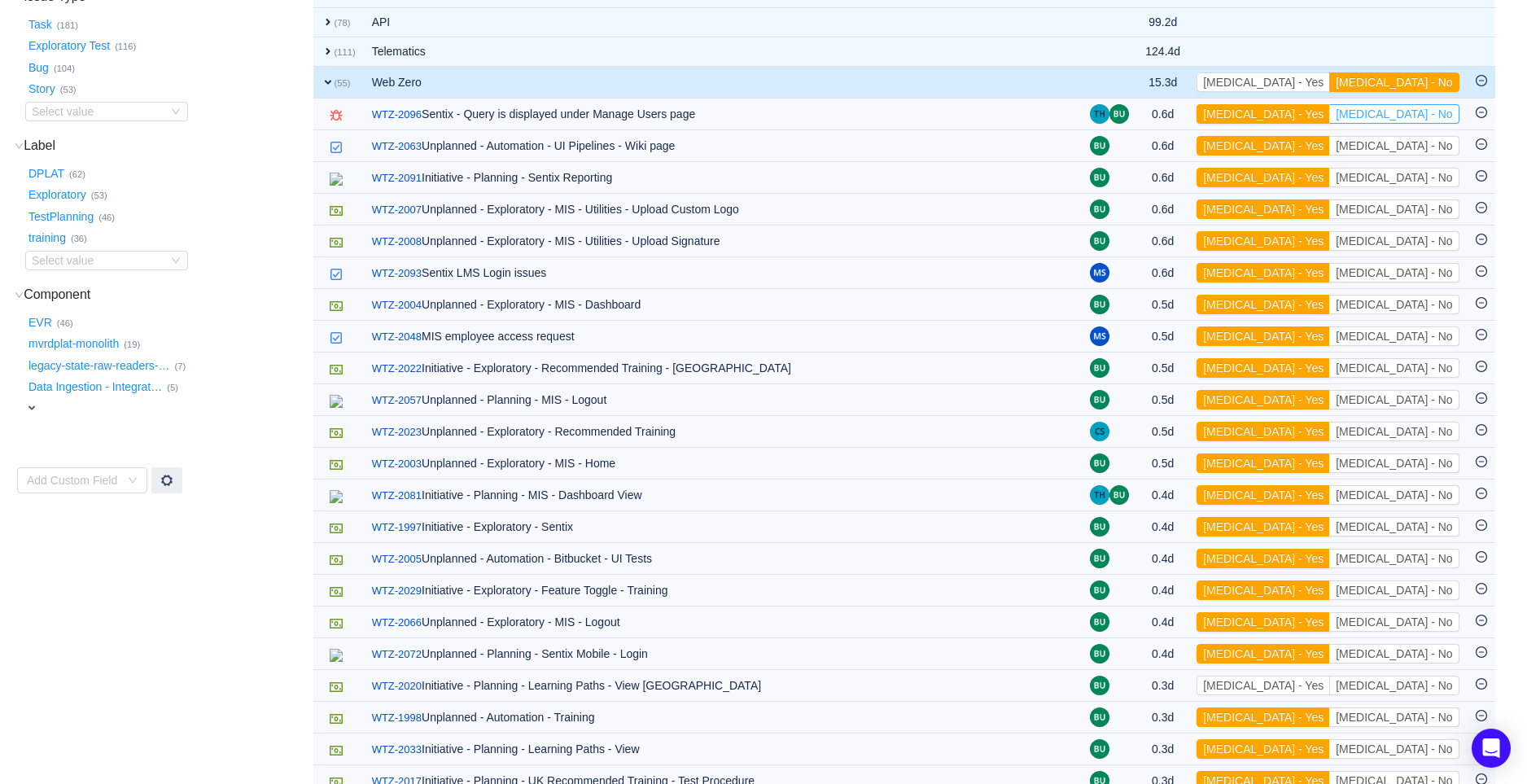
click at [1424, 111] on button "[MEDICAL_DATA] - No" at bounding box center [1393, 113] width 130 height 19
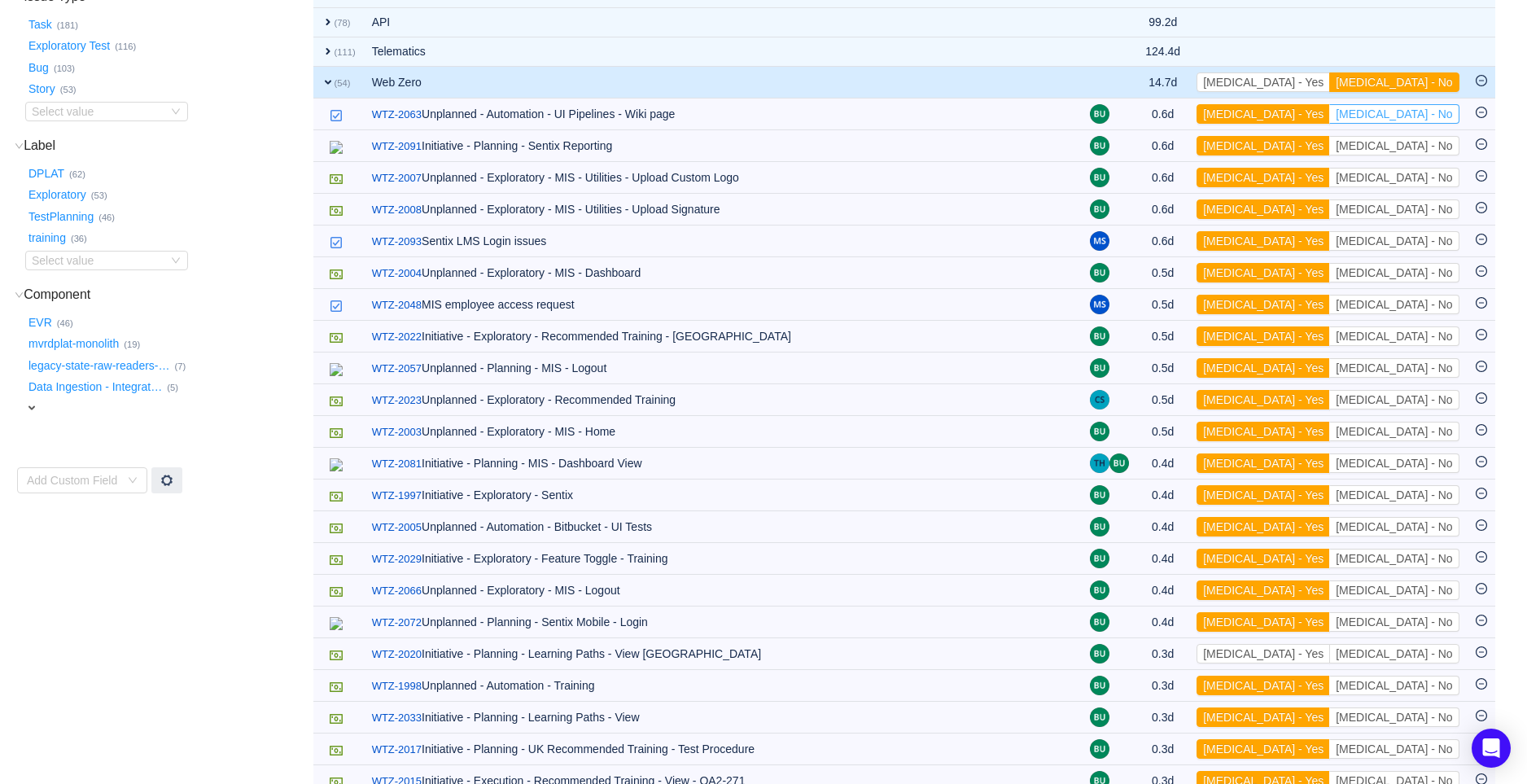
click at [1424, 111] on button "[MEDICAL_DATA] - No" at bounding box center [1393, 113] width 130 height 19
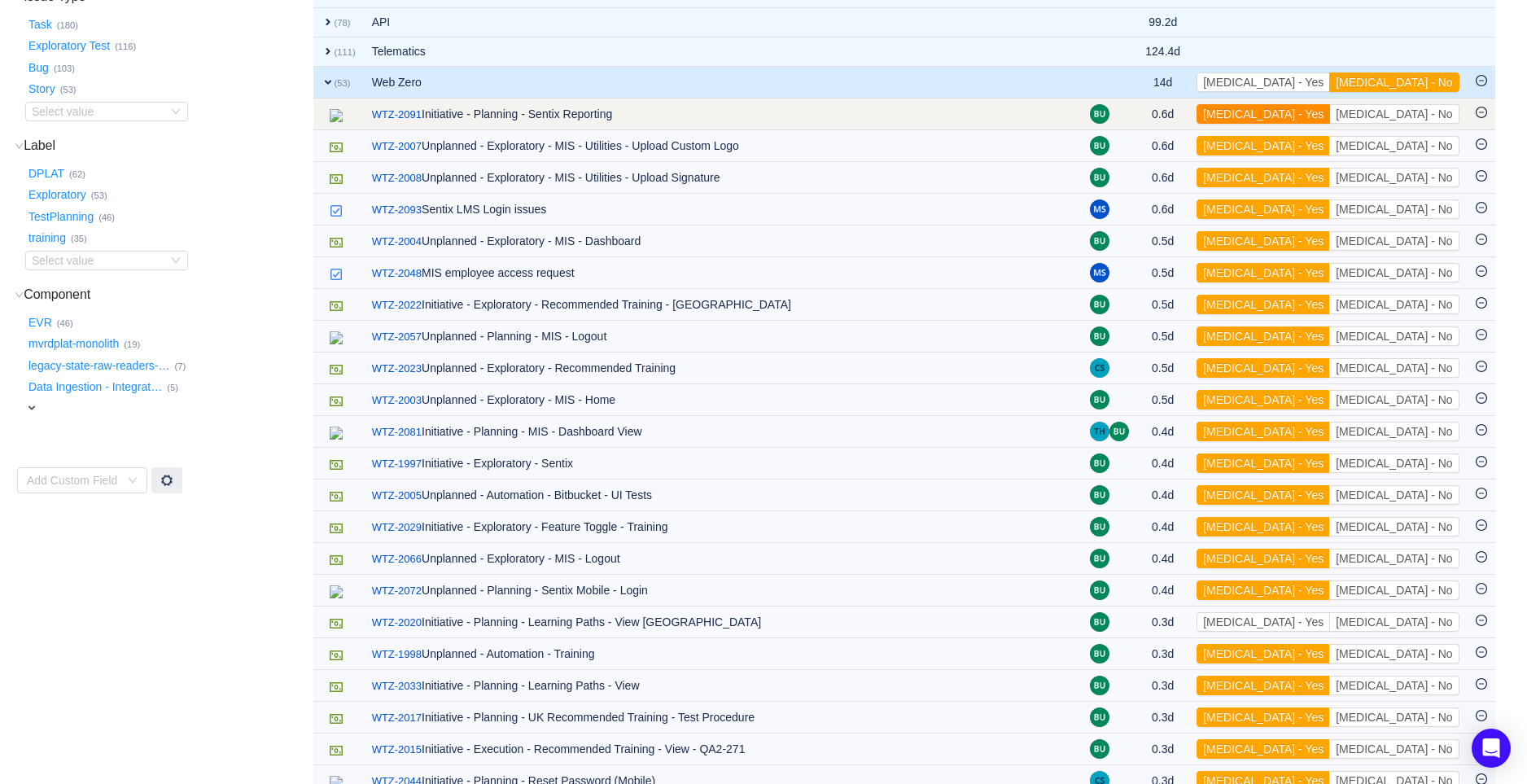
click at [1330, 117] on button "[MEDICAL_DATA] - Yes" at bounding box center [1263, 113] width 134 height 19
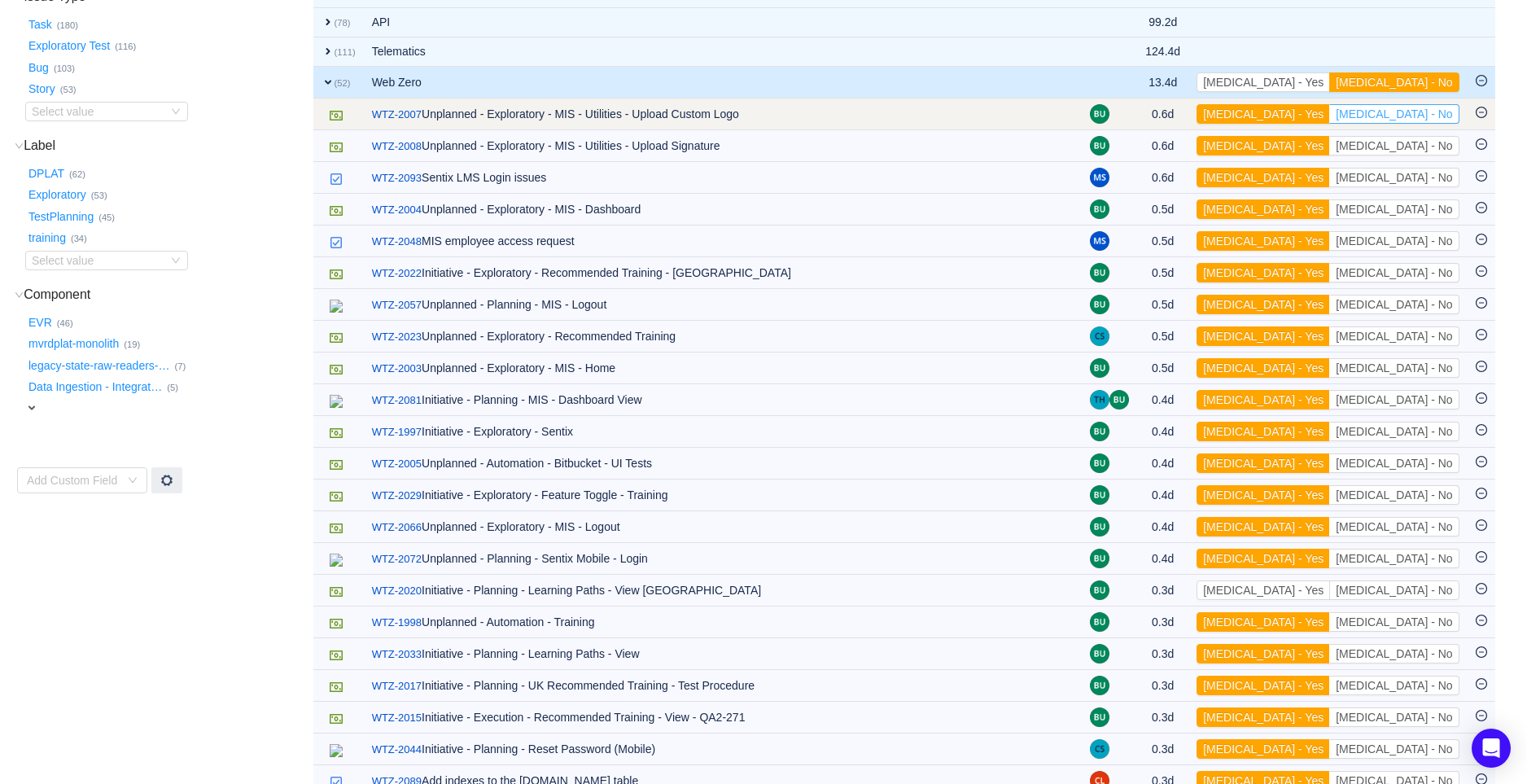
click at [1410, 110] on button "[MEDICAL_DATA] - No" at bounding box center [1393, 113] width 130 height 19
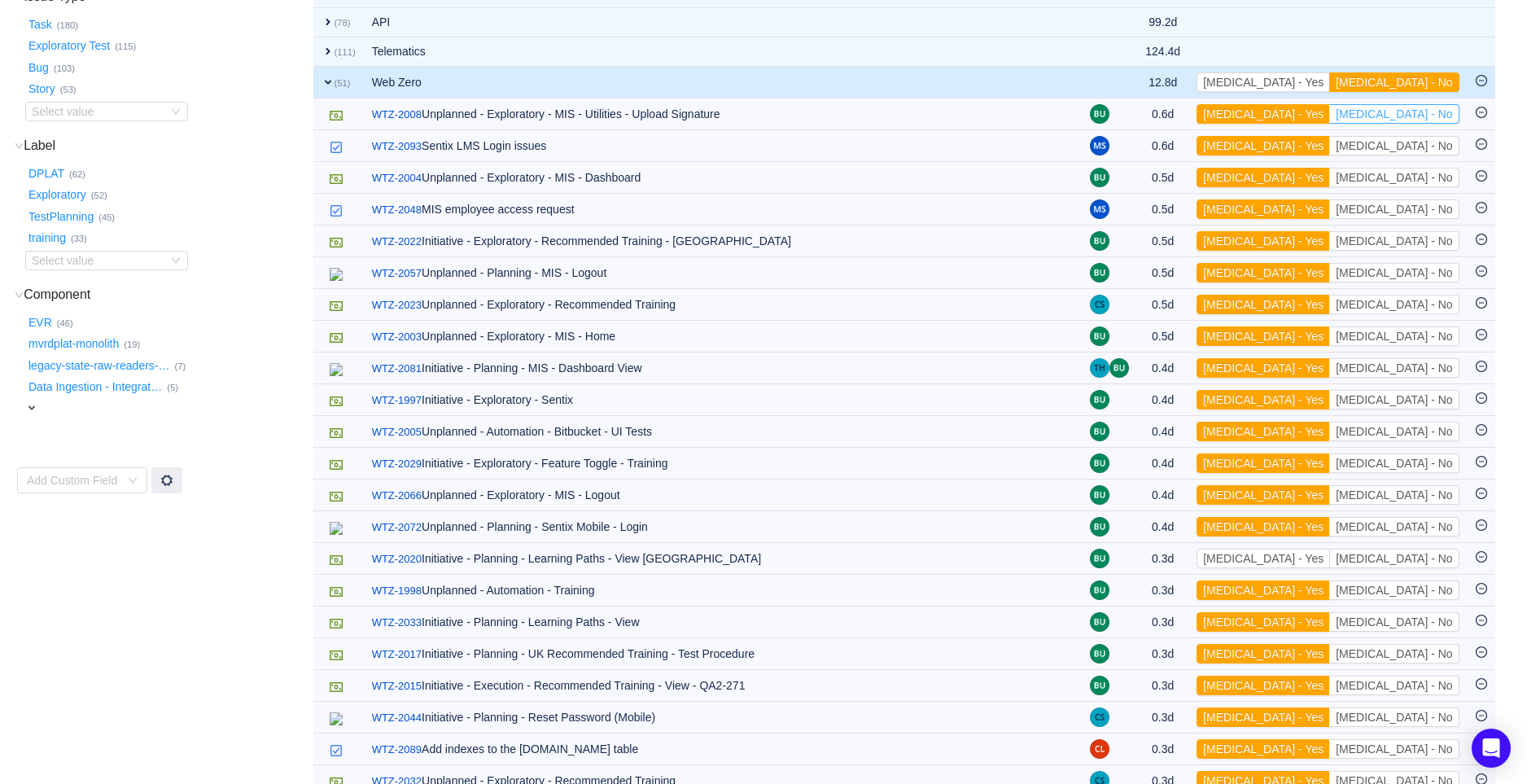
click at [1410, 110] on button "[MEDICAL_DATA] - No" at bounding box center [1393, 113] width 130 height 19
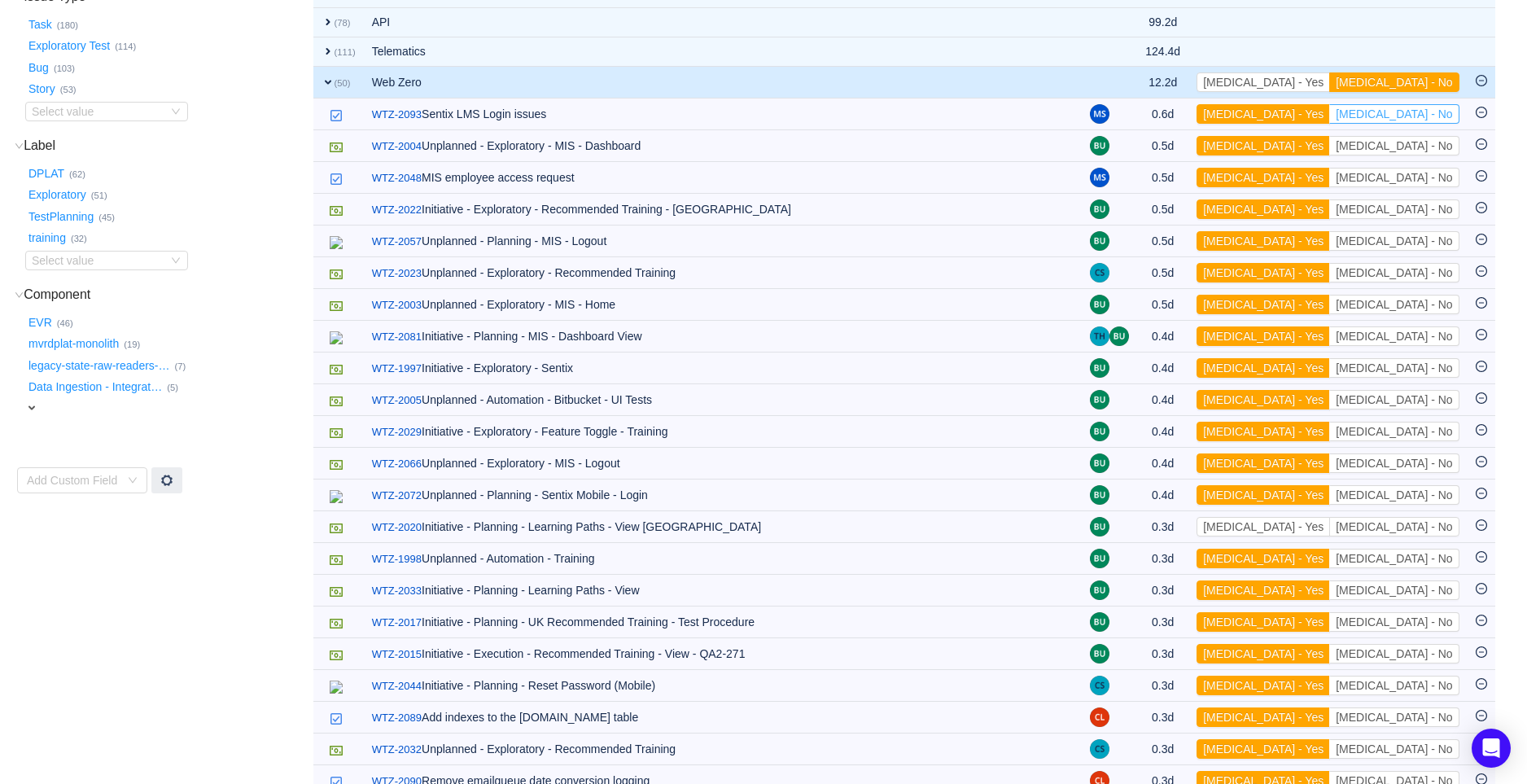
click at [1410, 110] on button "[MEDICAL_DATA] - No" at bounding box center [1393, 113] width 130 height 19
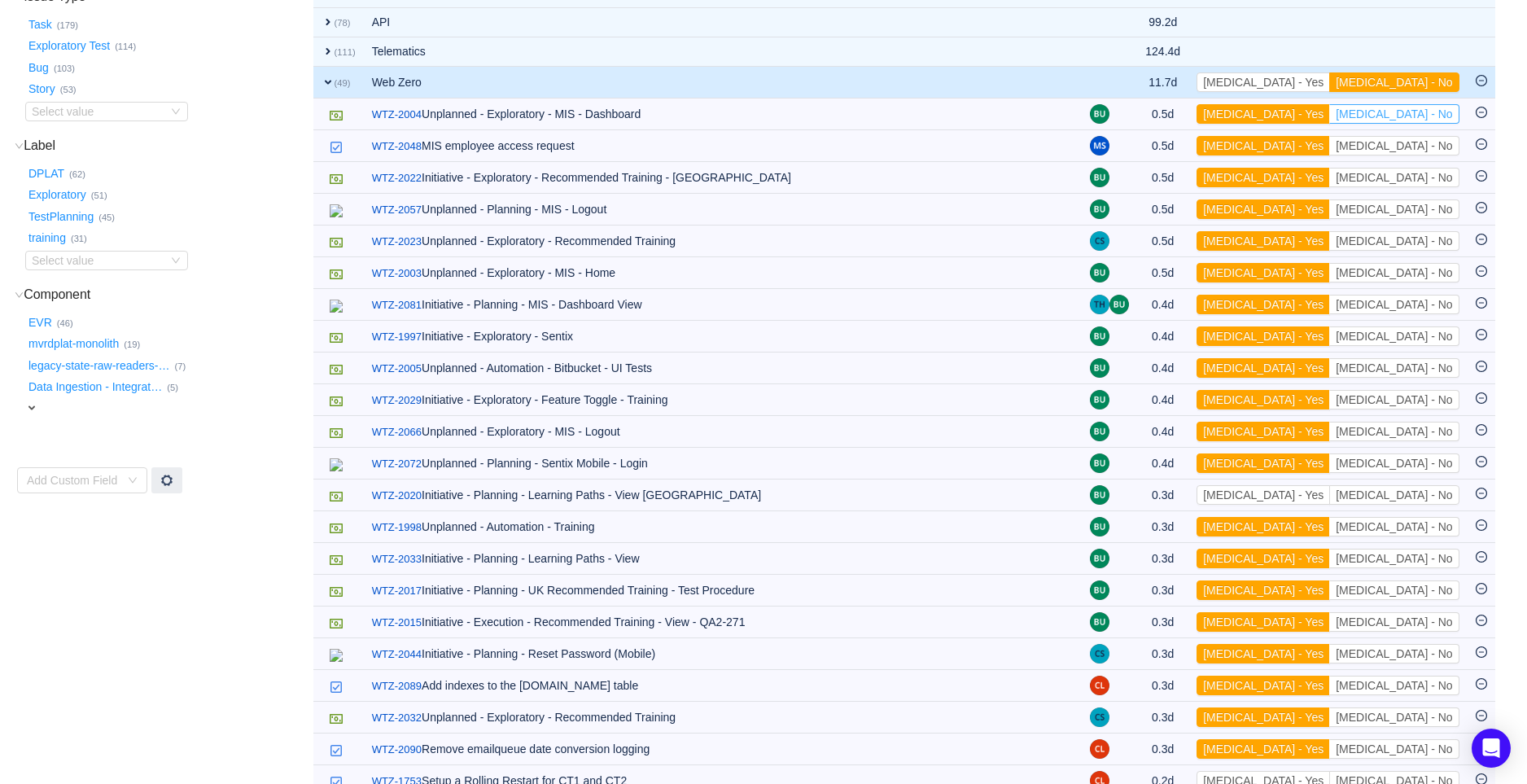
click at [1410, 110] on button "[MEDICAL_DATA] - No" at bounding box center [1393, 113] width 130 height 19
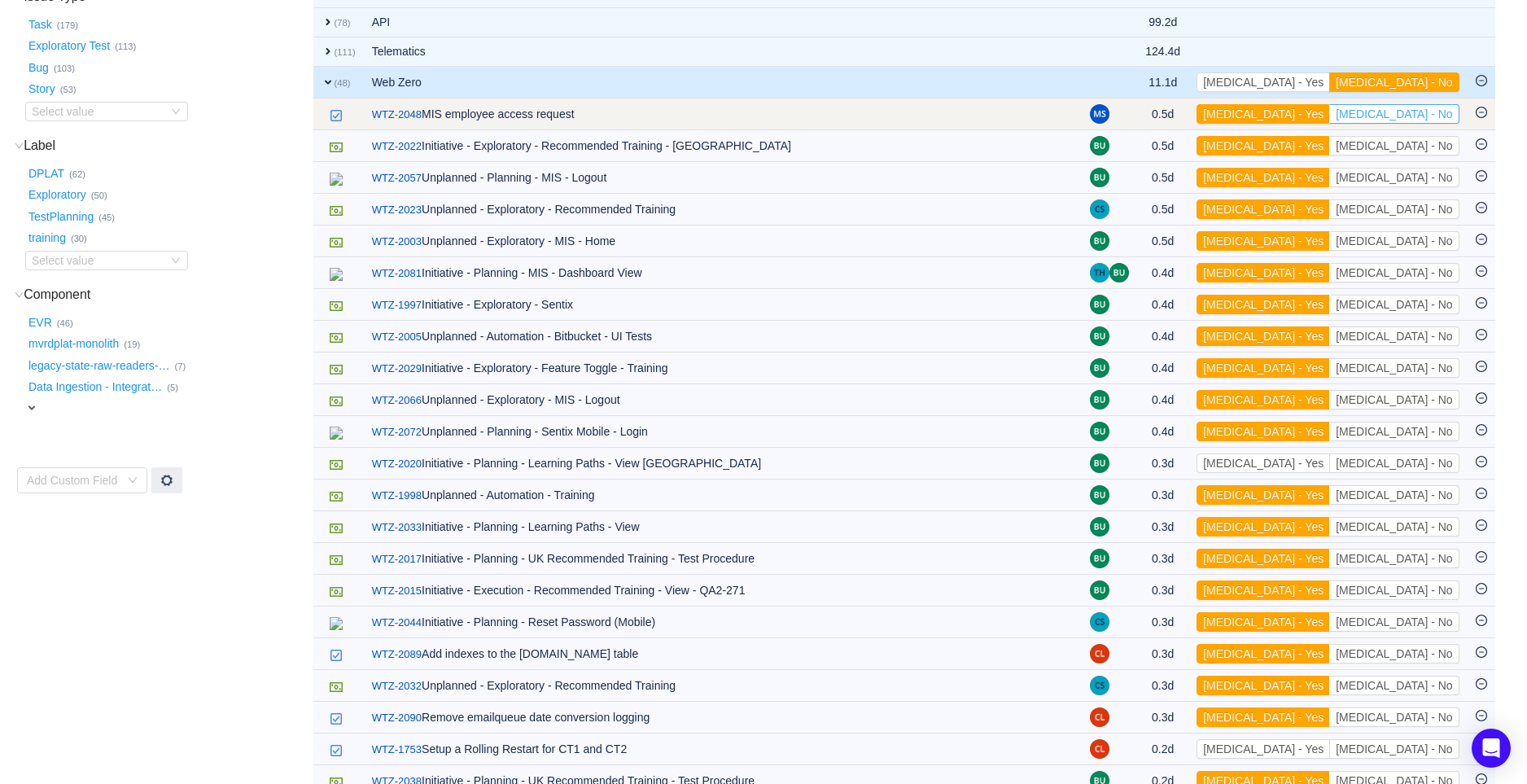
click at [1420, 118] on button "[MEDICAL_DATA] - No" at bounding box center [1393, 113] width 130 height 19
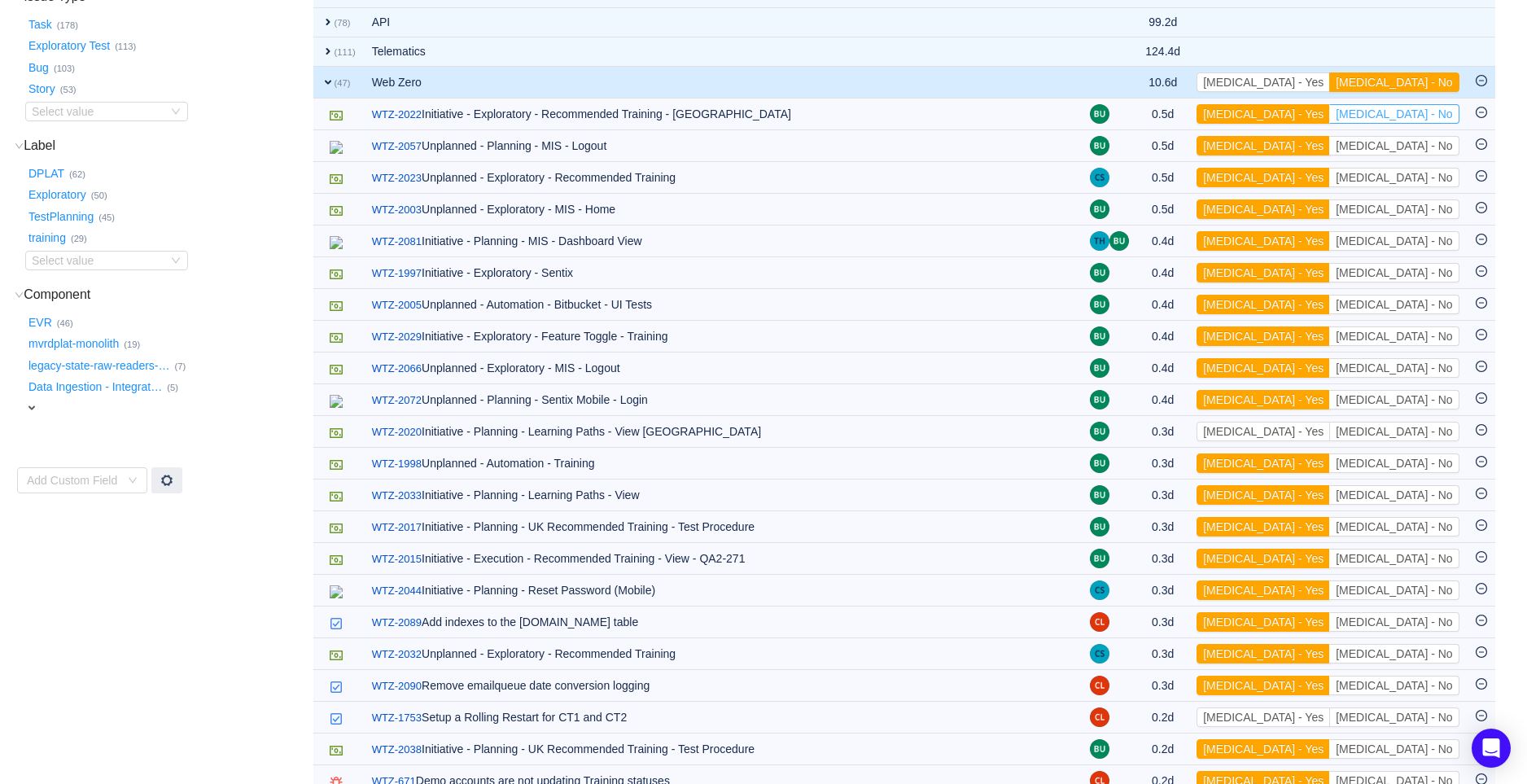
click at [1420, 118] on button "[MEDICAL_DATA] - No" at bounding box center [1393, 113] width 130 height 19
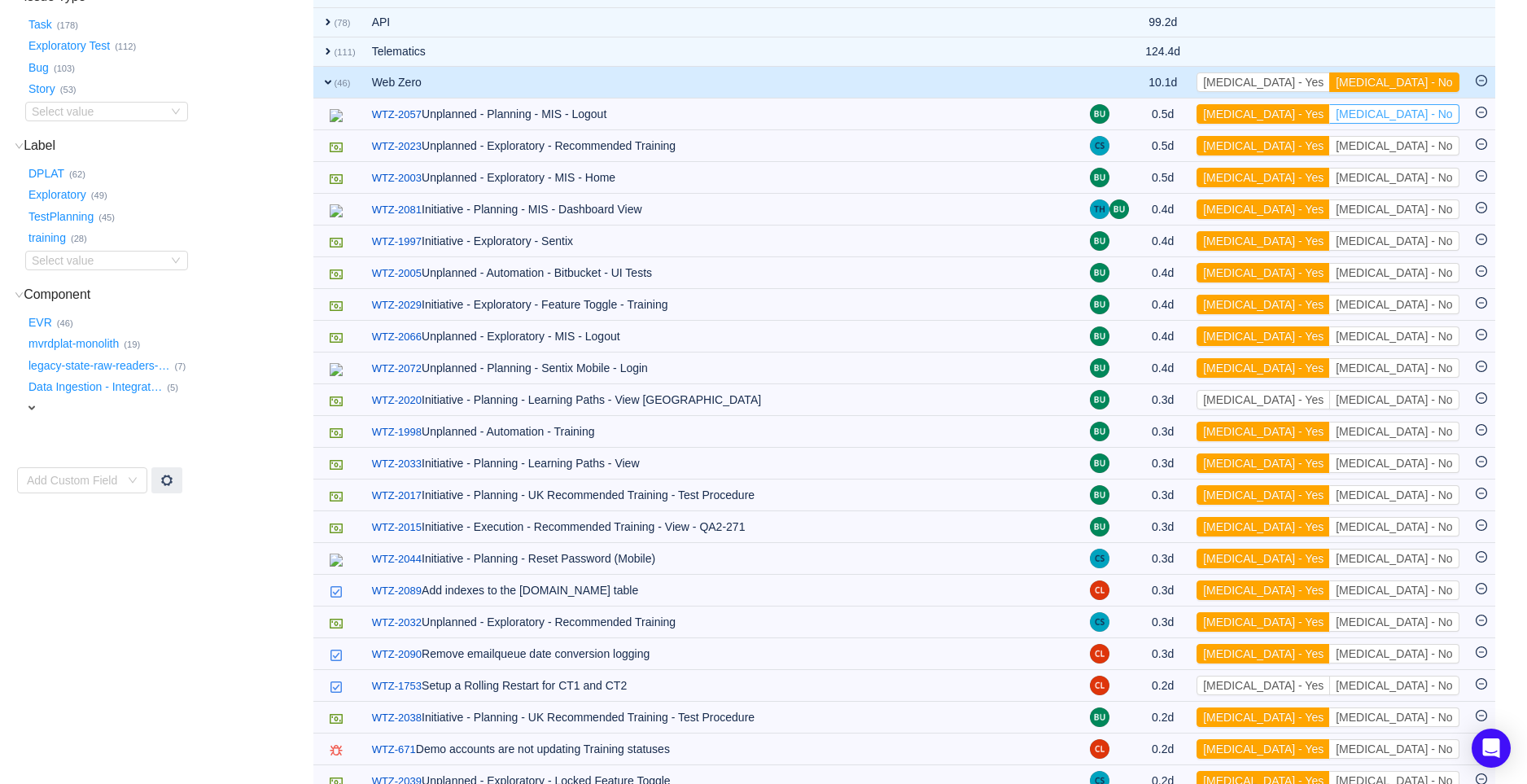
click at [1420, 118] on button "[MEDICAL_DATA] - No" at bounding box center [1393, 113] width 130 height 19
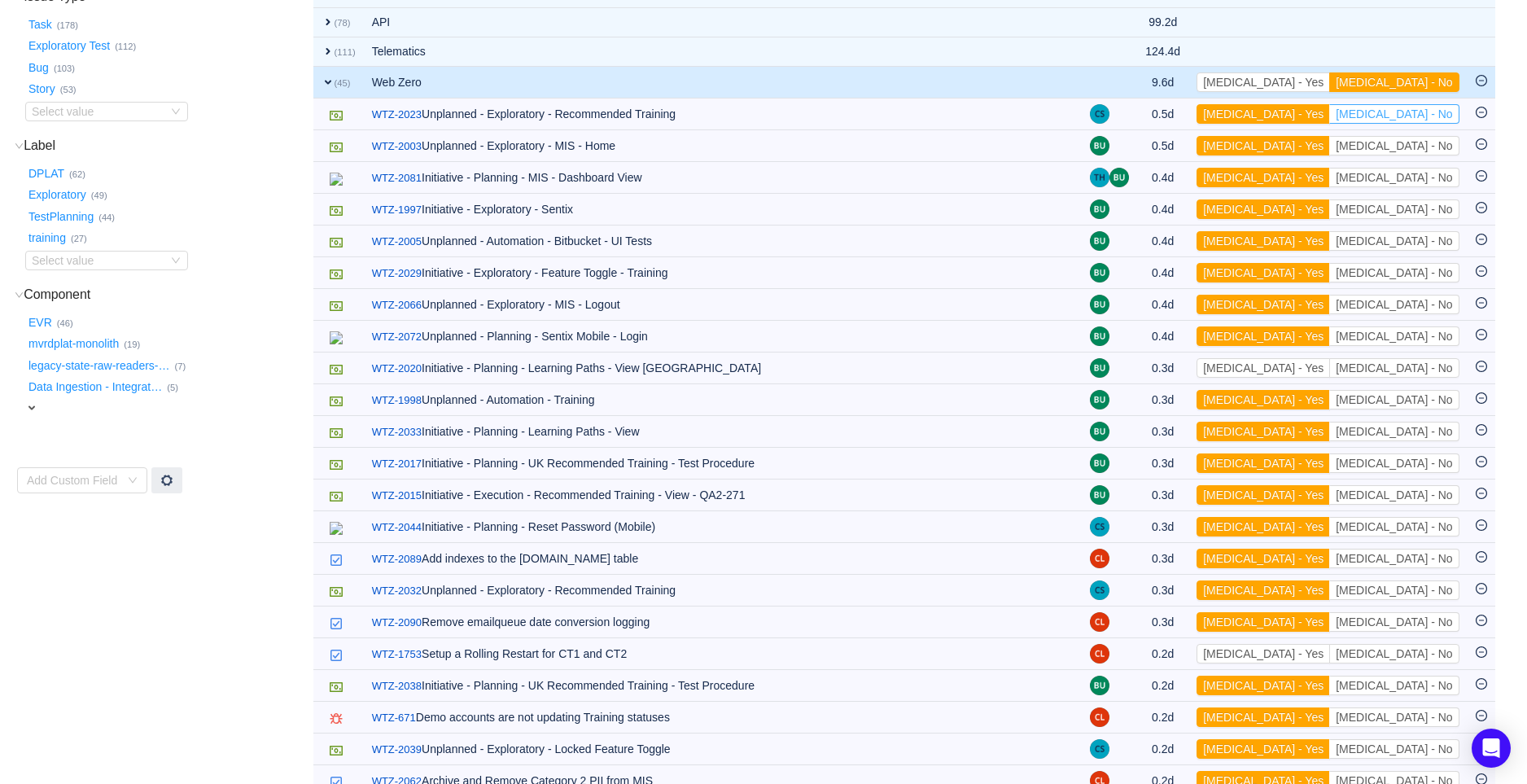
click at [1420, 118] on button "[MEDICAL_DATA] - No" at bounding box center [1393, 113] width 130 height 19
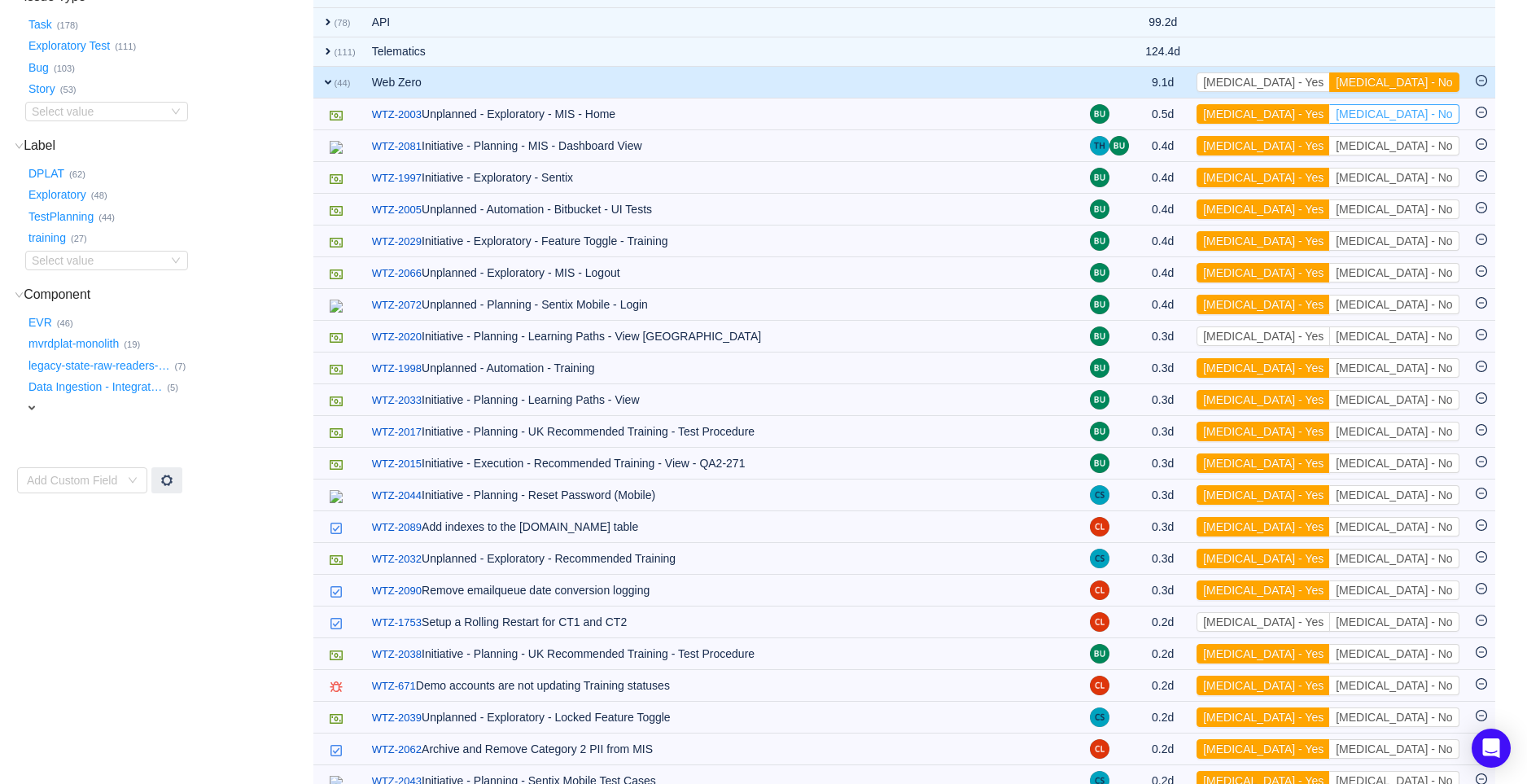
click at [1420, 118] on button "[MEDICAL_DATA] - No" at bounding box center [1393, 113] width 130 height 19
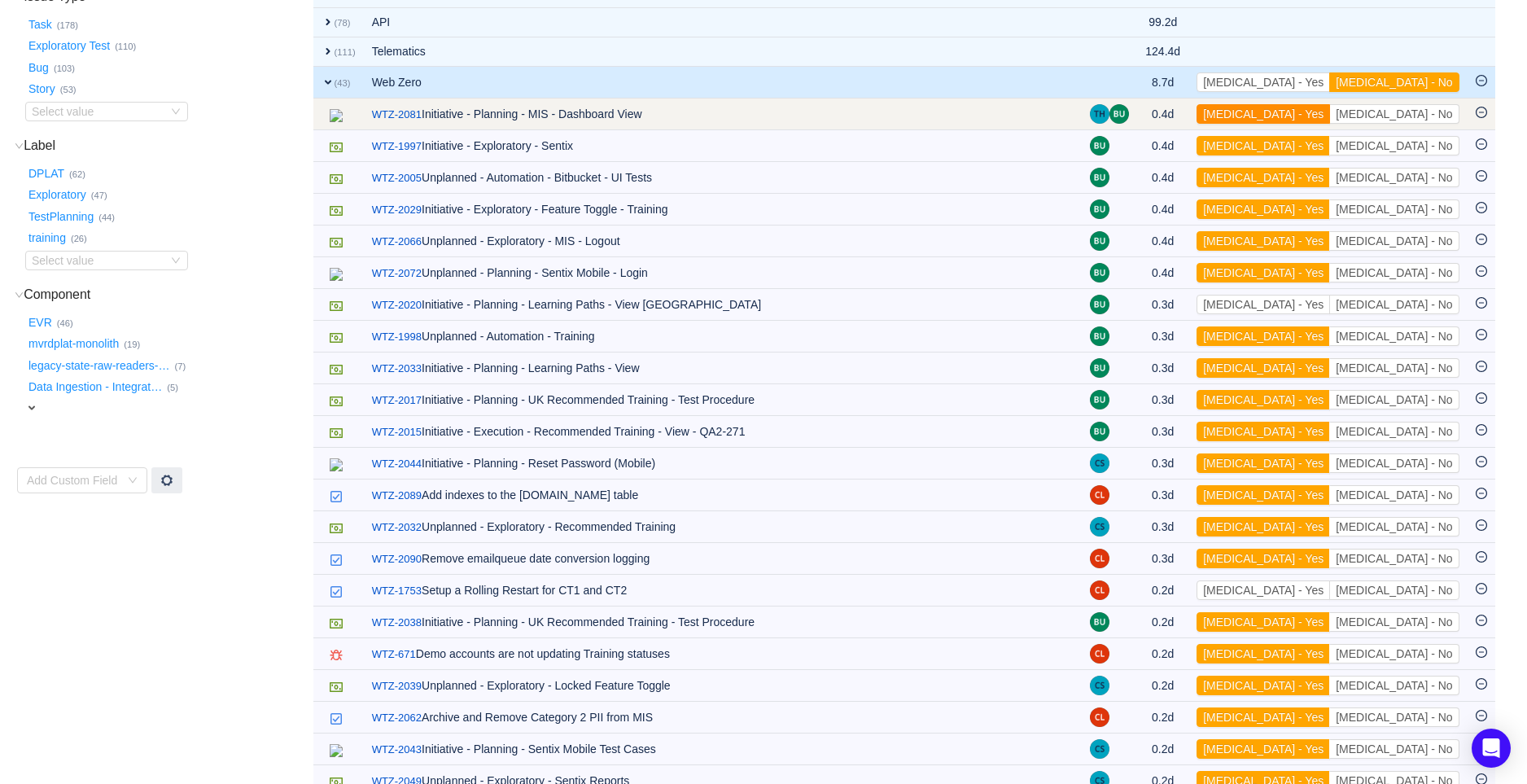
click at [1330, 116] on button "[MEDICAL_DATA] - Yes" at bounding box center [1263, 113] width 134 height 19
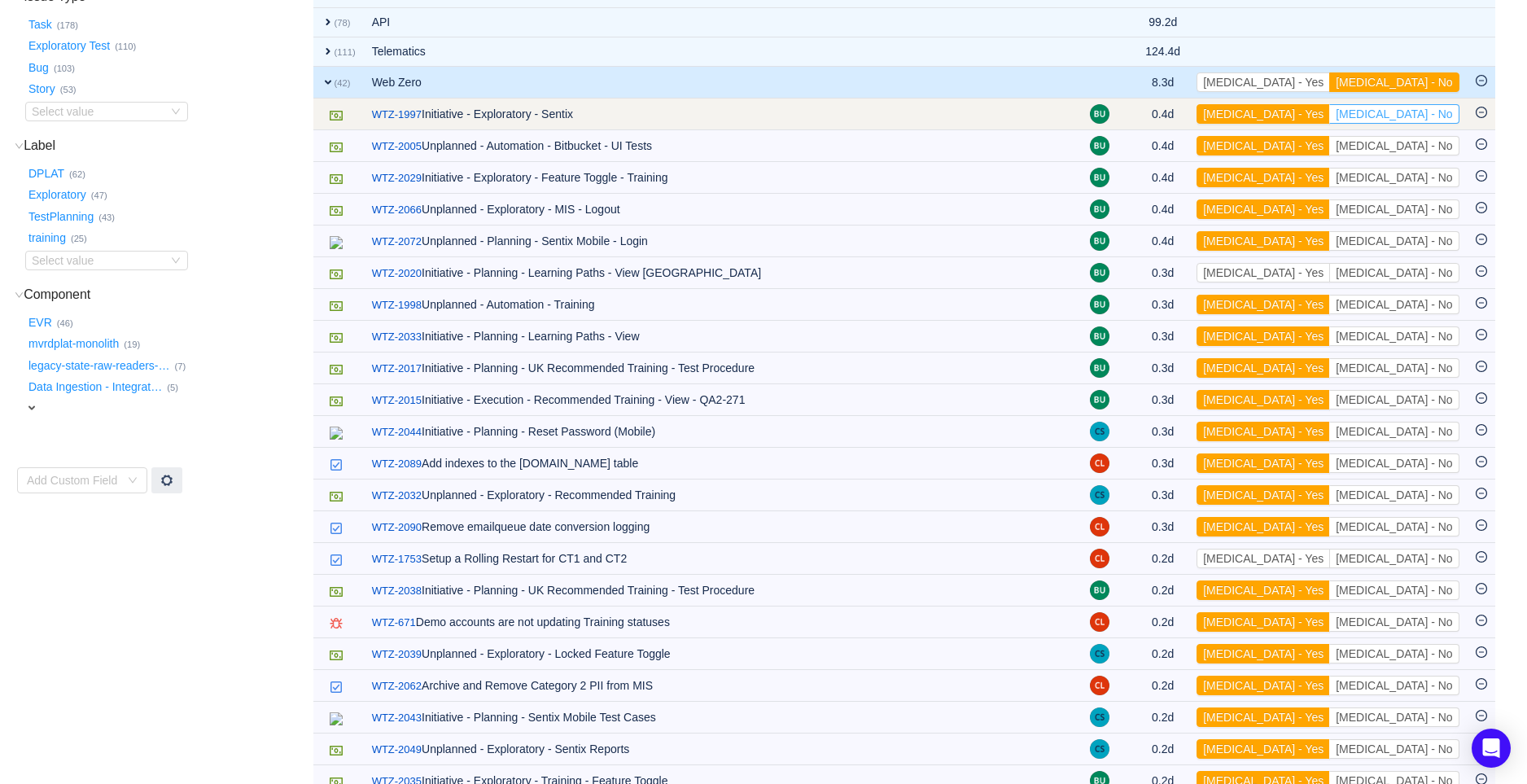
click at [1399, 111] on button "[MEDICAL_DATA] - No" at bounding box center [1393, 113] width 130 height 19
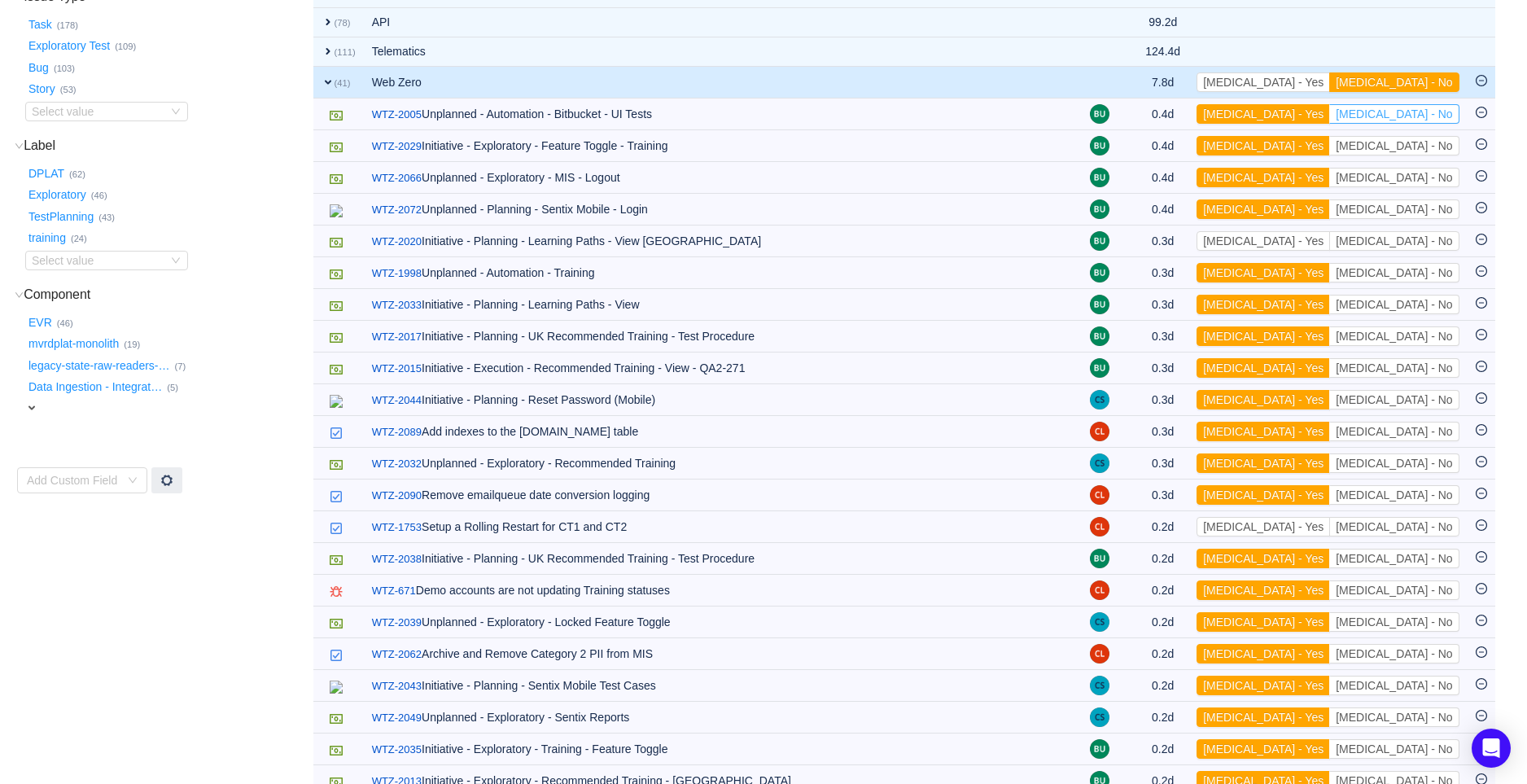
click at [1399, 111] on button "[MEDICAL_DATA] - No" at bounding box center [1393, 113] width 130 height 19
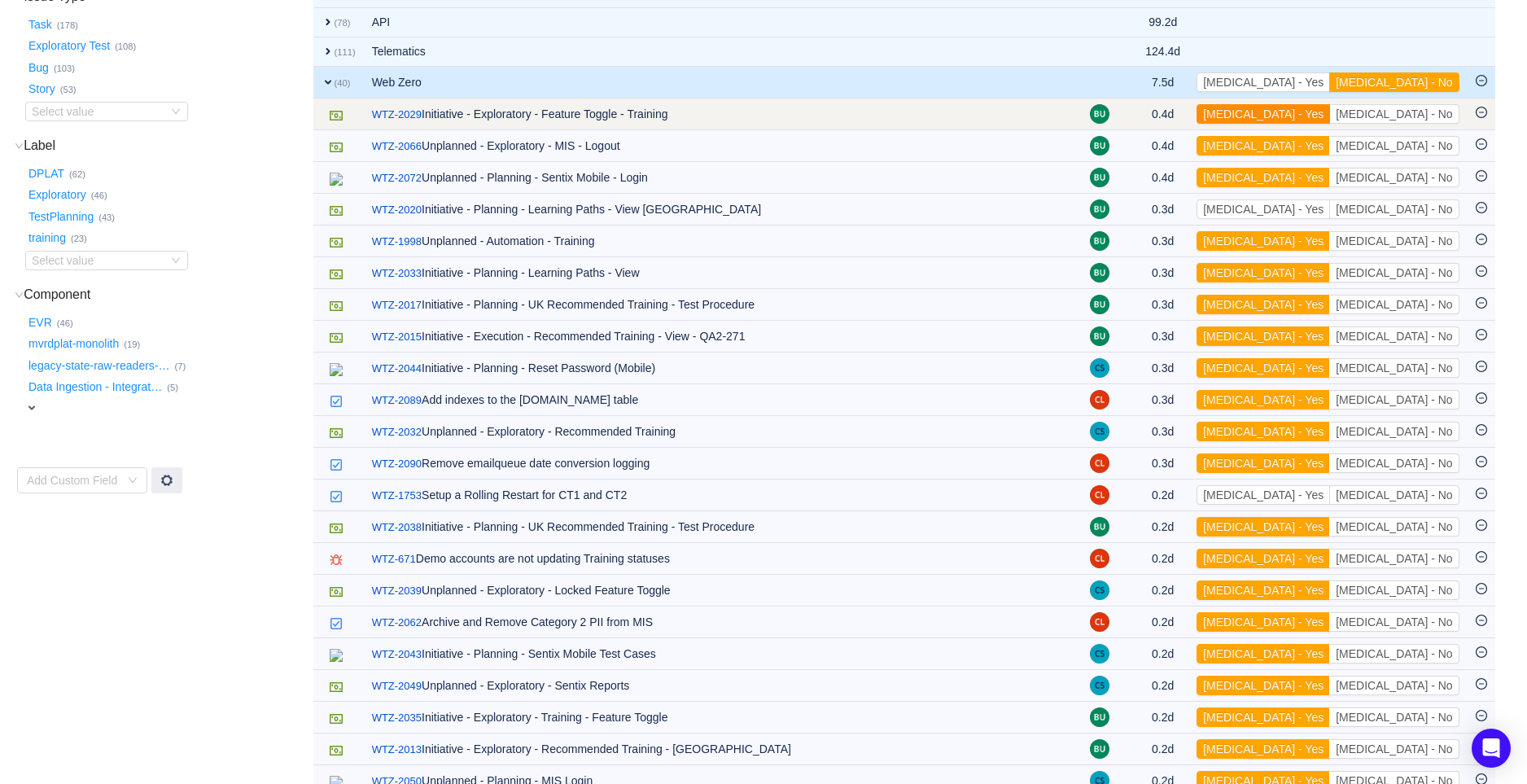
click at [1330, 113] on button "[MEDICAL_DATA] - Yes" at bounding box center [1263, 113] width 134 height 19
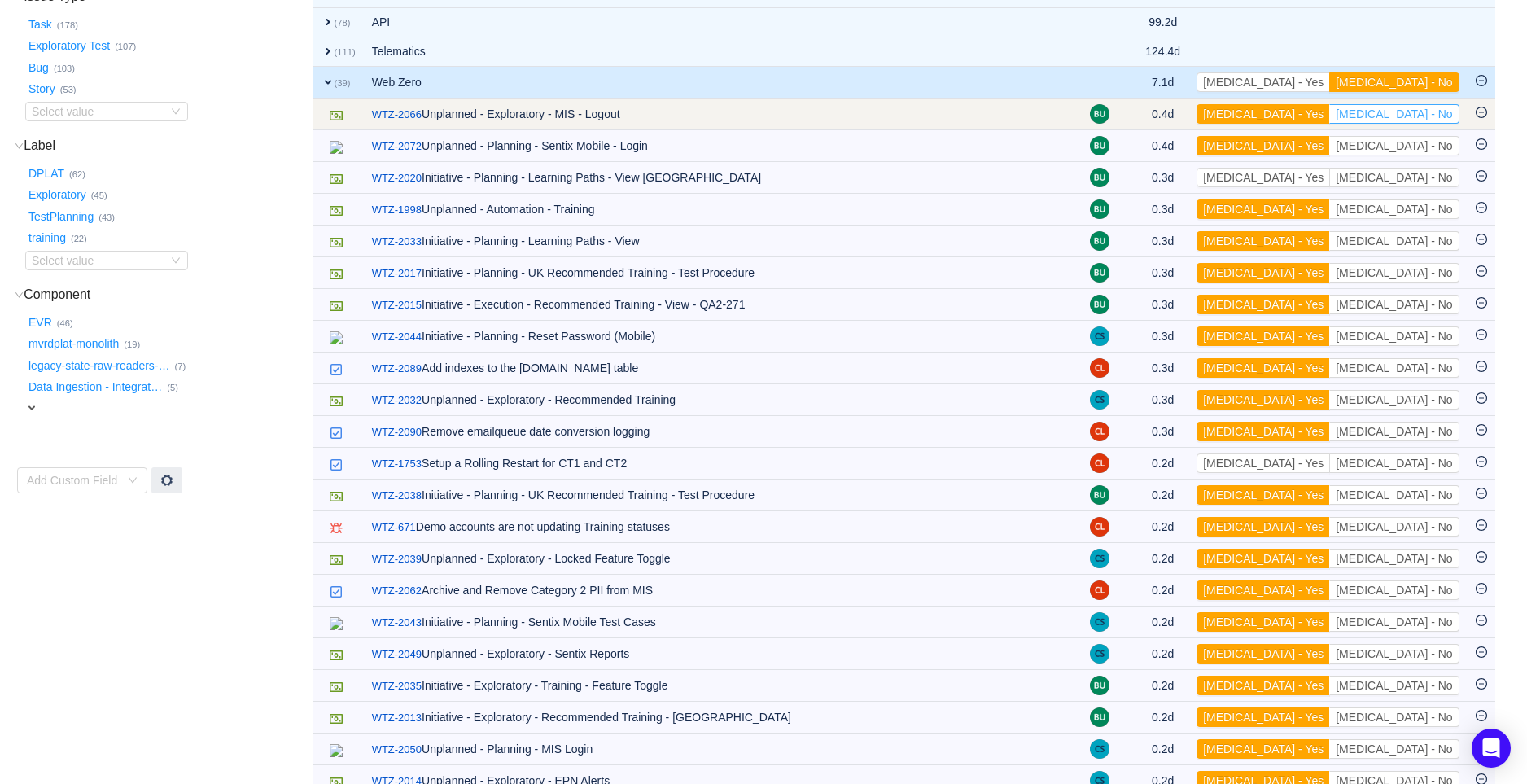
click at [1409, 113] on button "[MEDICAL_DATA] - No" at bounding box center [1393, 113] width 130 height 19
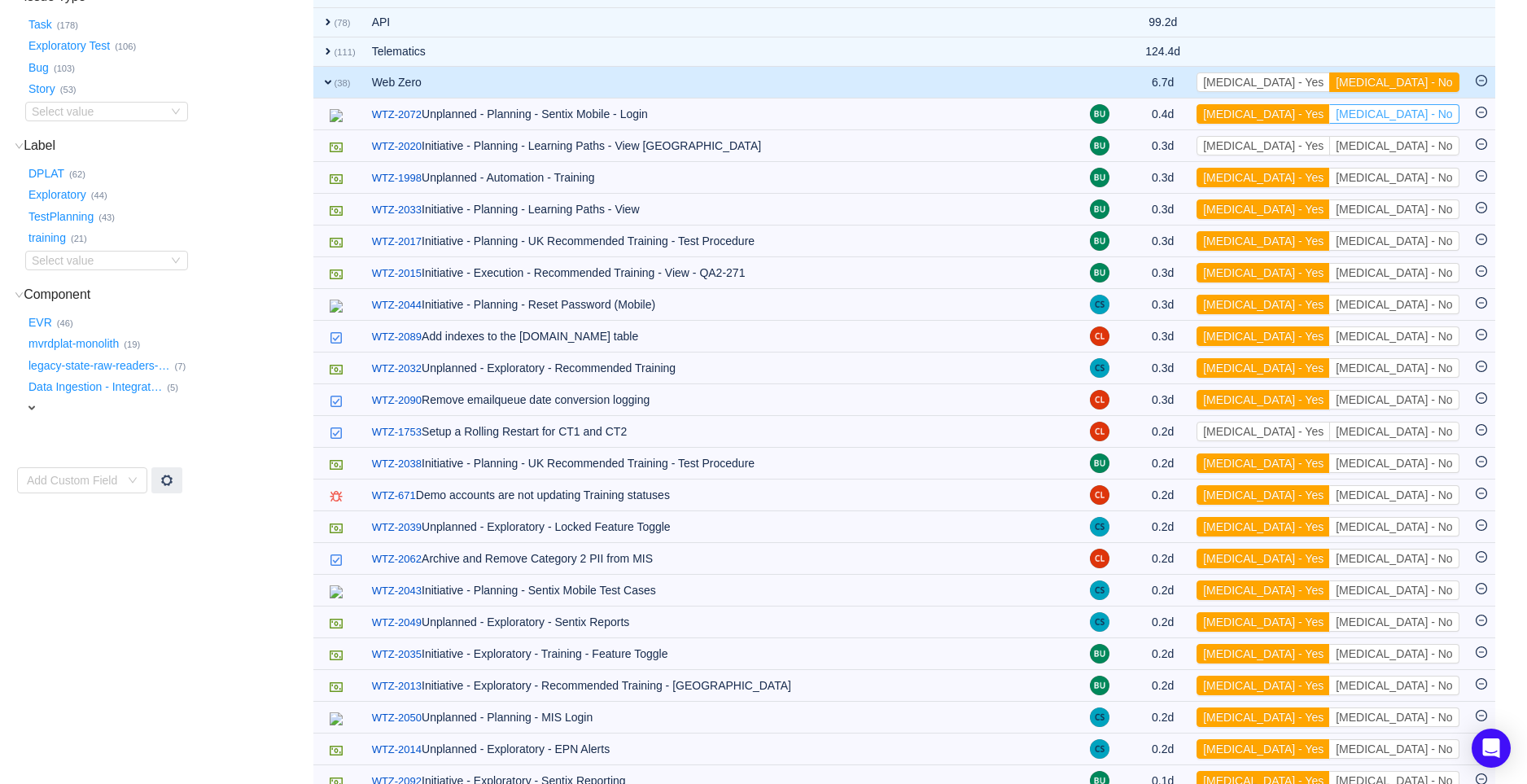
click at [1409, 113] on button "[MEDICAL_DATA] - No" at bounding box center [1393, 113] width 130 height 19
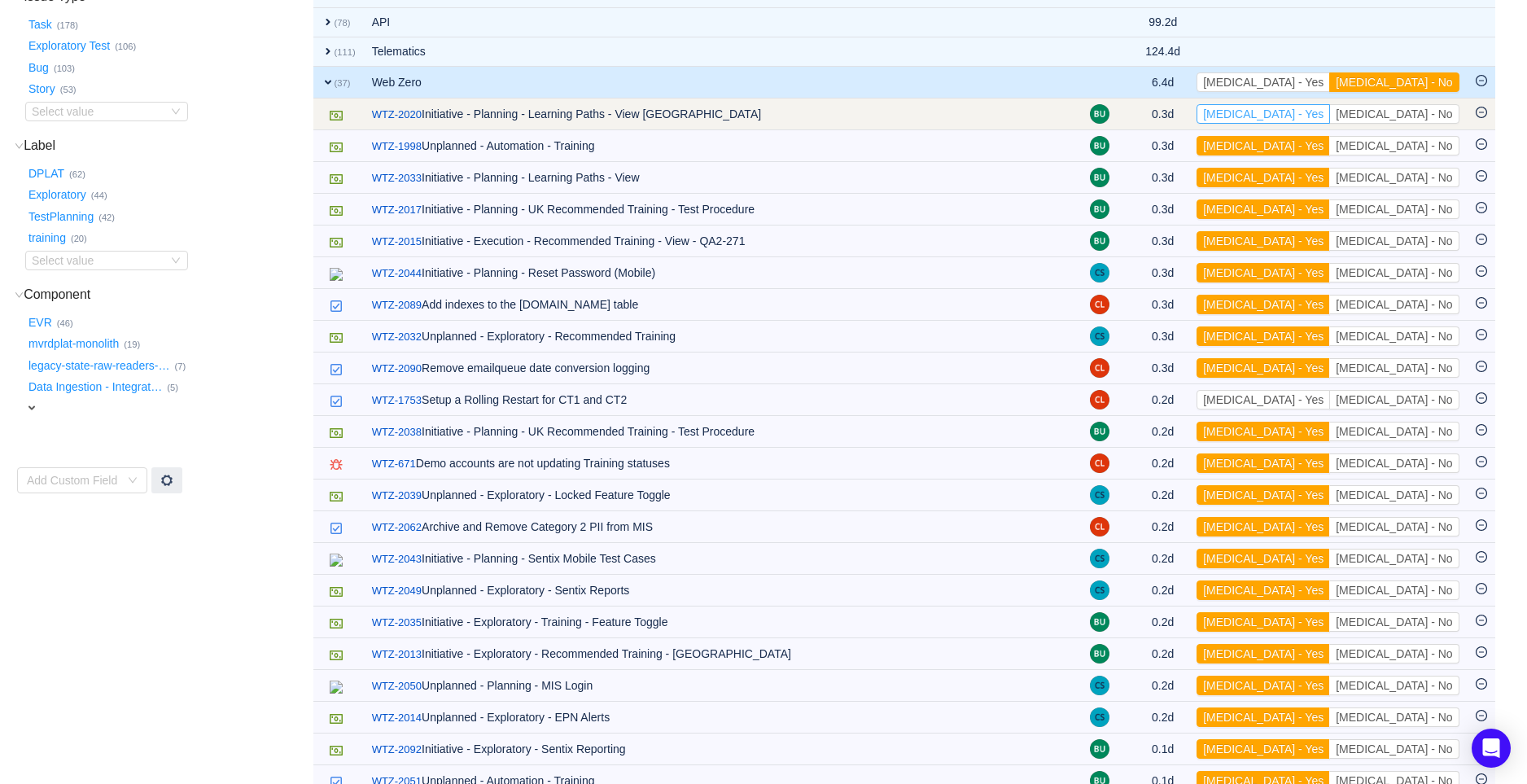
click at [1330, 113] on button "[MEDICAL_DATA] - Yes" at bounding box center [1263, 113] width 134 height 19
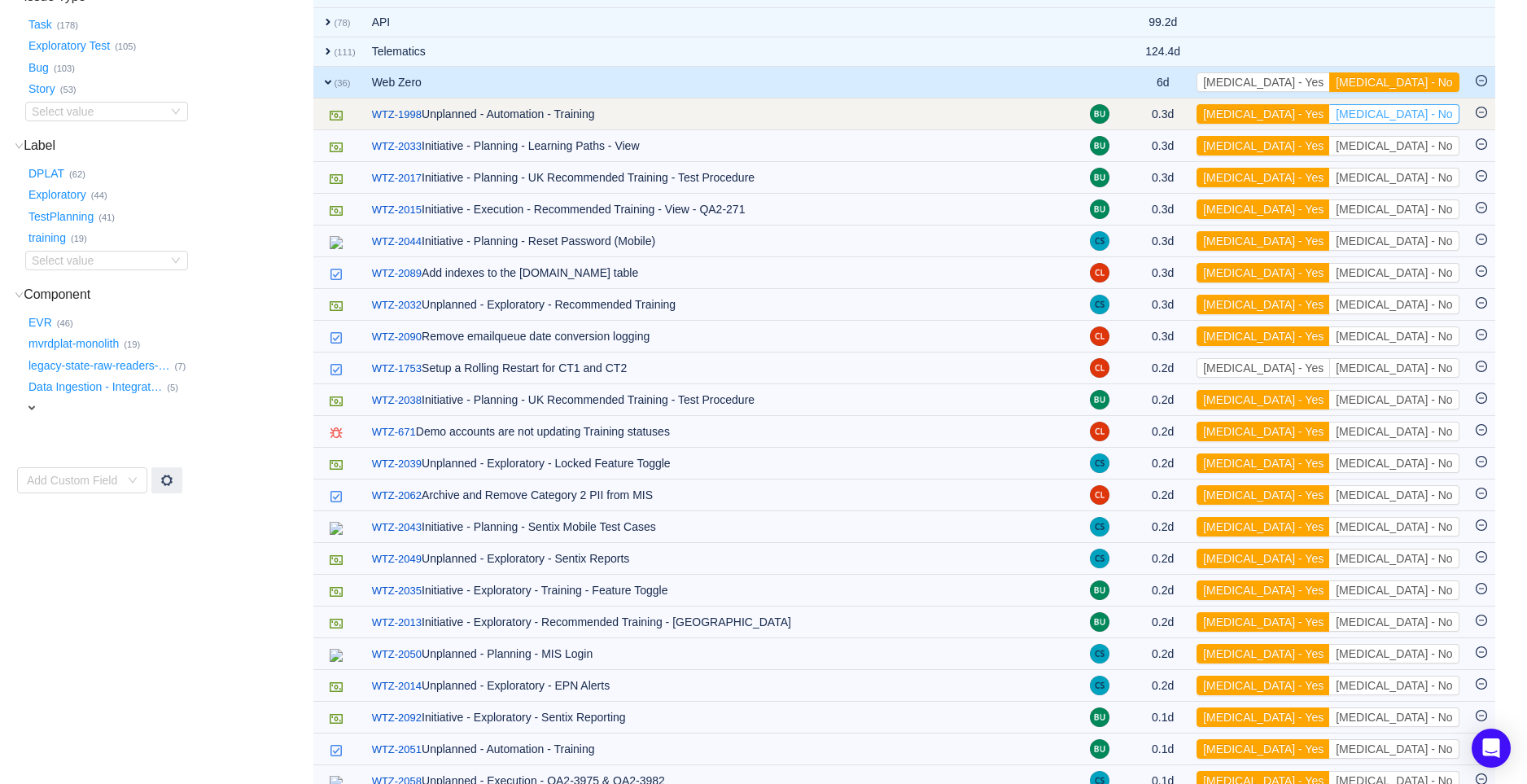
click at [1405, 111] on button "[MEDICAL_DATA] - No" at bounding box center [1393, 113] width 130 height 19
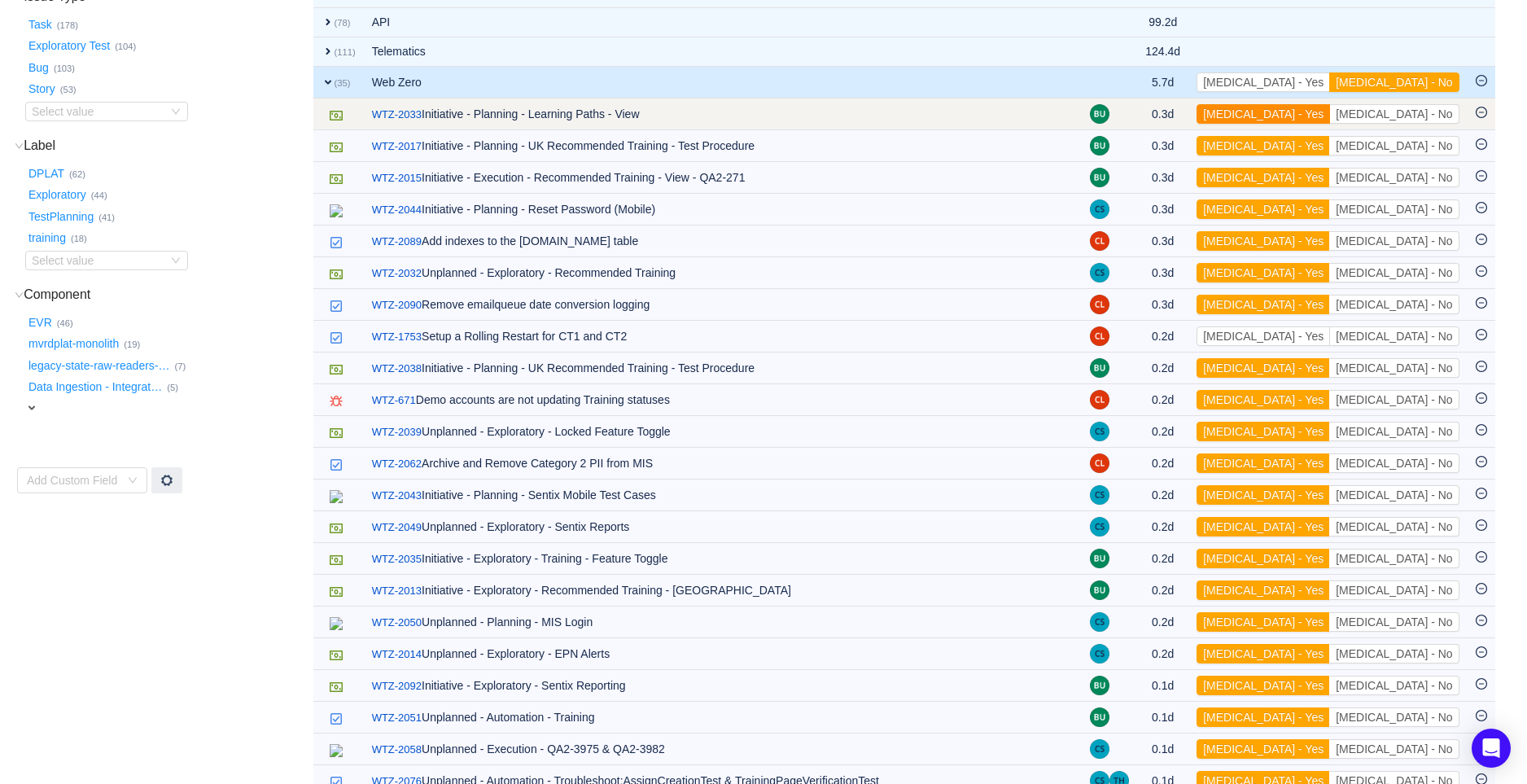
click at [1330, 109] on button "[MEDICAL_DATA] - Yes" at bounding box center [1263, 113] width 134 height 19
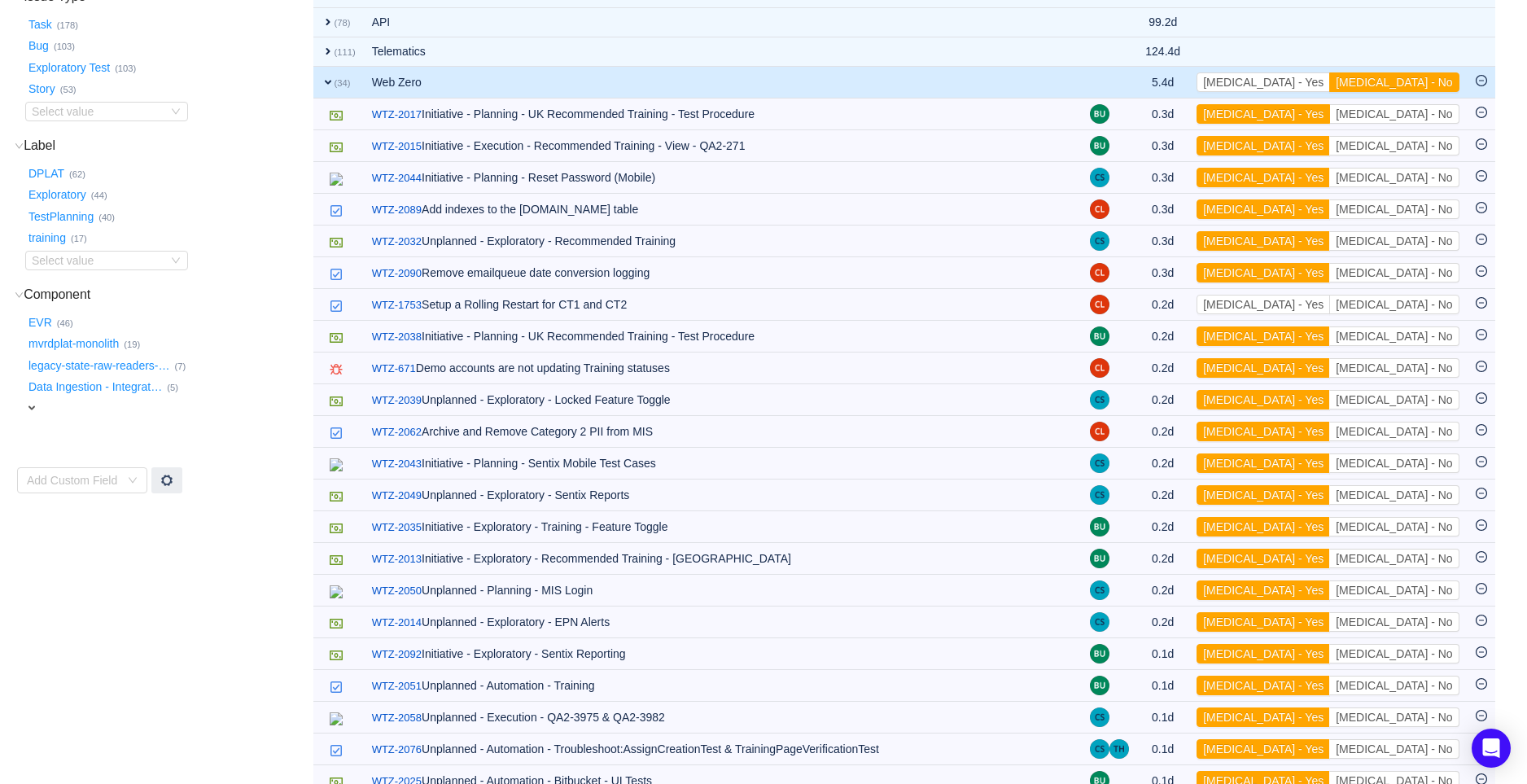
click at [1330, 109] on button "[MEDICAL_DATA] - Yes" at bounding box center [1263, 113] width 134 height 19
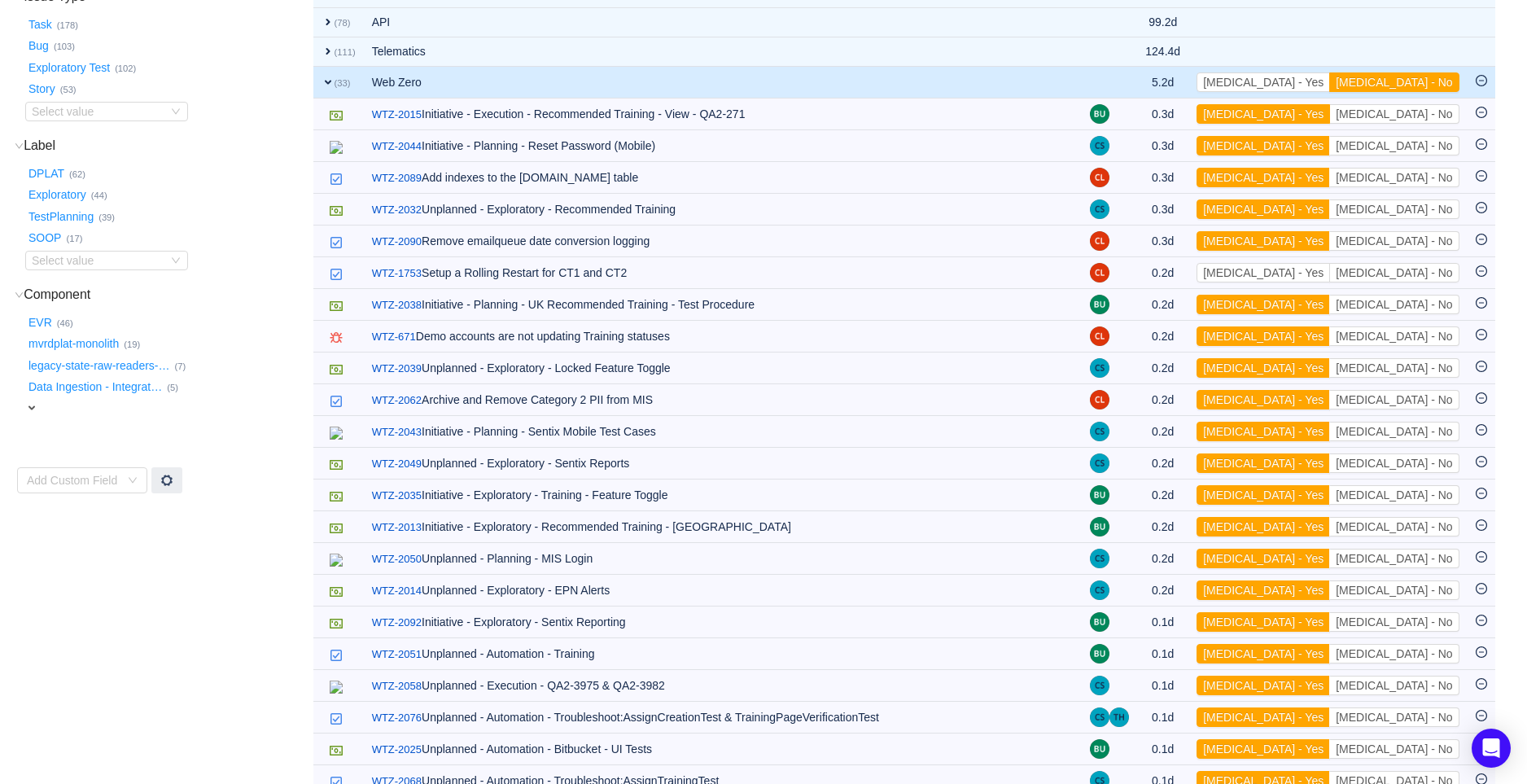
click at [1330, 109] on button "[MEDICAL_DATA] - Yes" at bounding box center [1263, 113] width 134 height 19
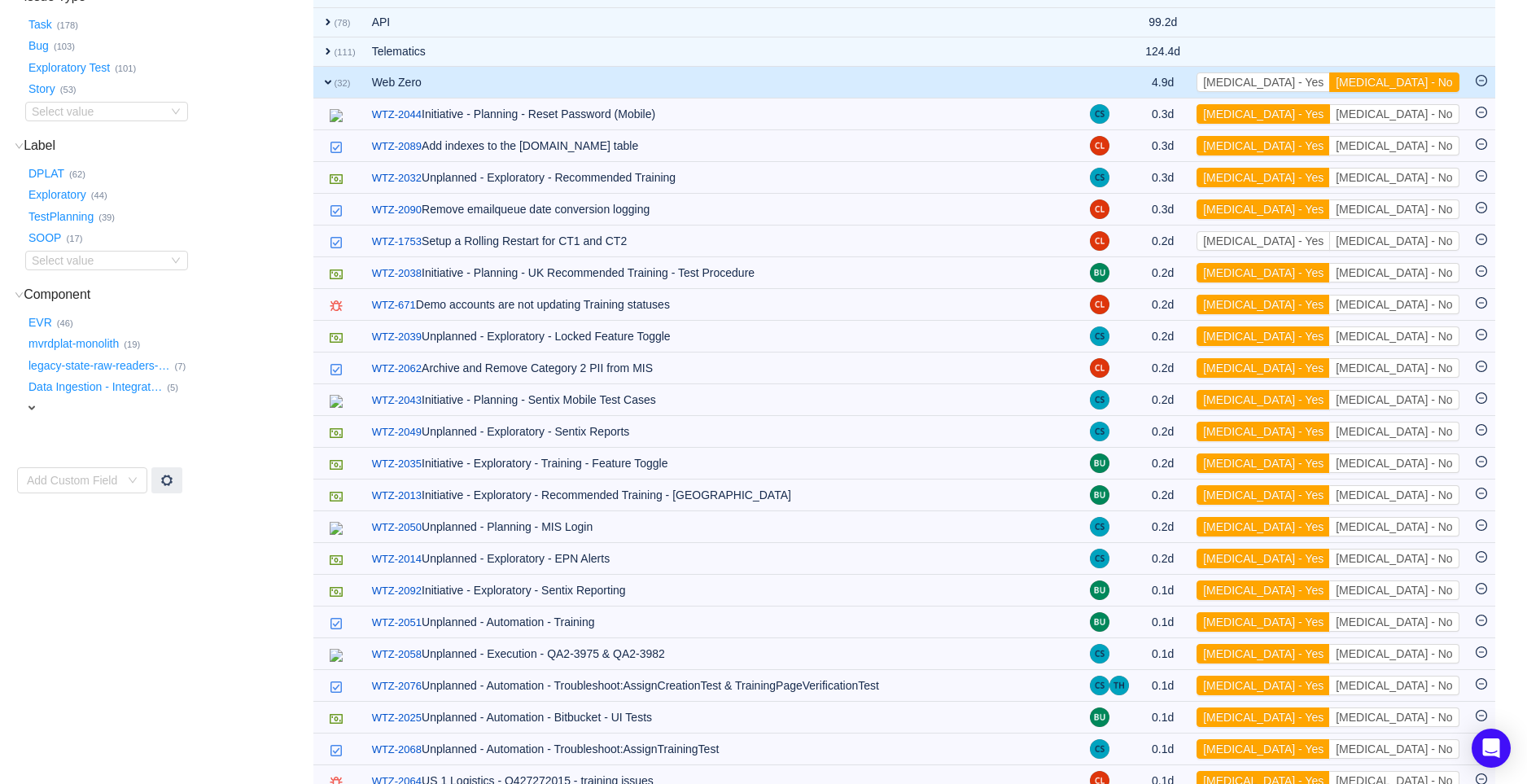
click at [1330, 109] on button "[MEDICAL_DATA] - Yes" at bounding box center [1263, 113] width 134 height 19
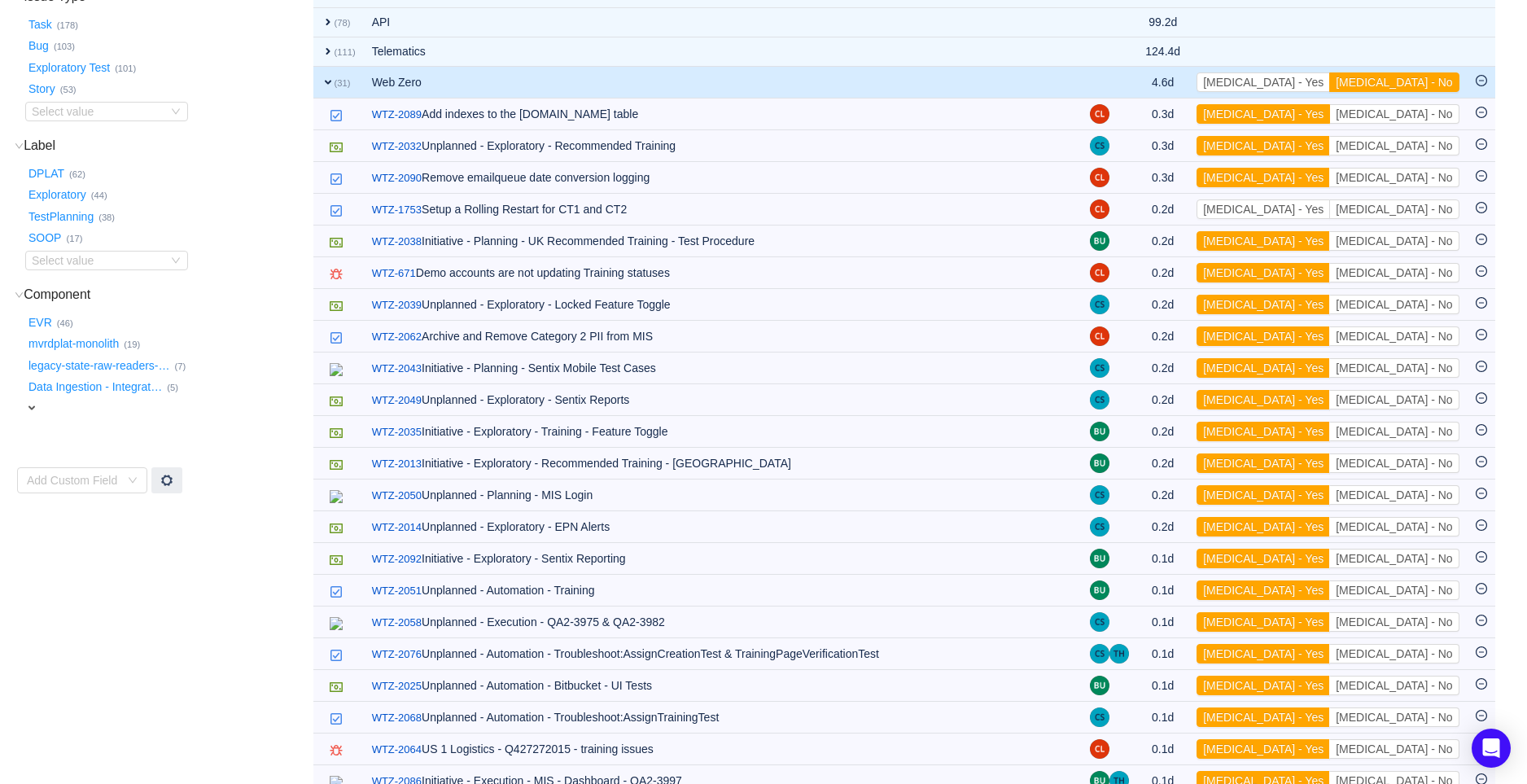
click at [1330, 109] on button "[MEDICAL_DATA] - Yes" at bounding box center [1263, 113] width 134 height 19
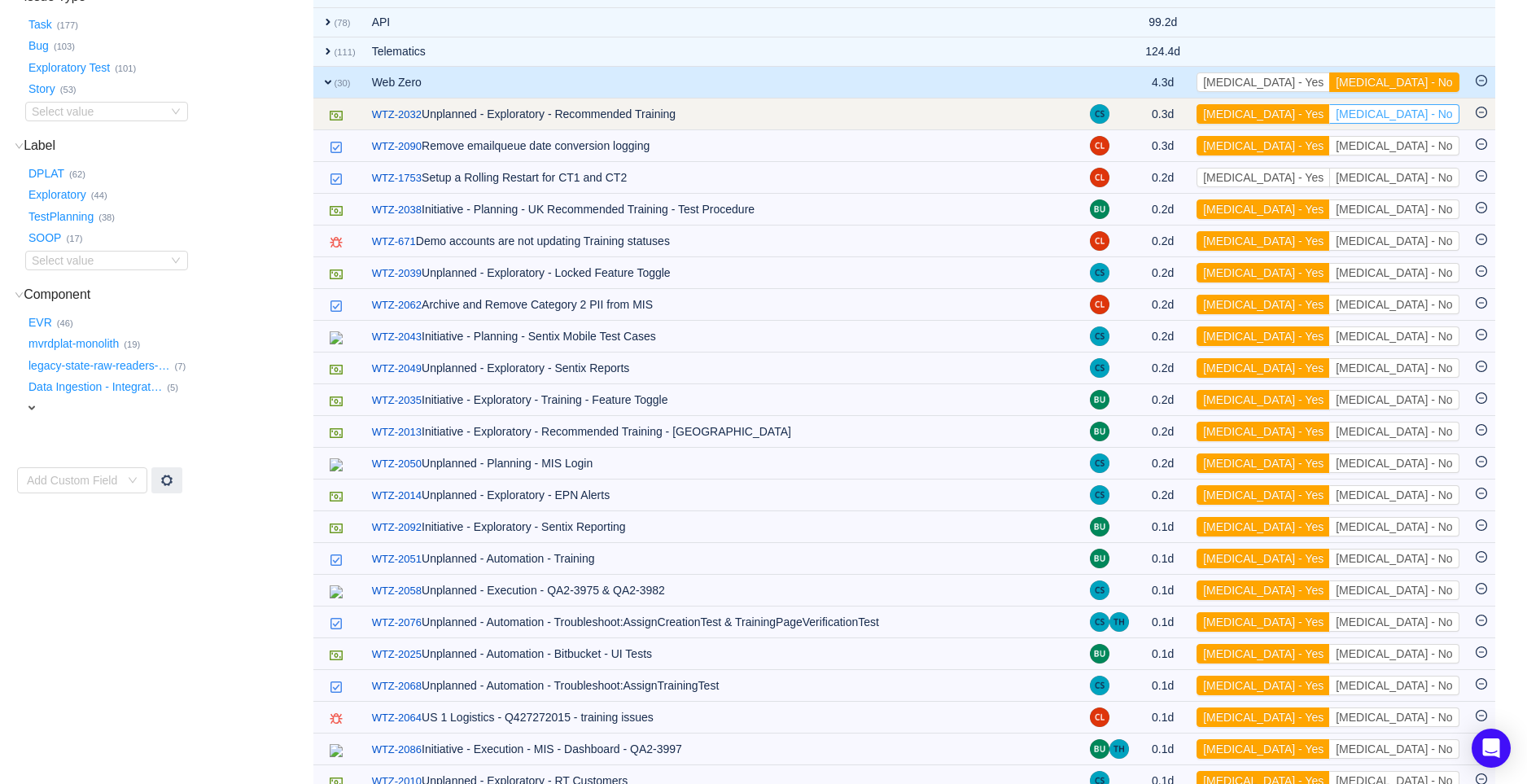
click at [1404, 110] on button "[MEDICAL_DATA] - No" at bounding box center [1393, 113] width 130 height 19
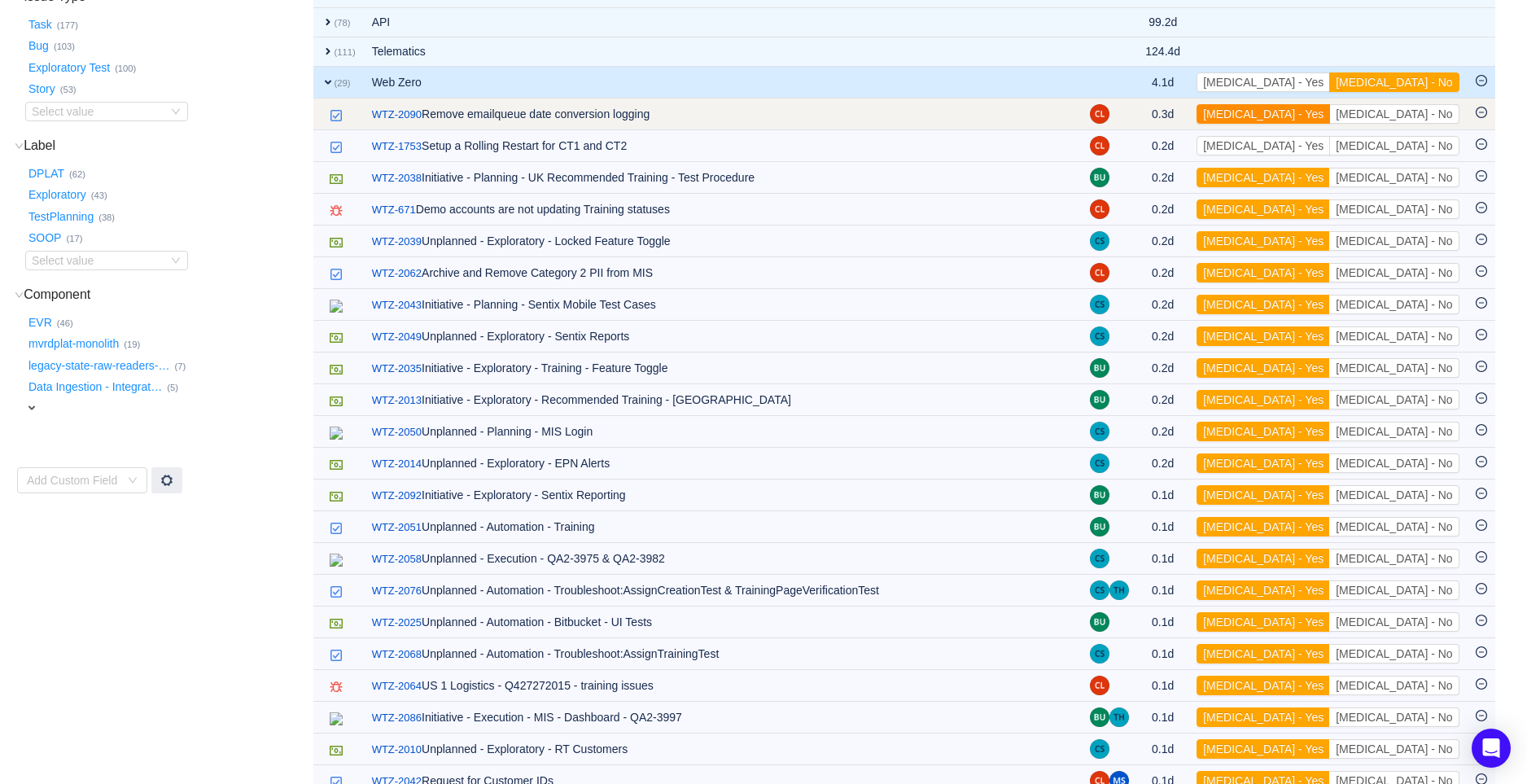
click at [1330, 115] on button "[MEDICAL_DATA] - Yes" at bounding box center [1263, 113] width 134 height 19
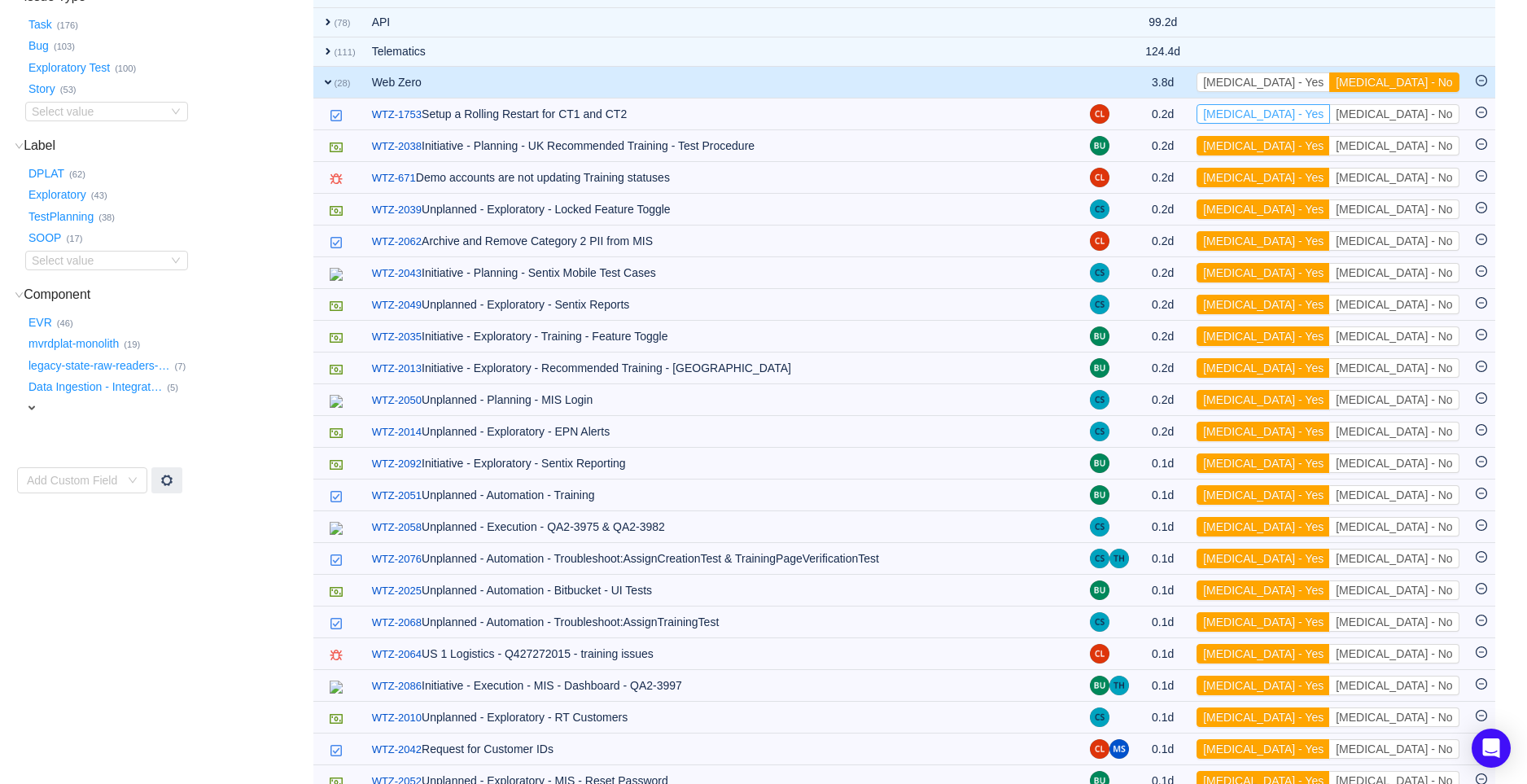
click at [1330, 115] on button "[MEDICAL_DATA] - Yes" at bounding box center [1263, 113] width 134 height 19
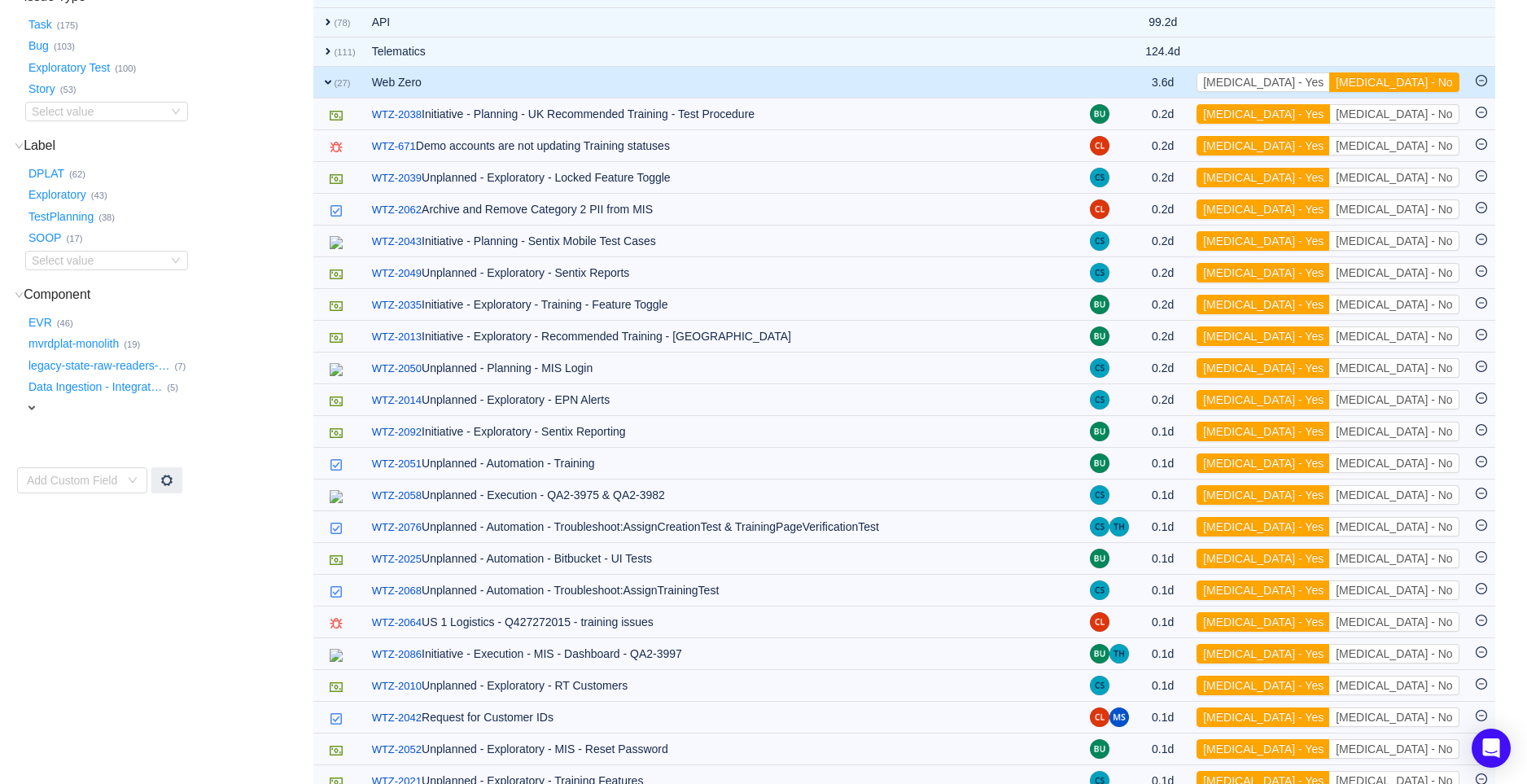
click at [1330, 115] on button "[MEDICAL_DATA] - Yes" at bounding box center [1263, 113] width 134 height 19
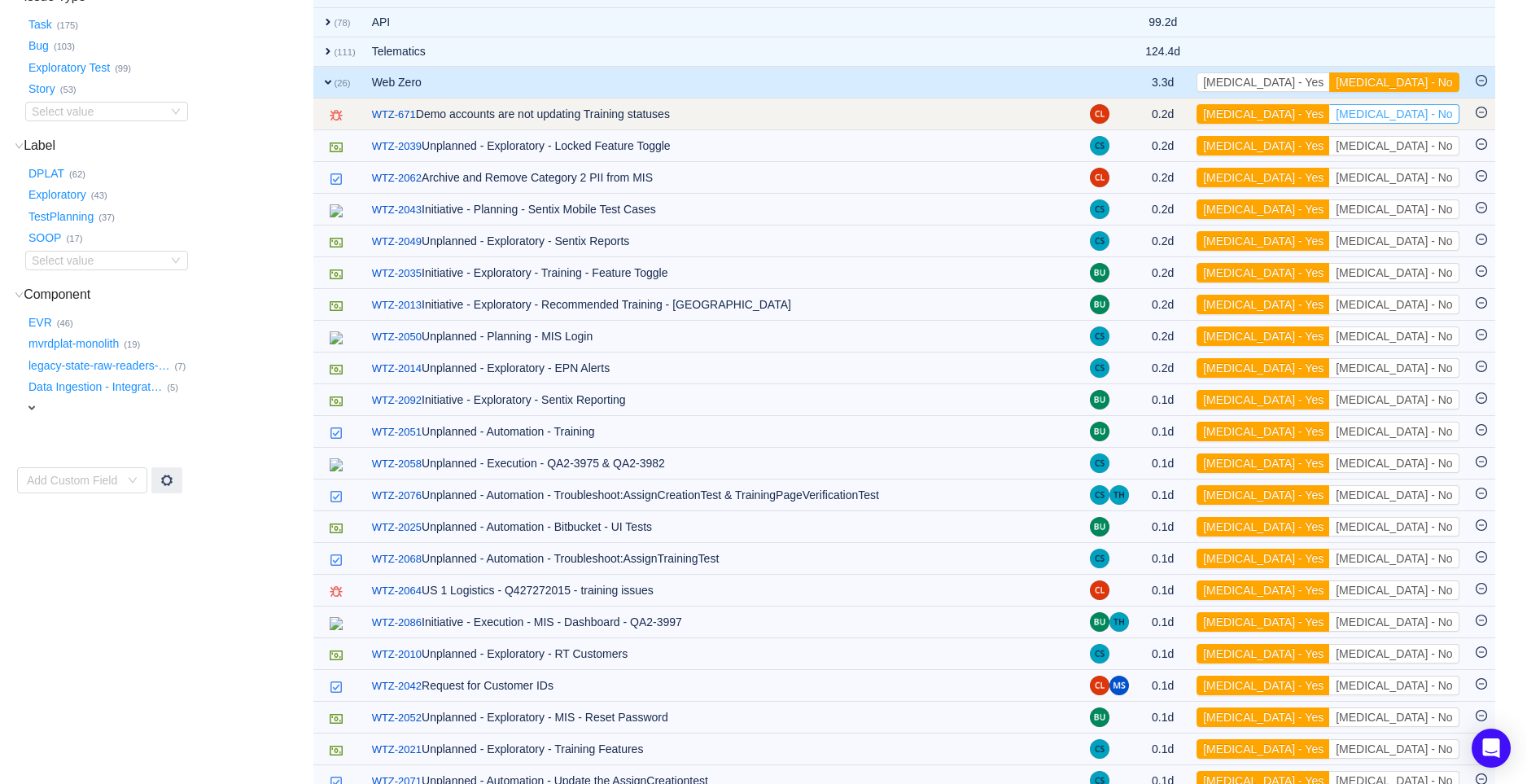
click at [1420, 112] on button "[MEDICAL_DATA] - No" at bounding box center [1393, 113] width 130 height 19
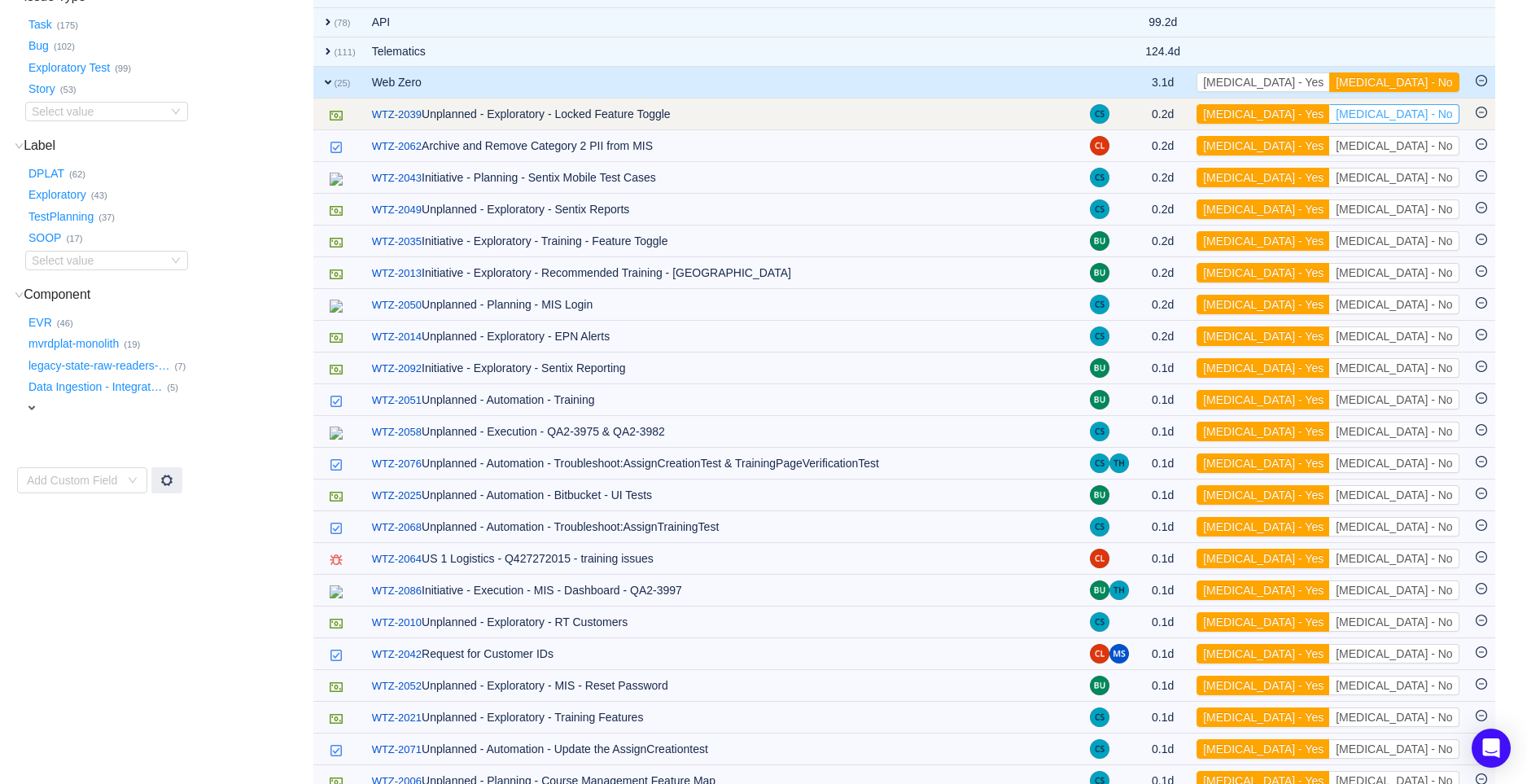
click at [1427, 113] on button "[MEDICAL_DATA] - No" at bounding box center [1393, 113] width 130 height 19
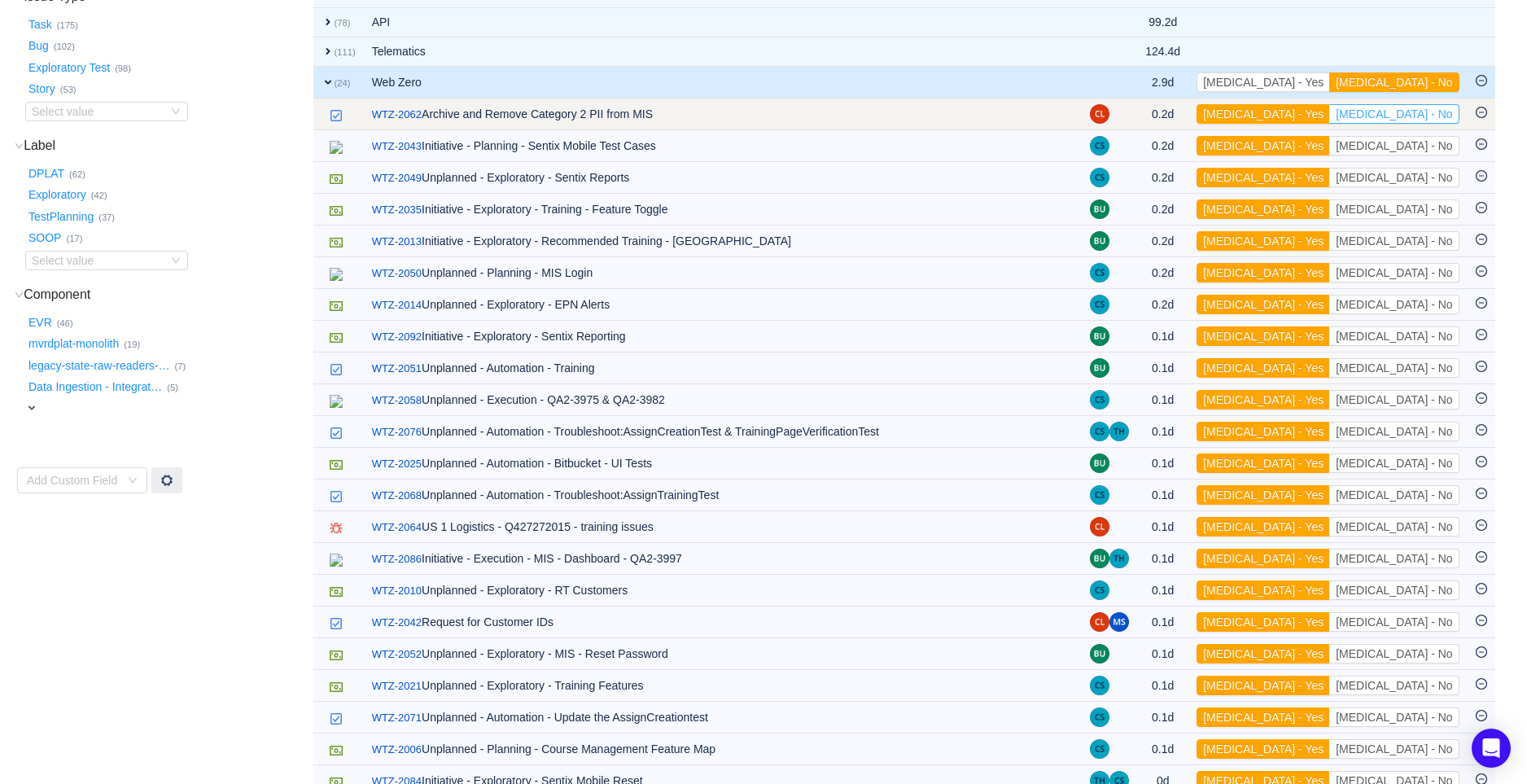
click at [1421, 113] on button "[MEDICAL_DATA] - No" at bounding box center [1393, 113] width 130 height 19
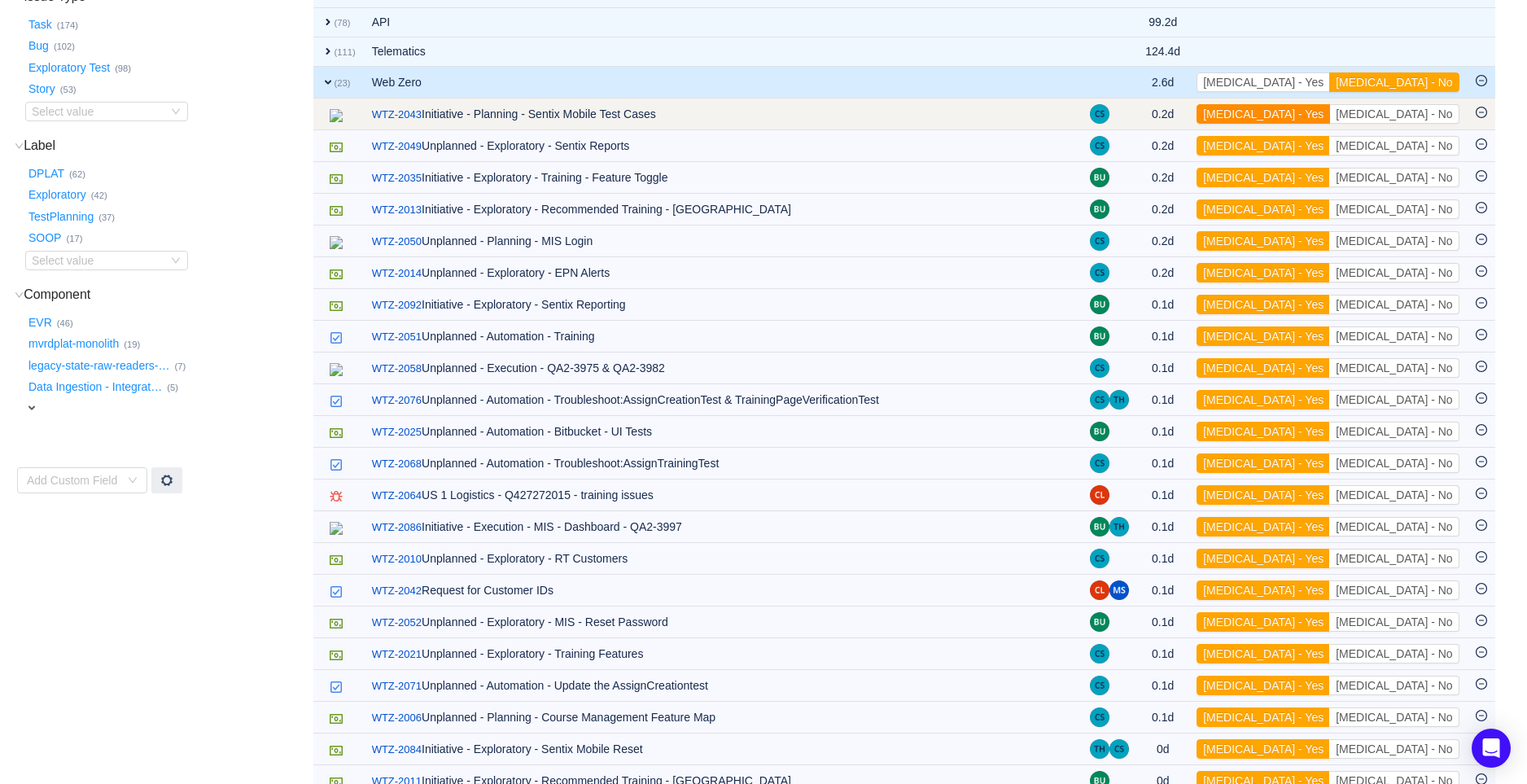
click at [1330, 113] on button "[MEDICAL_DATA] - Yes" at bounding box center [1263, 113] width 134 height 19
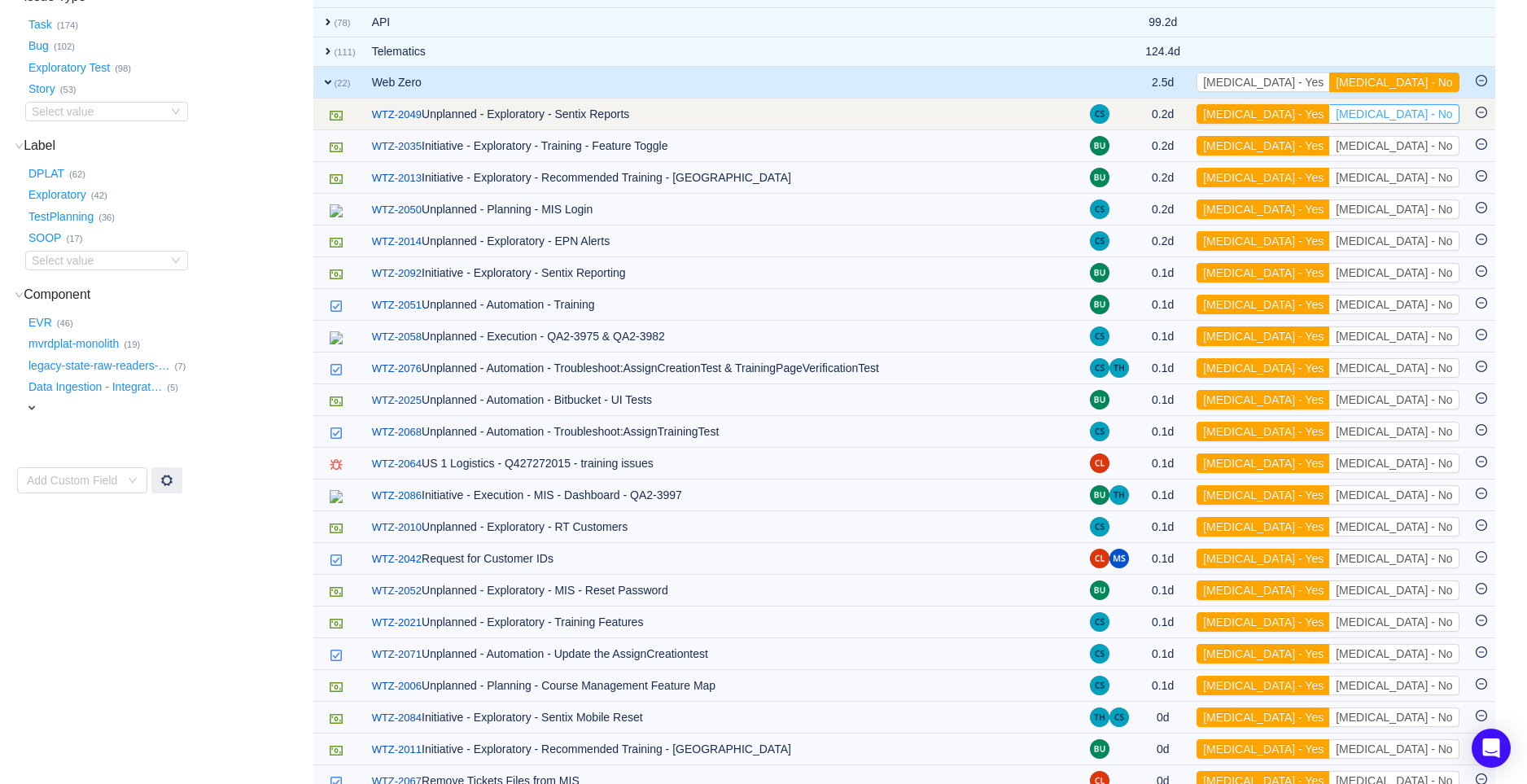
click at [1421, 113] on button "[MEDICAL_DATA] - No" at bounding box center [1393, 113] width 130 height 19
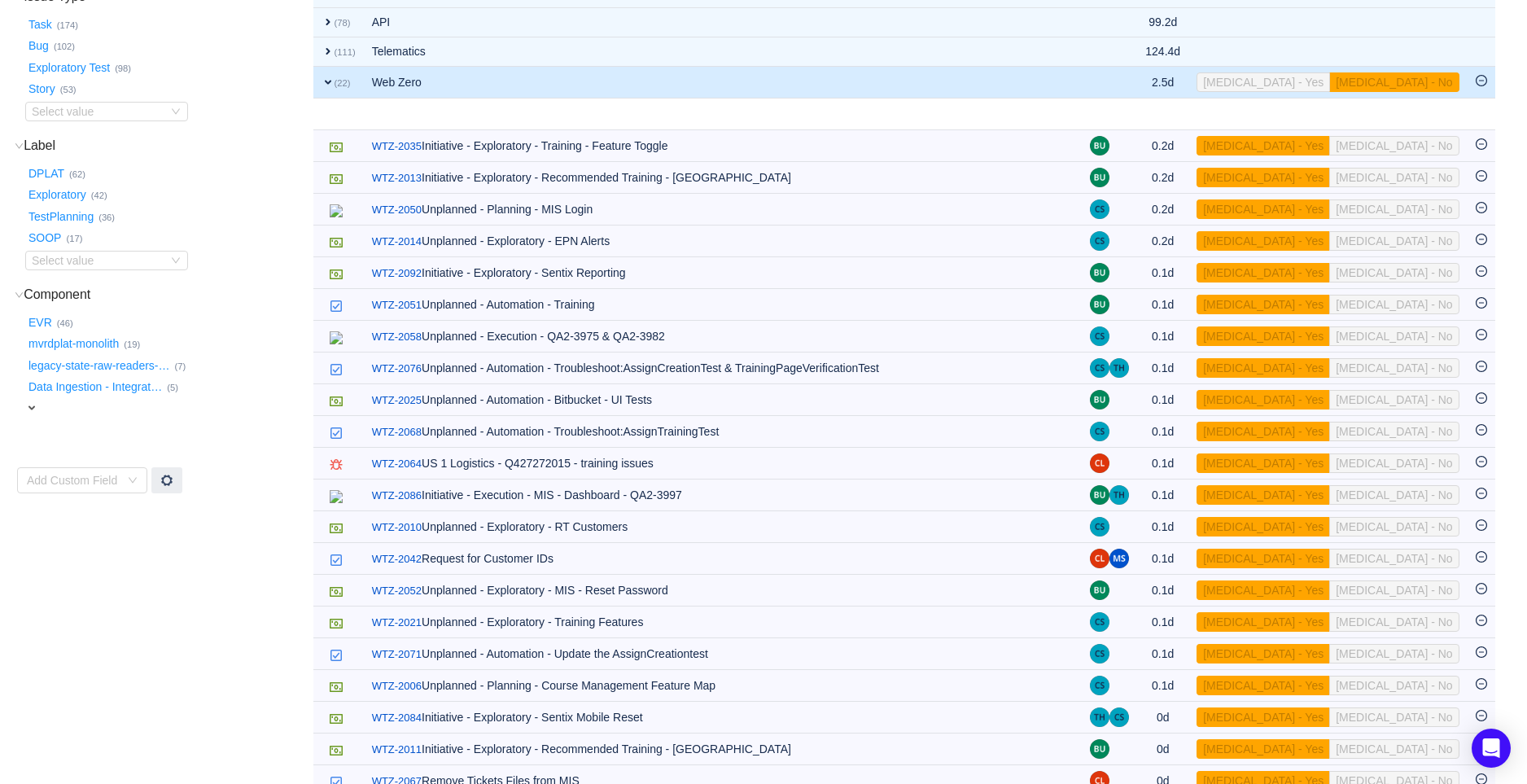
scroll to position [361, 0]
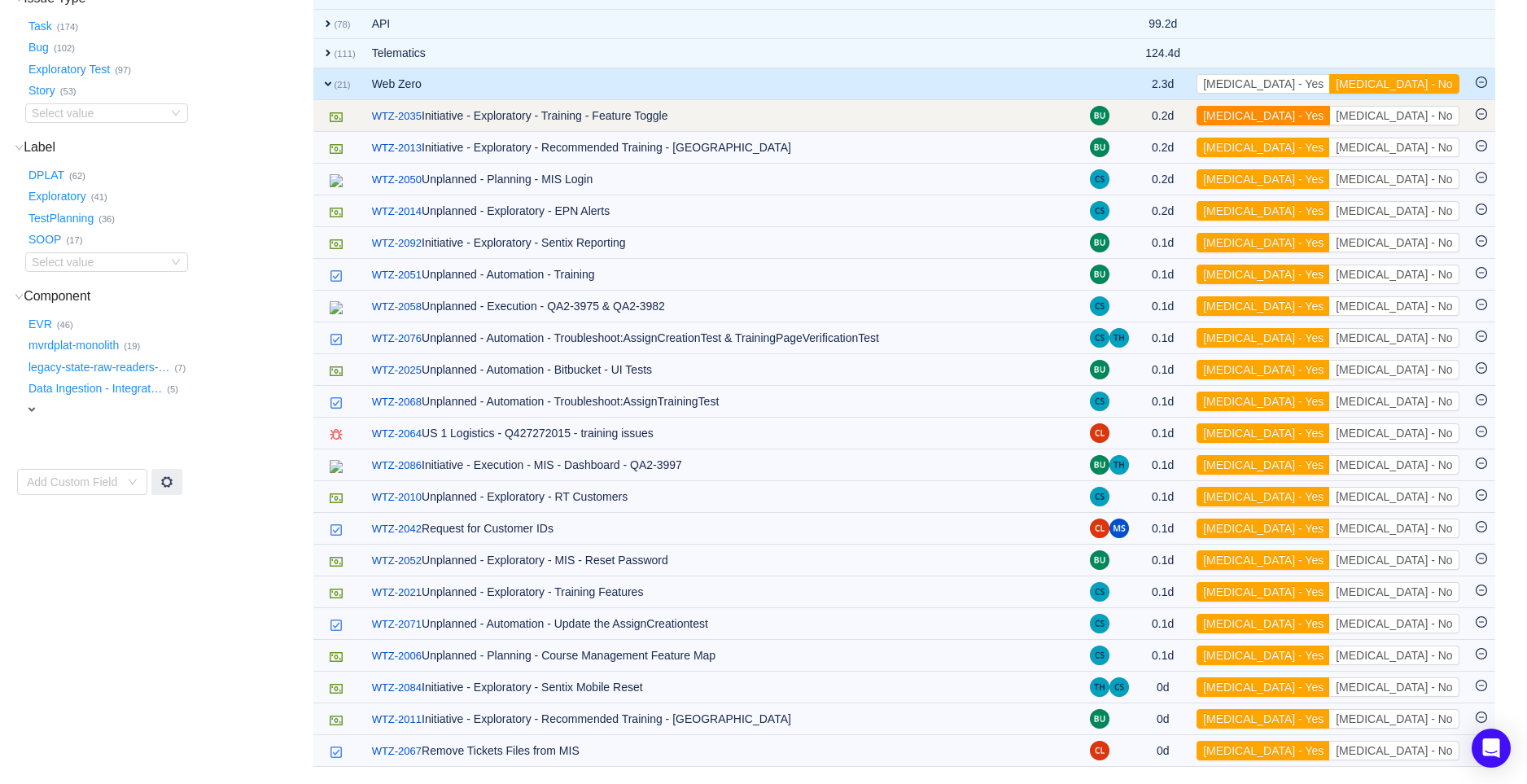
click at [1330, 113] on button "[MEDICAL_DATA] - Yes" at bounding box center [1263, 115] width 134 height 19
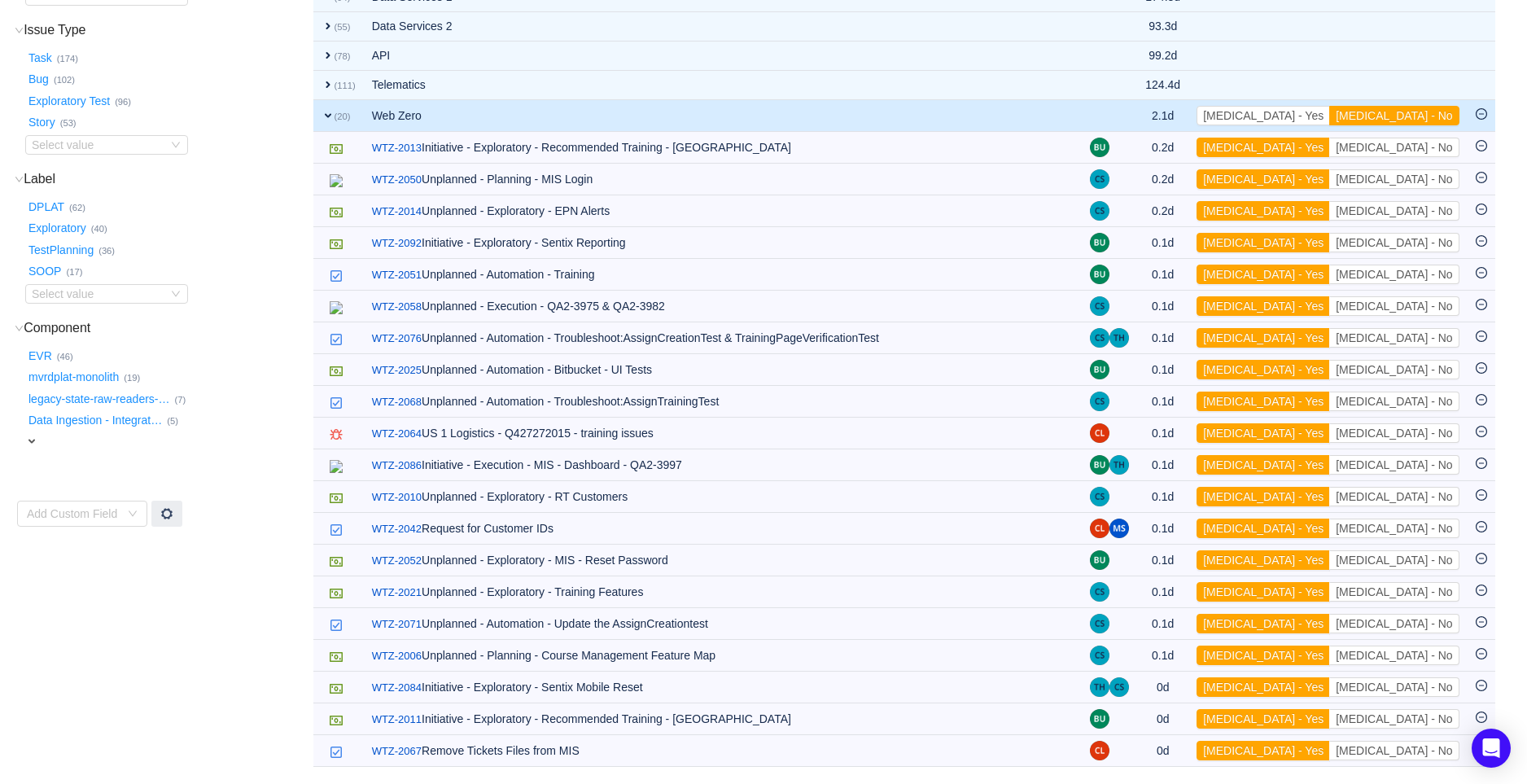
scroll to position [329, 0]
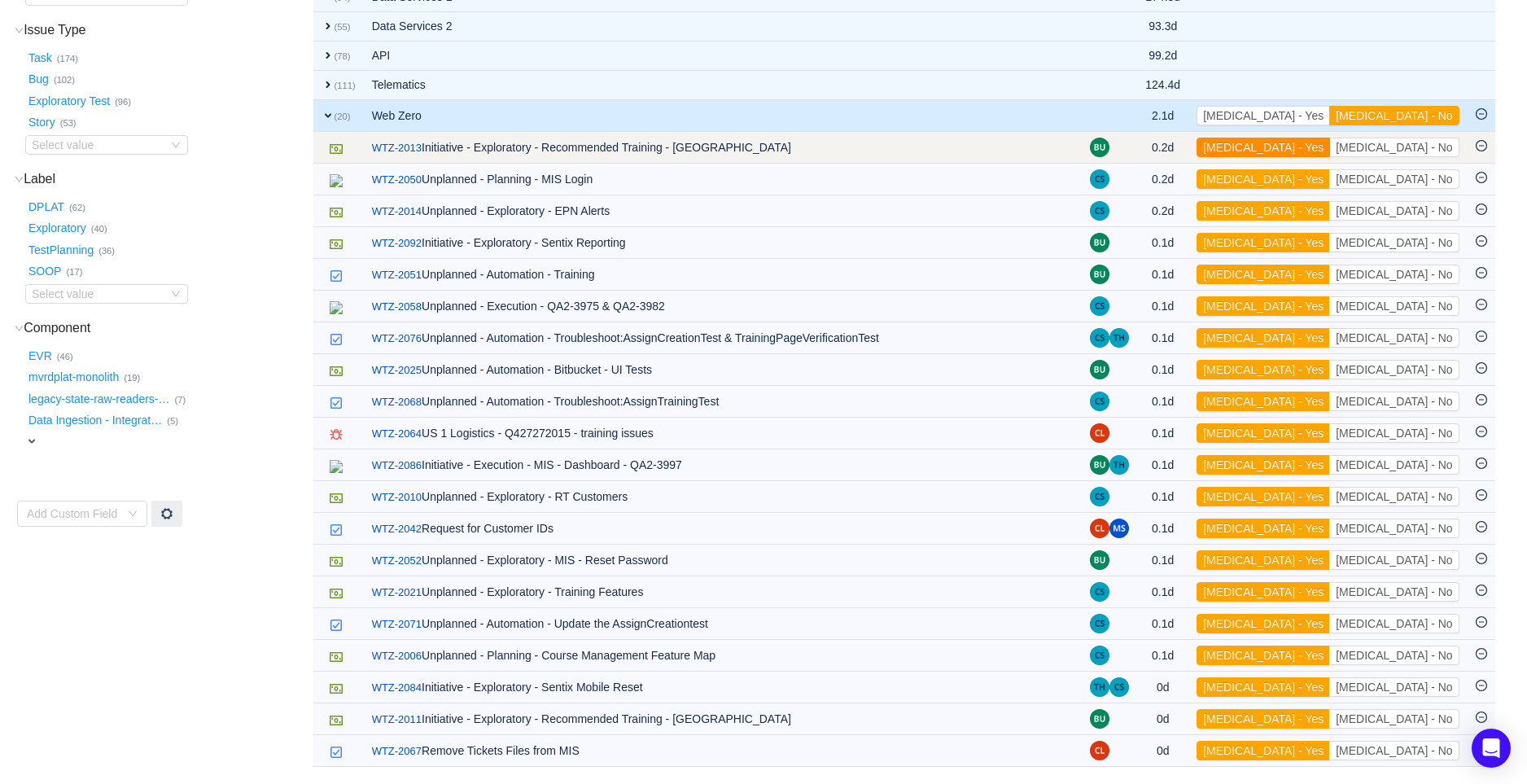
click at [1330, 147] on button "[MEDICAL_DATA] - Yes" at bounding box center [1263, 147] width 134 height 19
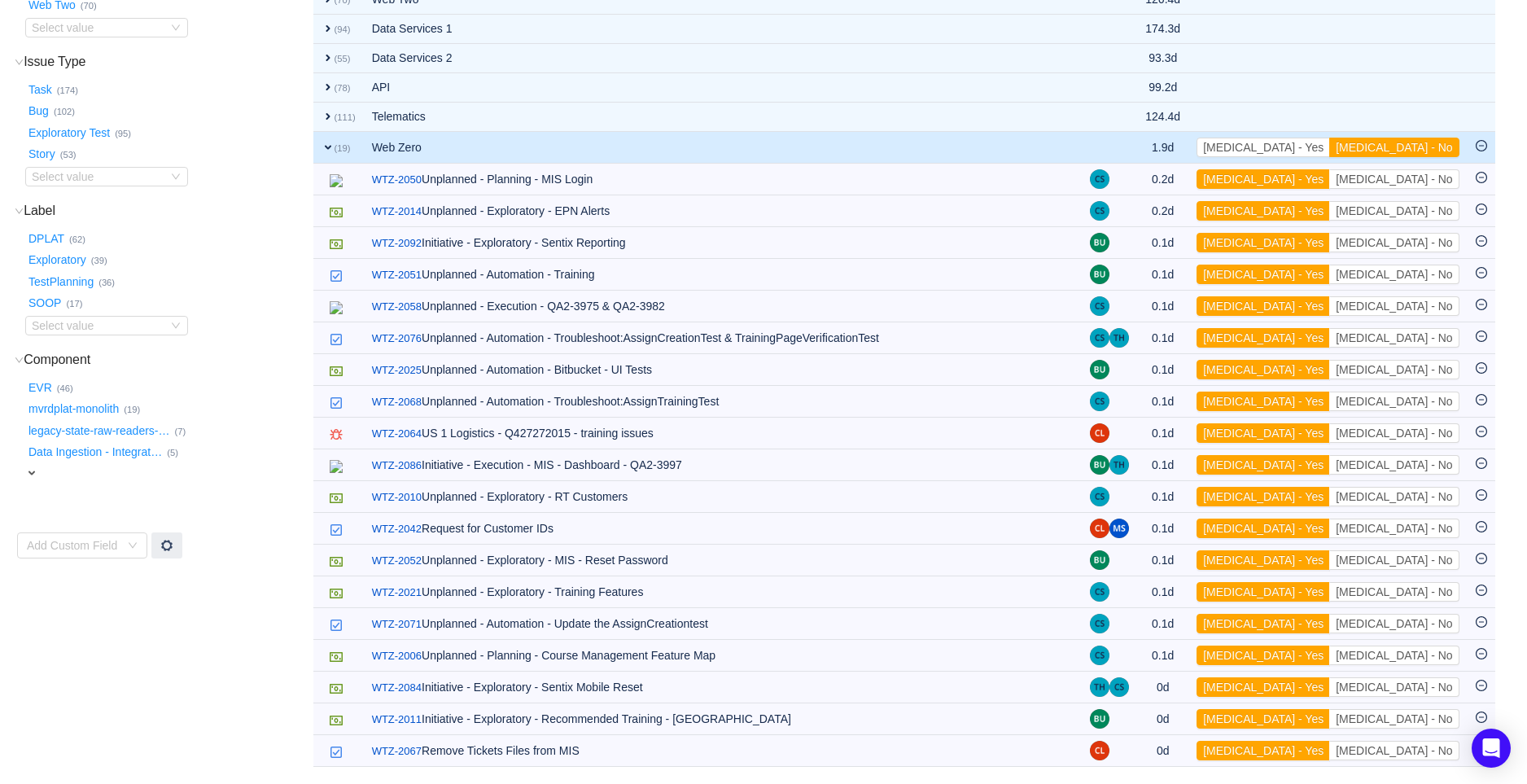
scroll to position [297, 0]
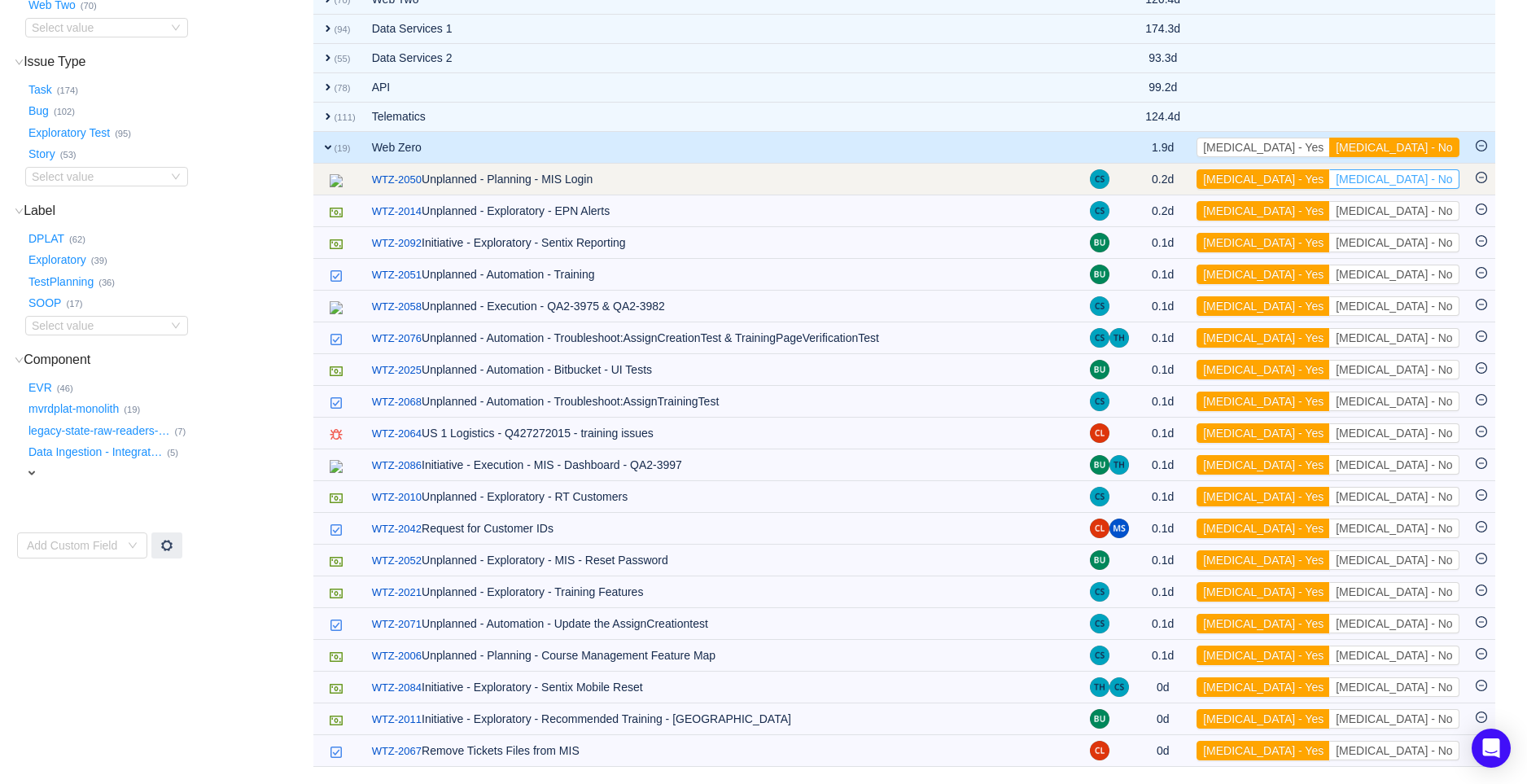
click at [1405, 176] on button "[MEDICAL_DATA] - No" at bounding box center [1393, 178] width 130 height 19
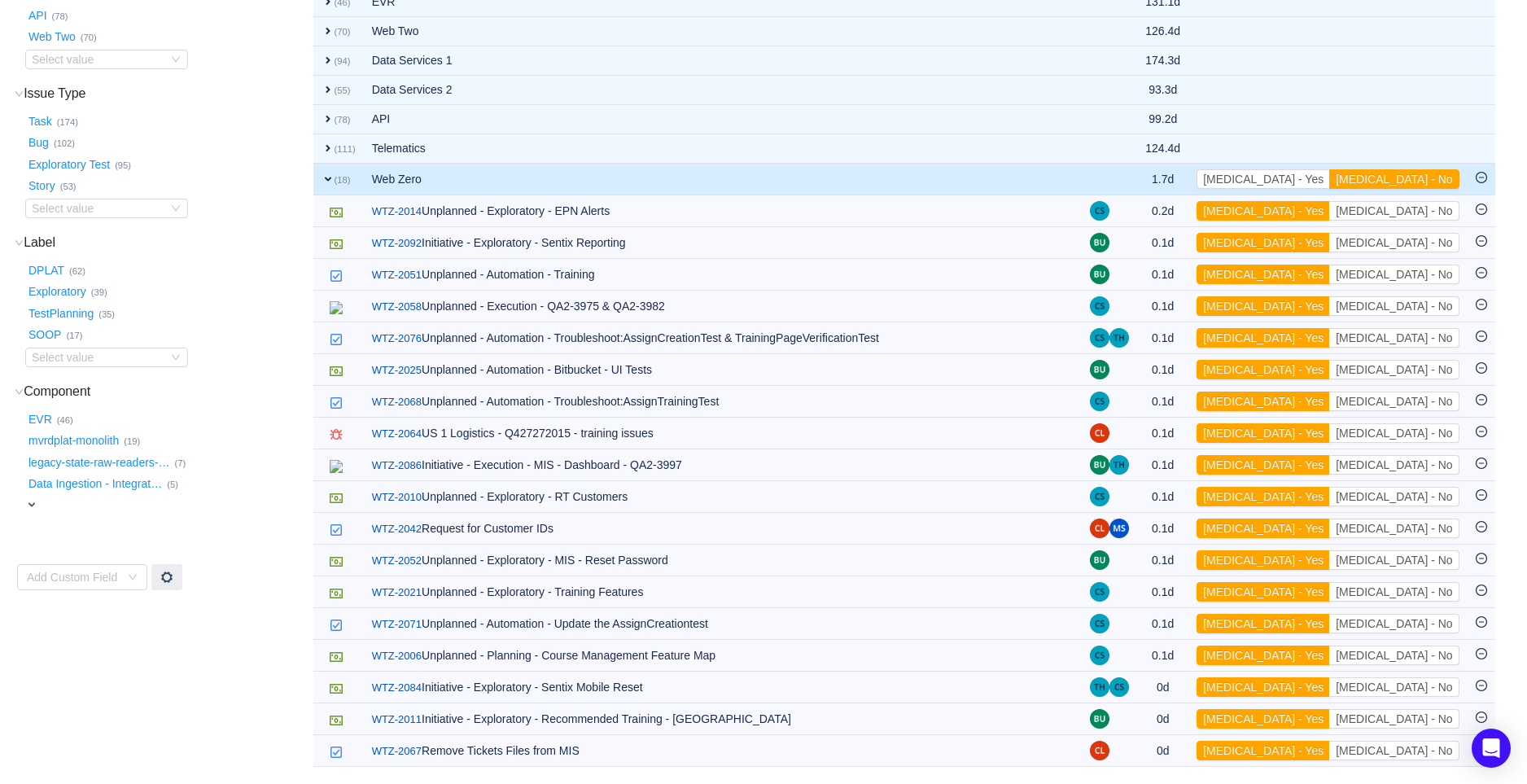
scroll to position [265, 0]
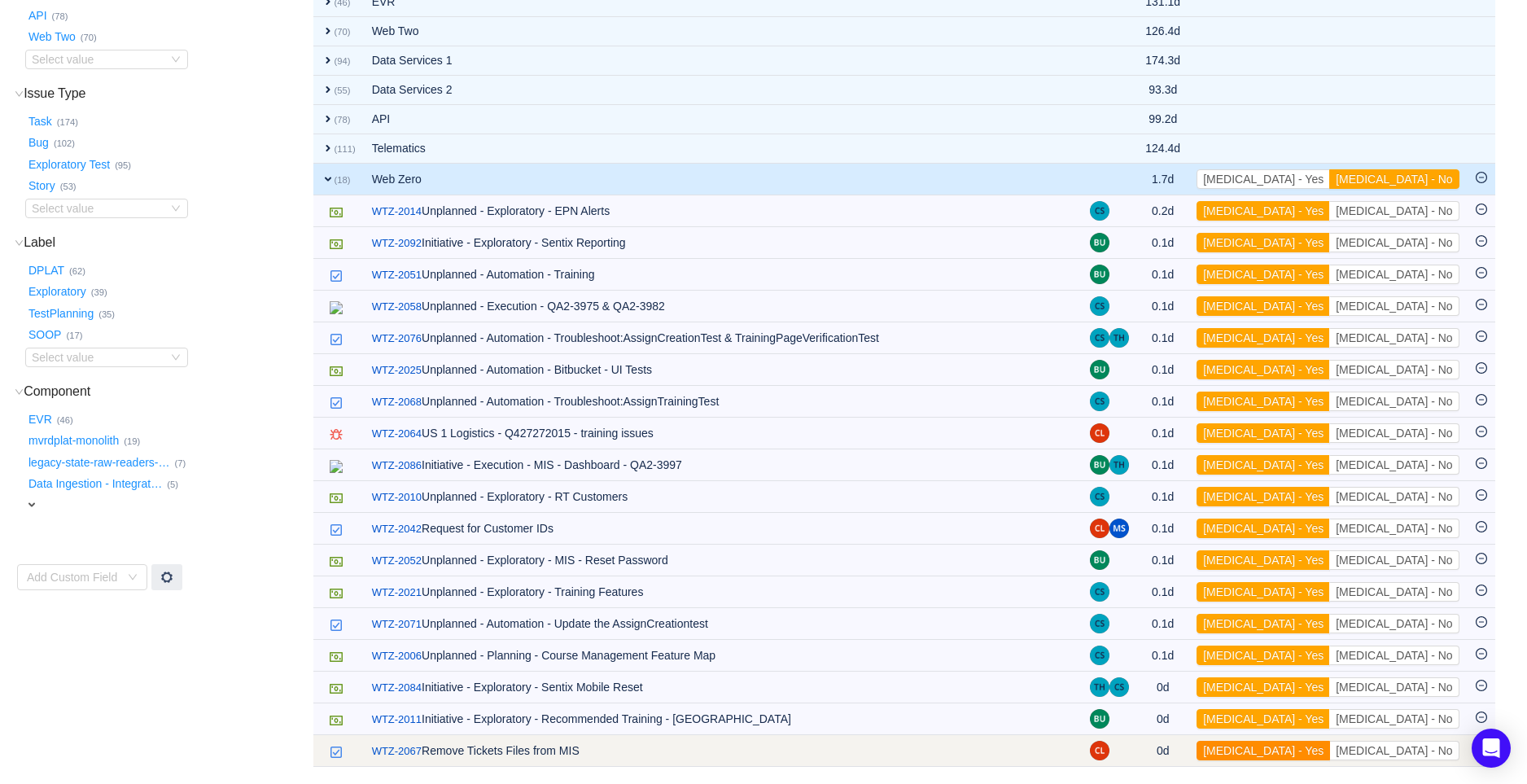
click at [1330, 751] on button "[MEDICAL_DATA] - Yes" at bounding box center [1263, 750] width 134 height 19
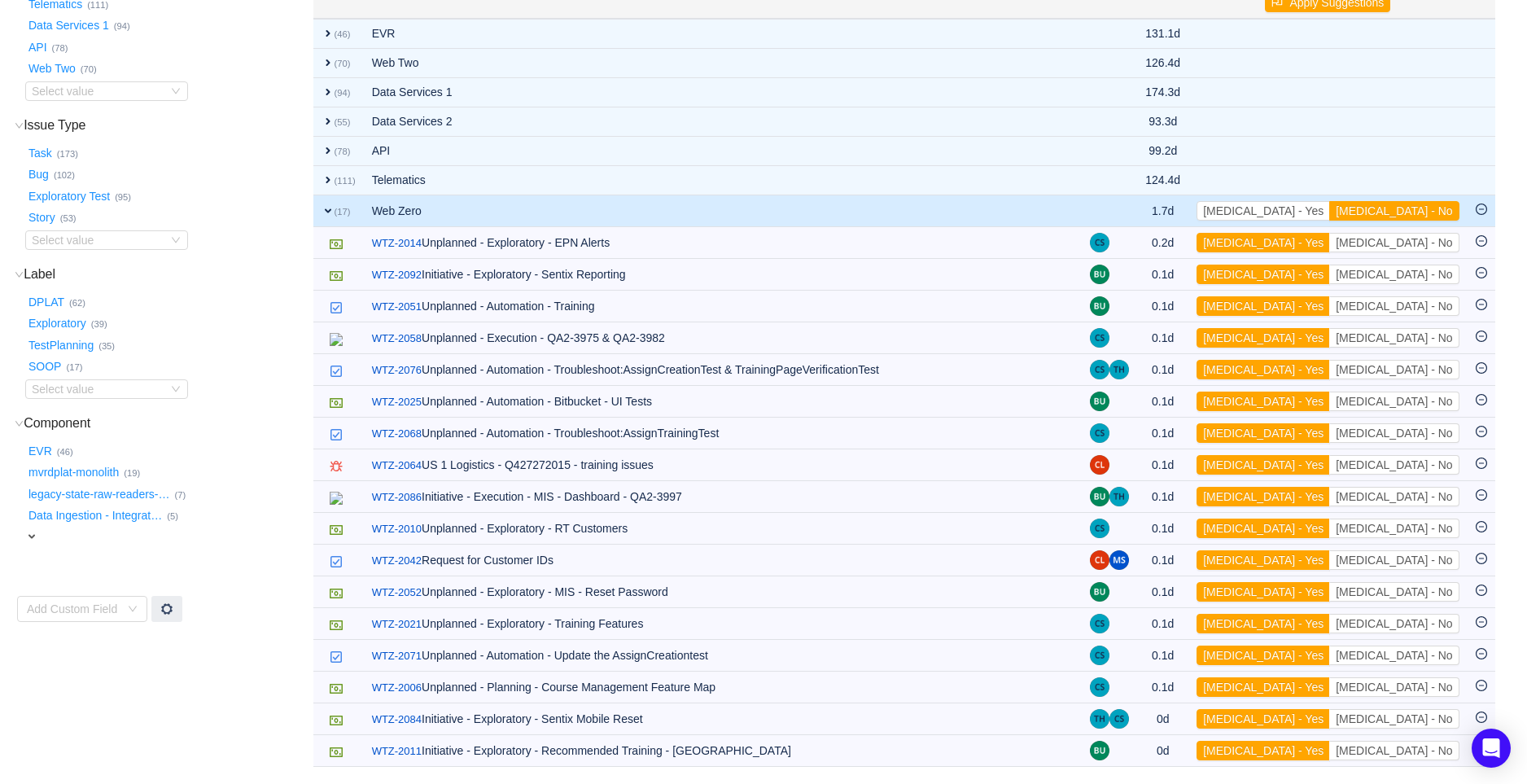
scroll to position [233, 0]
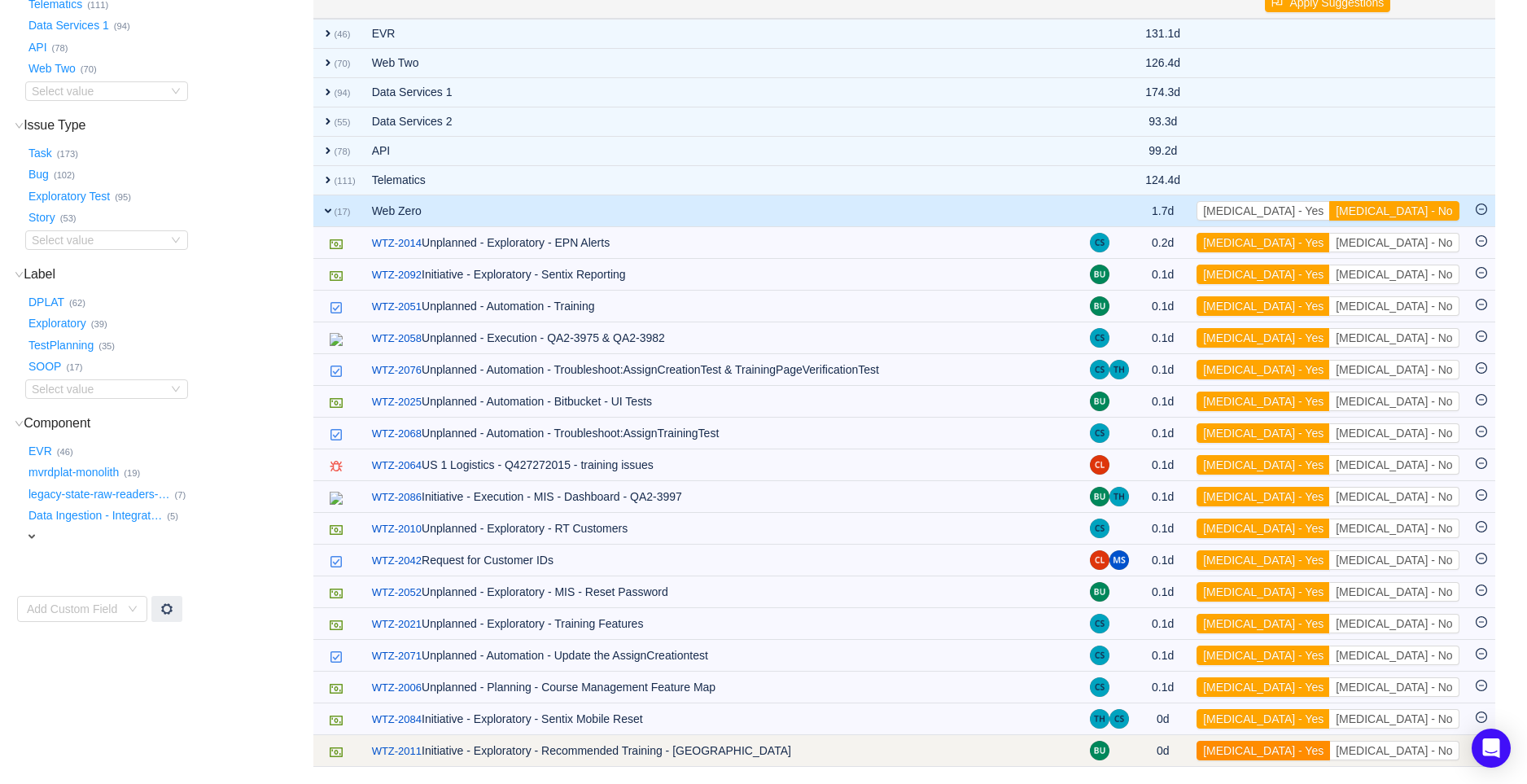
click at [1330, 754] on button "[MEDICAL_DATA] - Yes" at bounding box center [1263, 750] width 134 height 19
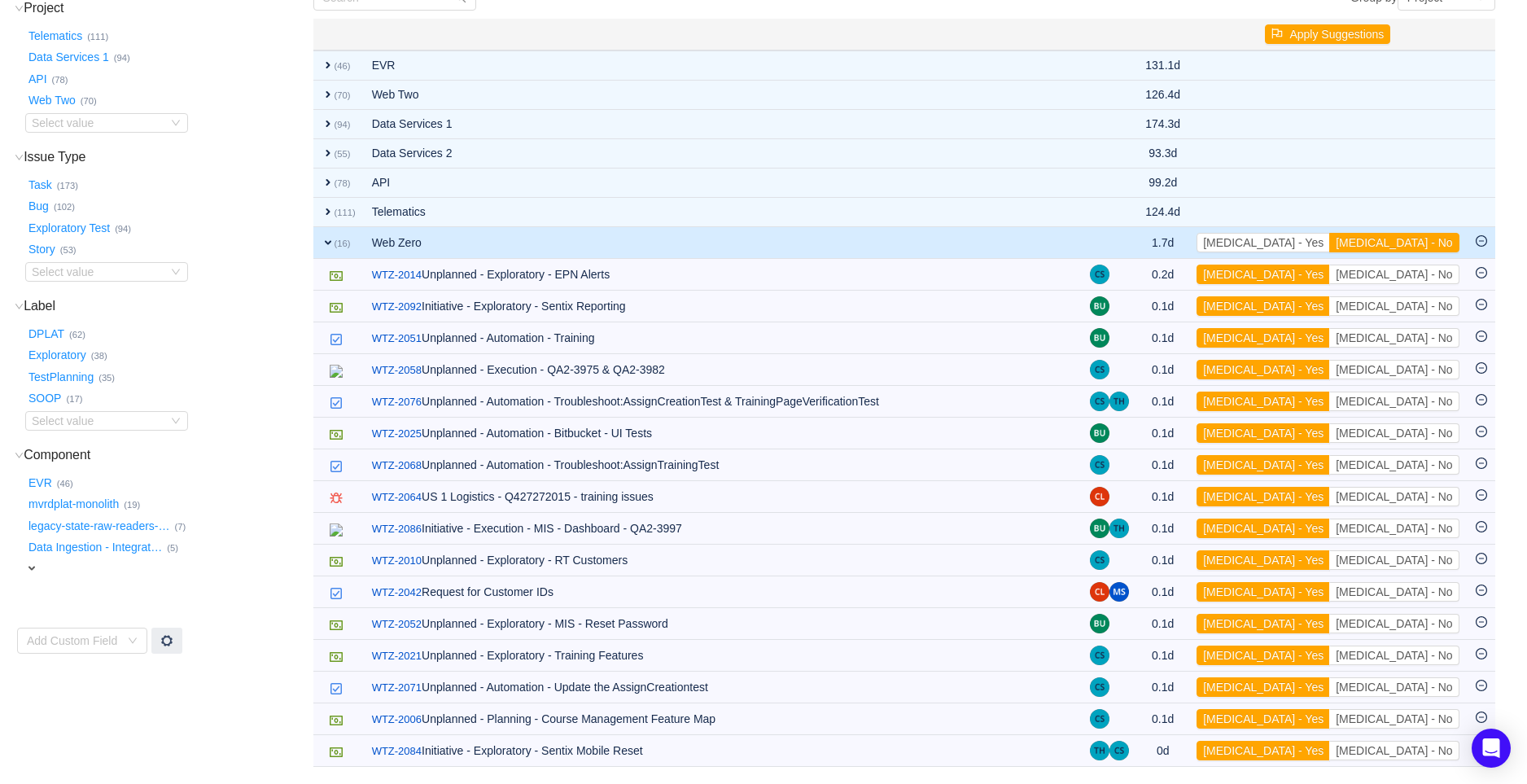
scroll to position [201, 0]
click at [1330, 754] on button "[MEDICAL_DATA] - Yes" at bounding box center [1263, 750] width 134 height 19
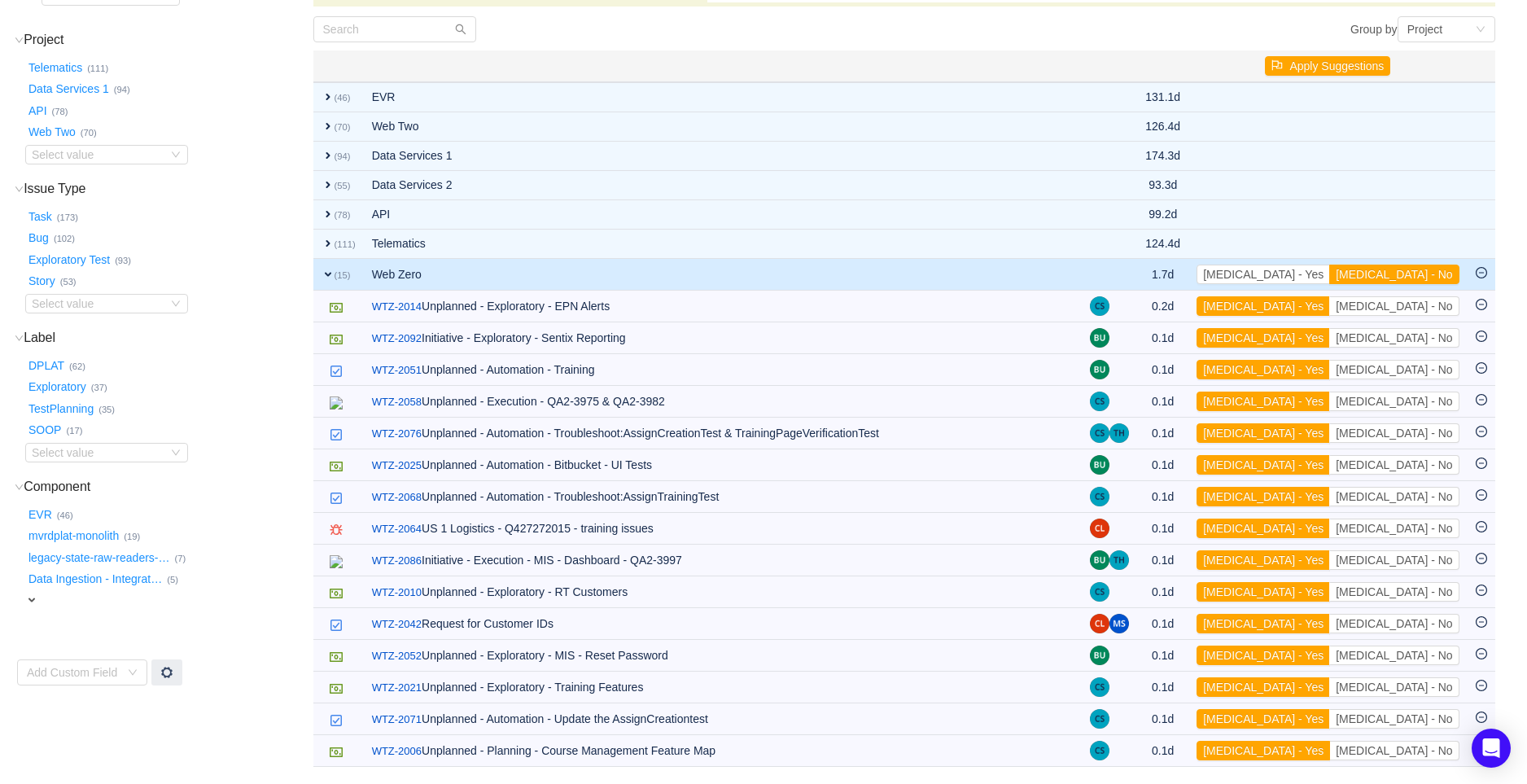
click at [1330, 754] on button "[MEDICAL_DATA] - Yes" at bounding box center [1263, 750] width 134 height 19
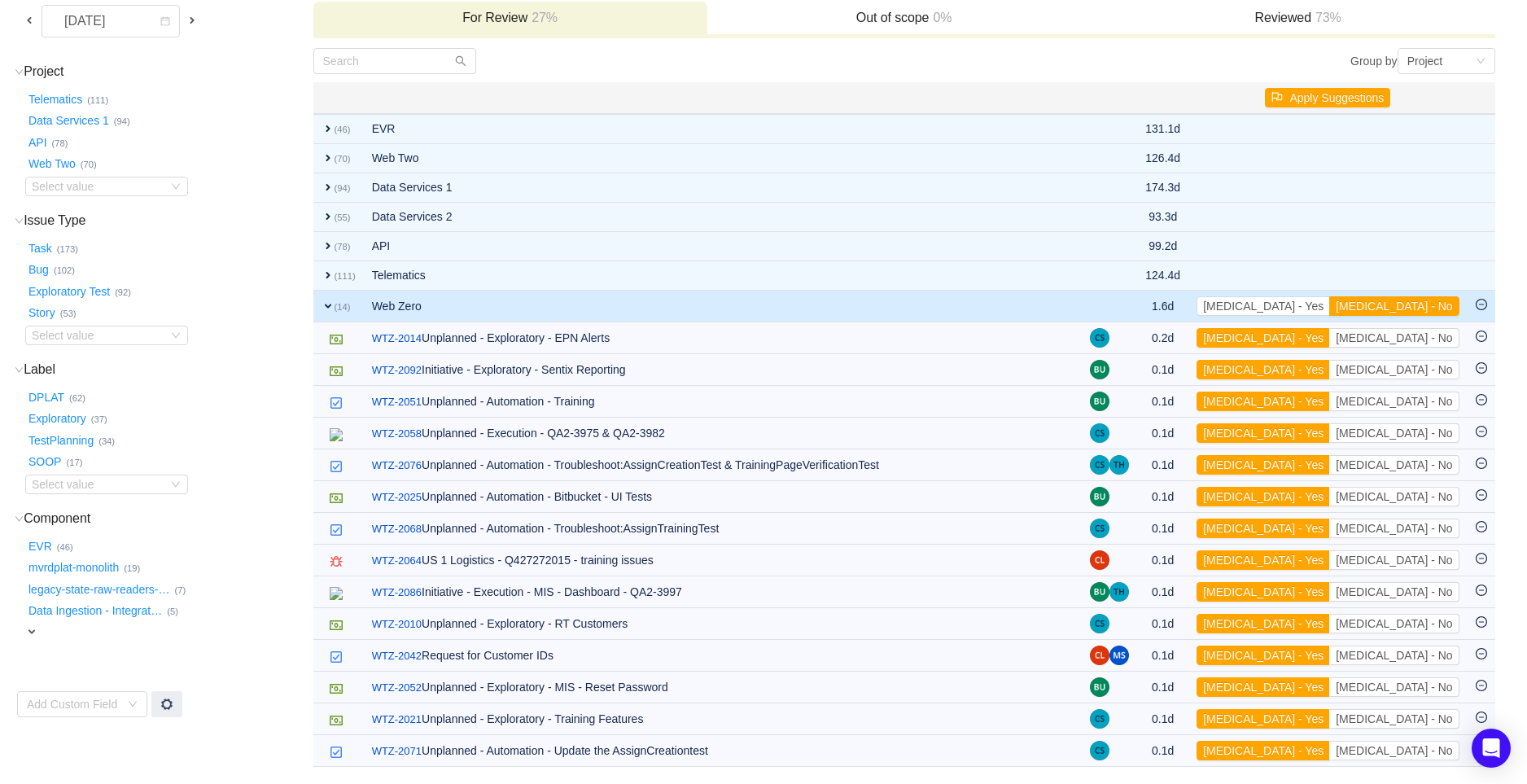
scroll to position [138, 0]
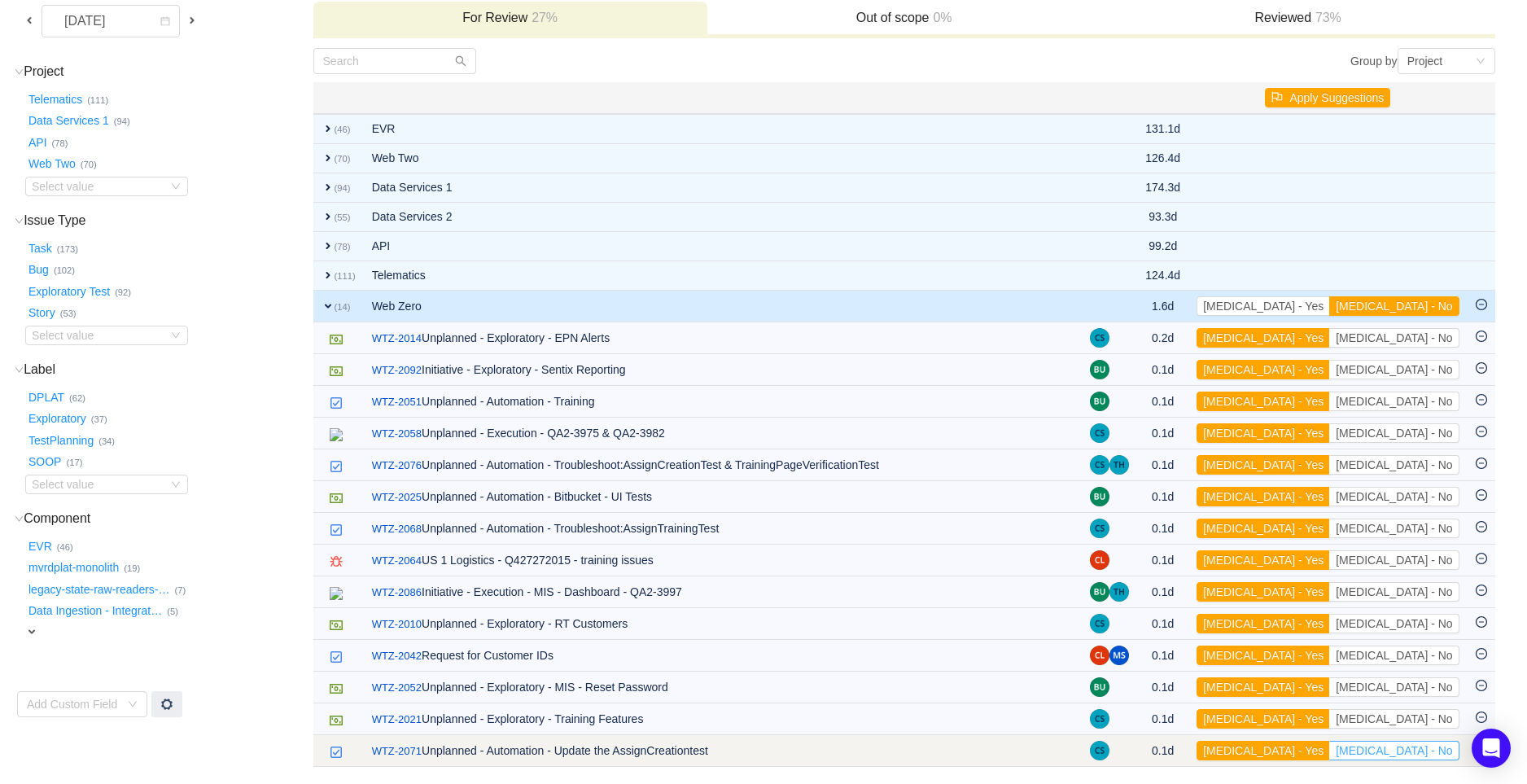
click at [1402, 751] on button "[MEDICAL_DATA] - No" at bounding box center [1393, 750] width 130 height 19
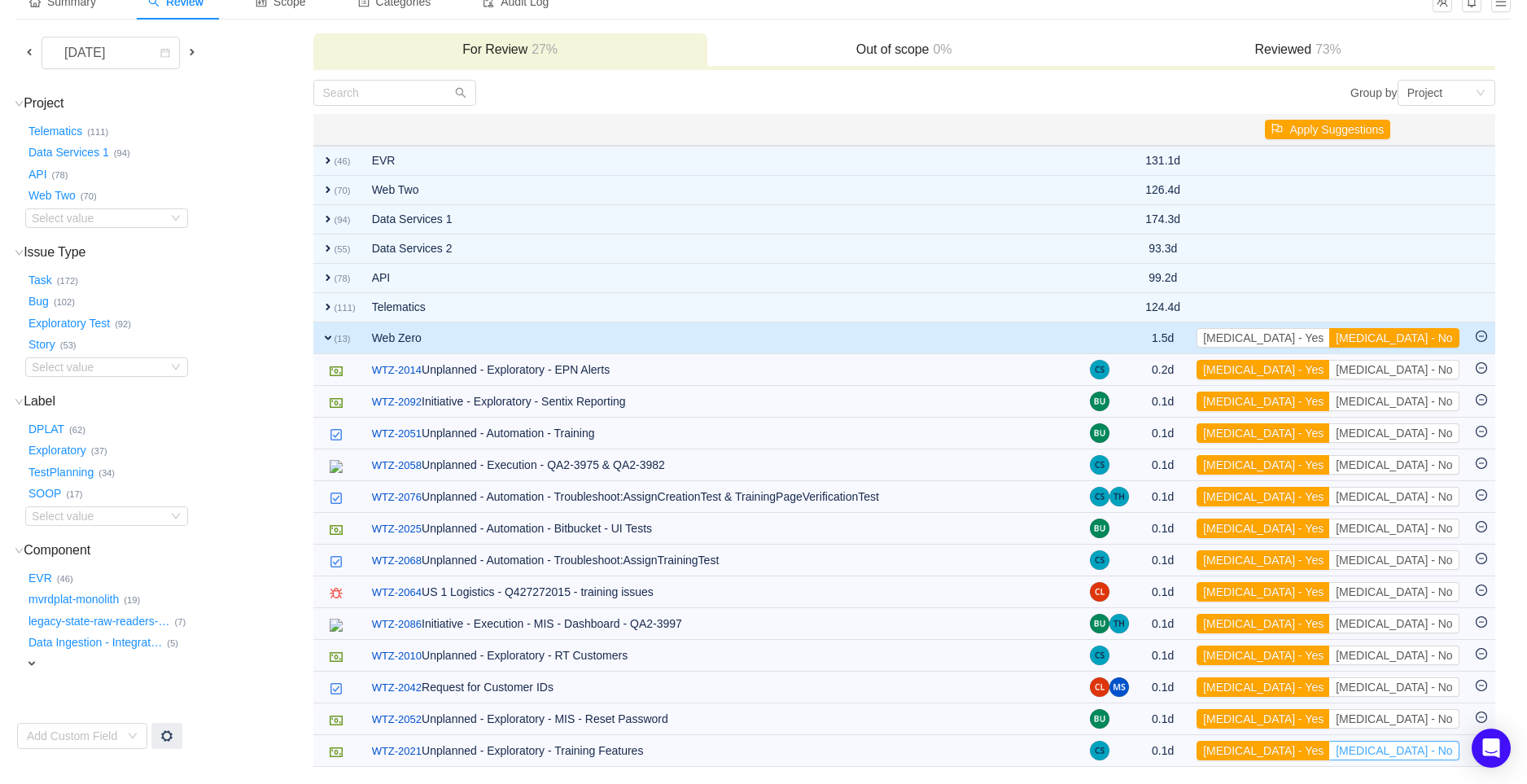
click at [1402, 751] on button "[MEDICAL_DATA] - No" at bounding box center [1393, 750] width 130 height 19
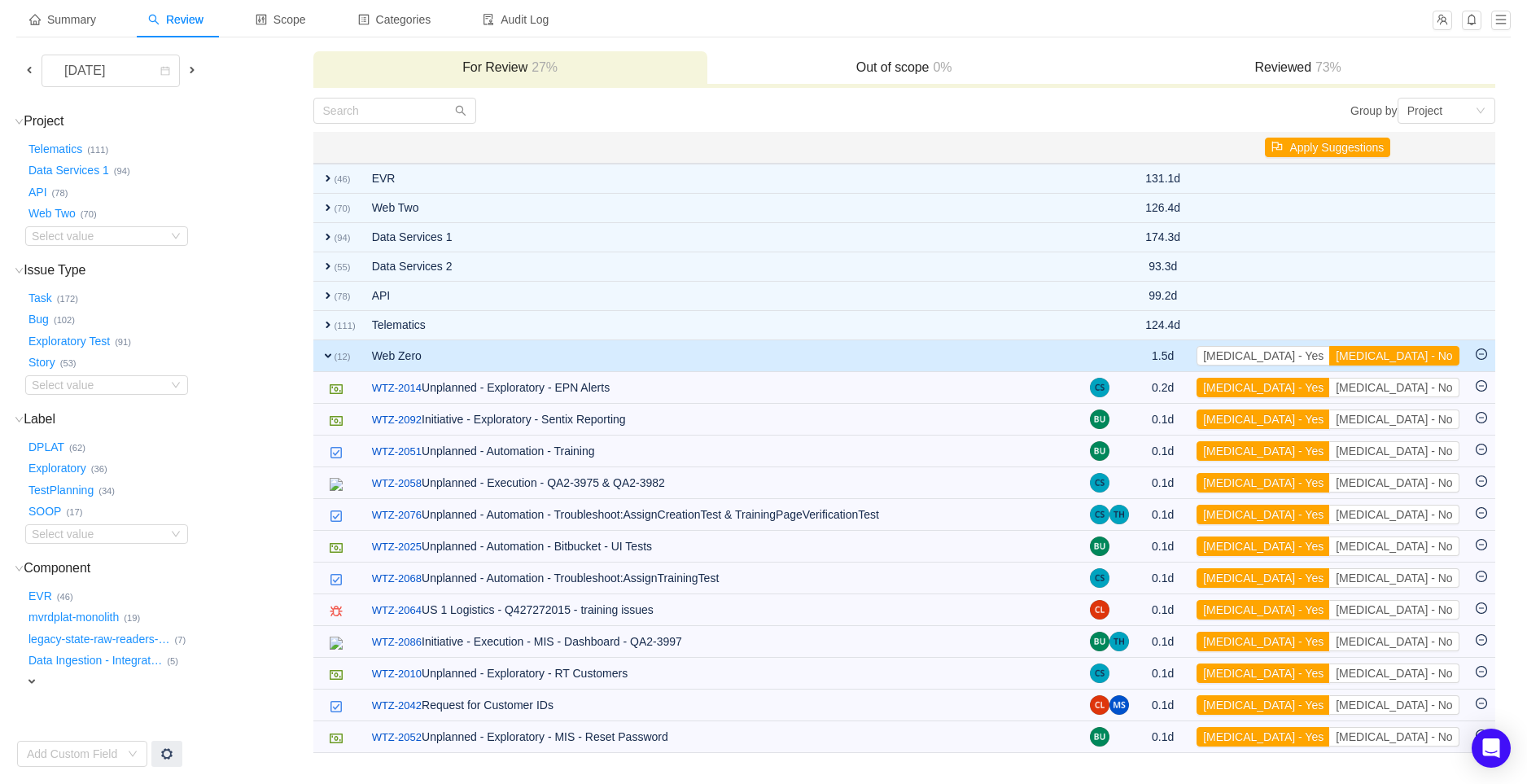
scroll to position [86, 0]
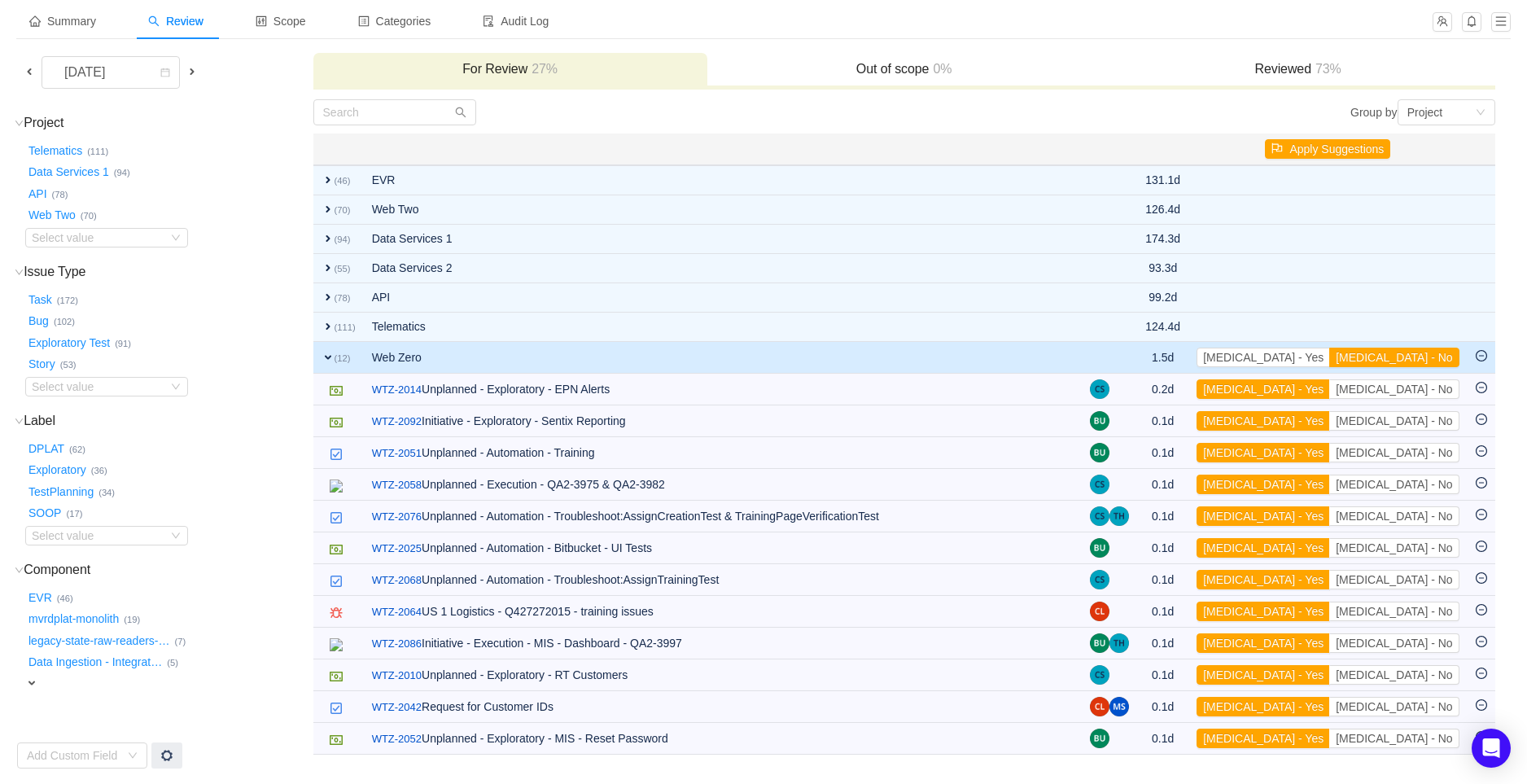
click at [1402, 751] on td "CAPEX - Yes CAPEX - No Out of scope" at bounding box center [1328, 738] width 279 height 31
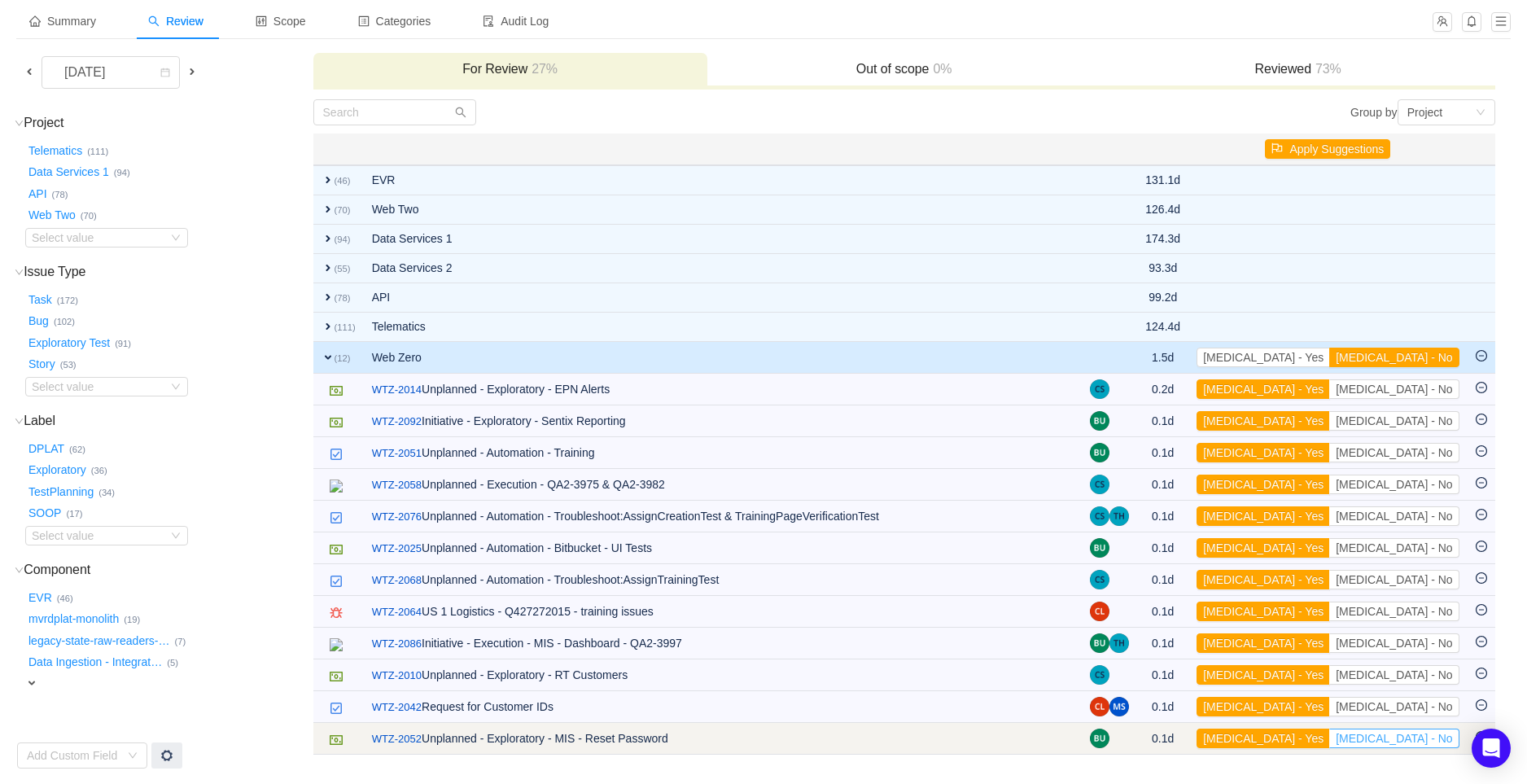
click at [1406, 745] on button "[MEDICAL_DATA] - No" at bounding box center [1393, 738] width 130 height 19
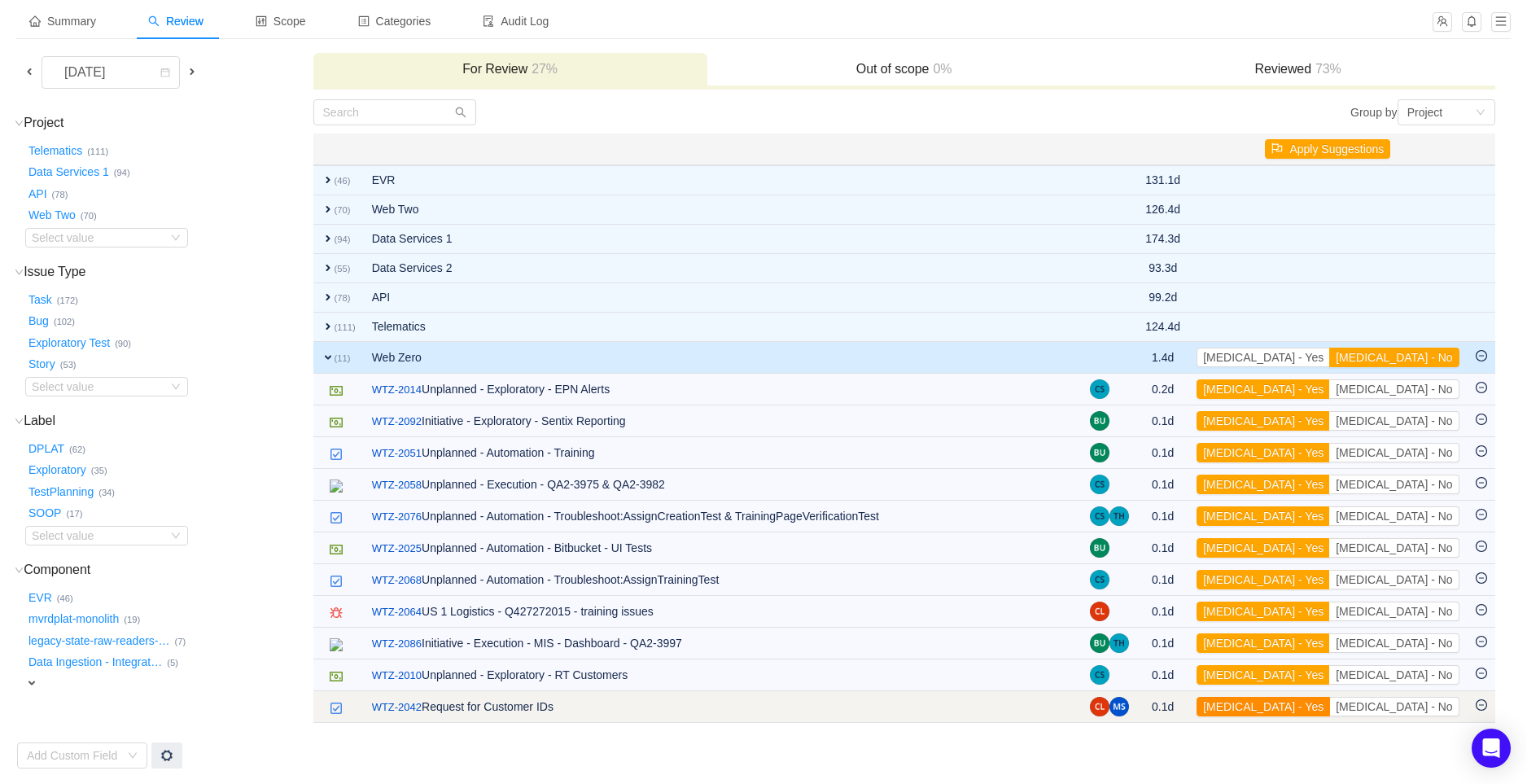
click at [1330, 708] on button "[MEDICAL_DATA] - Yes" at bounding box center [1263, 706] width 134 height 19
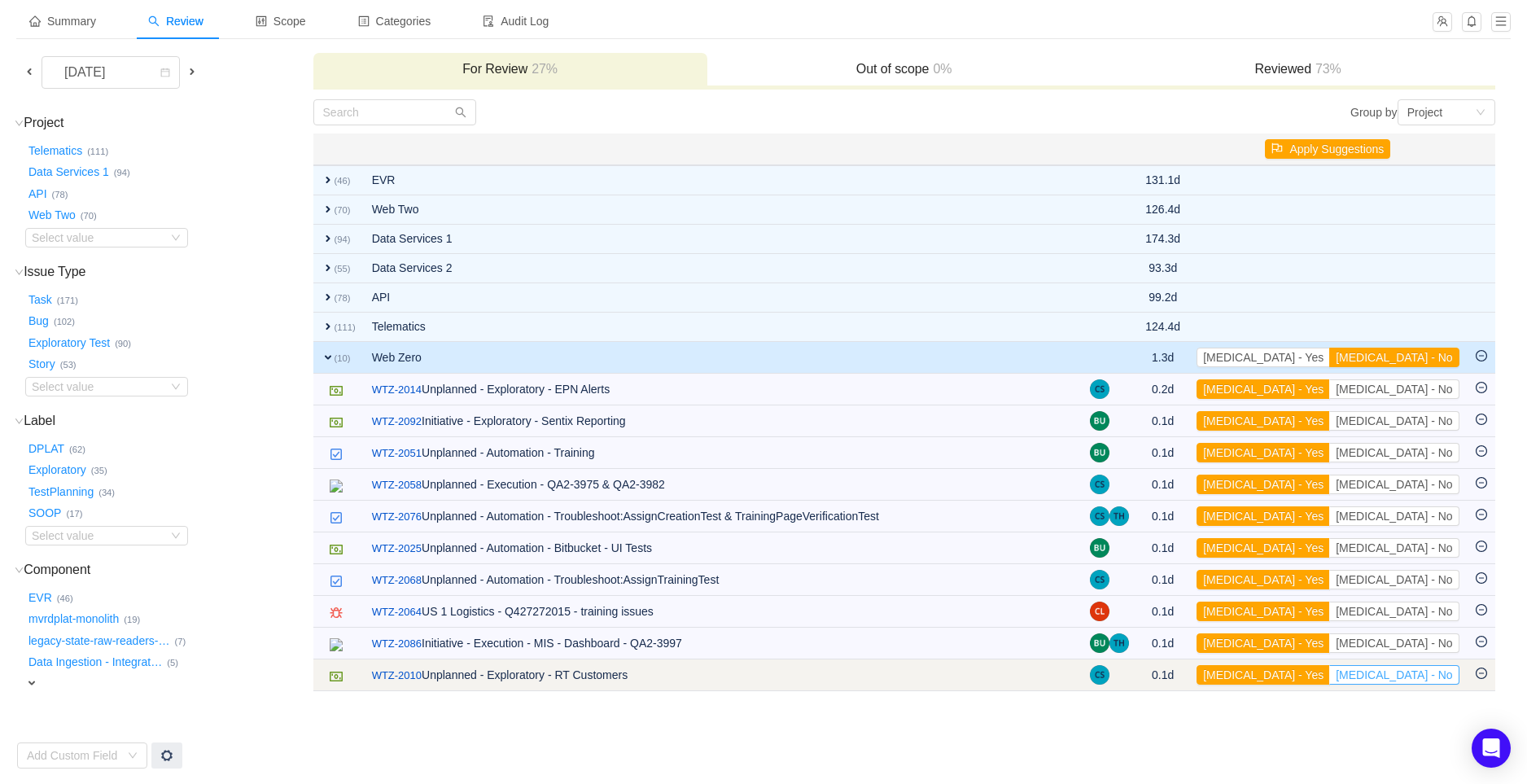
click at [1415, 673] on button "[MEDICAL_DATA] - No" at bounding box center [1393, 674] width 130 height 19
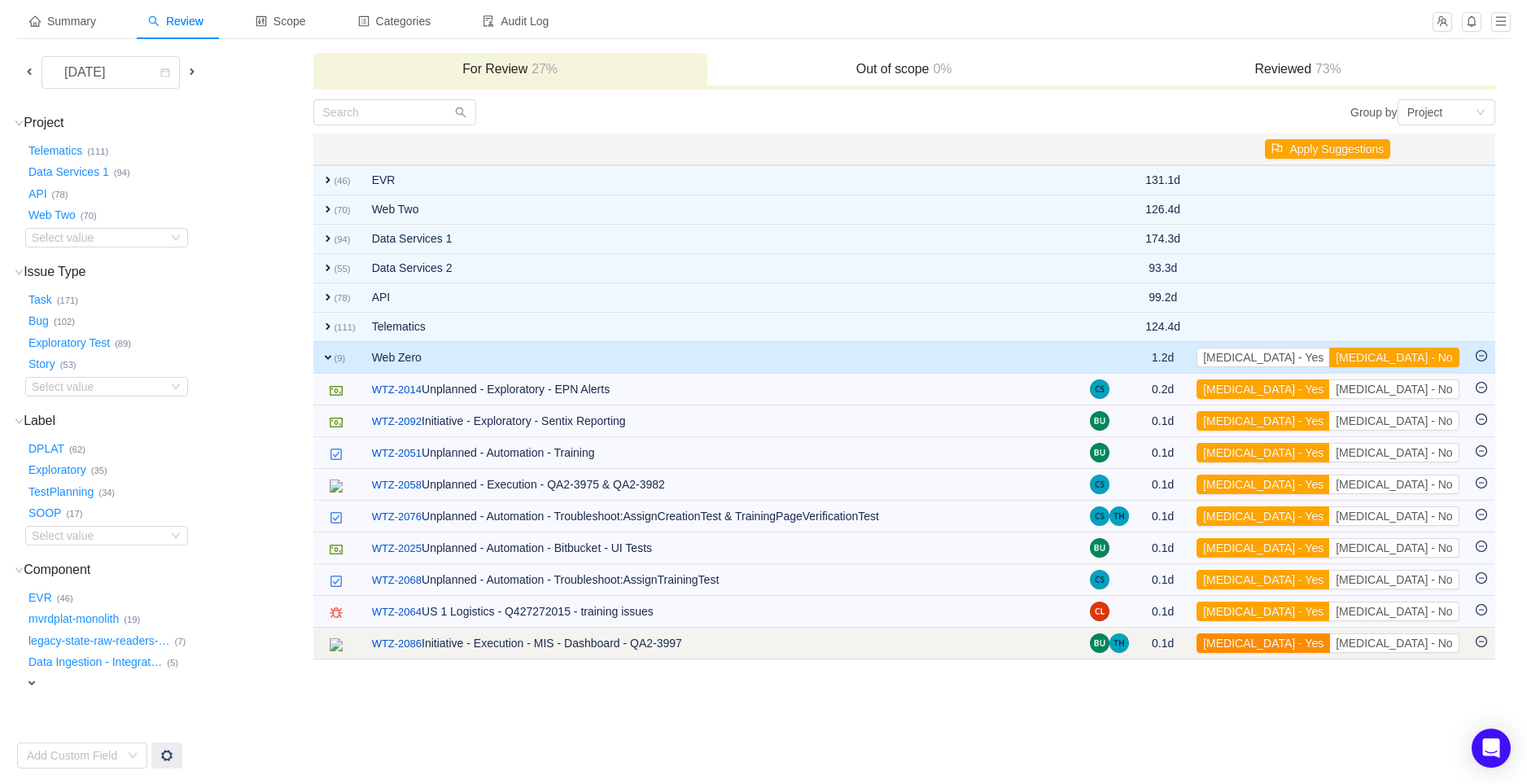
click at [1330, 640] on button "[MEDICAL_DATA] - Yes" at bounding box center [1263, 643] width 134 height 19
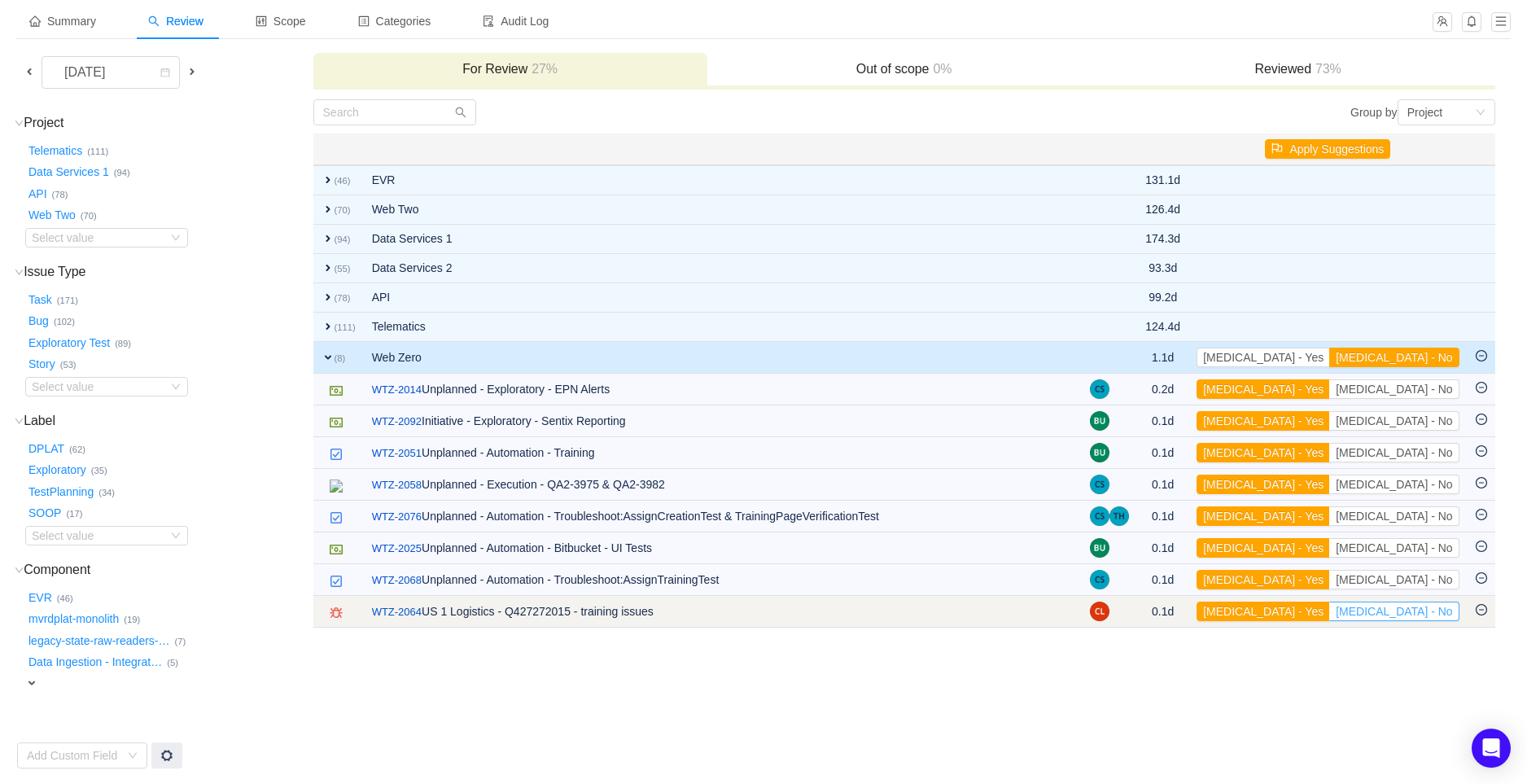
click at [1417, 612] on button "[MEDICAL_DATA] - No" at bounding box center [1393, 610] width 130 height 19
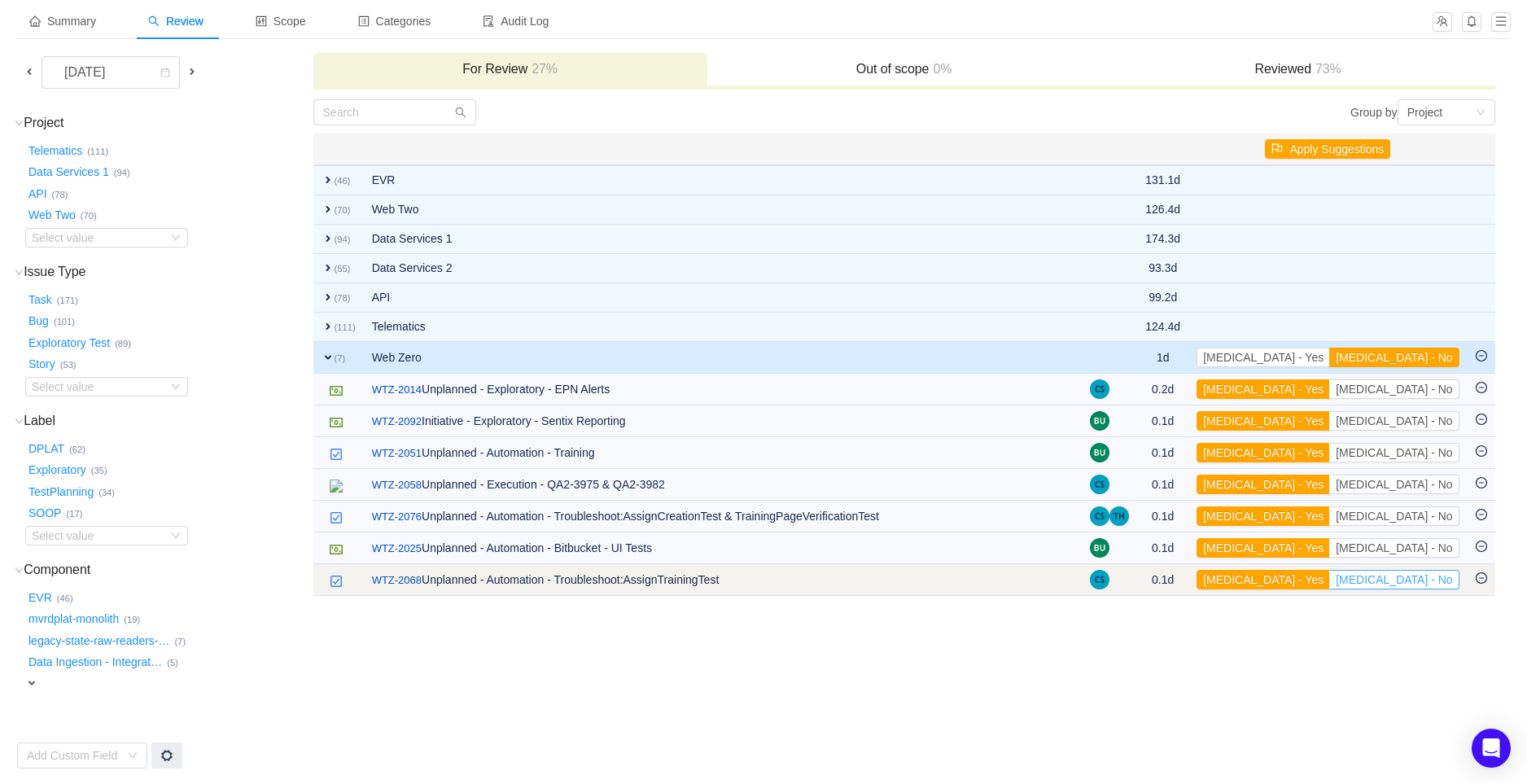
click at [1415, 582] on button "[MEDICAL_DATA] - No" at bounding box center [1393, 579] width 130 height 19
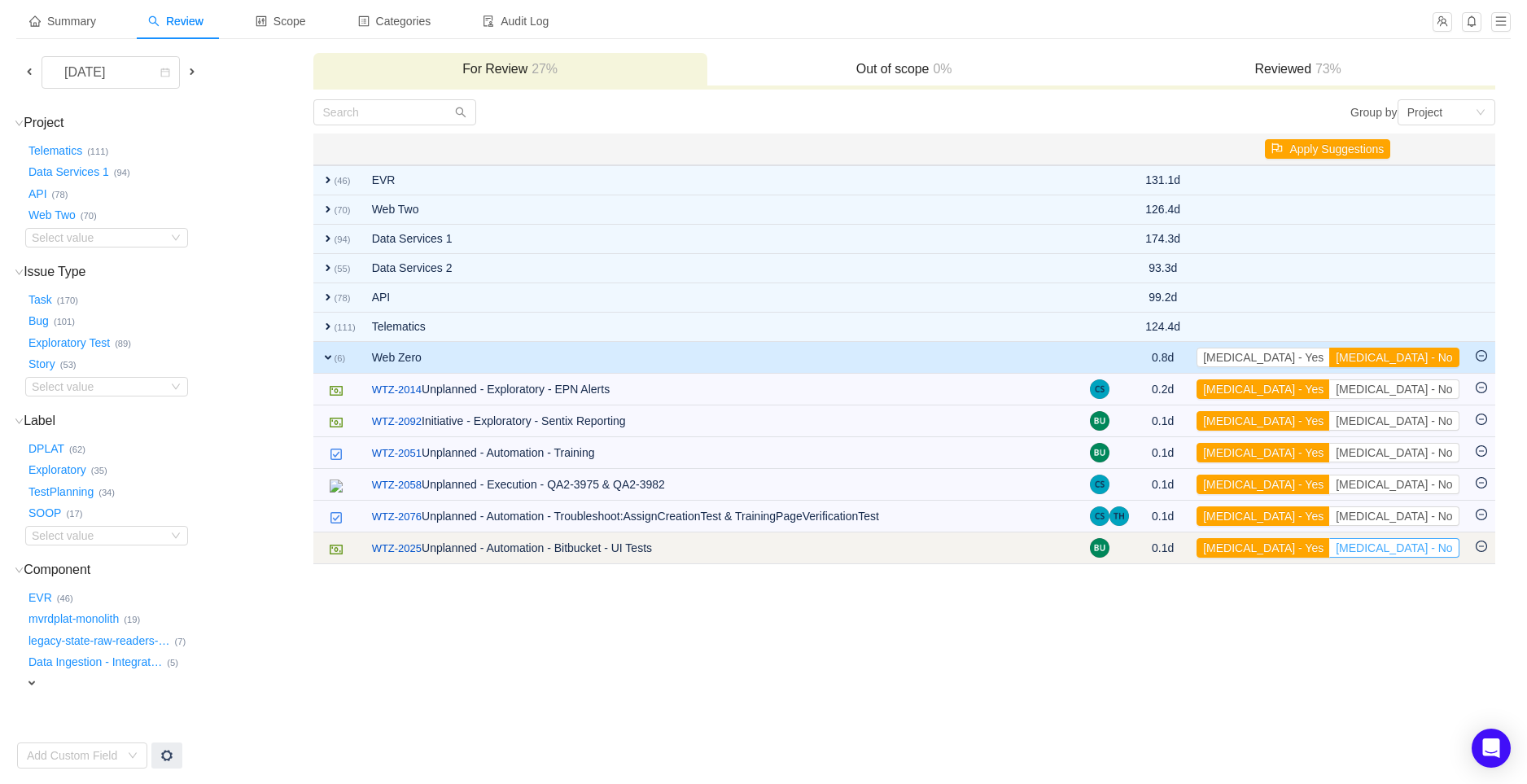
click at [1422, 551] on button "[MEDICAL_DATA] - No" at bounding box center [1393, 547] width 130 height 19
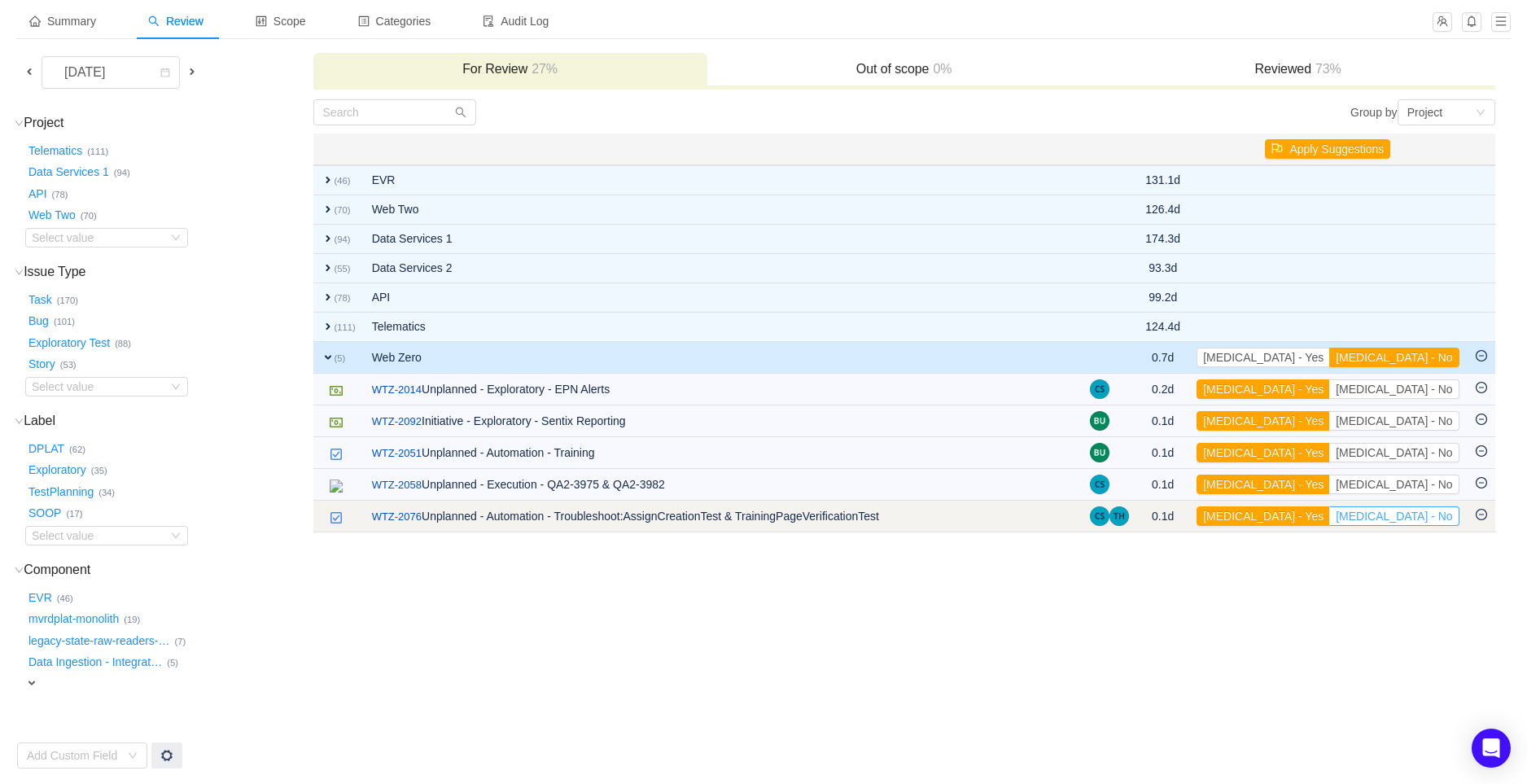
click at [1426, 518] on button "[MEDICAL_DATA] - No" at bounding box center [1393, 516] width 130 height 19
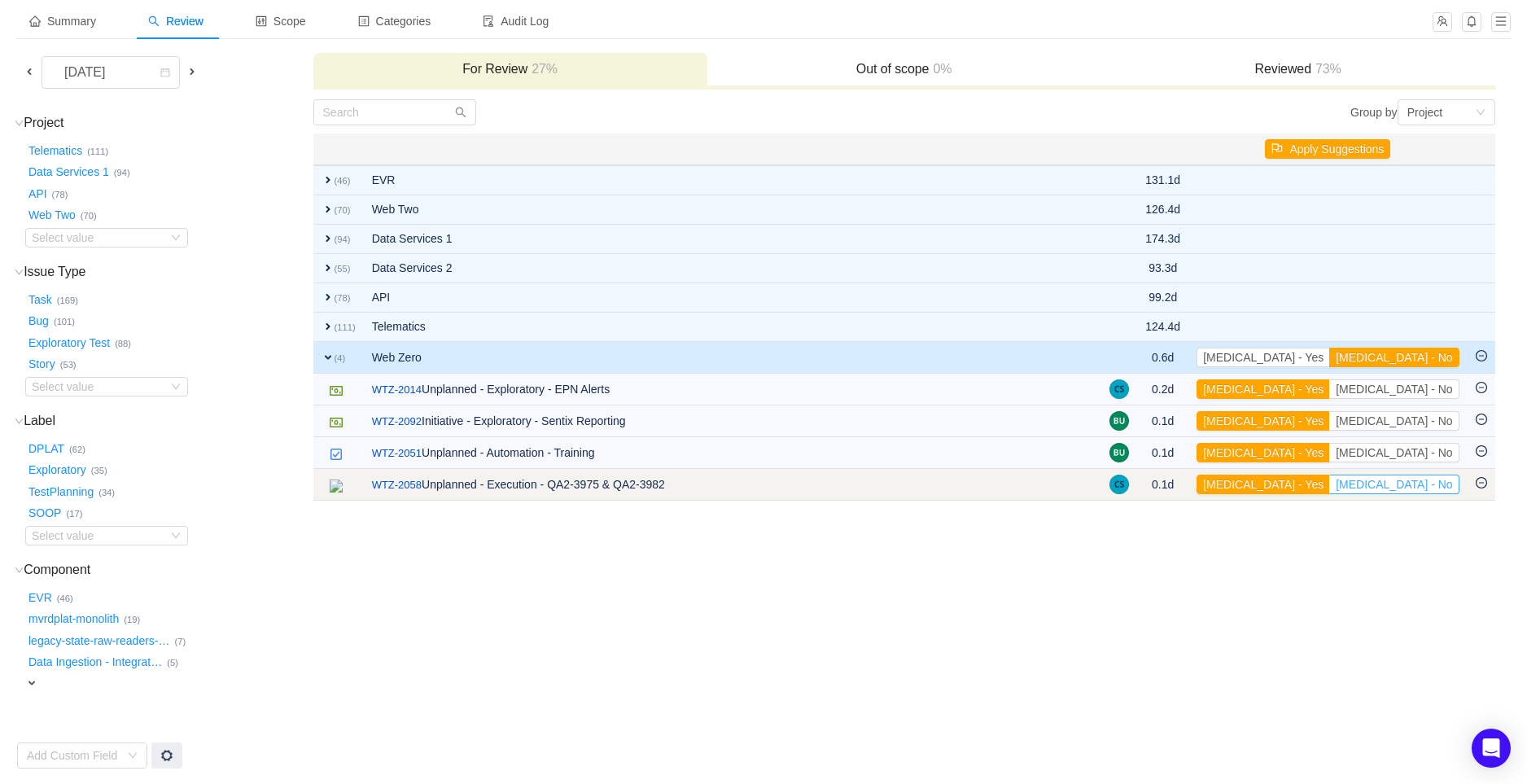
click at [1414, 485] on button "[MEDICAL_DATA] - No" at bounding box center [1393, 484] width 130 height 19
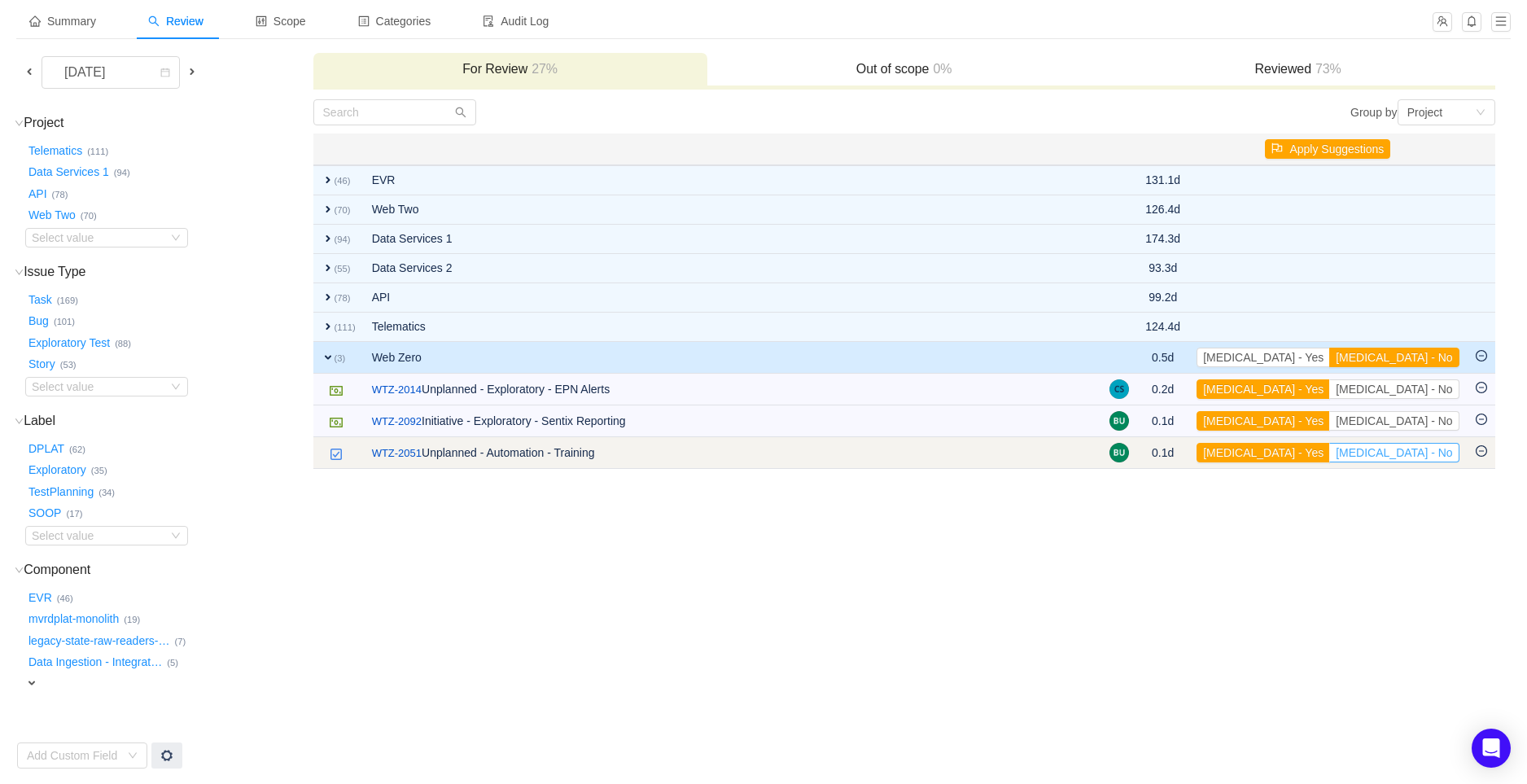
click at [1411, 451] on button "[MEDICAL_DATA] - No" at bounding box center [1393, 452] width 130 height 19
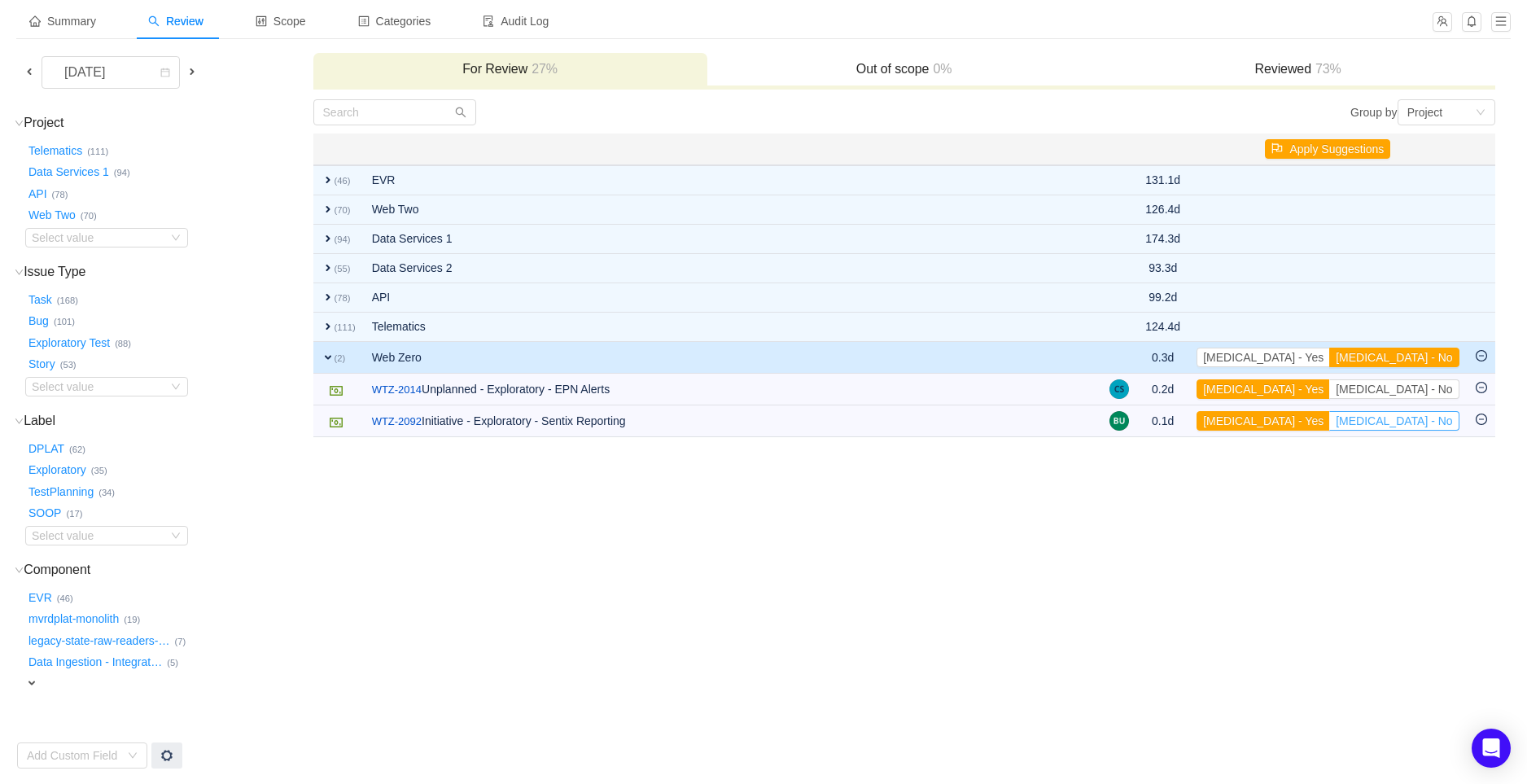
drag, startPoint x: 1406, startPoint y: 419, endPoint x: 1377, endPoint y: 461, distance: 51.0
click at [1386, 464] on td "Group by Project You will see tickets here after they were marked as out of sco…" at bounding box center [904, 433] width 1183 height 671
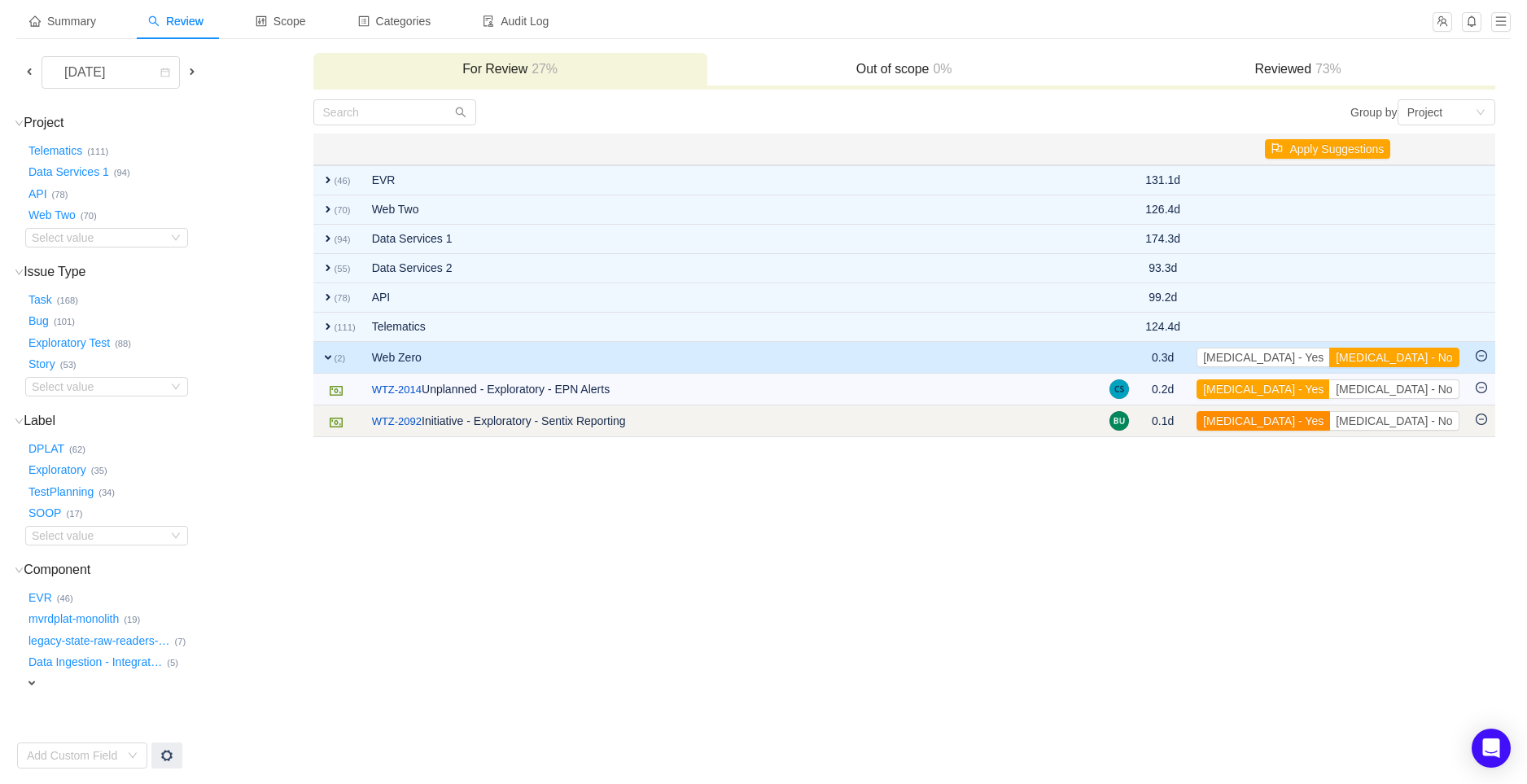
click at [1330, 414] on button "[MEDICAL_DATA] - Yes" at bounding box center [1263, 421] width 134 height 19
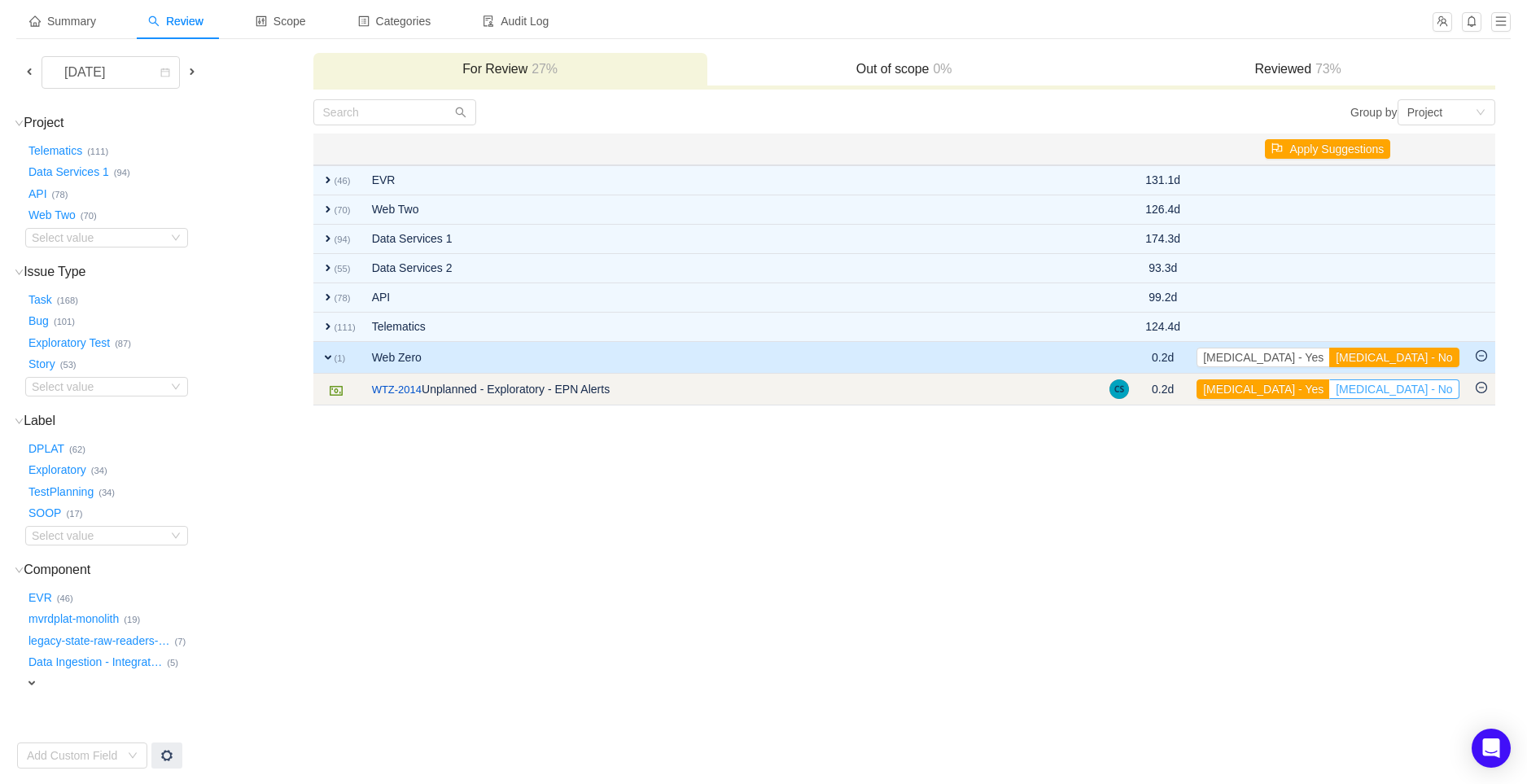
click at [1418, 390] on button "[MEDICAL_DATA] - No" at bounding box center [1393, 389] width 130 height 19
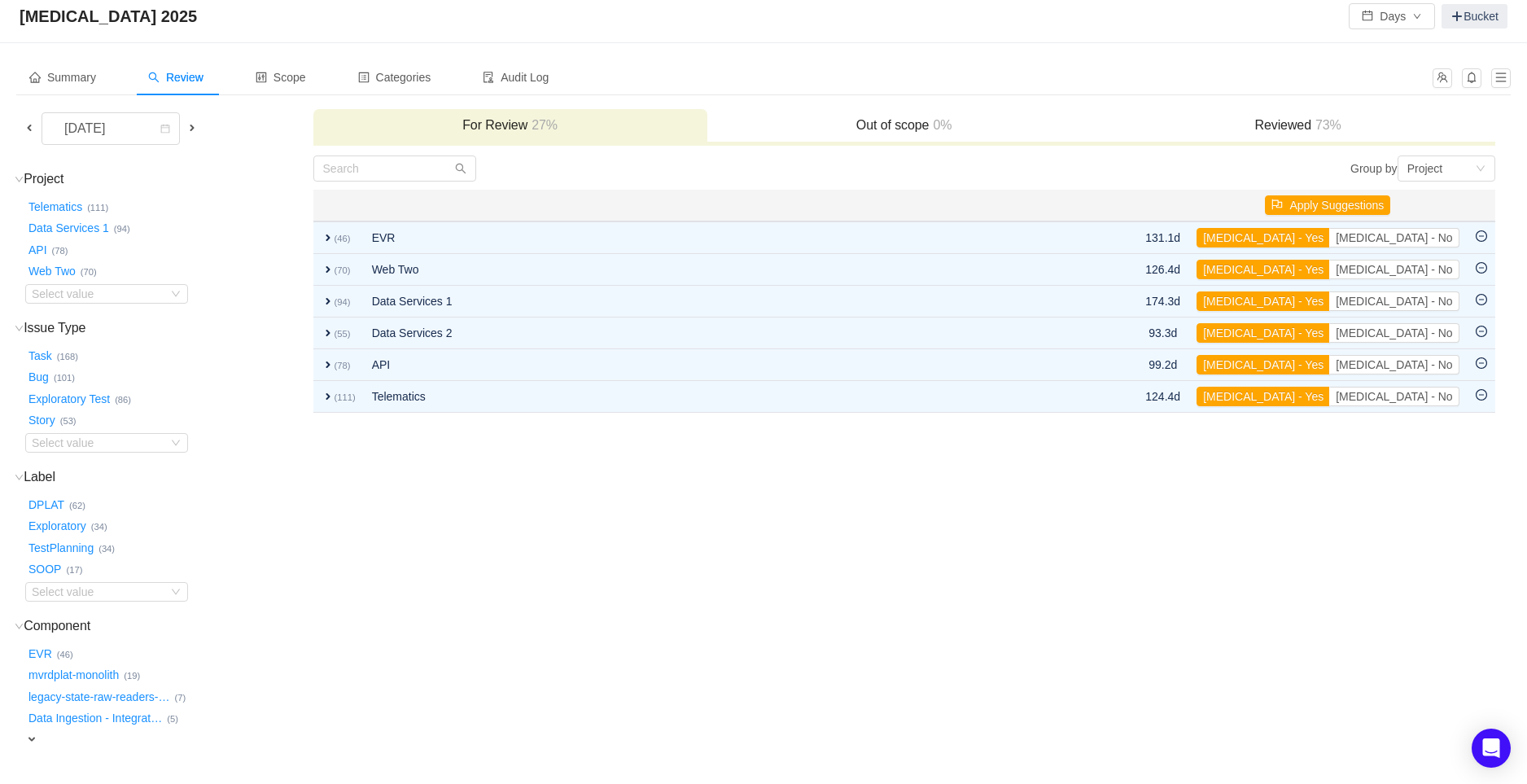
scroll to position [0, 0]
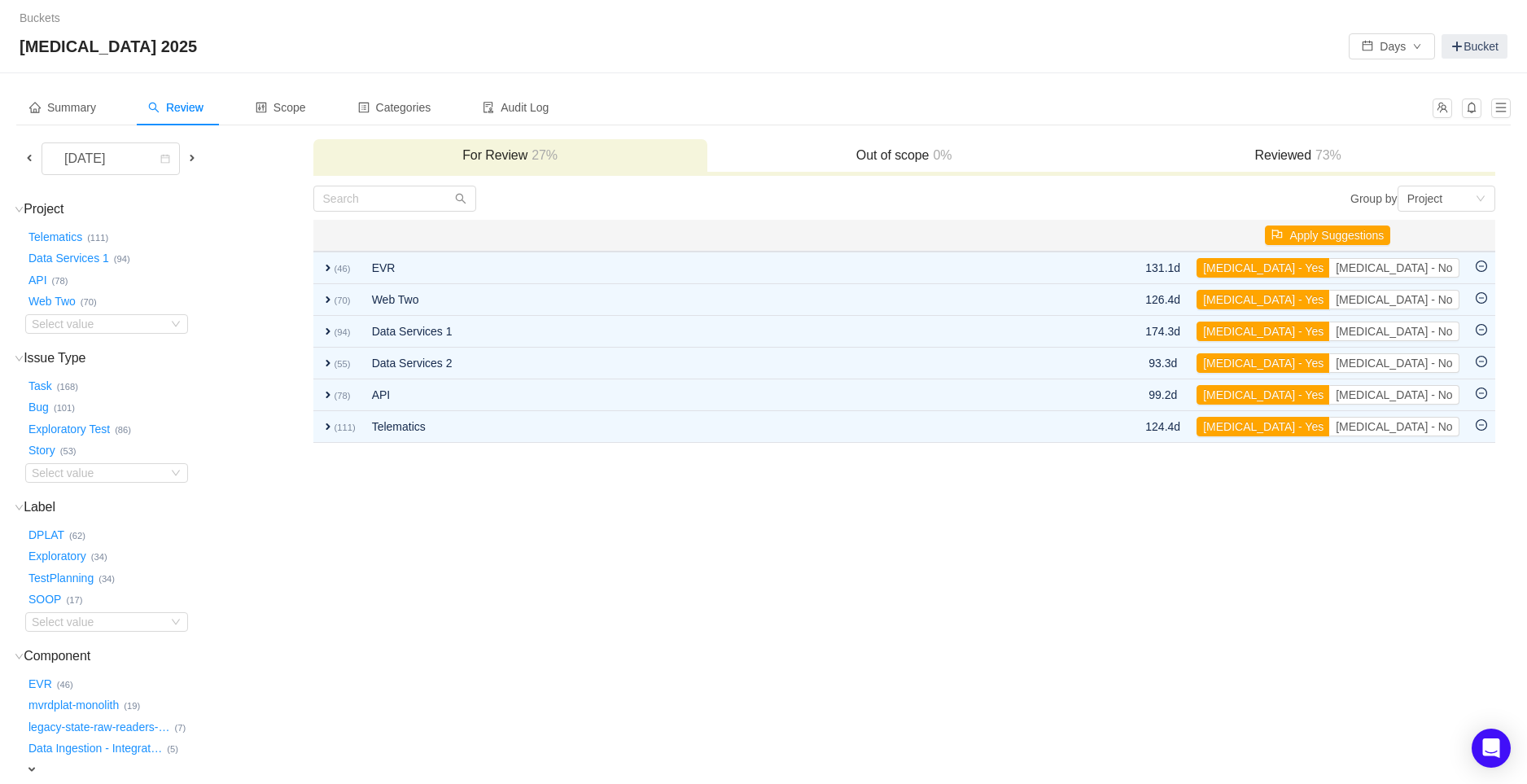
click at [1286, 150] on h3 "Reviewed 73%" at bounding box center [1298, 155] width 378 height 16
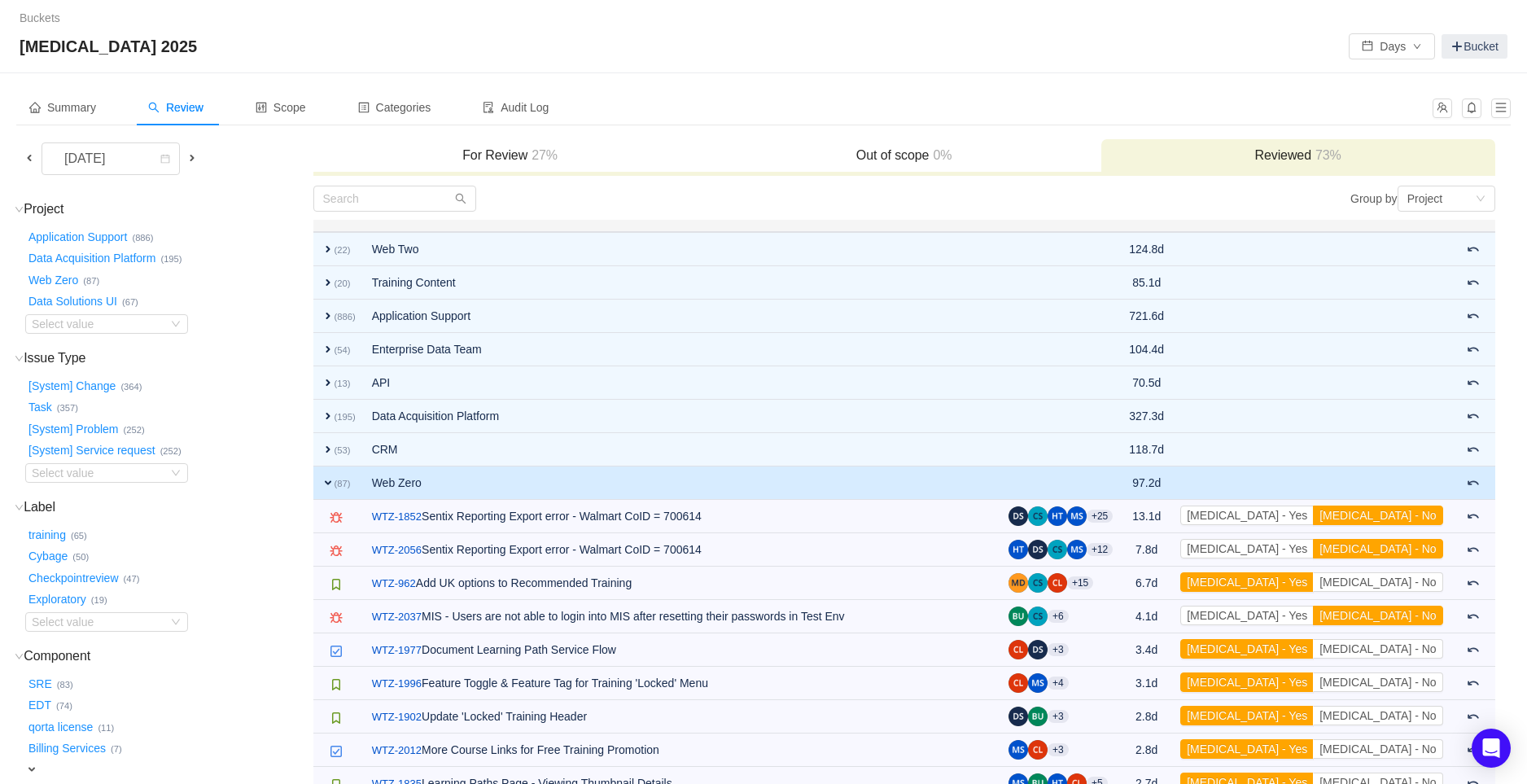
click at [329, 476] on span "expand" at bounding box center [328, 483] width 13 height 13
